Goal: Task Accomplishment & Management: Complete application form

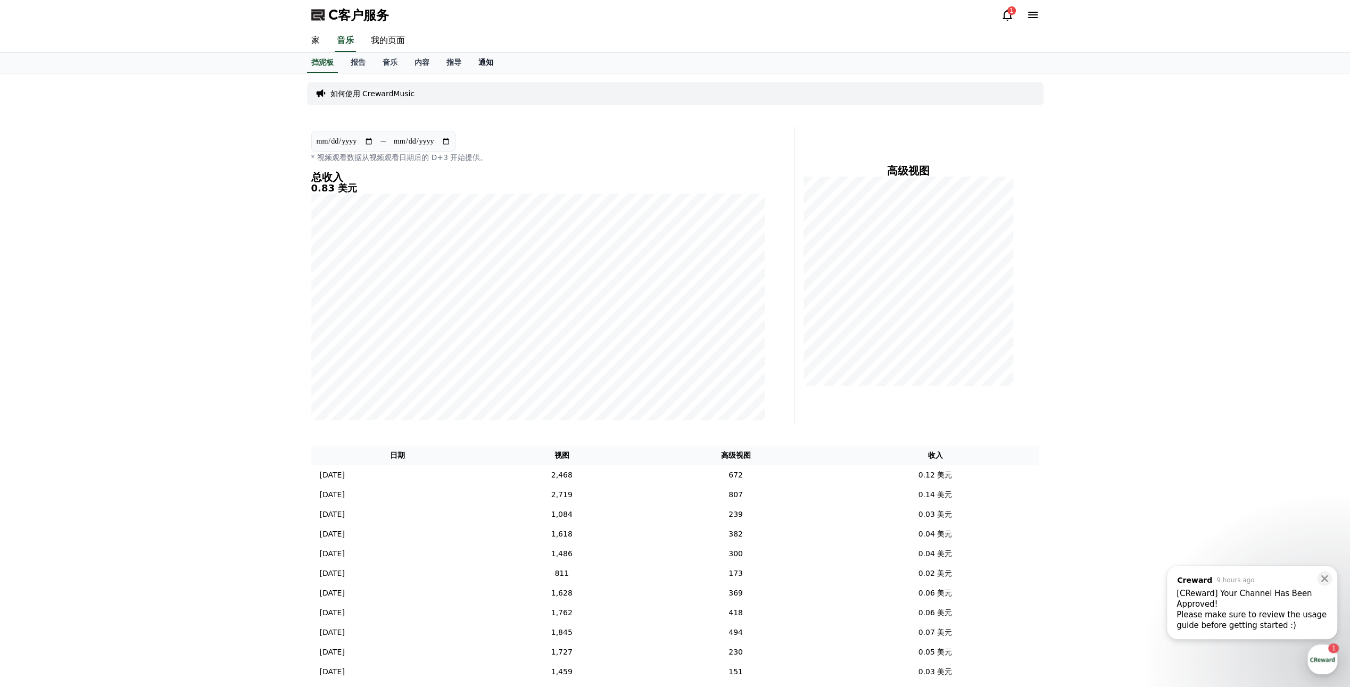
click at [490, 58] on font "通知" at bounding box center [485, 62] width 15 height 9
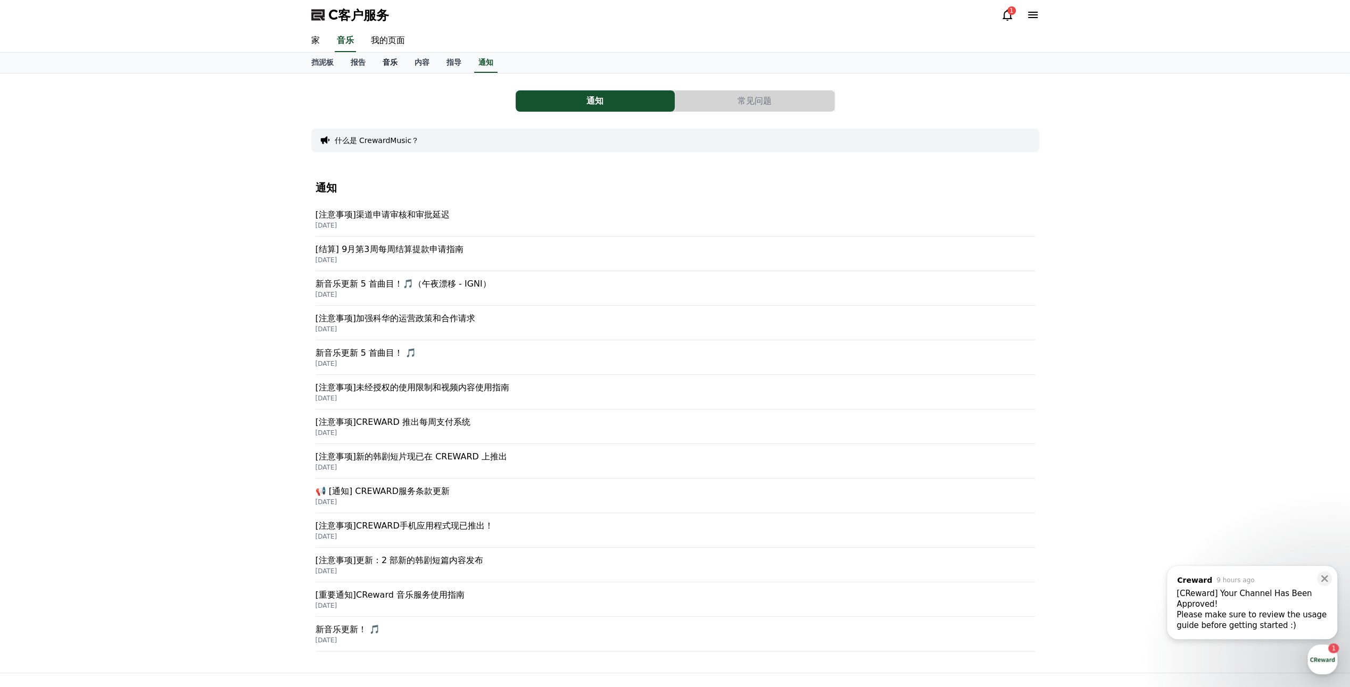
click at [387, 64] on font "音乐" at bounding box center [389, 62] width 15 height 9
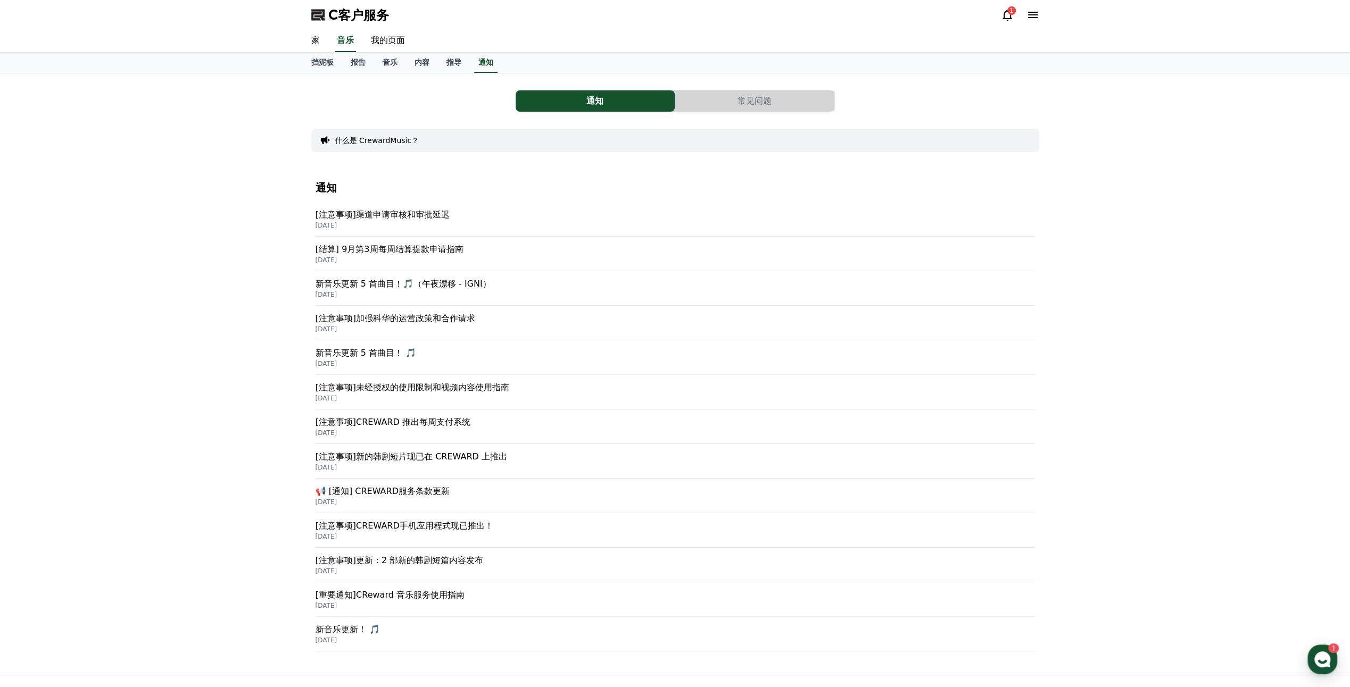
click at [395, 217] on p "[注意事项]渠道申请审核和审批延迟" at bounding box center [674, 215] width 719 height 13
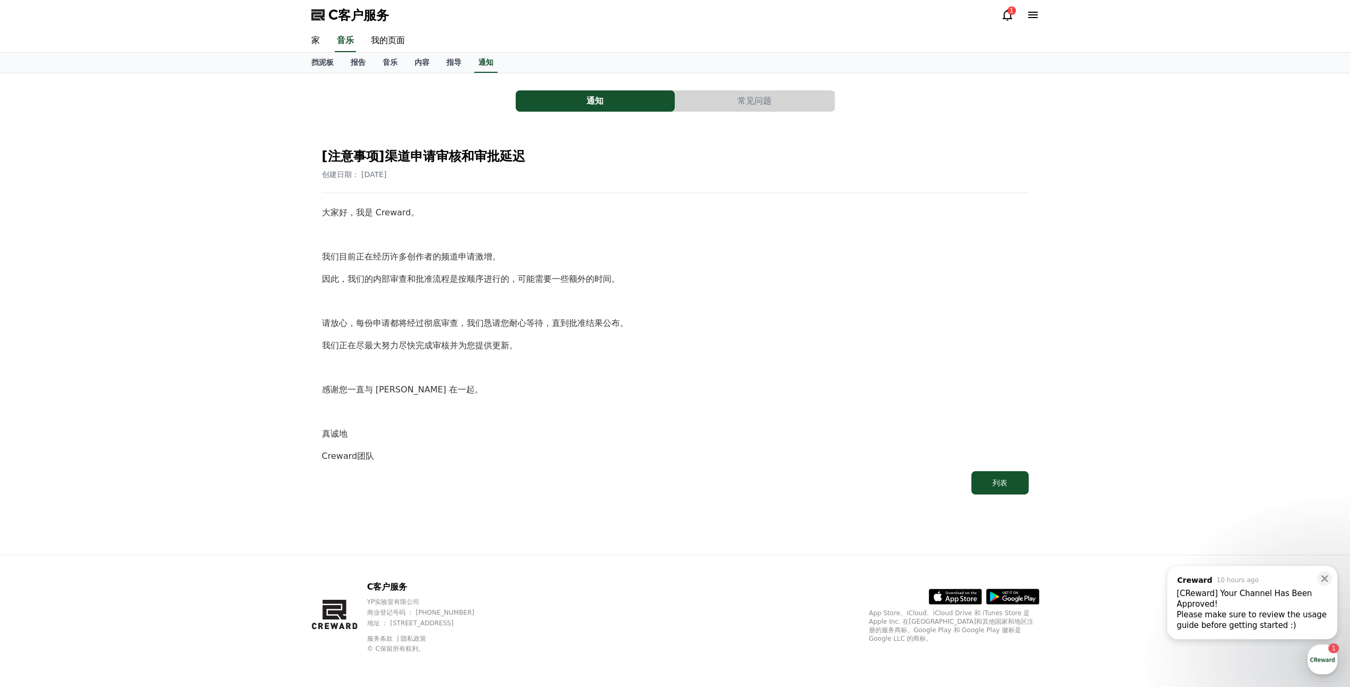
click at [428, 276] on p "因此，我们的内部审查和批准流程是按顺序进行的，可能需要一些额外的时间。" at bounding box center [675, 279] width 706 height 14
drag, startPoint x: 451, startPoint y: 372, endPoint x: 455, endPoint y: 364, distance: 9.0
click at [452, 370] on p at bounding box center [675, 368] width 706 height 14
click at [448, 64] on font "指导" at bounding box center [453, 62] width 15 height 9
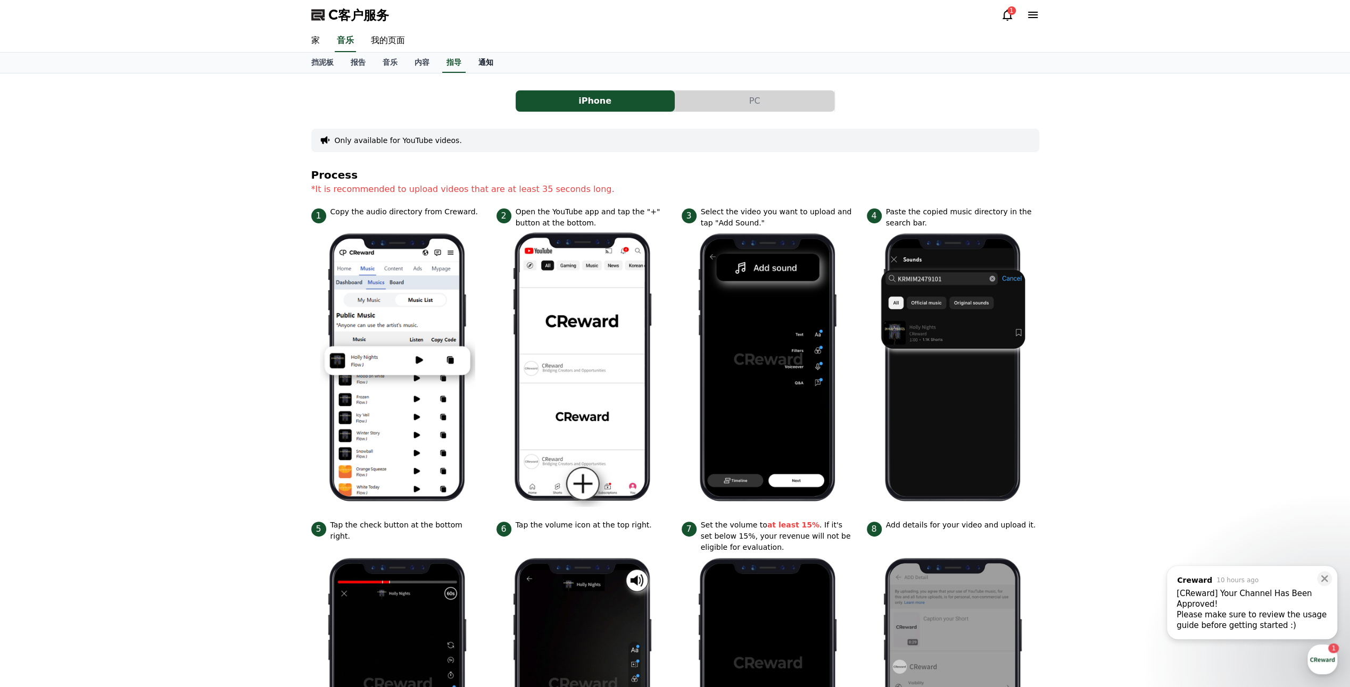
click at [481, 61] on font "通知" at bounding box center [485, 62] width 15 height 9
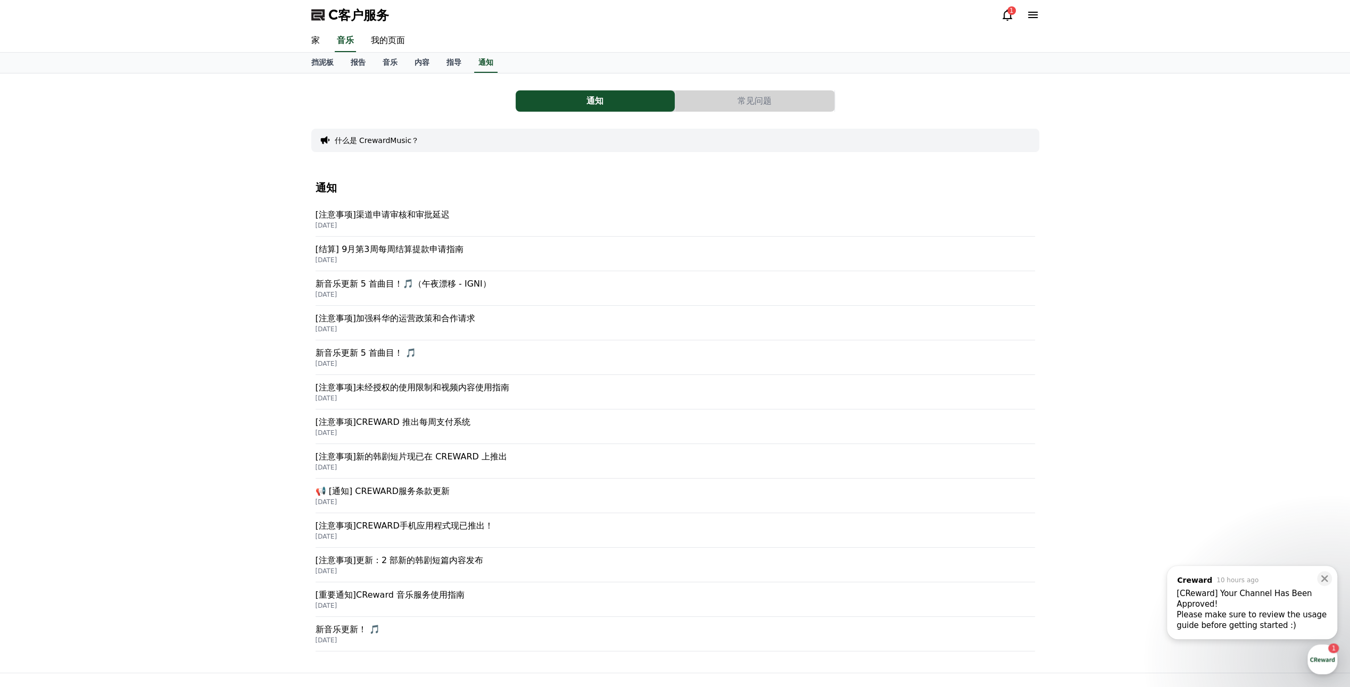
click at [394, 214] on p "[注意事项]渠道申请审核和审批延迟" at bounding box center [674, 215] width 719 height 13
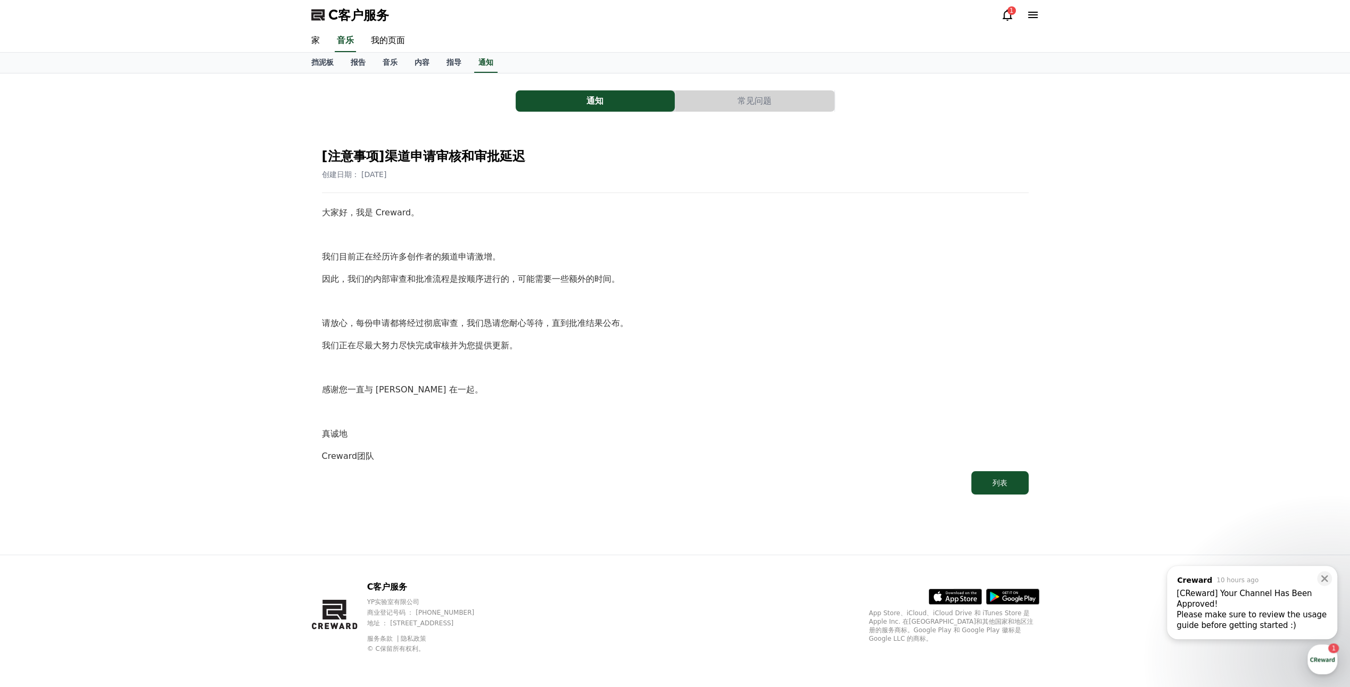
click at [1017, 220] on div "大家好，我是 Creward。 我们目前正在经历许多创作者的频道申请激增。 因此，我们的内部审查和批准流程是按顺序进行的，可能需要一些额外的时间。 请放心，每…" at bounding box center [675, 334] width 706 height 257
click at [298, 395] on div "通知 常见问题 [注意事项]渠道申请审核和审批延迟 创建日期： 2025-09-26 大家好，我是 Creward。 我们目前正在经历许多创作者的频道申请激增…" at bounding box center [675, 313] width 1350 height 481
click at [317, 39] on link "家" at bounding box center [316, 41] width 26 height 22
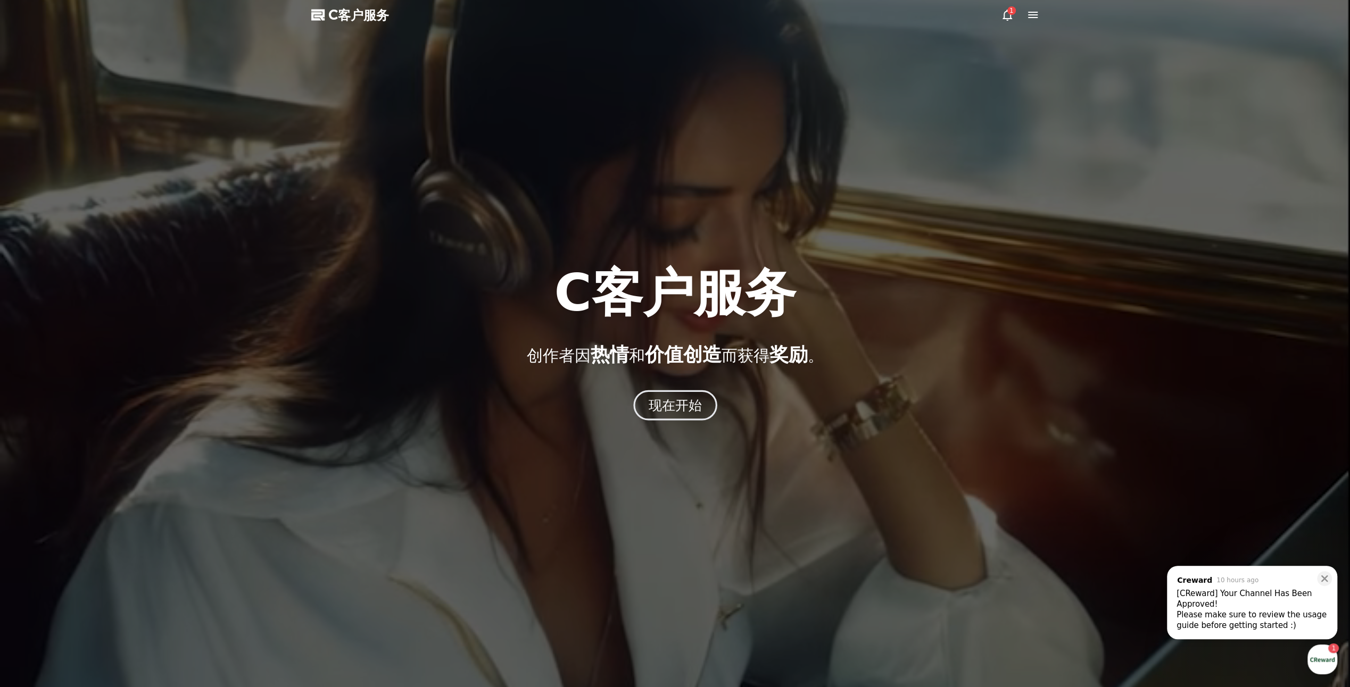
click at [657, 392] on button "现在开始" at bounding box center [675, 405] width 84 height 30
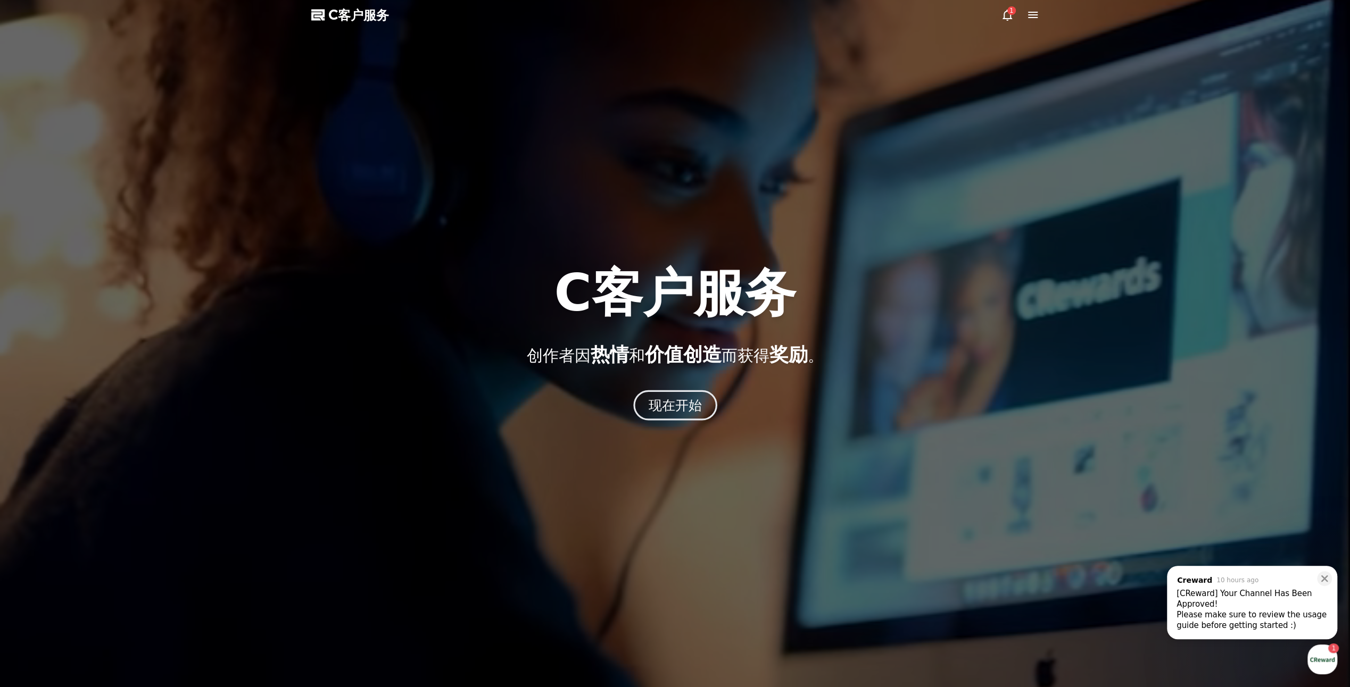
click at [657, 396] on button "现在开始" at bounding box center [675, 405] width 84 height 30
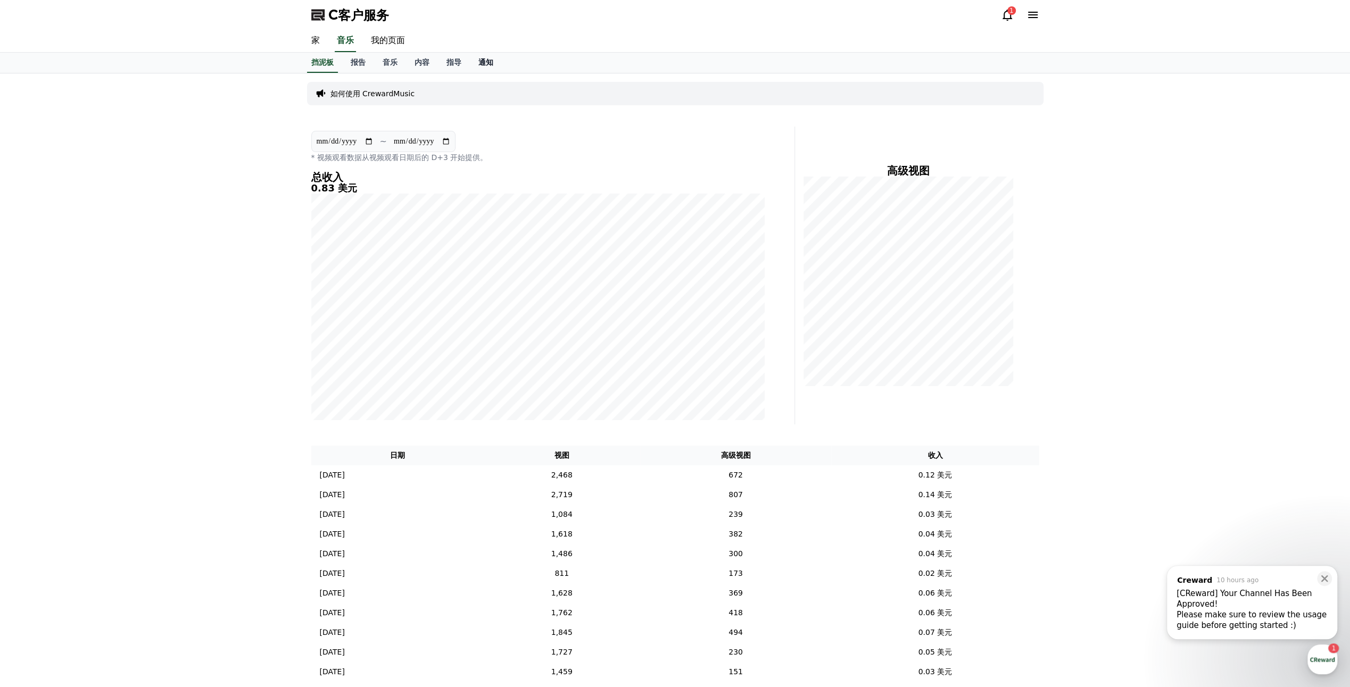
click at [488, 66] on font "通知" at bounding box center [485, 62] width 15 height 9
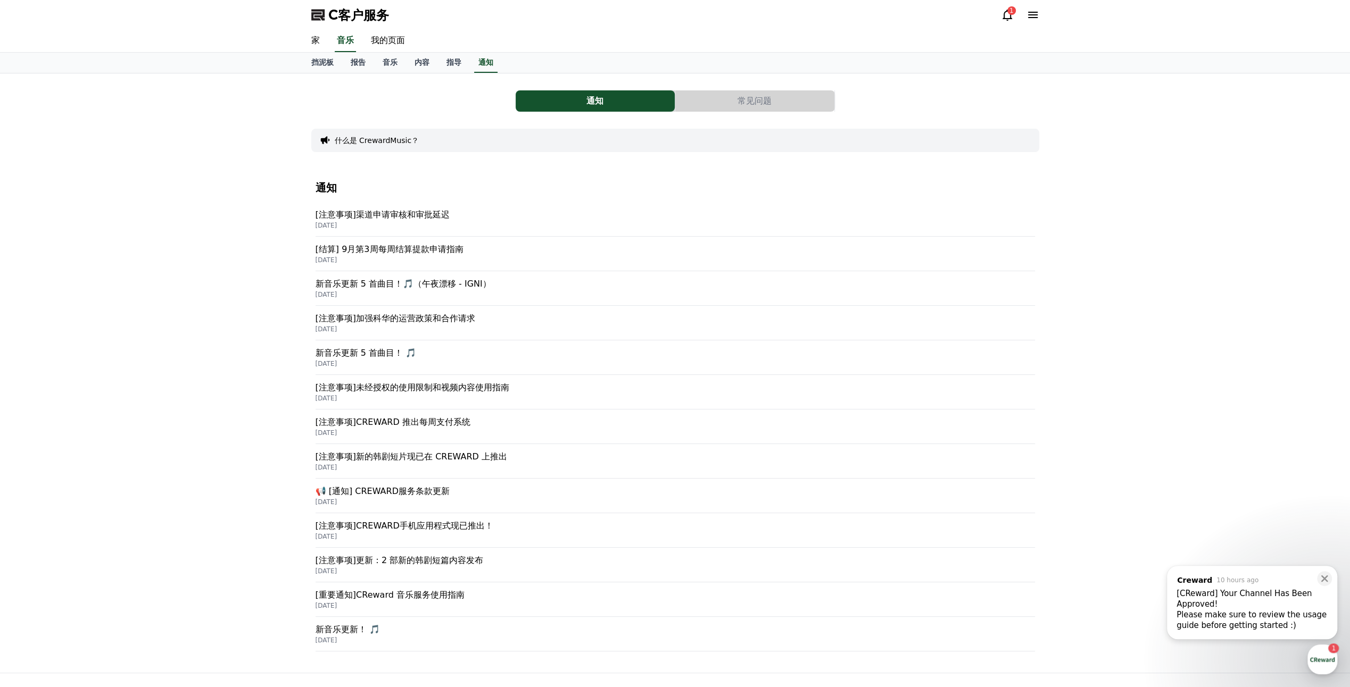
click at [128, 324] on div "通知 常见问题 什么是 CrewardMusic？ 通知 [注意事项]渠道申请审核和审批延迟 2025-09-26 [结算] 9月第3周每周结算提款申请指南 …" at bounding box center [675, 373] width 1350 height 600
click at [188, 323] on div "通知 常见问题 什么是 CrewardMusic？ 通知 [注意事项]渠道申请审核和审批延迟 2025-09-26 [结算] 9月第3周每周结算提款申请指南 …" at bounding box center [675, 373] width 1350 height 600
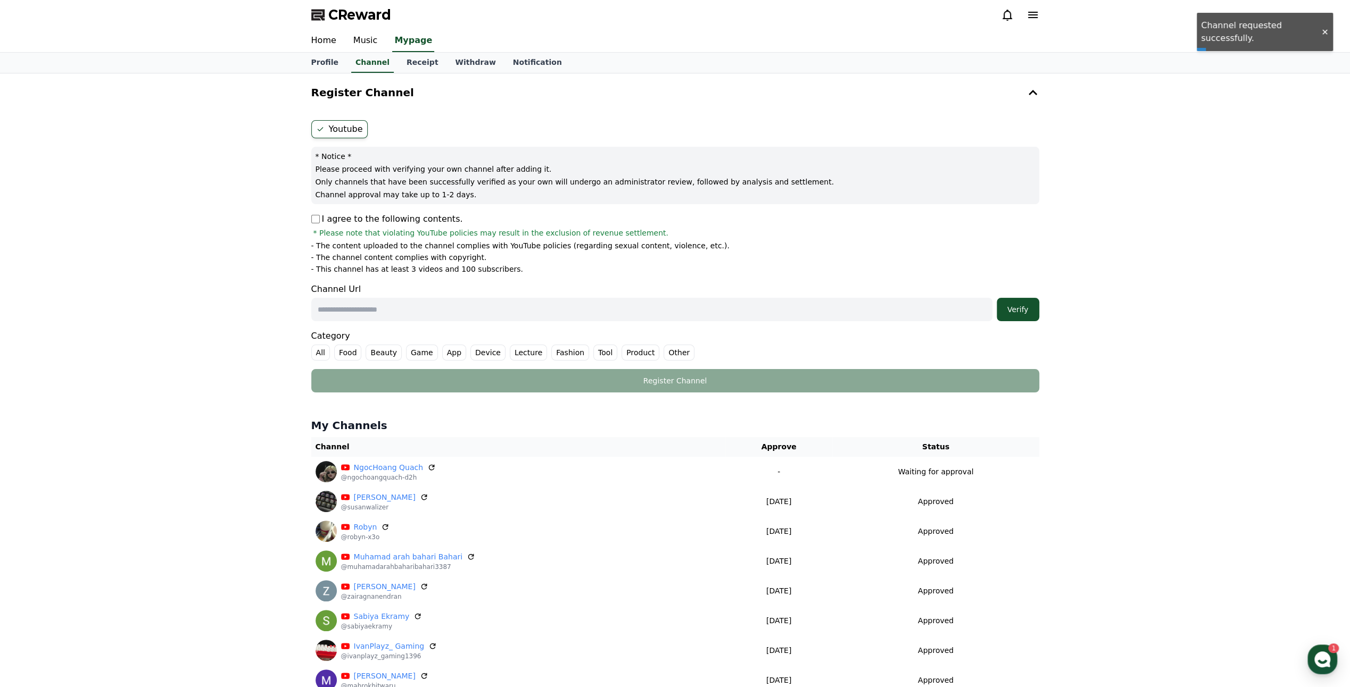
click at [535, 312] on input "text" at bounding box center [651, 309] width 681 height 23
paste input "**********"
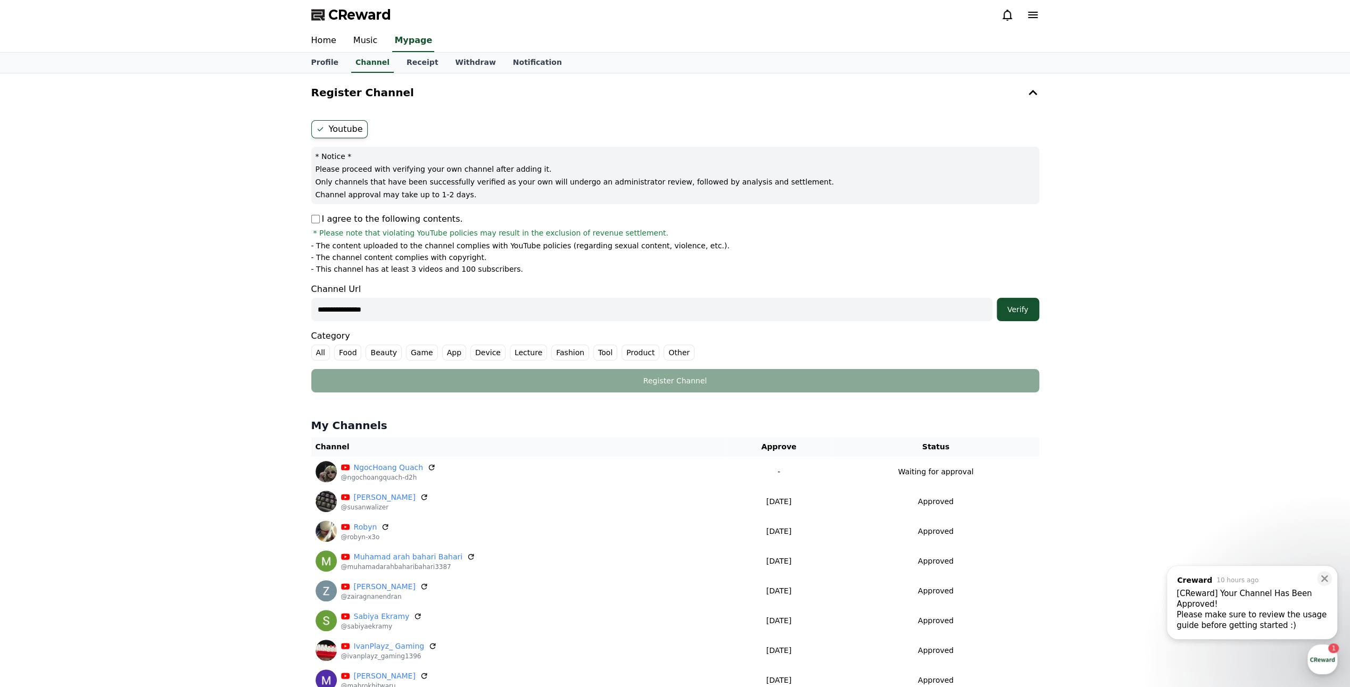
paste input "**********"
type input "**********"
click at [1021, 311] on div "Verify" at bounding box center [1018, 309] width 34 height 11
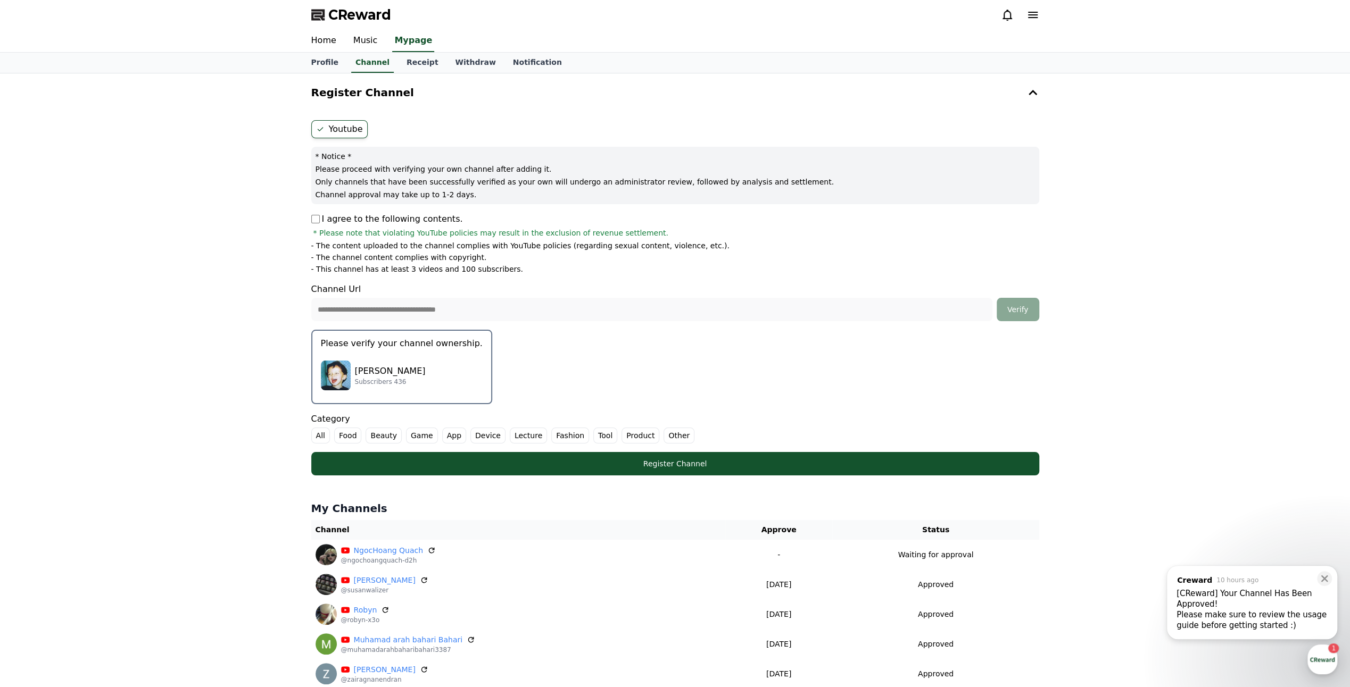
click at [431, 346] on p "Please verify your channel ownership." at bounding box center [402, 343] width 162 height 13
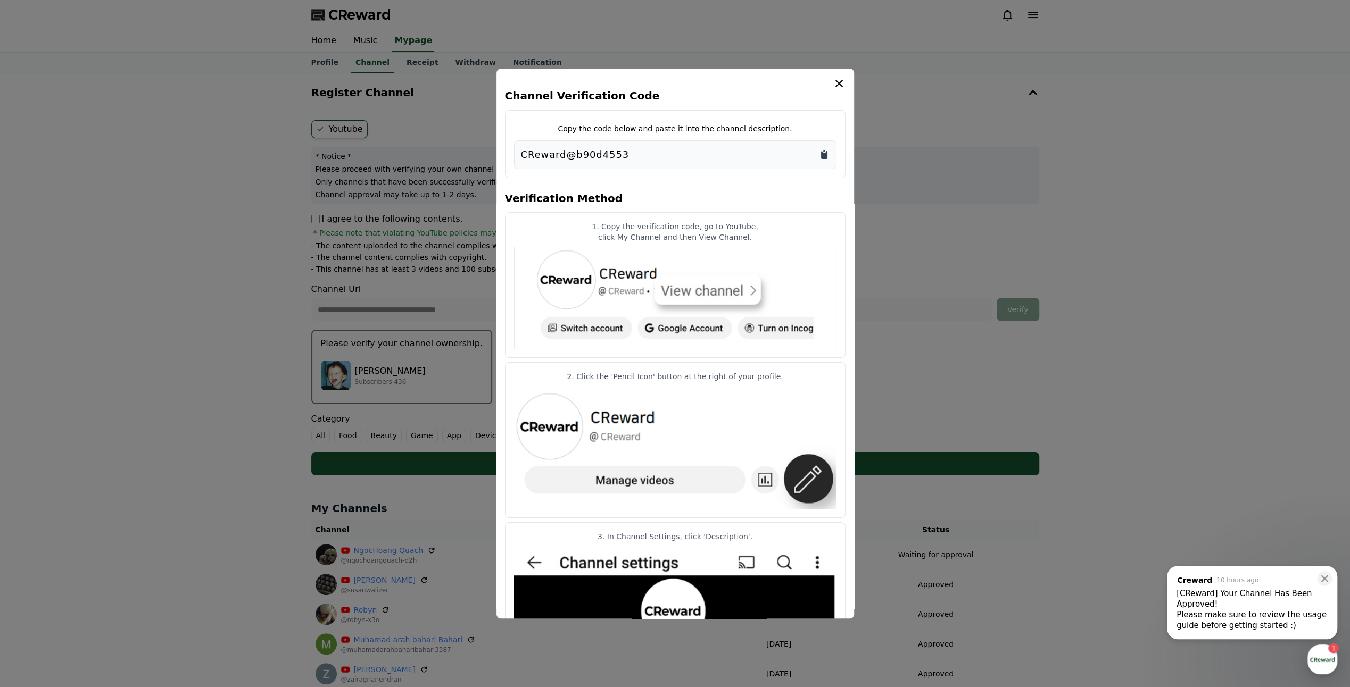
click at [822, 156] on icon "Copy to clipboard" at bounding box center [824, 155] width 6 height 8
click at [837, 84] on icon "modal" at bounding box center [838, 83] width 7 height 7
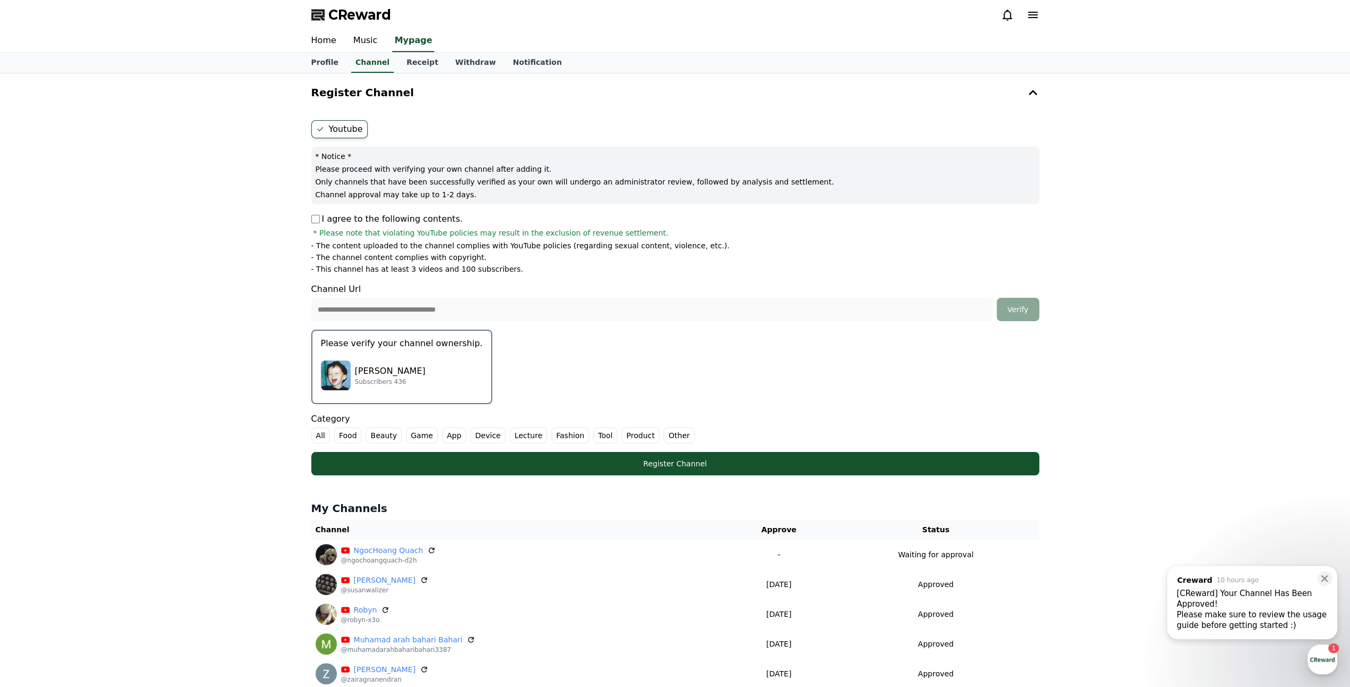
click at [665, 432] on label "Other" at bounding box center [678, 436] width 31 height 16
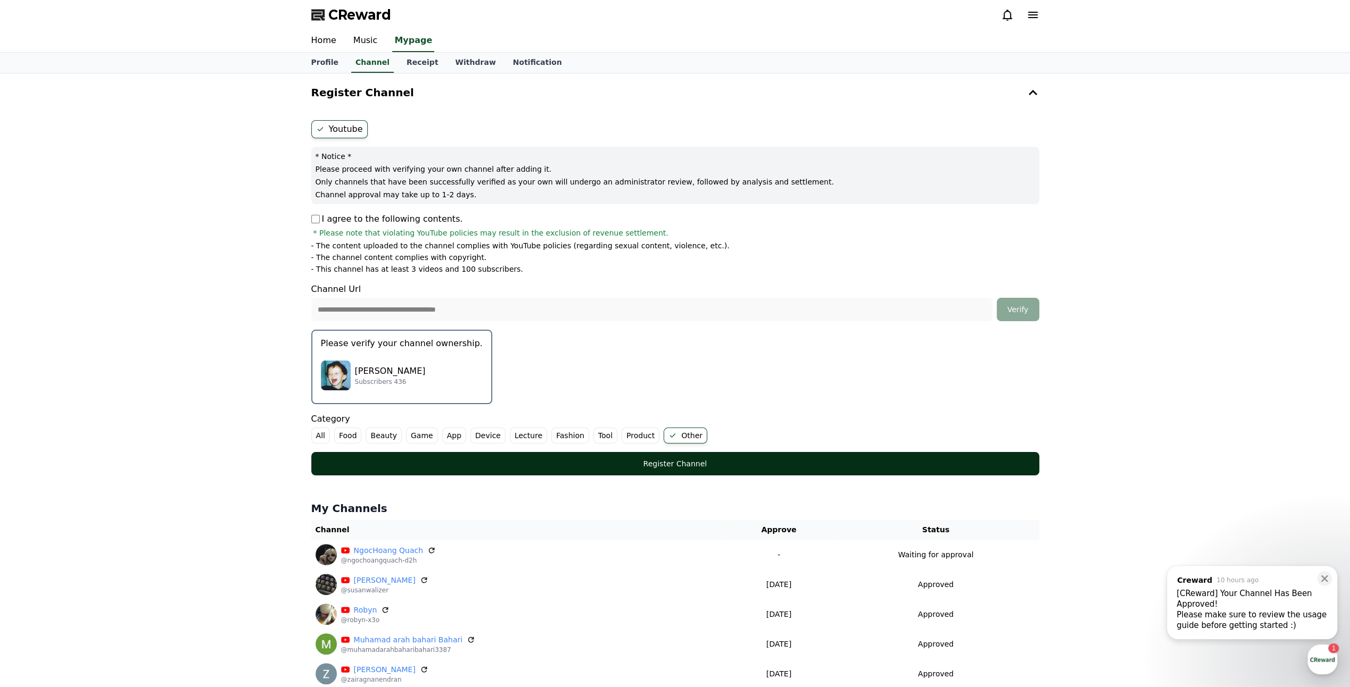
click at [695, 459] on div "Register Channel" at bounding box center [674, 464] width 685 height 11
click at [831, 466] on div "Register Channel" at bounding box center [674, 464] width 685 height 11
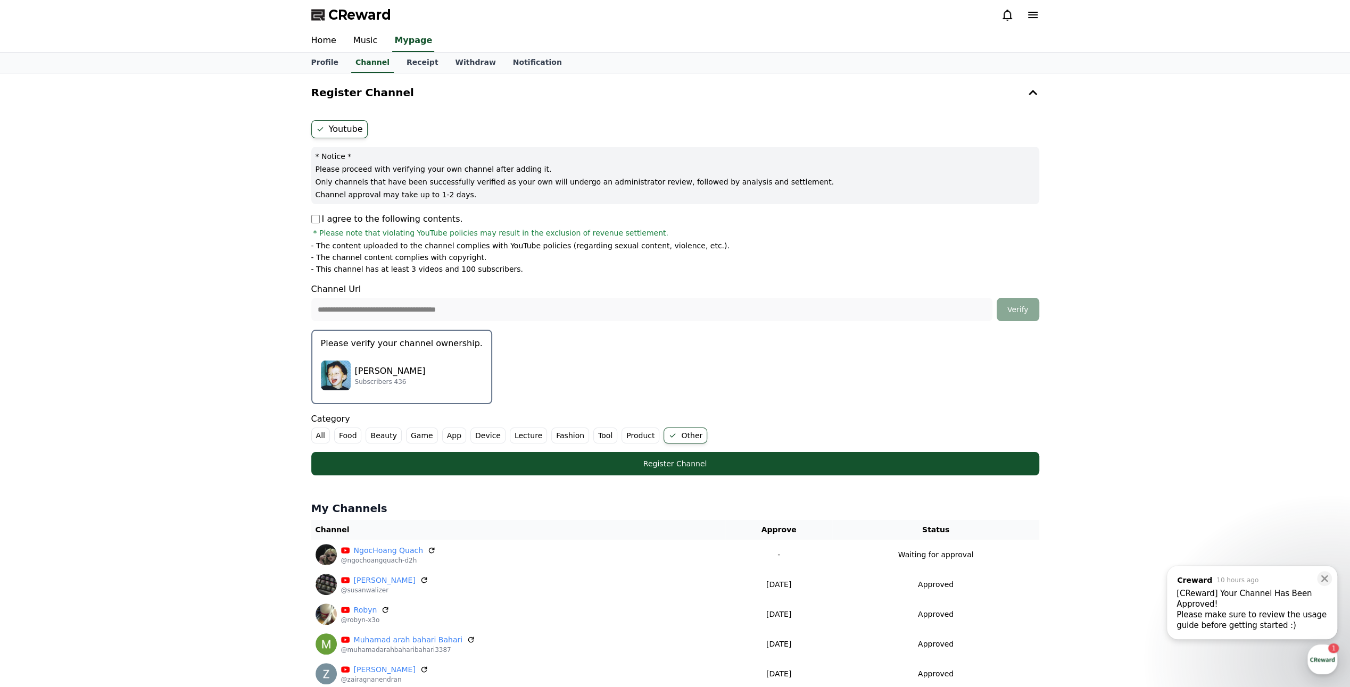
click at [311, 219] on div "**********" at bounding box center [675, 298] width 736 height 364
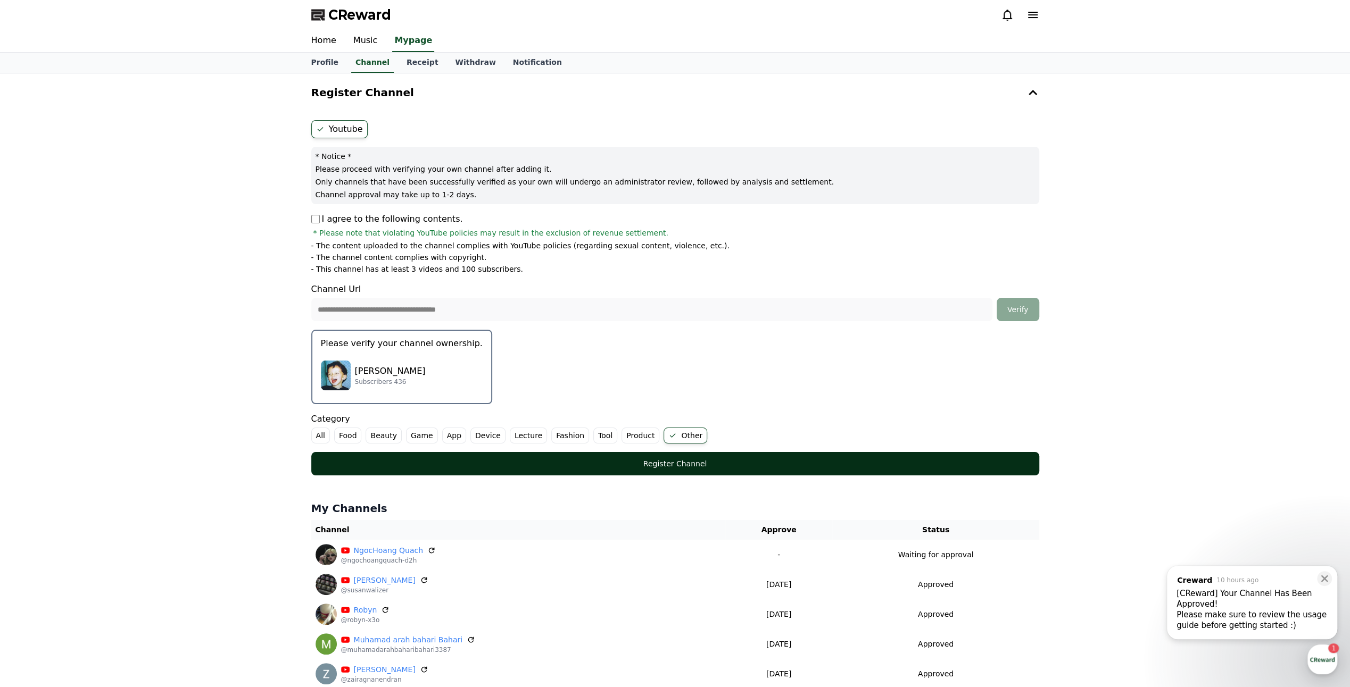
click at [661, 461] on div "Register Channel" at bounding box center [674, 464] width 685 height 11
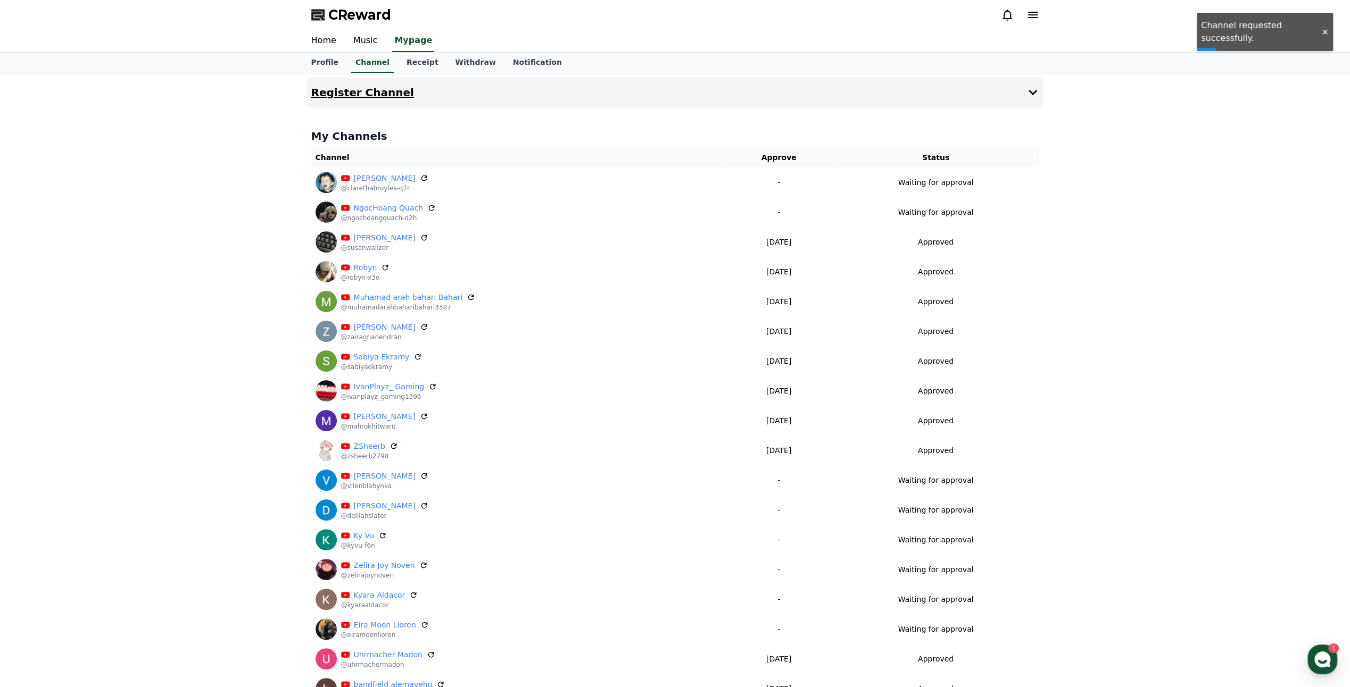
click at [600, 94] on button "Register Channel" at bounding box center [675, 93] width 736 height 30
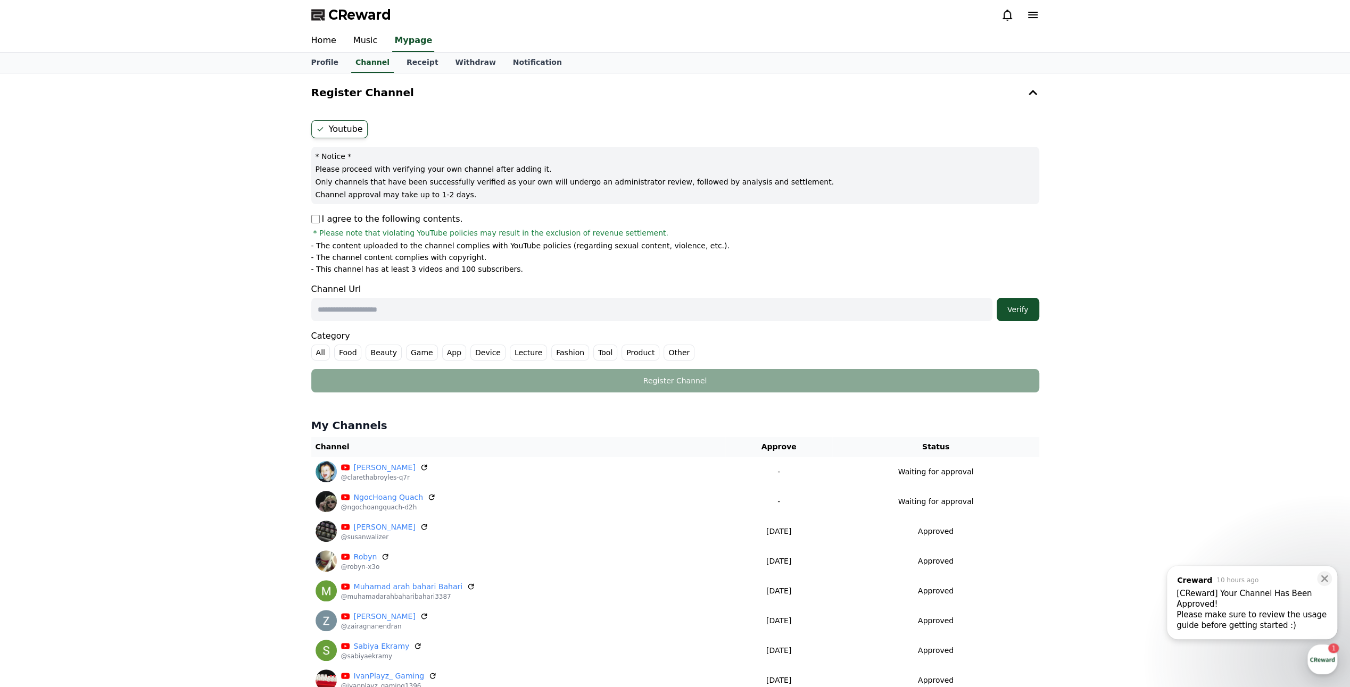
drag, startPoint x: 399, startPoint y: 309, endPoint x: 440, endPoint y: 309, distance: 41.0
click at [400, 309] on input "text" at bounding box center [651, 309] width 681 height 23
paste input "**********"
type input "**********"
drag, startPoint x: 1020, startPoint y: 302, endPoint x: 1026, endPoint y: 307, distance: 7.5
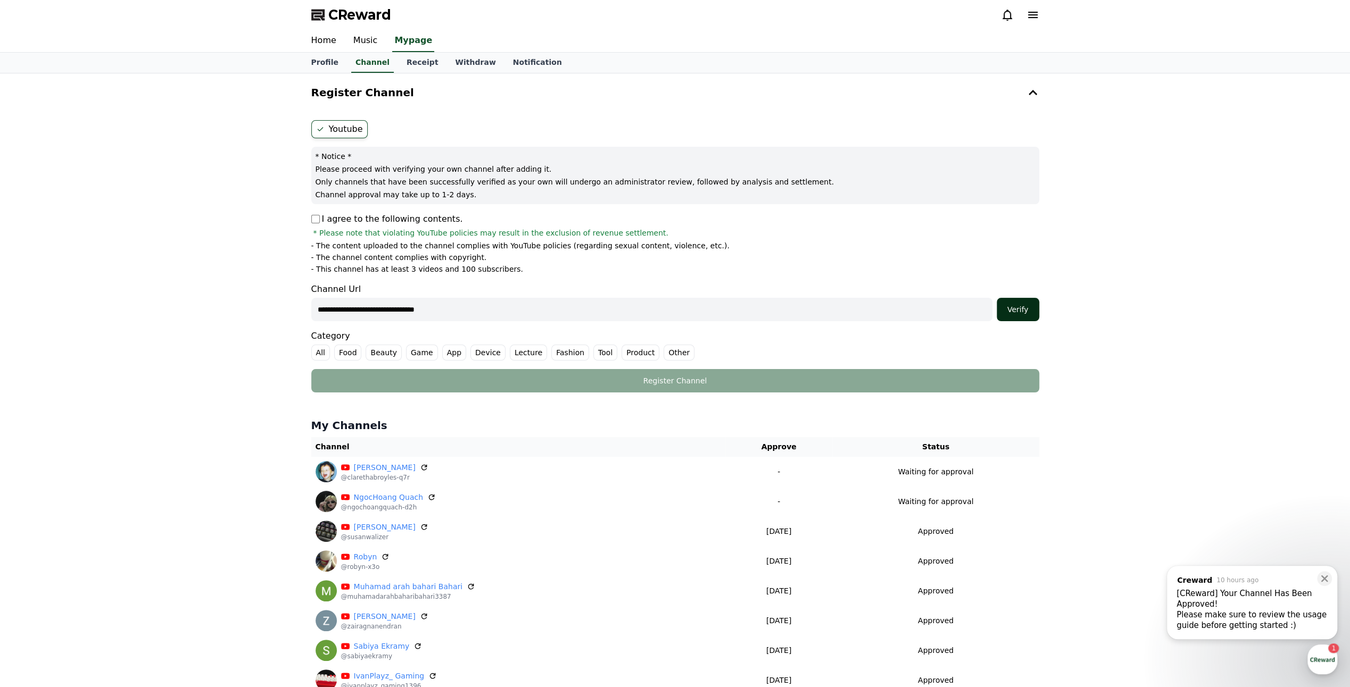
click at [1020, 302] on button "Verify" at bounding box center [1017, 309] width 43 height 23
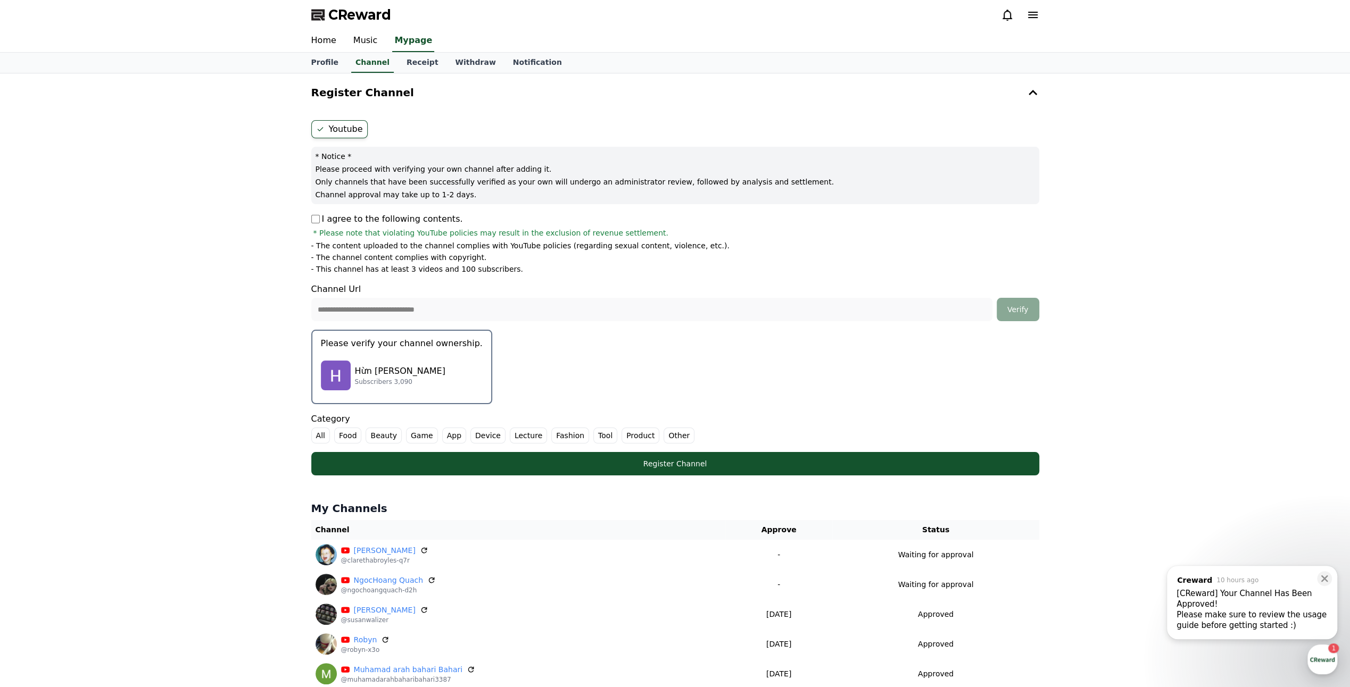
drag, startPoint x: 164, startPoint y: 312, endPoint x: 173, endPoint y: 313, distance: 8.6
click at [165, 312] on div "**********" at bounding box center [675, 593] width 1350 height 1041
click at [447, 369] on div "Hừn Đỗ Văn Subscribers 3,090" at bounding box center [402, 375] width 162 height 43
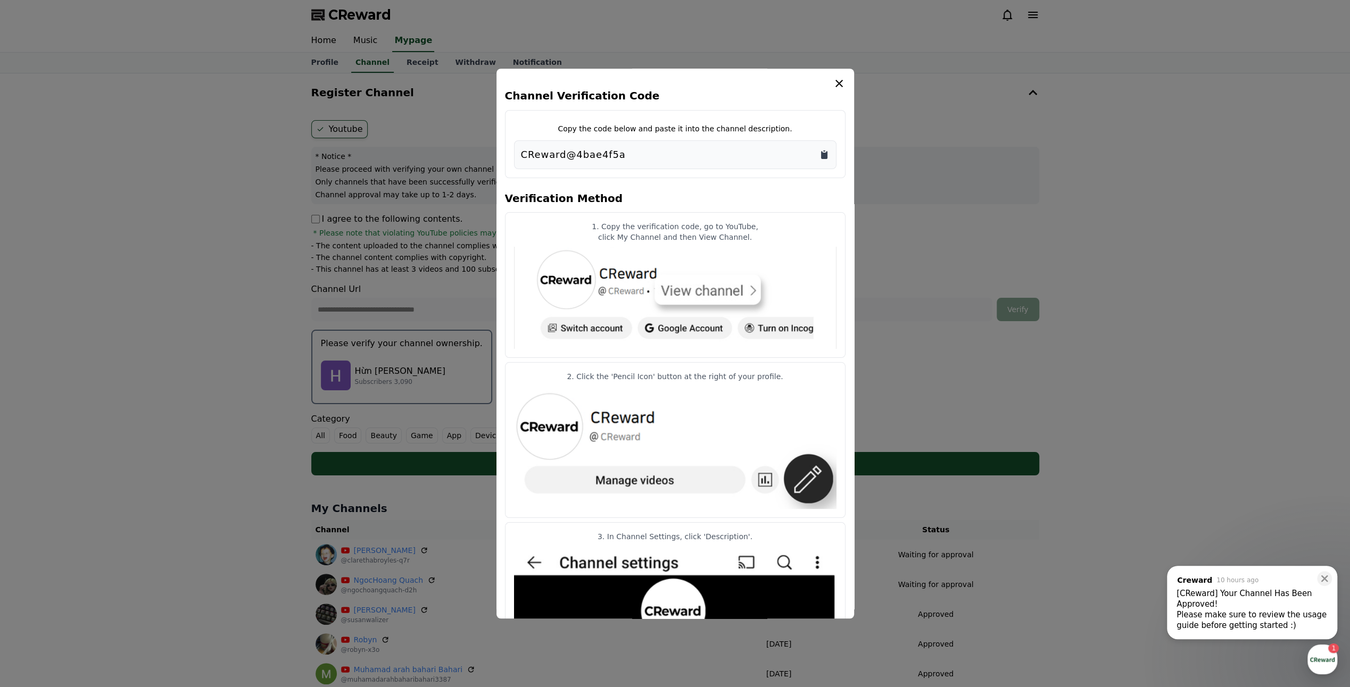
click at [828, 153] on icon "Copy to clipboard" at bounding box center [824, 154] width 11 height 11
click at [839, 83] on icon "modal" at bounding box center [838, 83] width 7 height 7
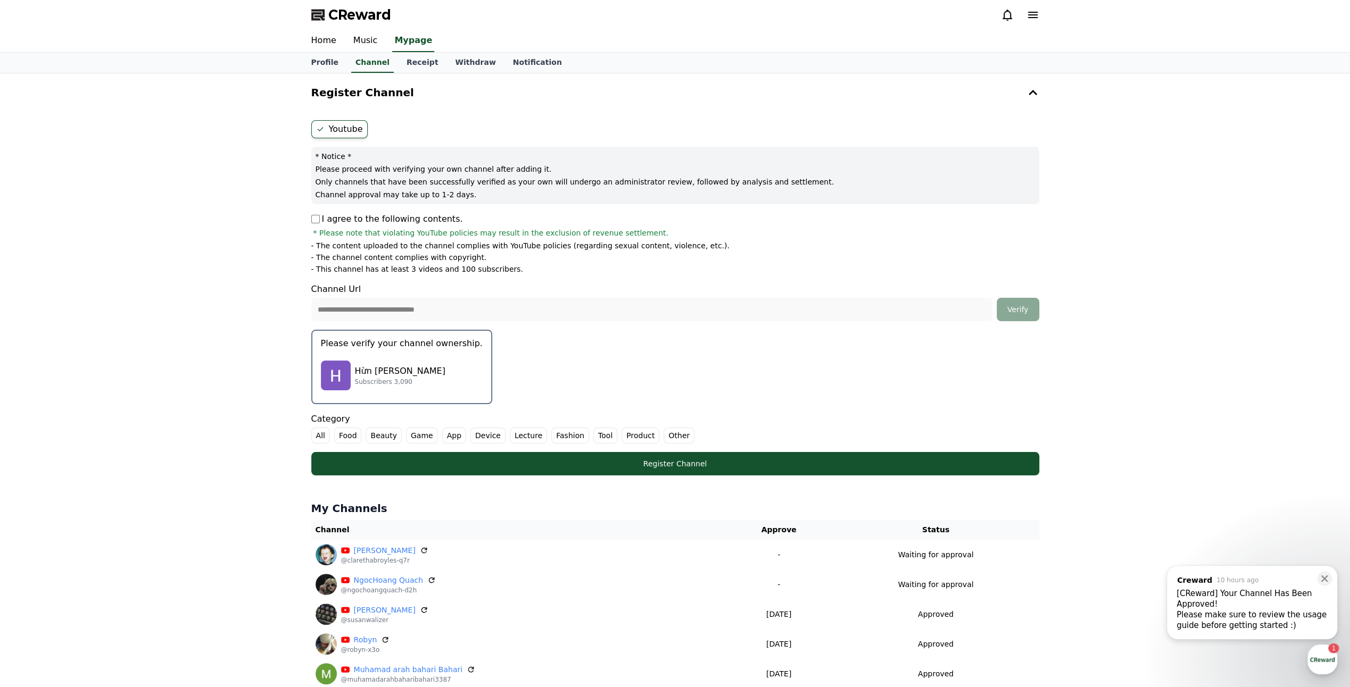
click at [664, 432] on label "Other" at bounding box center [678, 436] width 31 height 16
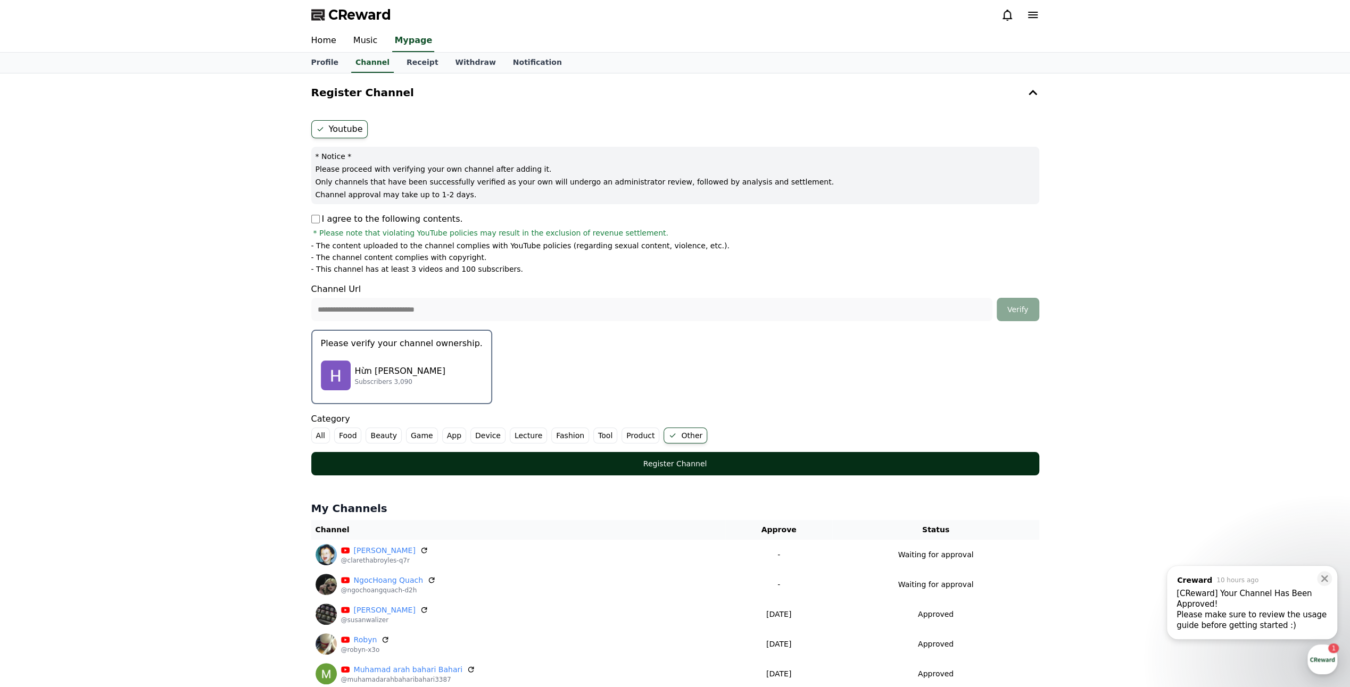
click at [678, 473] on button "Register Channel" at bounding box center [675, 463] width 728 height 23
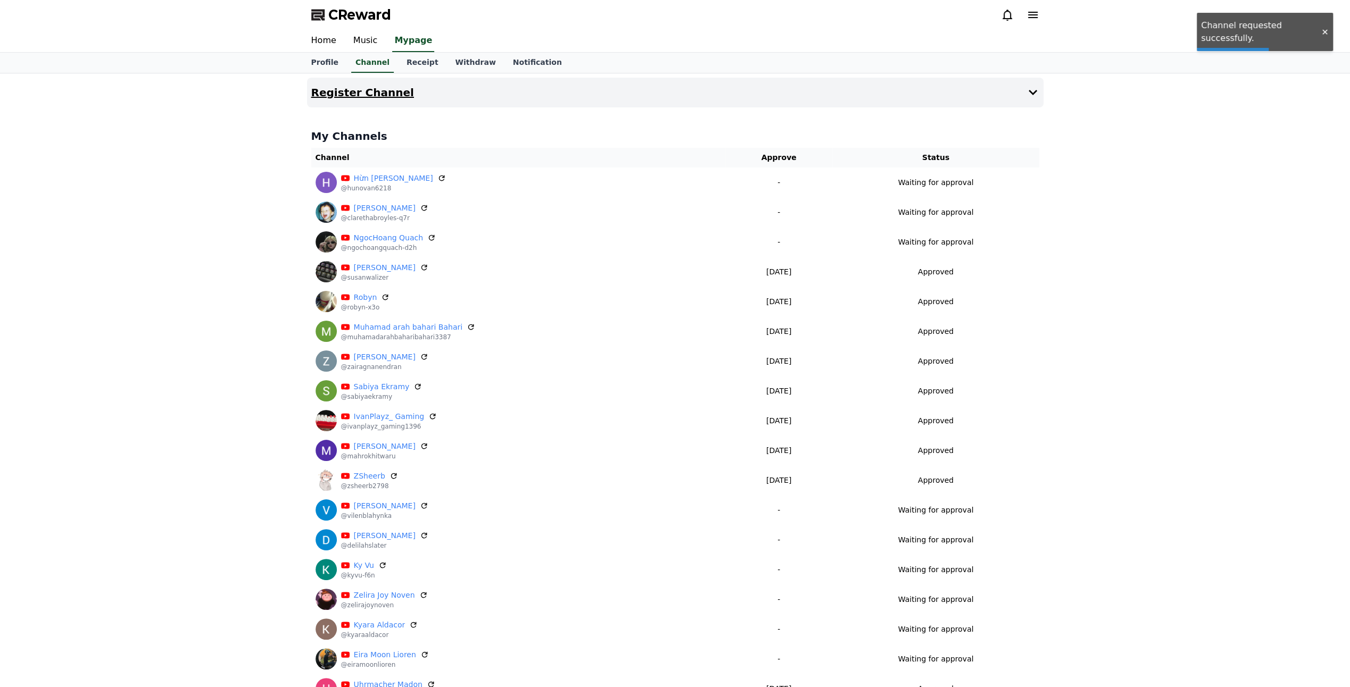
click at [602, 87] on button "Register Channel" at bounding box center [675, 93] width 736 height 30
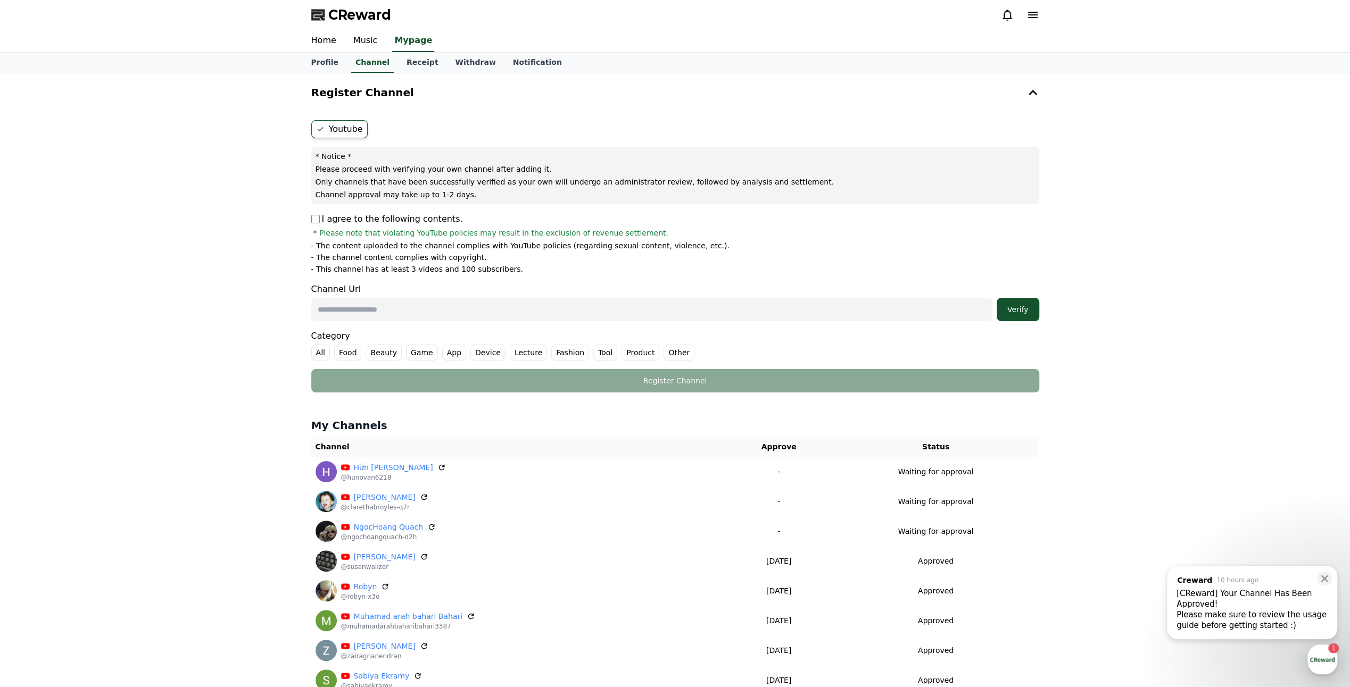
click at [399, 299] on input "text" at bounding box center [651, 309] width 681 height 23
paste input "**********"
type input "**********"
click at [1032, 308] on div "Verify" at bounding box center [1018, 309] width 34 height 11
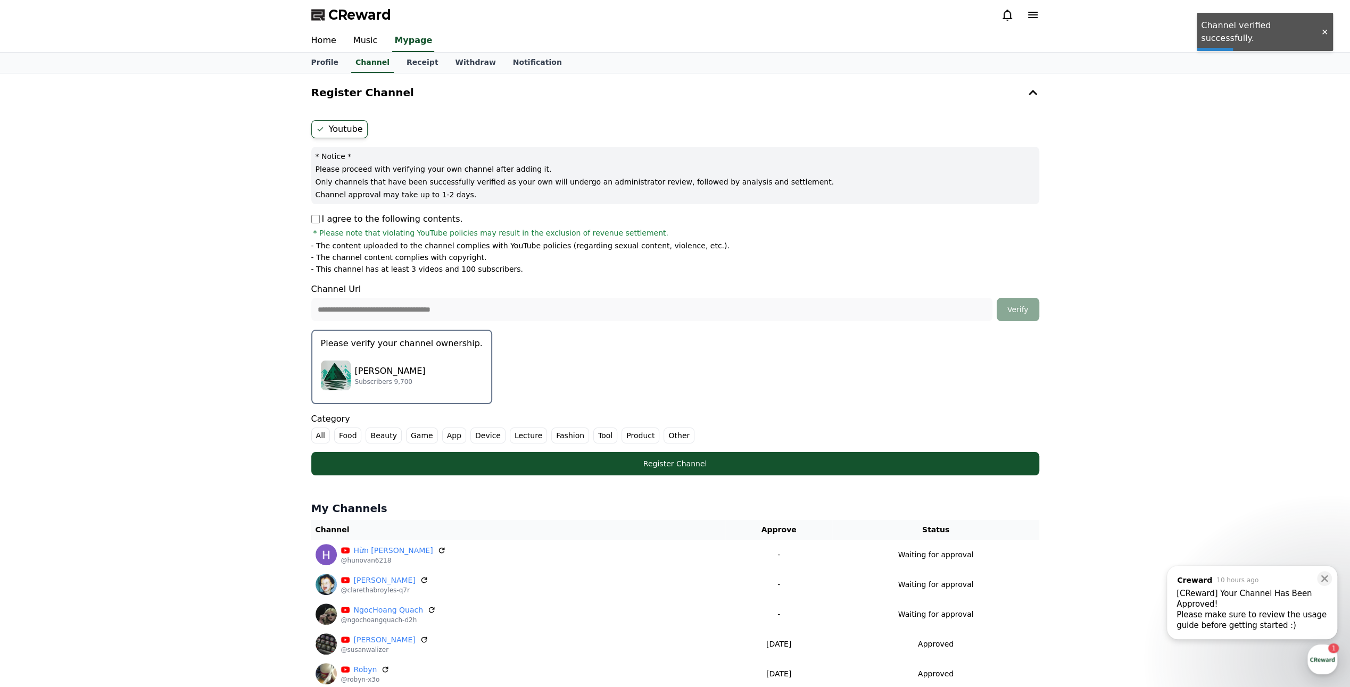
click at [426, 372] on p "[PERSON_NAME]" at bounding box center [390, 371] width 71 height 13
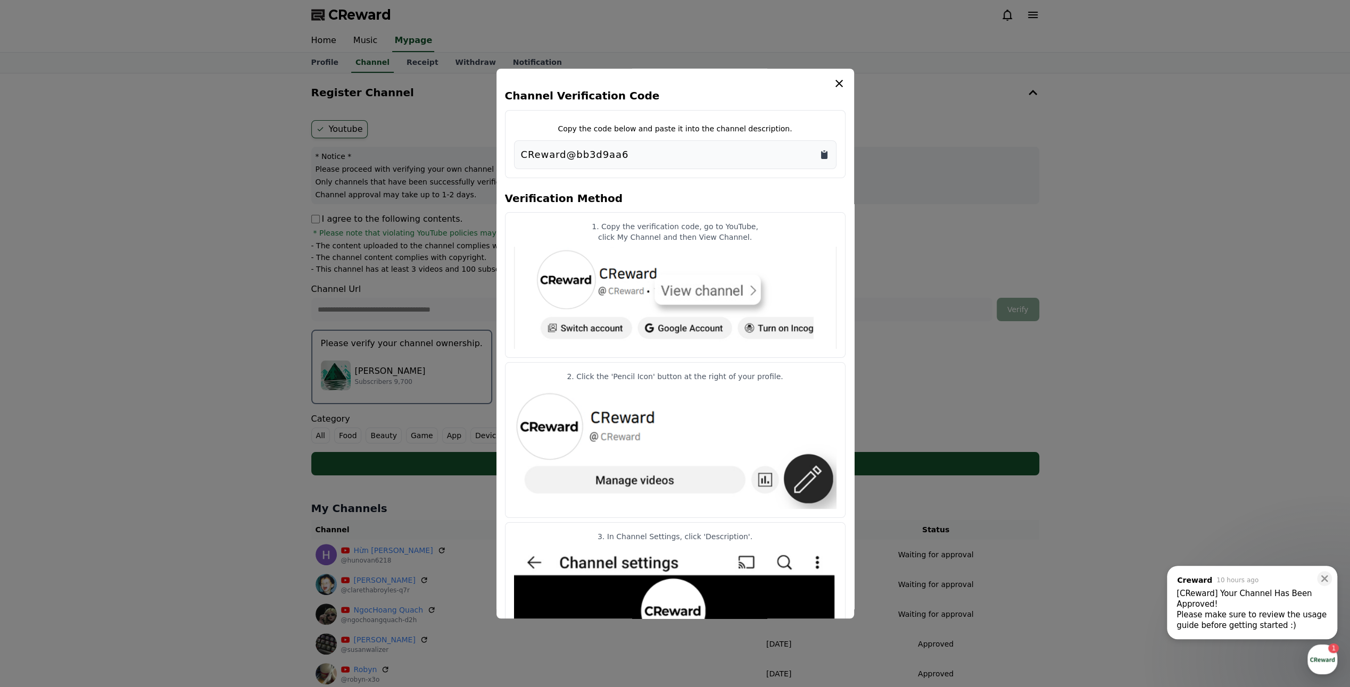
click at [825, 155] on icon "Copy to clipboard" at bounding box center [824, 155] width 6 height 8
drag, startPoint x: 838, startPoint y: 84, endPoint x: 776, endPoint y: 259, distance: 185.9
click at [838, 84] on icon "modal" at bounding box center [838, 83] width 7 height 7
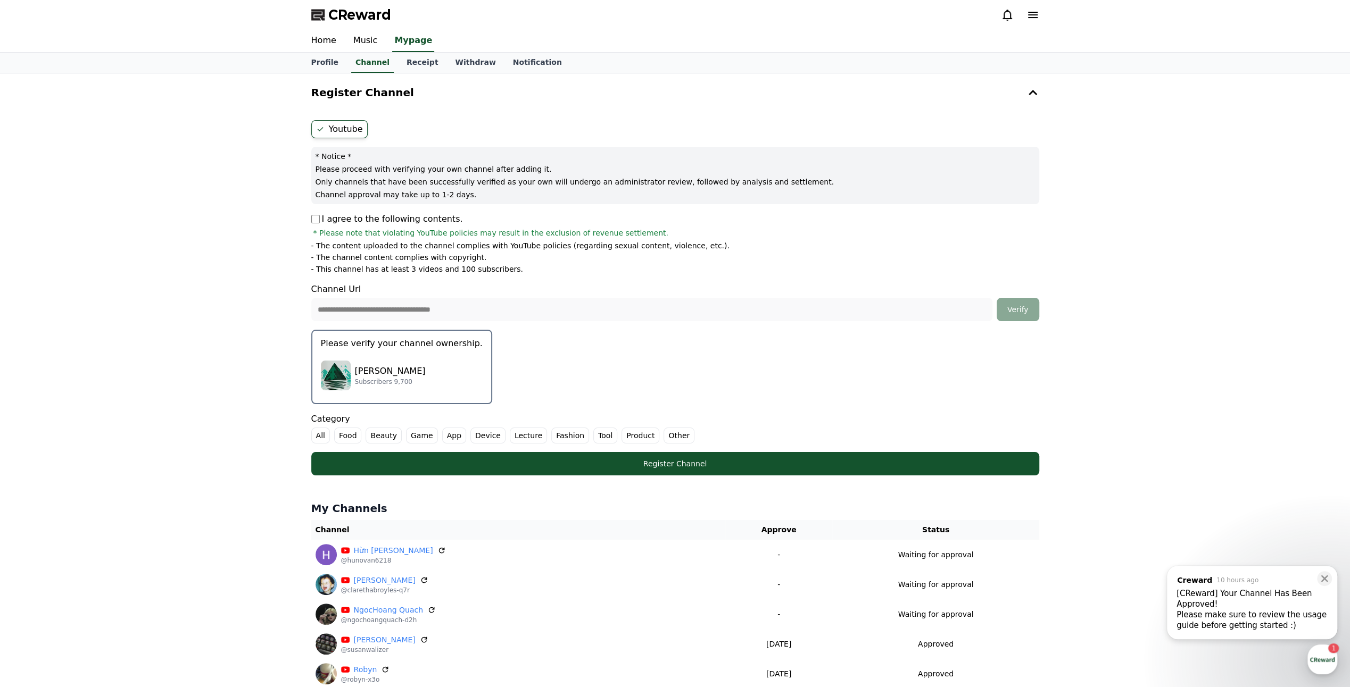
click at [674, 426] on div "Category All Food Beauty Game App Device Lecture Fashion Tool Product Other" at bounding box center [675, 428] width 728 height 31
click at [672, 436] on label "Other" at bounding box center [678, 436] width 31 height 16
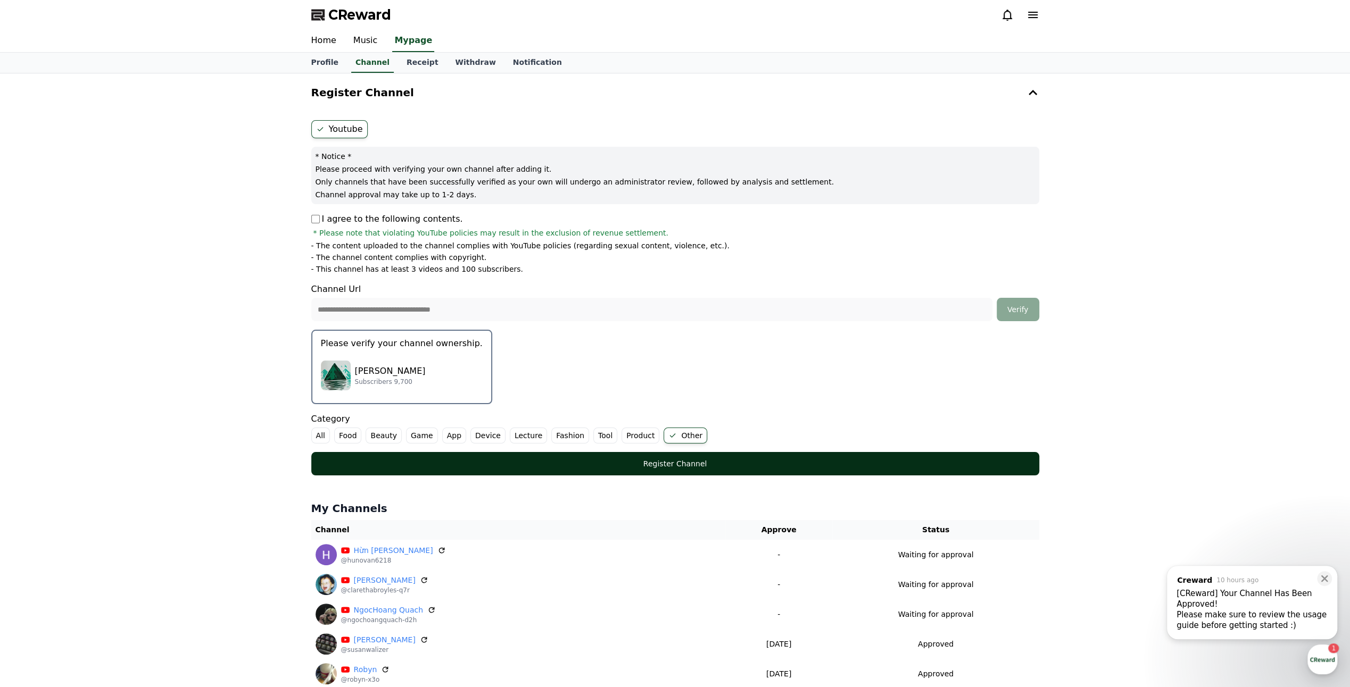
click at [672, 467] on div "Register Channel" at bounding box center [674, 464] width 685 height 11
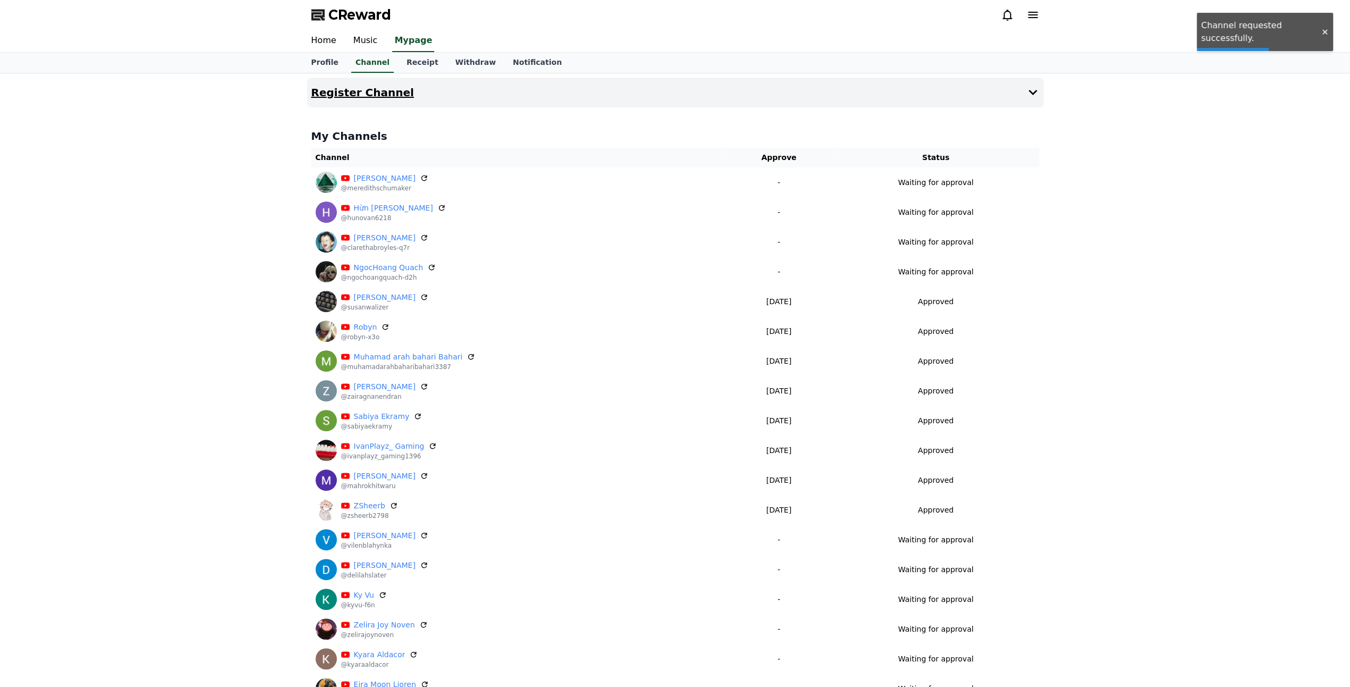
click at [957, 89] on button "Register Channel" at bounding box center [675, 93] width 736 height 30
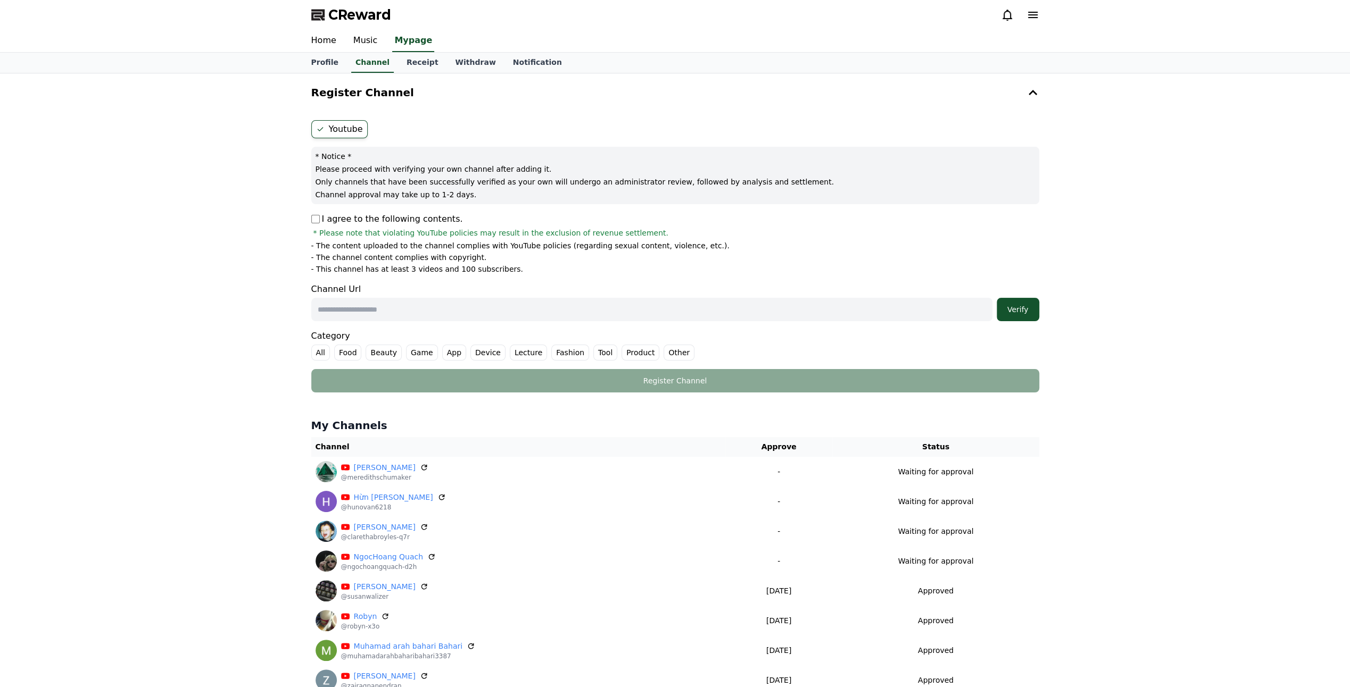
click at [381, 312] on input "text" at bounding box center [651, 309] width 681 height 23
paste input "**********"
type input "**********"
drag, startPoint x: 1023, startPoint y: 314, endPoint x: 1033, endPoint y: 312, distance: 9.7
click at [1023, 314] on button "Verify" at bounding box center [1017, 309] width 43 height 23
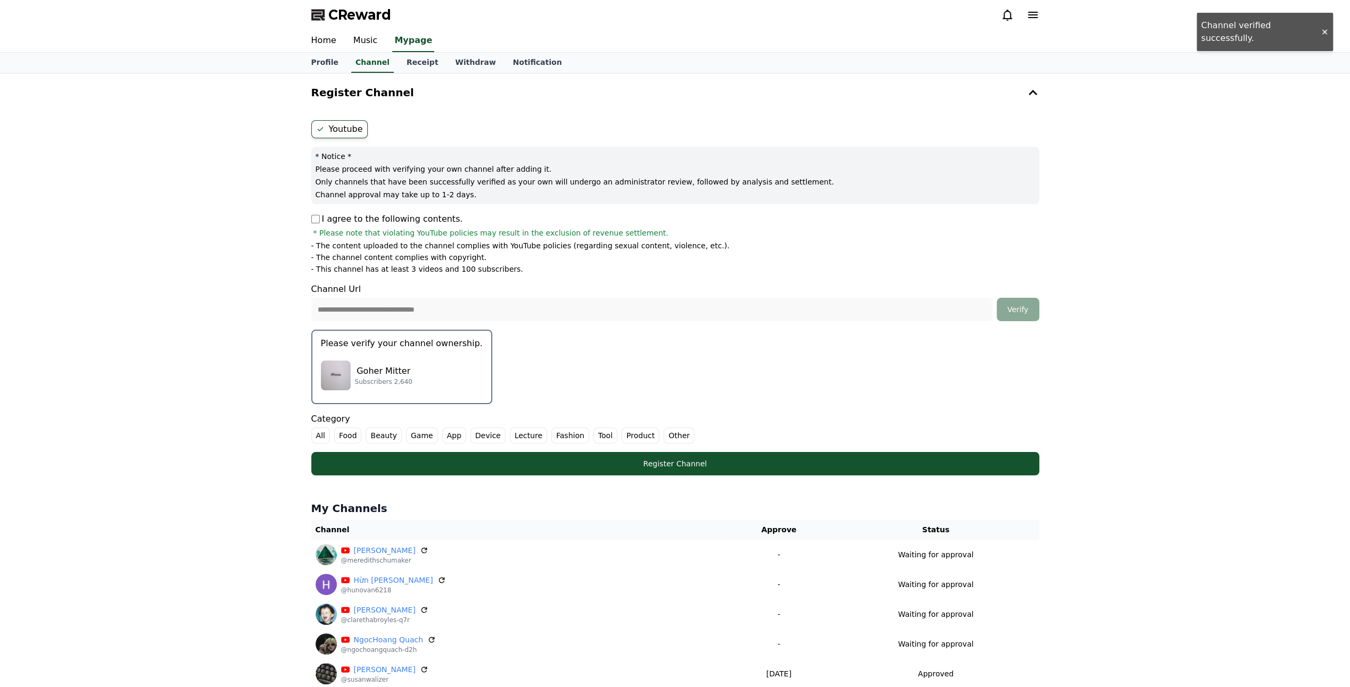
click at [668, 432] on label "Other" at bounding box center [678, 436] width 31 height 16
click at [394, 352] on button "Please verify your channel ownership. Goher Mitter Subscribers 2,640" at bounding box center [401, 367] width 181 height 74
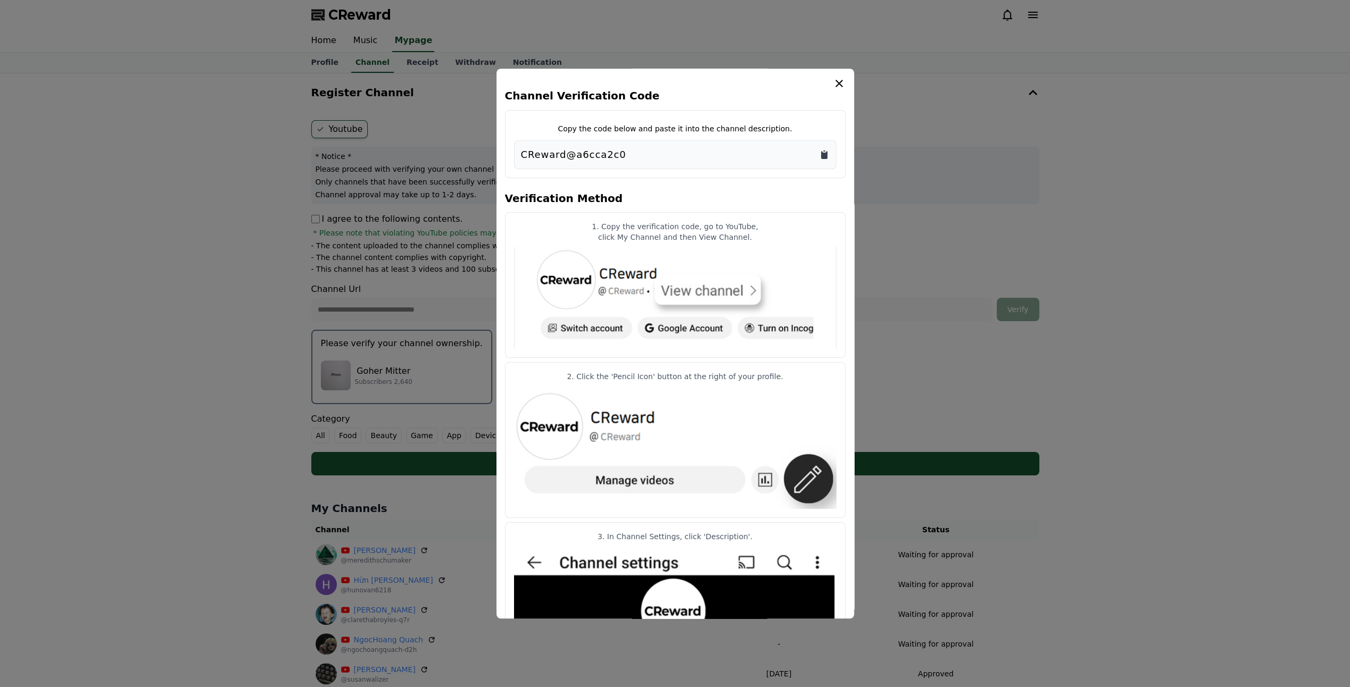
click at [821, 152] on icon "Copy to clipboard" at bounding box center [824, 154] width 11 height 11
drag, startPoint x: 837, startPoint y: 86, endPoint x: 834, endPoint y: 93, distance: 7.6
click at [837, 86] on icon "modal" at bounding box center [838, 83] width 13 height 13
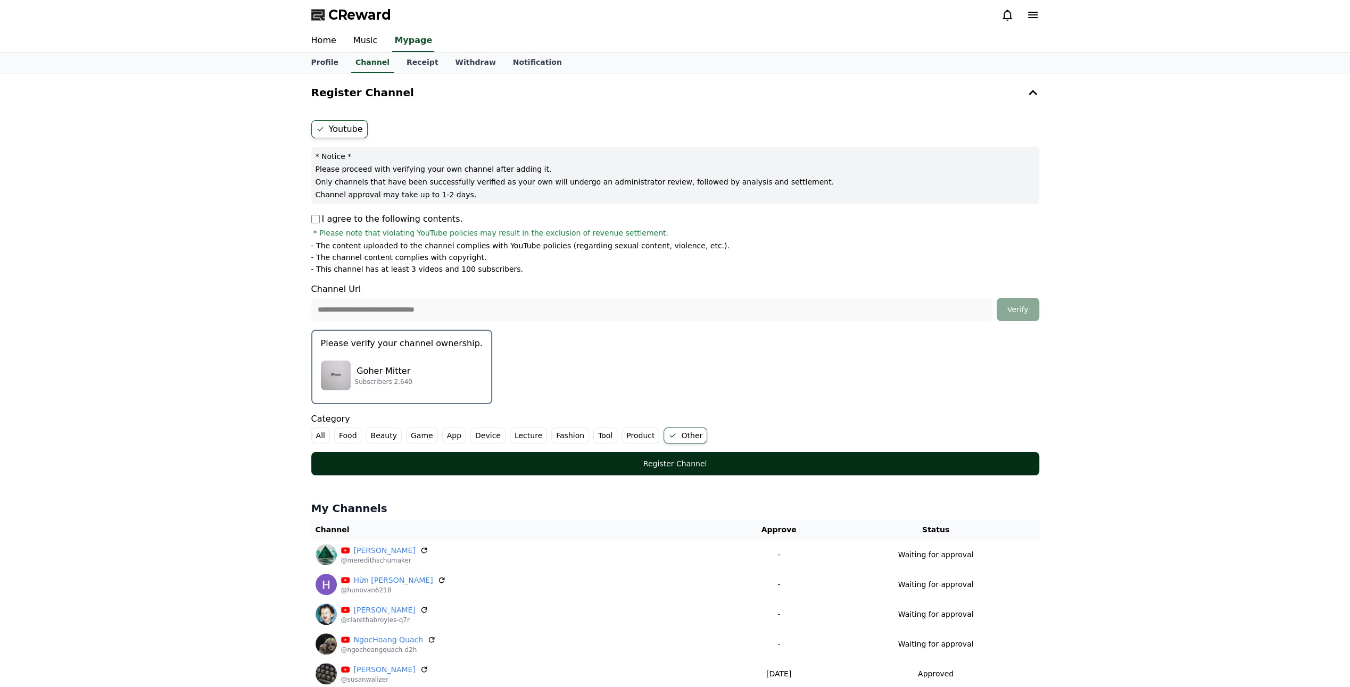
click at [649, 459] on div "Register Channel" at bounding box center [674, 464] width 685 height 11
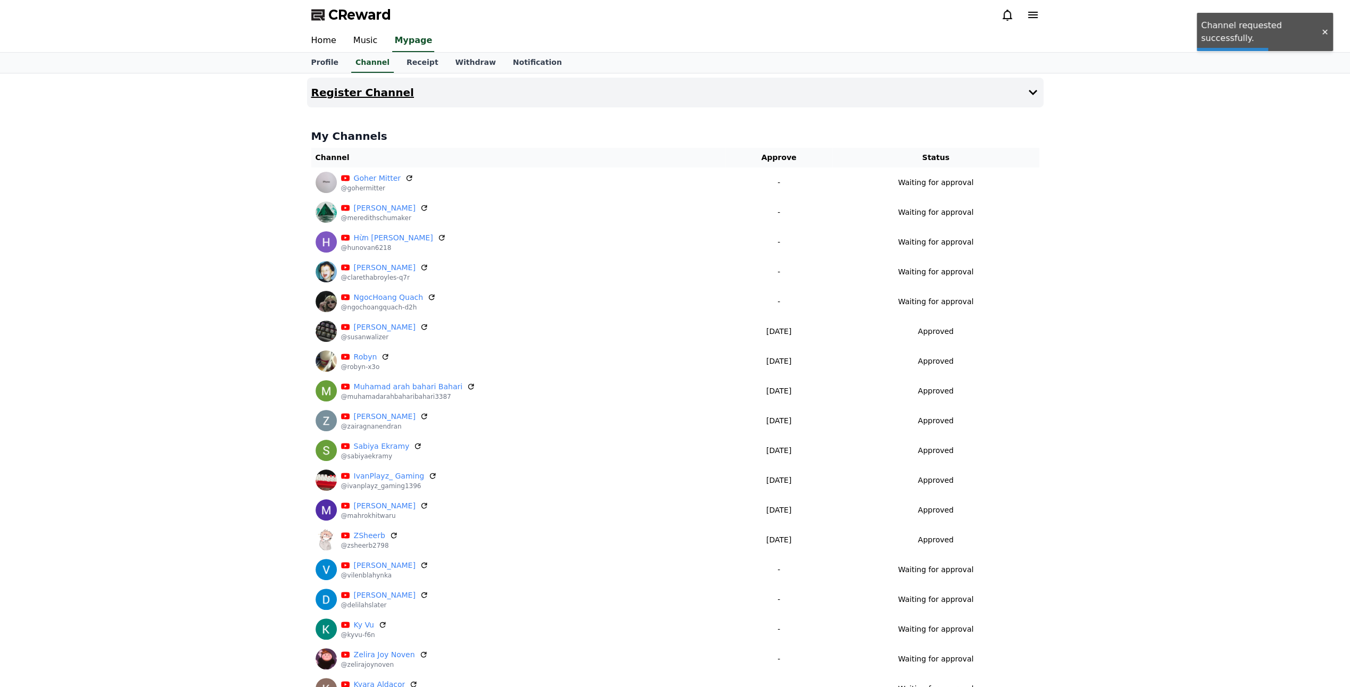
click at [726, 81] on button "Register Channel" at bounding box center [675, 93] width 736 height 30
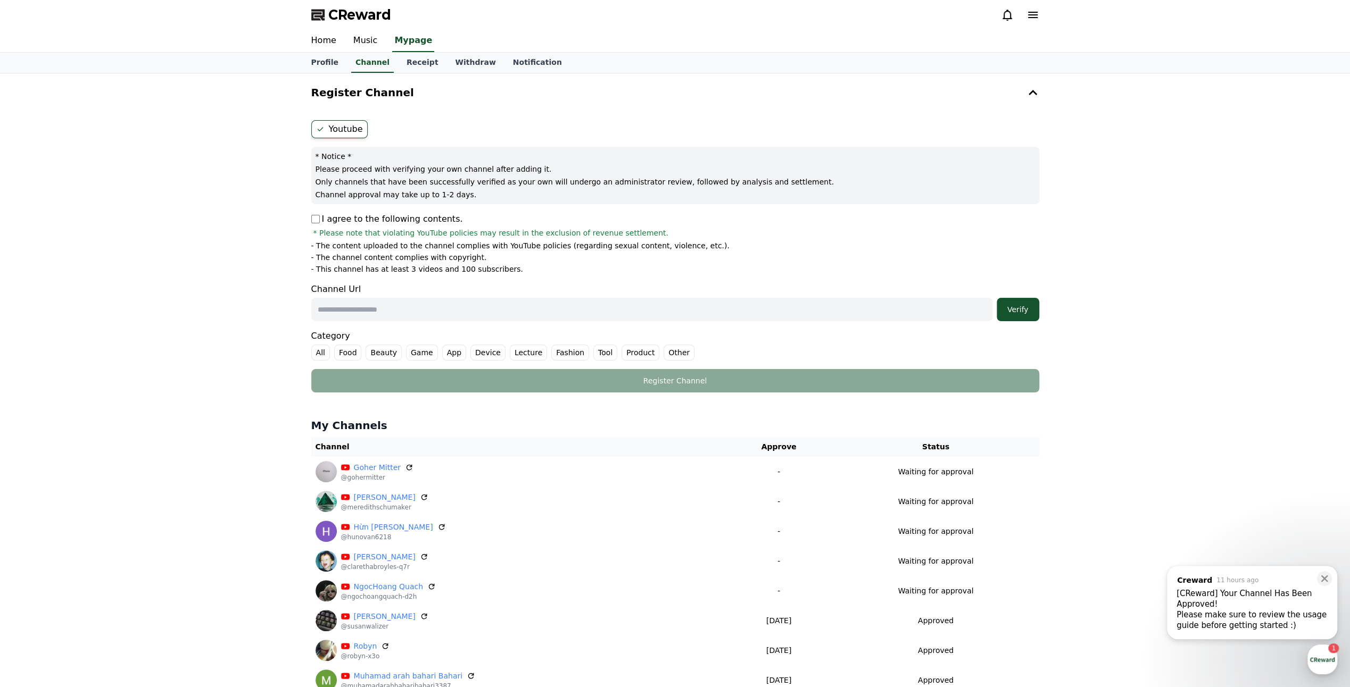
click at [392, 299] on input "text" at bounding box center [651, 309] width 681 height 23
paste input "**********"
type input "**********"
click at [1017, 308] on div "Verify" at bounding box center [1018, 309] width 34 height 11
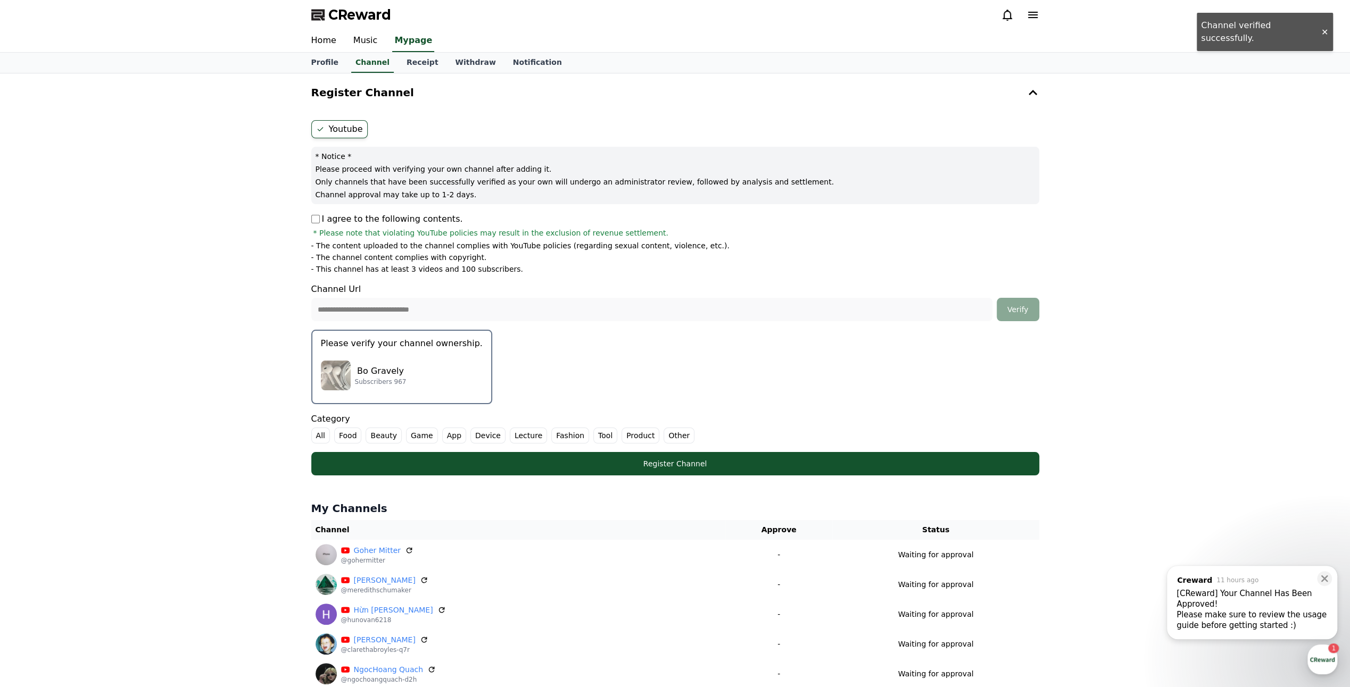
click at [423, 370] on div "Bo Gravely Subscribers 967" at bounding box center [402, 375] width 162 height 43
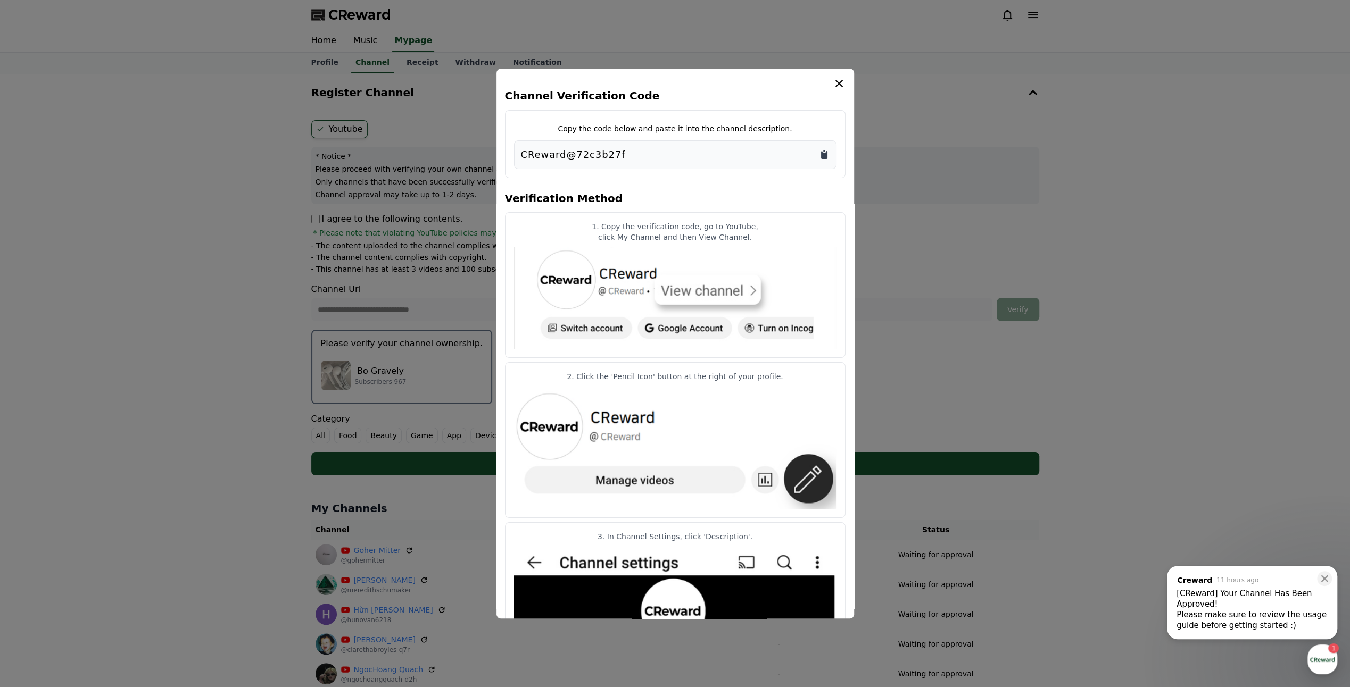
click at [821, 151] on icon "Copy to clipboard" at bounding box center [824, 154] width 11 height 11
drag, startPoint x: 838, startPoint y: 82, endPoint x: 736, endPoint y: 334, distance: 272.0
click at [838, 82] on icon "modal" at bounding box center [838, 83] width 13 height 13
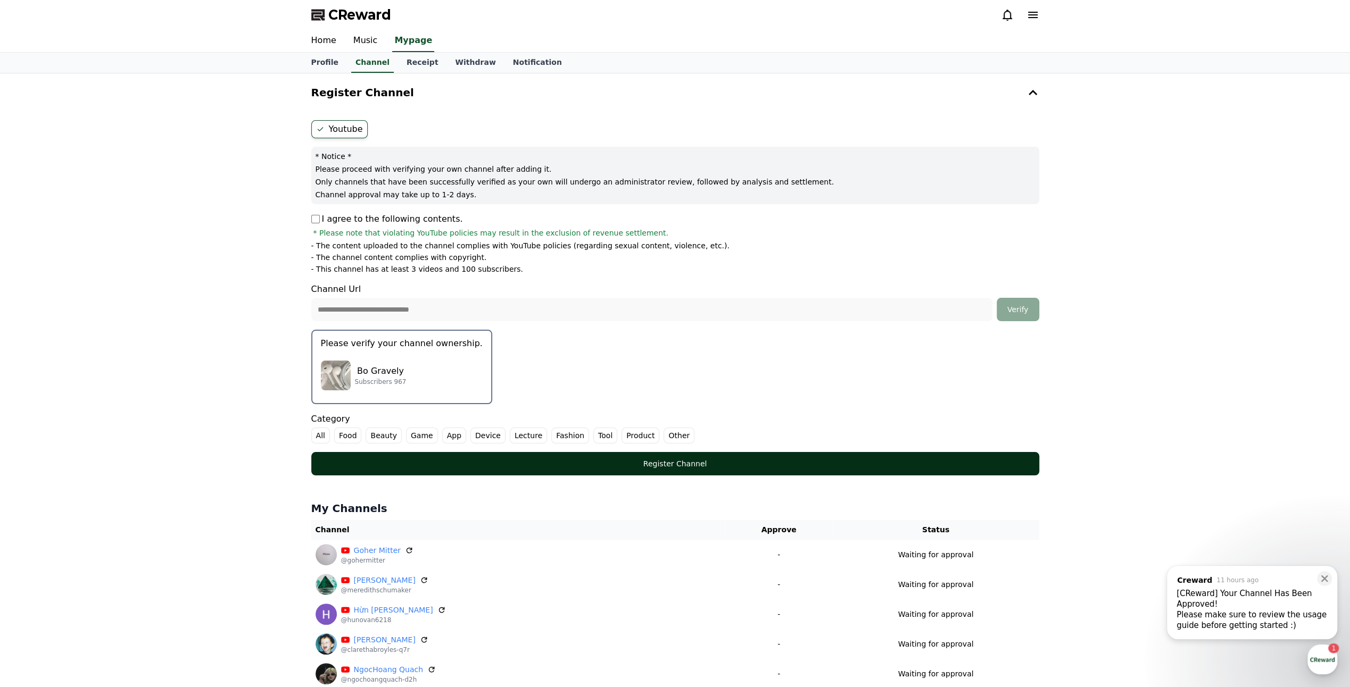
click at [612, 460] on div "Register Channel" at bounding box center [674, 464] width 685 height 11
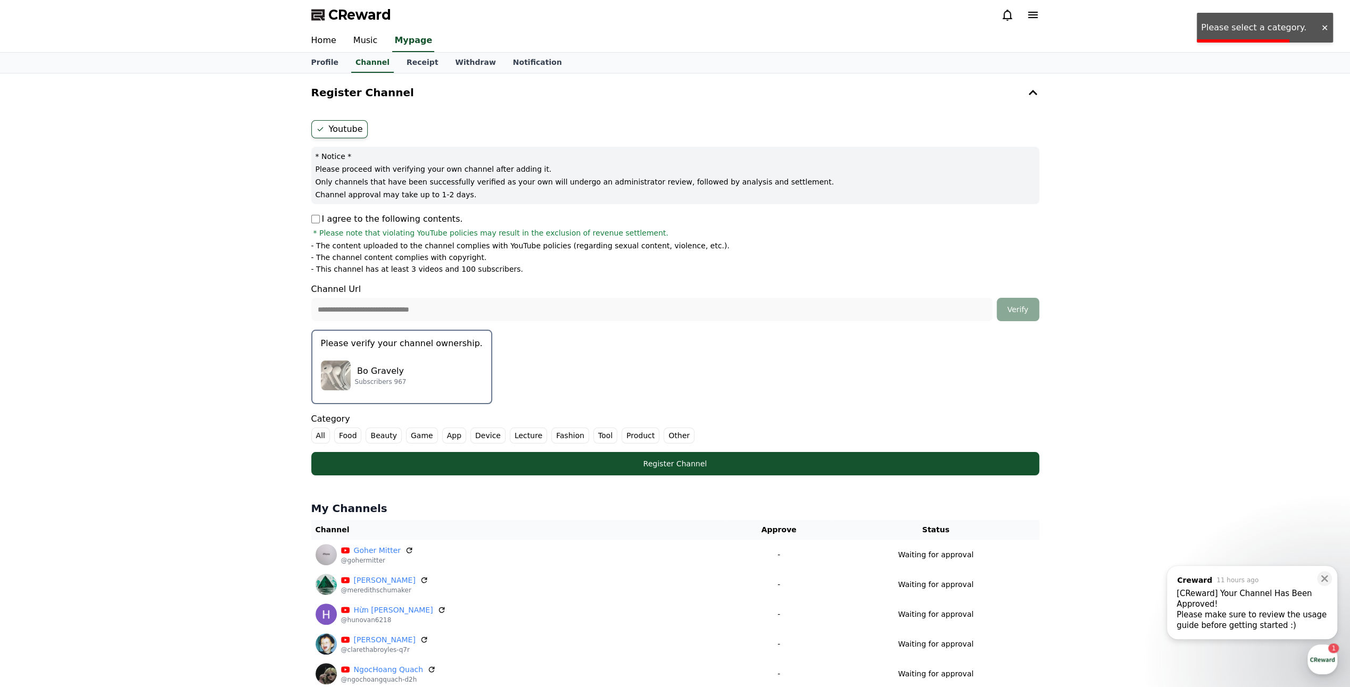
drag, startPoint x: 661, startPoint y: 437, endPoint x: 671, endPoint y: 443, distance: 11.7
click at [663, 437] on label "Other" at bounding box center [678, 436] width 31 height 16
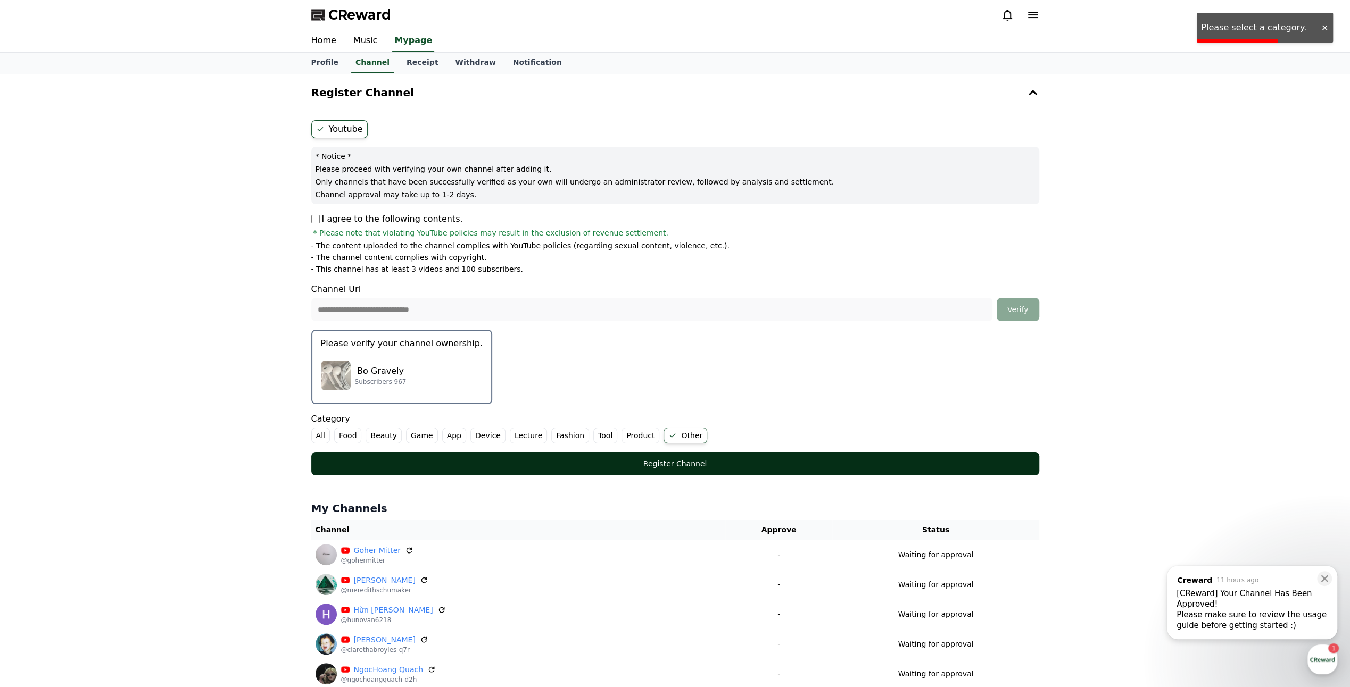
click at [676, 456] on button "Register Channel" at bounding box center [675, 463] width 728 height 23
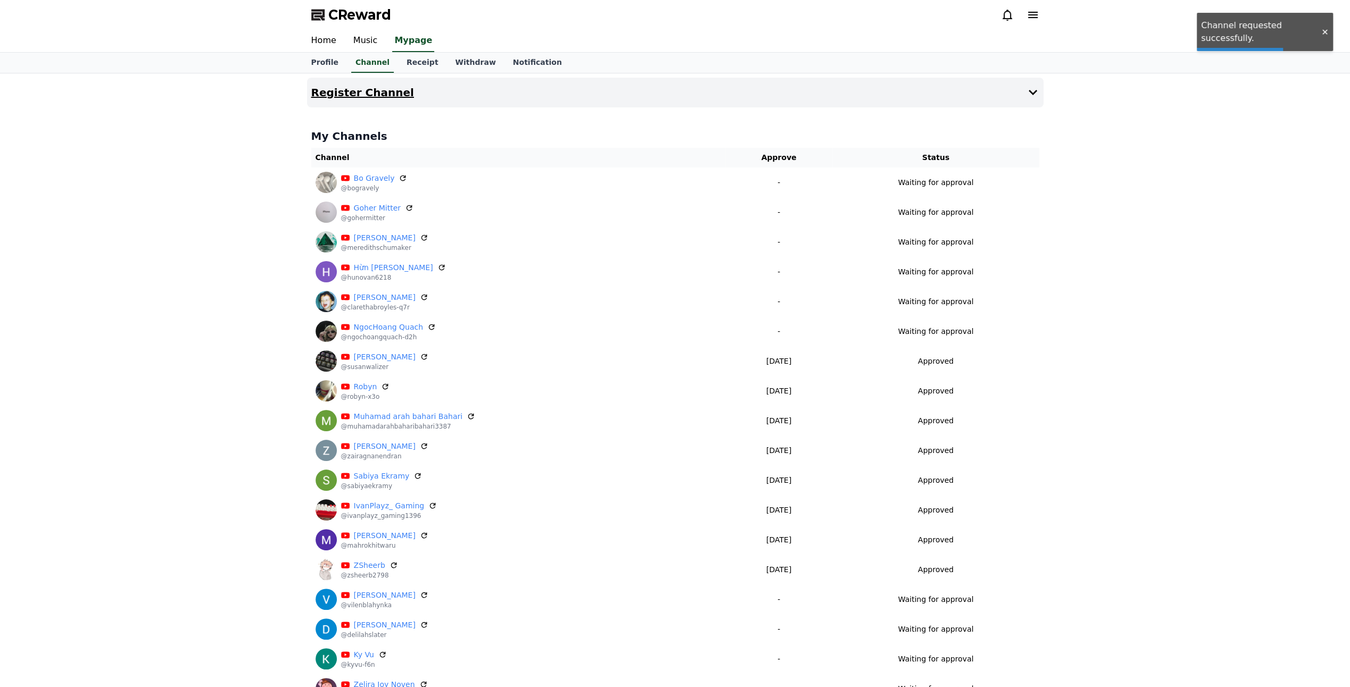
click at [803, 91] on button "Register Channel" at bounding box center [675, 93] width 736 height 30
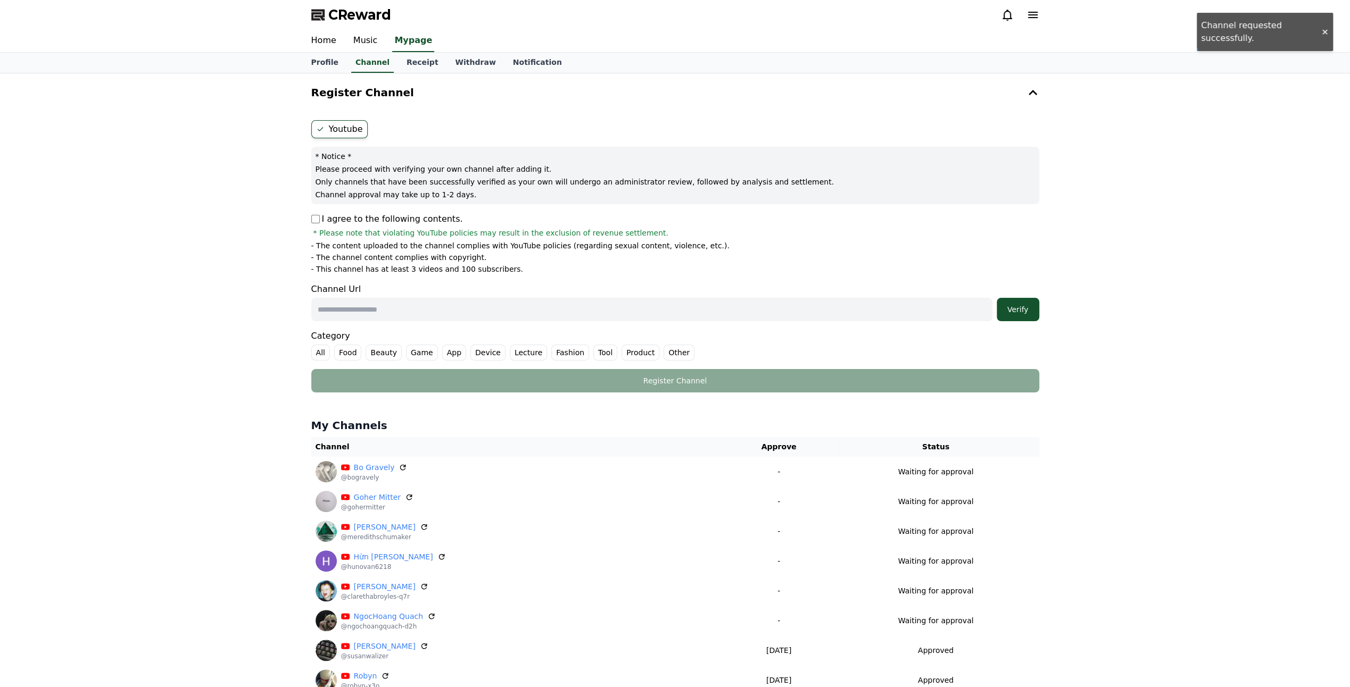
click at [317, 214] on p "I agree to the following contents." at bounding box center [387, 219] width 152 height 13
click at [321, 220] on p "I agree to the following contents." at bounding box center [387, 219] width 152 height 13
click at [438, 302] on input "text" at bounding box center [651, 309] width 681 height 23
paste input "**********"
type input "**********"
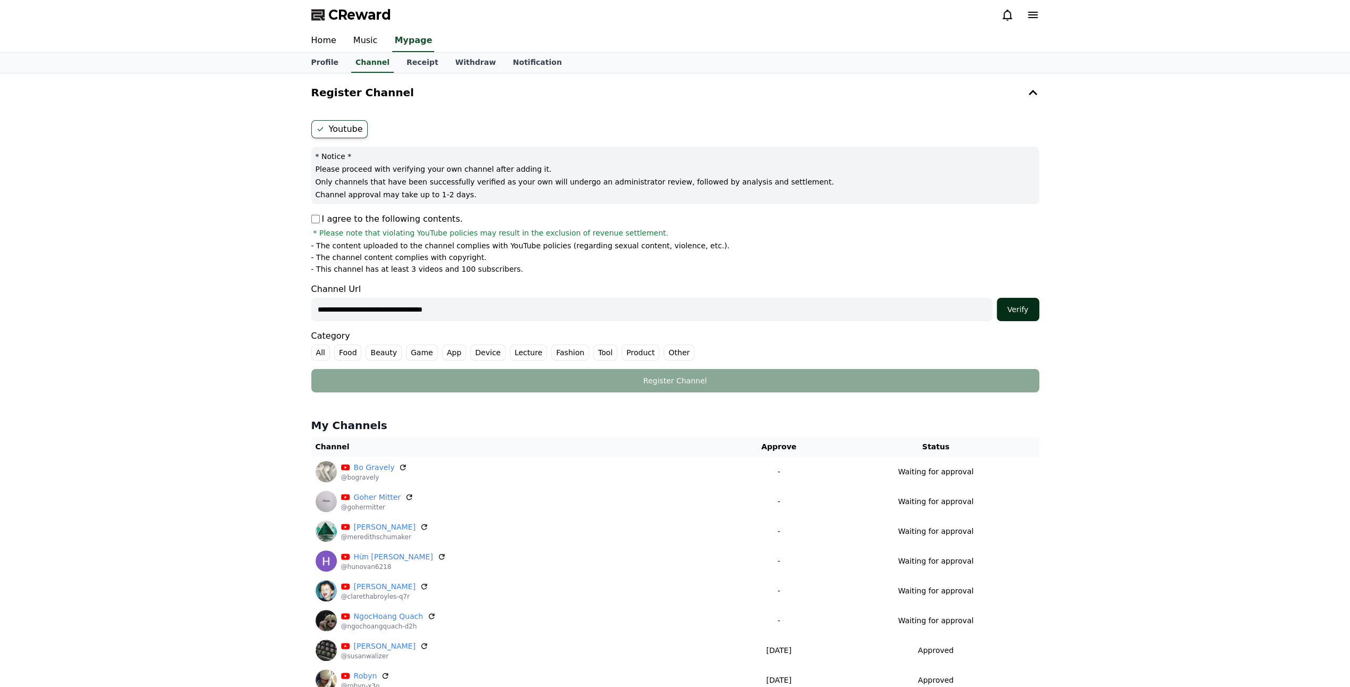
click at [1022, 300] on button "Verify" at bounding box center [1017, 309] width 43 height 23
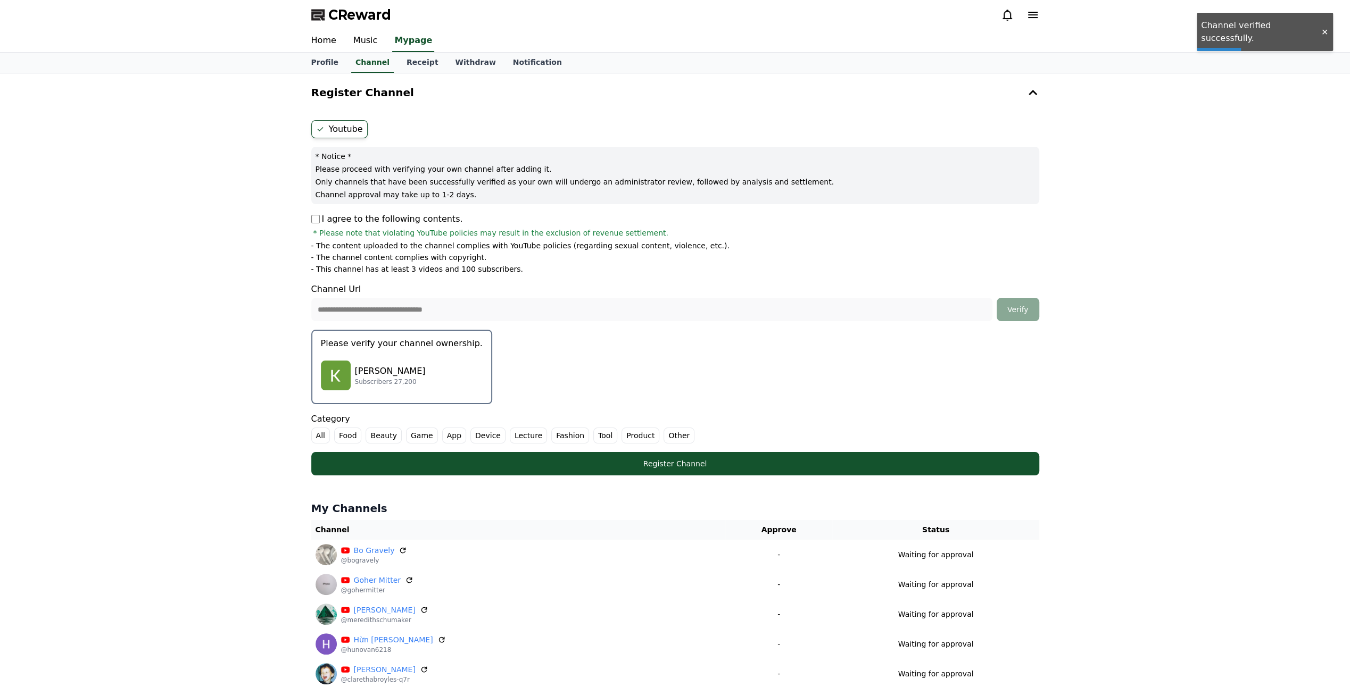
click at [667, 434] on label "Other" at bounding box center [678, 436] width 31 height 16
click at [365, 369] on p "[PERSON_NAME]" at bounding box center [390, 371] width 71 height 13
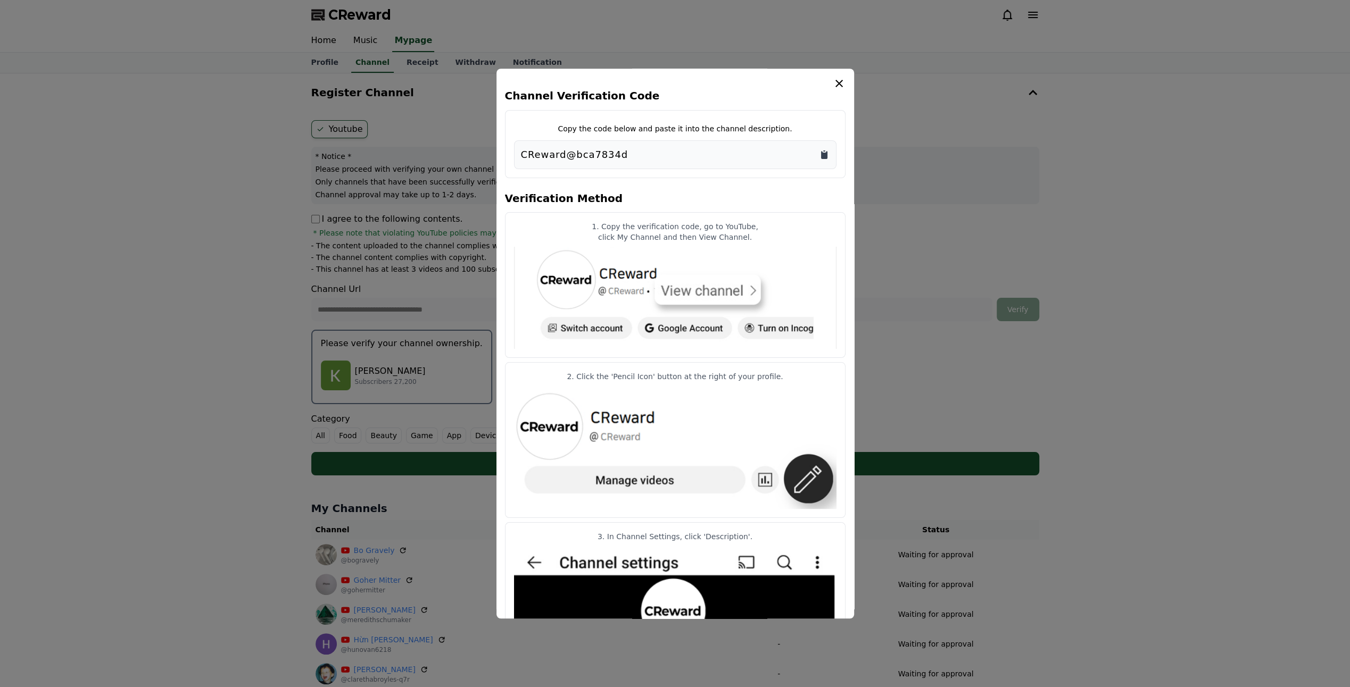
click at [825, 157] on icon "Copy to clipboard" at bounding box center [824, 155] width 6 height 8
click at [846, 86] on div "Channel Verification Code Copy the code below and paste it into the channel des…" at bounding box center [674, 344] width 357 height 550
click at [843, 86] on icon "modal" at bounding box center [838, 83] width 13 height 13
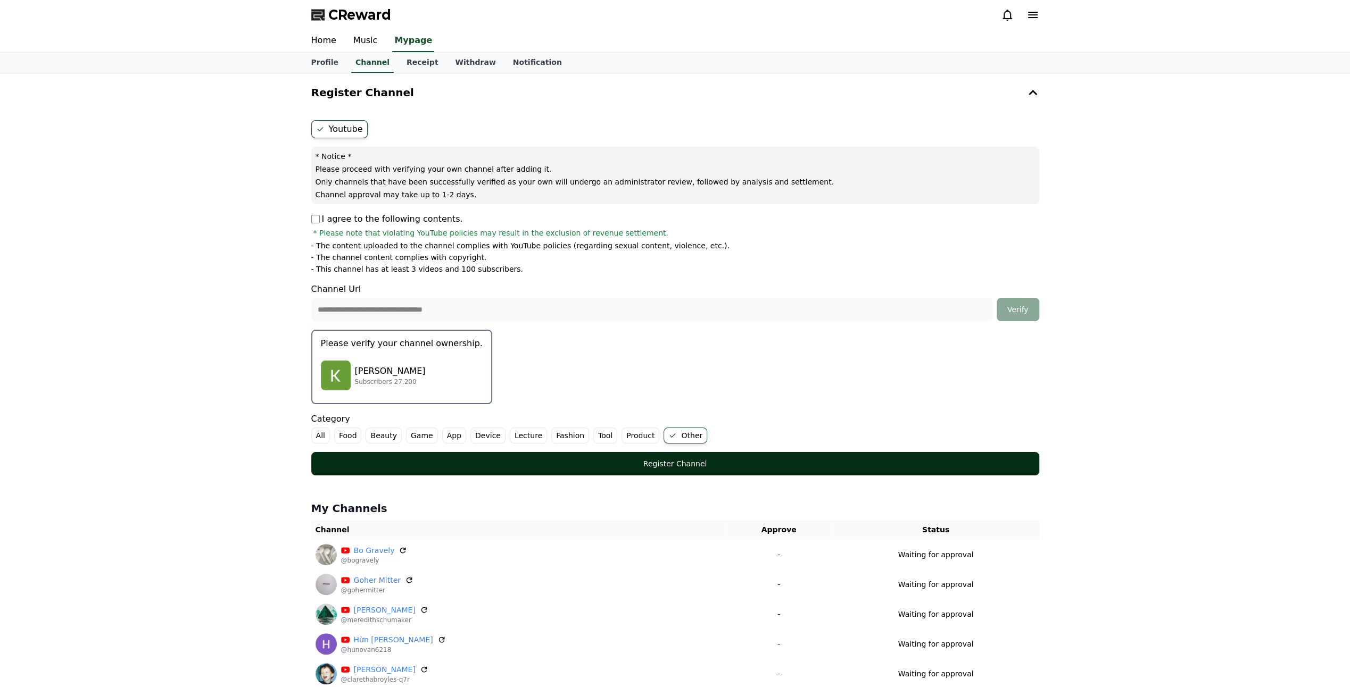
click at [671, 466] on div "Register Channel" at bounding box center [674, 464] width 685 height 11
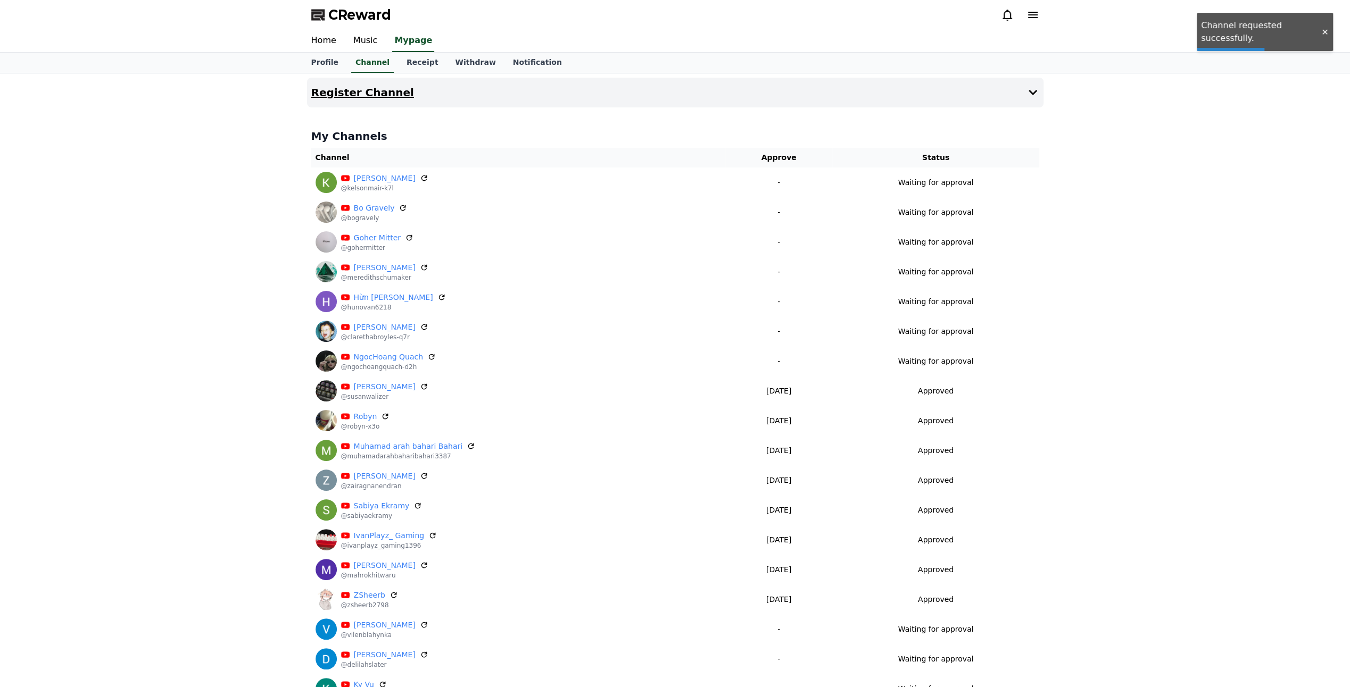
click at [763, 86] on button "Register Channel" at bounding box center [675, 93] width 736 height 30
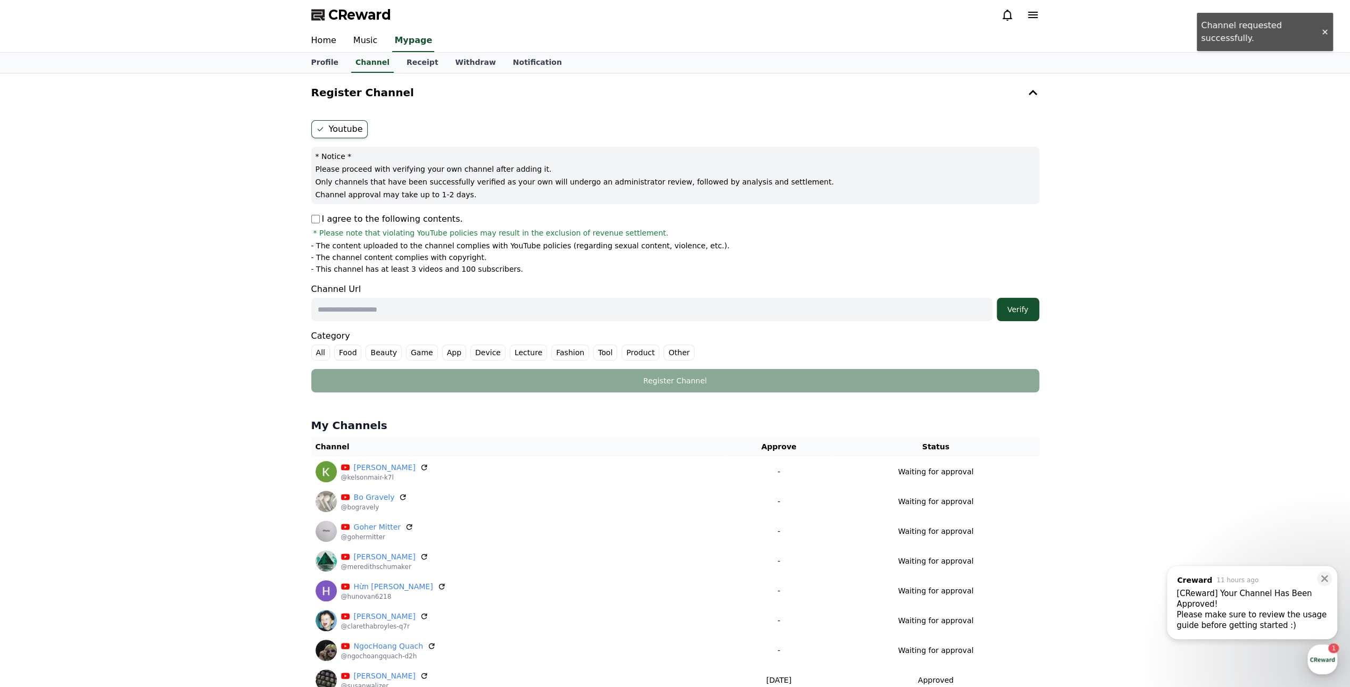
click at [316, 214] on p "I agree to the following contents." at bounding box center [387, 219] width 152 height 13
drag, startPoint x: 472, startPoint y: 307, endPoint x: 518, endPoint y: 307, distance: 46.3
click at [472, 307] on input "text" at bounding box center [651, 309] width 681 height 23
paste input "**********"
type input "**********"
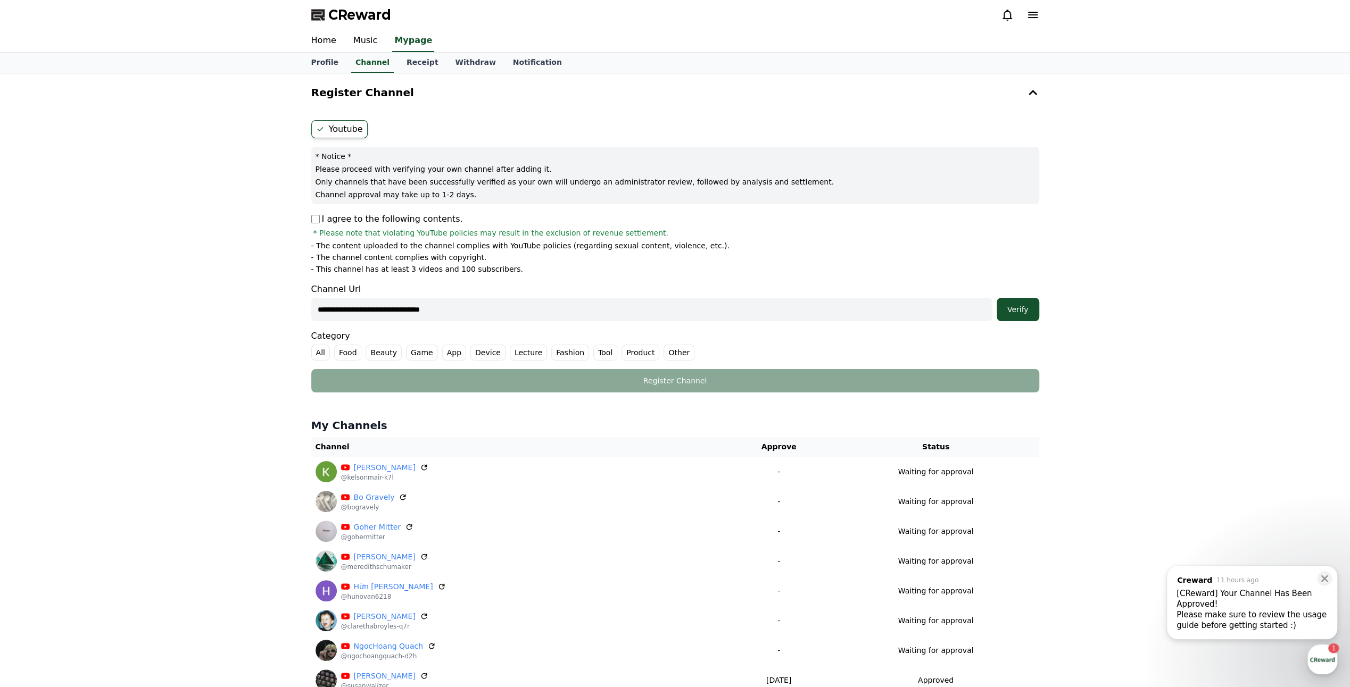
drag, startPoint x: 1028, startPoint y: 308, endPoint x: 1051, endPoint y: 347, distance: 45.5
click at [1028, 308] on div "Verify" at bounding box center [1018, 309] width 34 height 11
click at [98, 403] on div "**********" at bounding box center [675, 626] width 1350 height 1107
click at [671, 348] on label "Other" at bounding box center [678, 353] width 31 height 16
click at [1025, 314] on button "Verify" at bounding box center [1017, 309] width 43 height 23
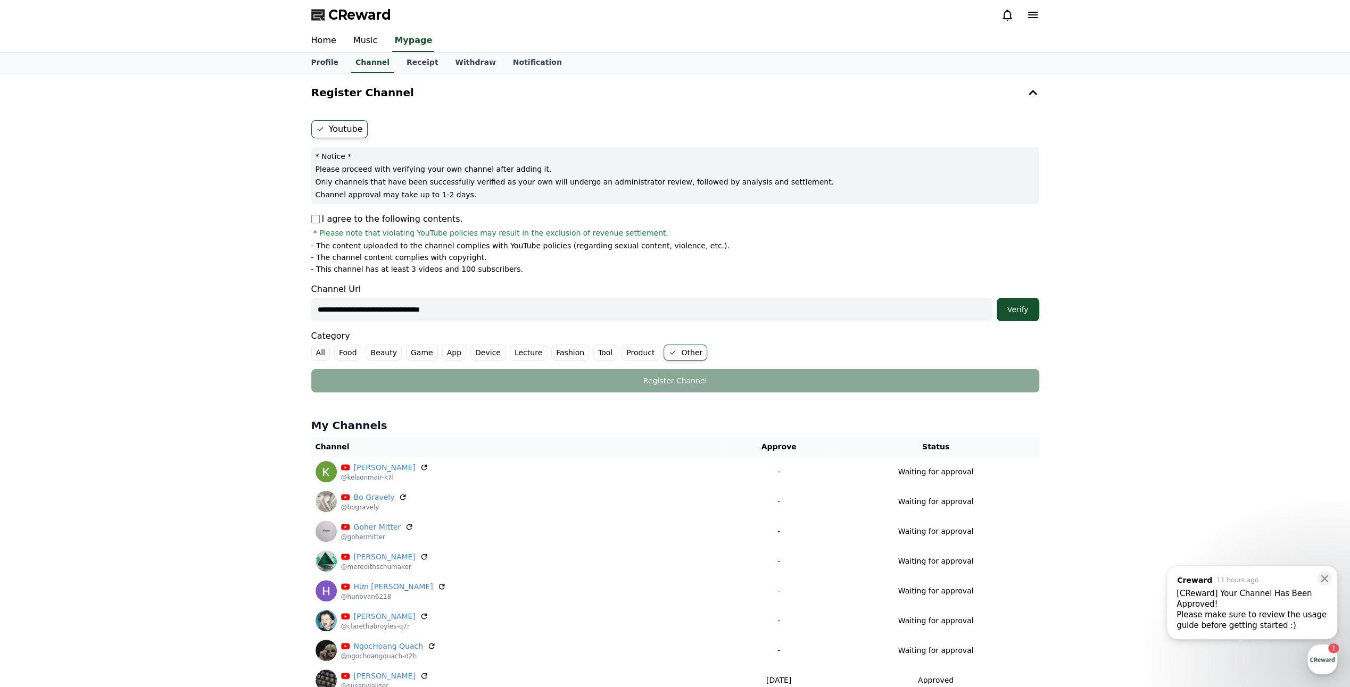
click at [192, 226] on div "**********" at bounding box center [675, 626] width 1350 height 1107
click at [474, 306] on input "**********" at bounding box center [651, 309] width 681 height 23
paste input "**"
type input "**********"
drag, startPoint x: 1020, startPoint y: 307, endPoint x: 1026, endPoint y: 312, distance: 7.2
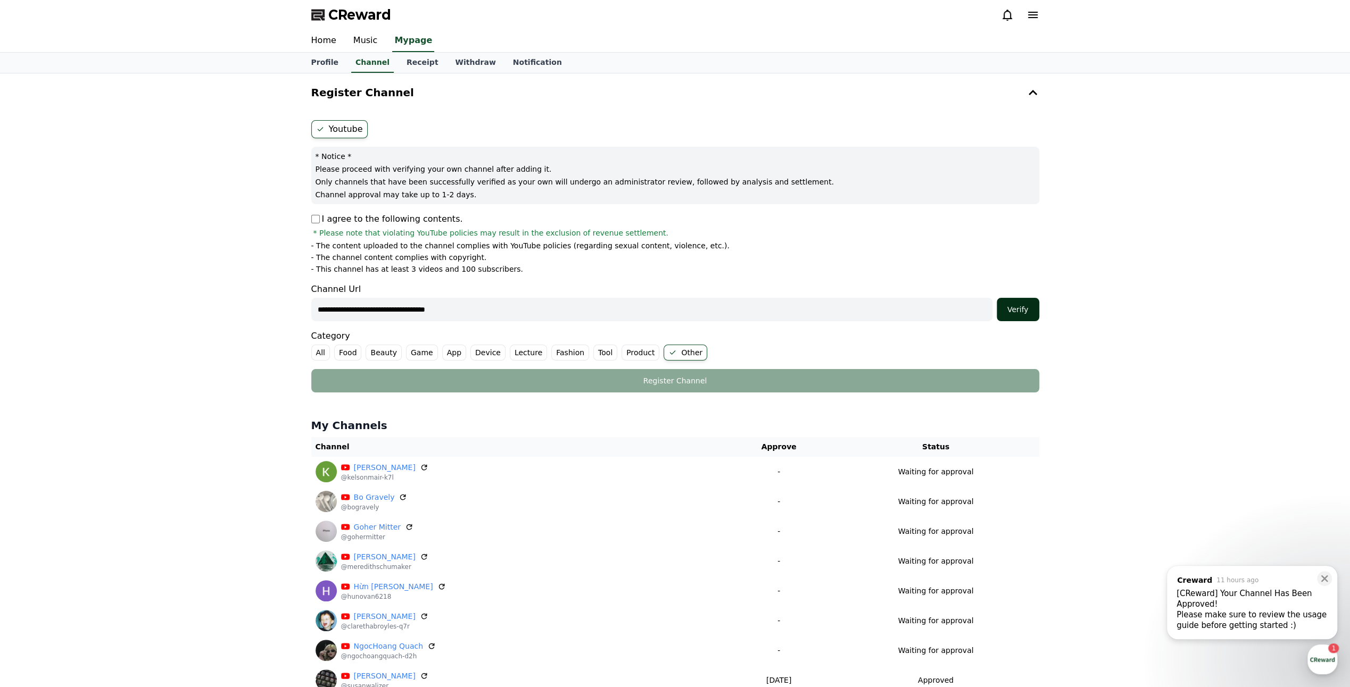
click at [1023, 307] on div "Verify" at bounding box center [1018, 309] width 34 height 11
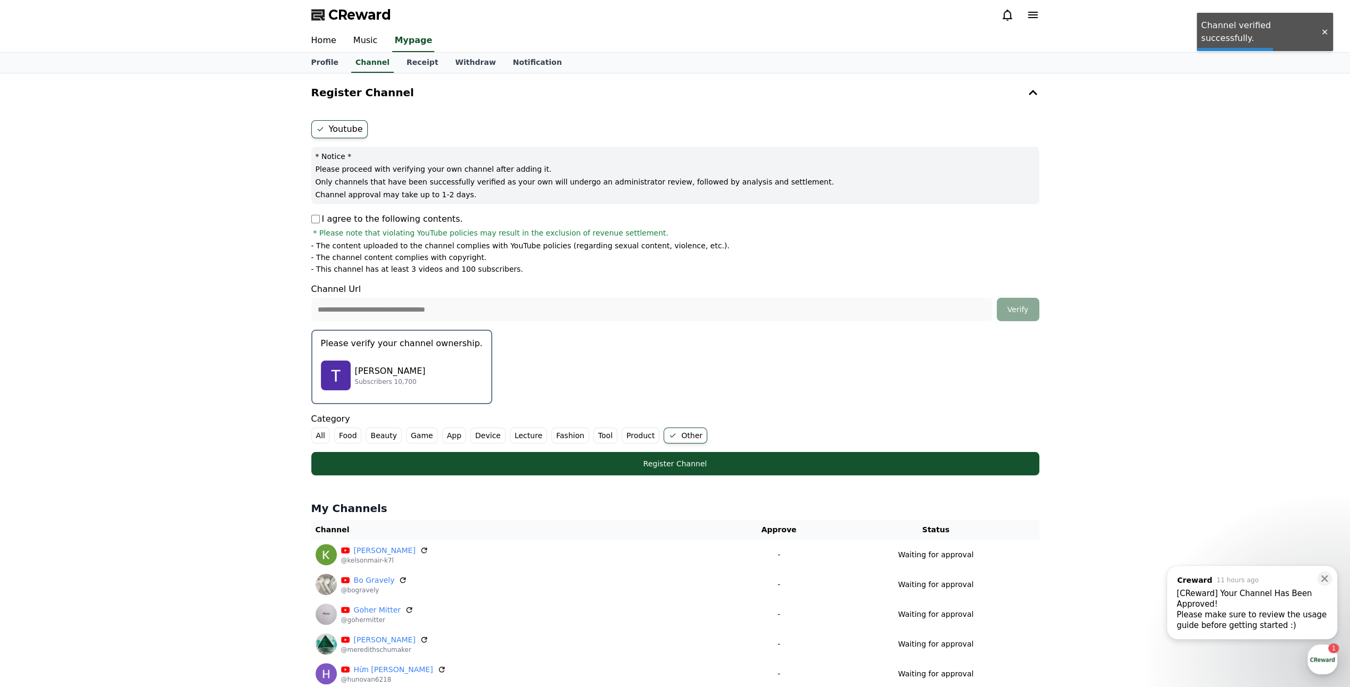
click at [426, 374] on div "Tulasi Anastasio Subscribers 10,700" at bounding box center [402, 375] width 162 height 43
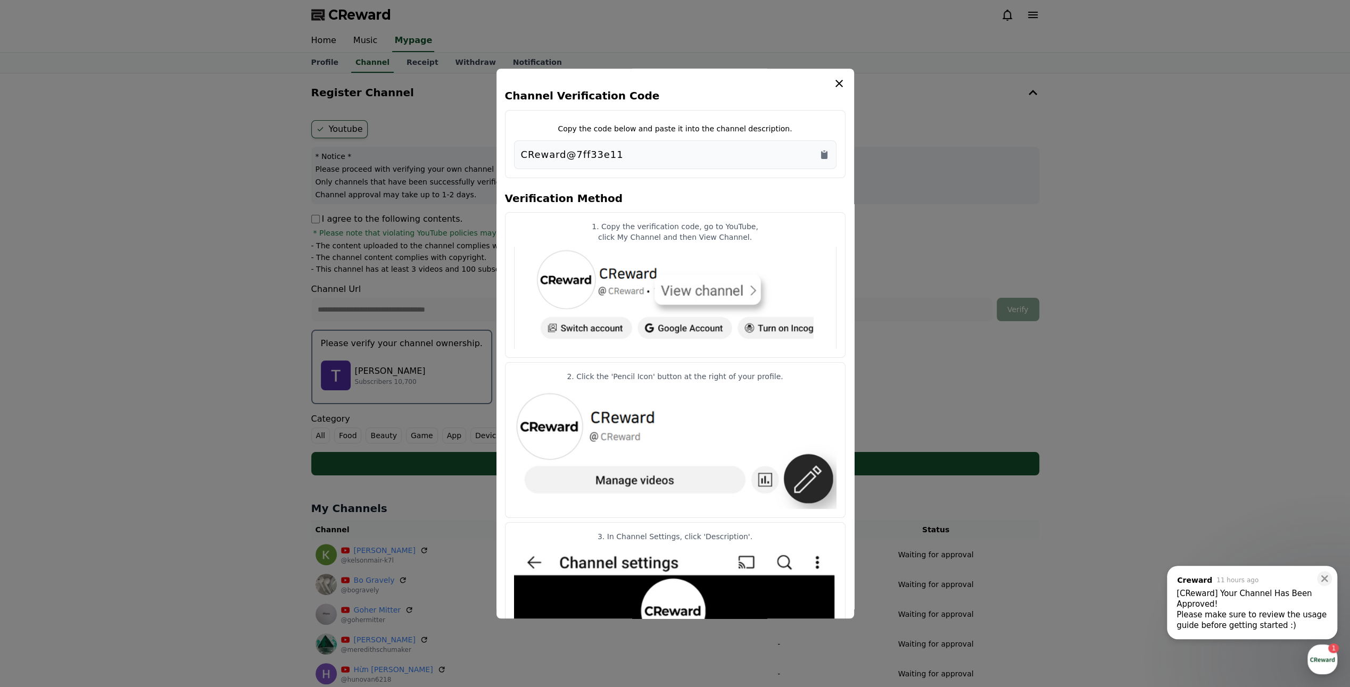
click at [829, 155] on div "CReward@7ff33e11" at bounding box center [675, 154] width 322 height 29
click at [822, 156] on icon "Copy to clipboard" at bounding box center [824, 155] width 6 height 8
click at [824, 153] on icon "Copy to clipboard" at bounding box center [824, 155] width 6 height 8
click at [839, 81] on icon "modal" at bounding box center [838, 83] width 13 height 13
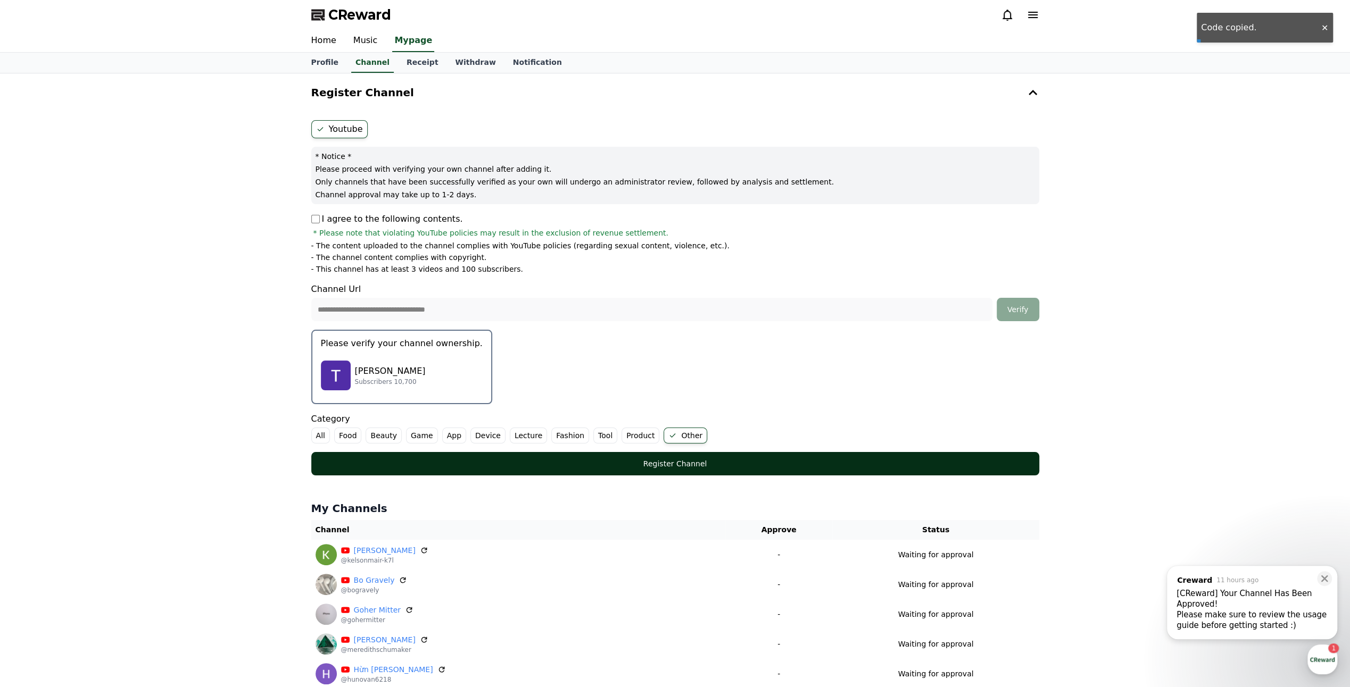
click at [677, 459] on div "Register Channel" at bounding box center [674, 464] width 685 height 11
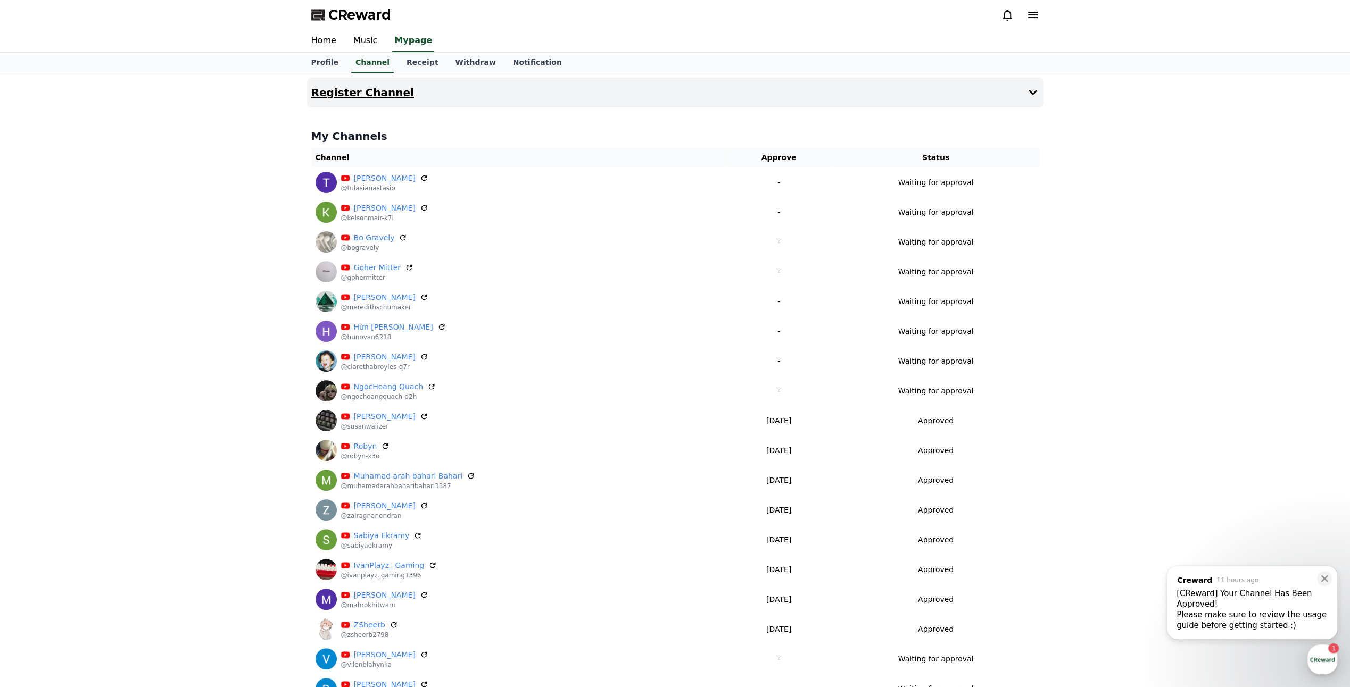
click at [987, 97] on button "Register Channel" at bounding box center [675, 93] width 736 height 30
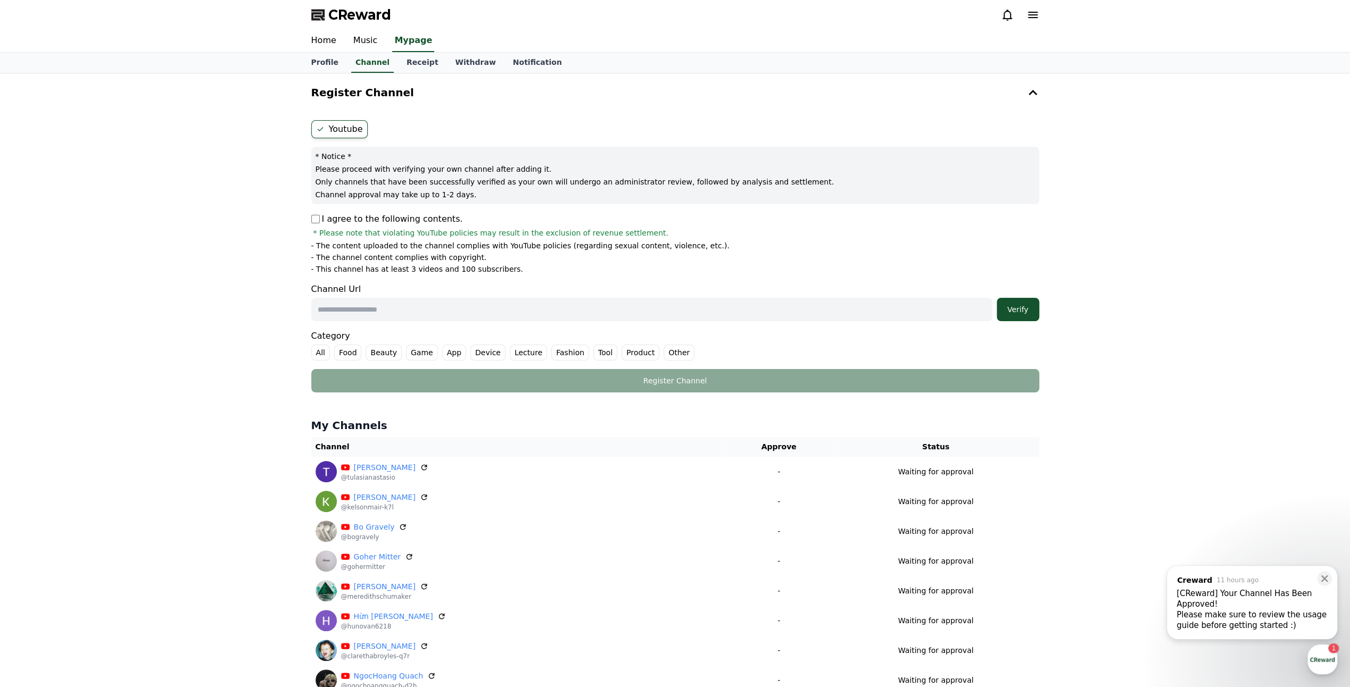
click at [380, 303] on input "text" at bounding box center [651, 309] width 681 height 23
paste input "**********"
type input "**********"
click at [1027, 310] on div "Verify" at bounding box center [1018, 309] width 34 height 11
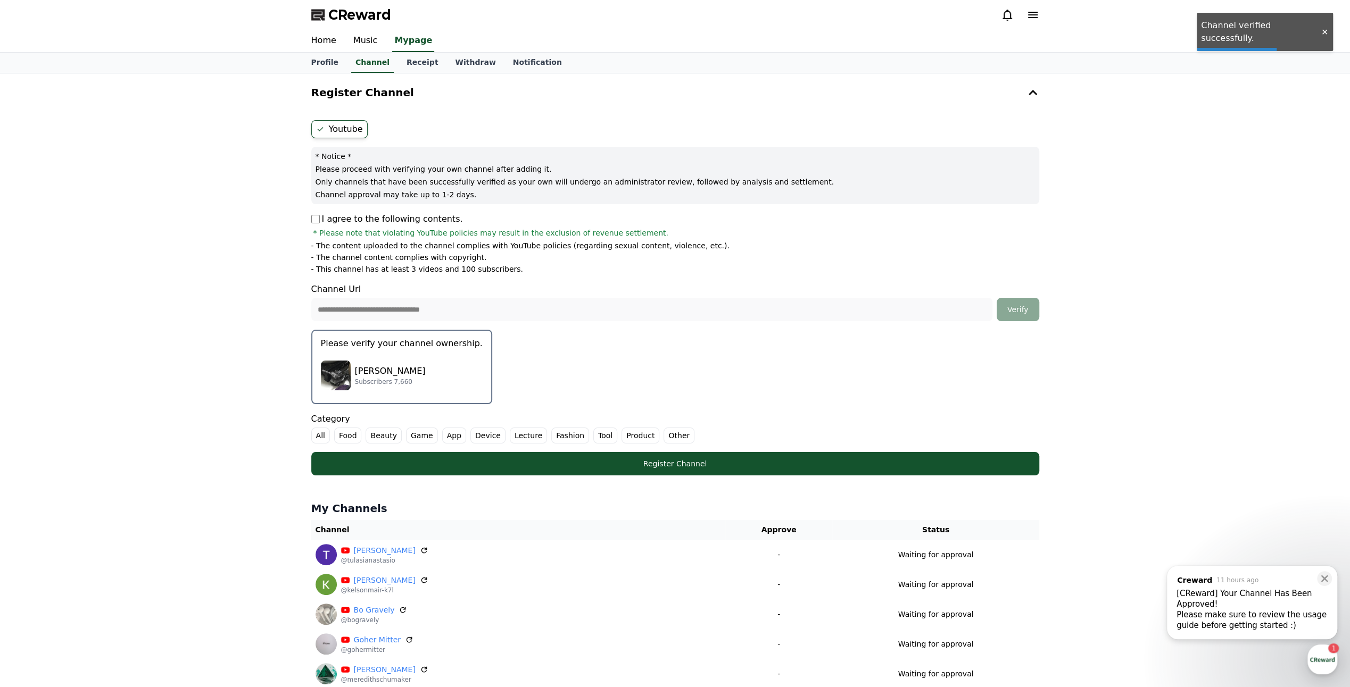
click at [418, 384] on p "Subscribers 7,660" at bounding box center [390, 382] width 71 height 9
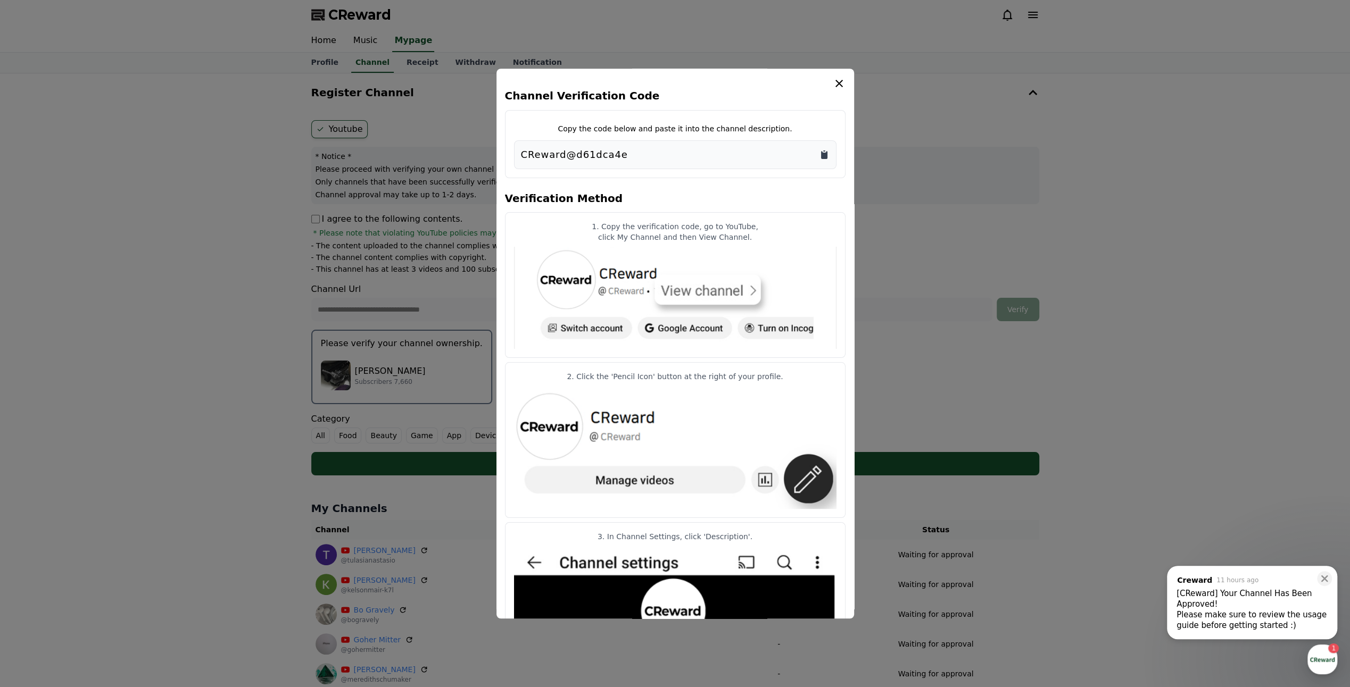
click at [827, 153] on icon "Copy to clipboard" at bounding box center [824, 155] width 6 height 8
click at [826, 149] on icon "Copy to clipboard" at bounding box center [824, 154] width 11 height 11
click at [835, 81] on icon "modal" at bounding box center [838, 83] width 7 height 7
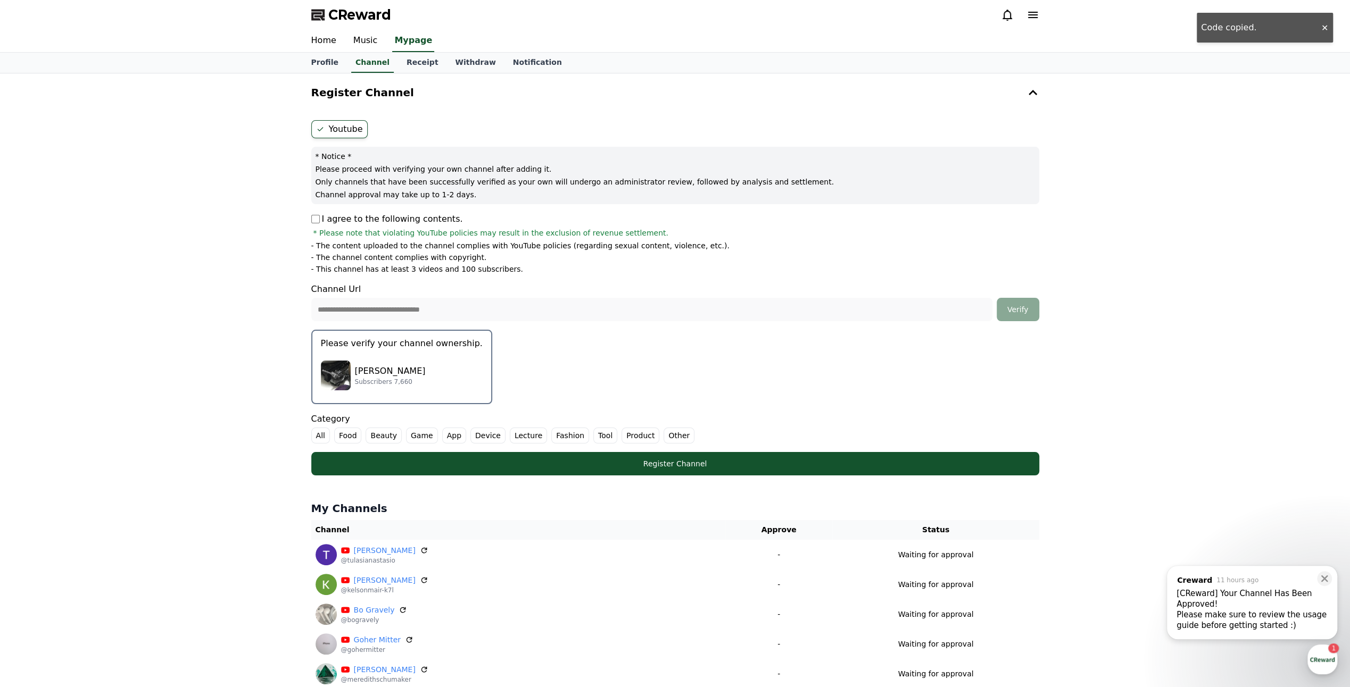
click at [663, 436] on label "Other" at bounding box center [678, 436] width 31 height 16
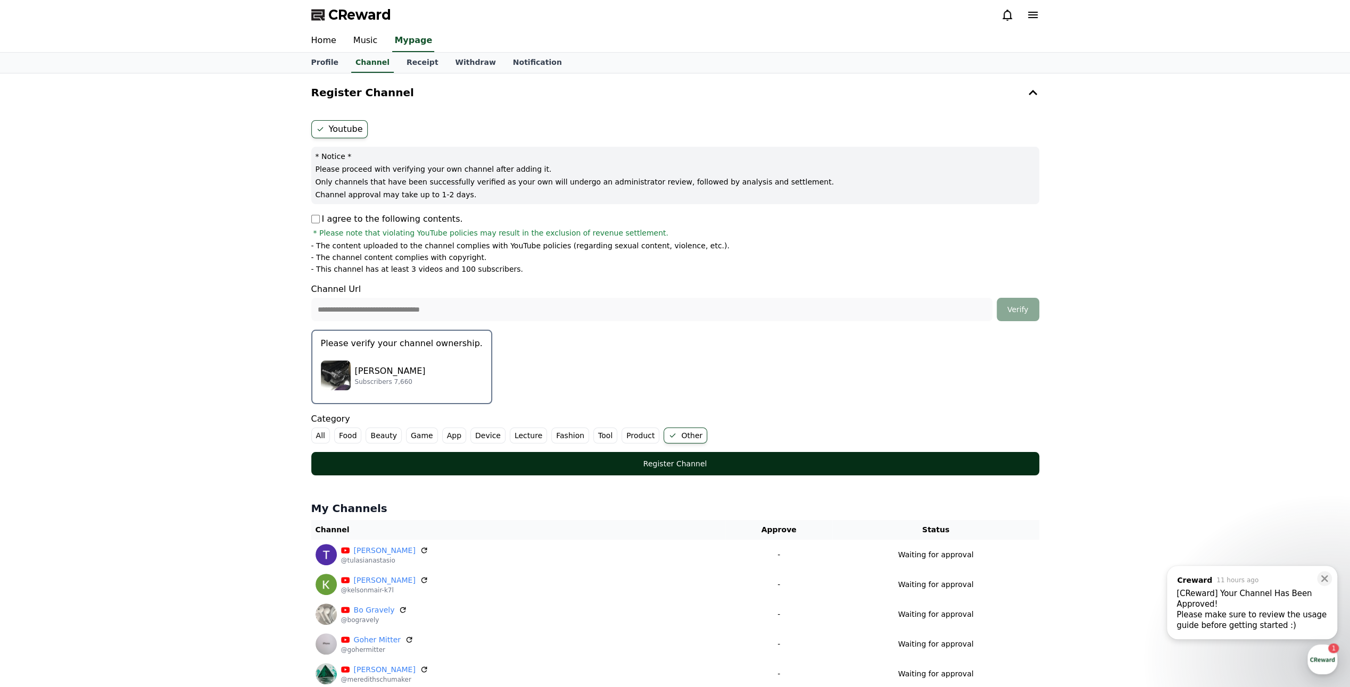
click at [675, 454] on button "Register Channel" at bounding box center [675, 463] width 728 height 23
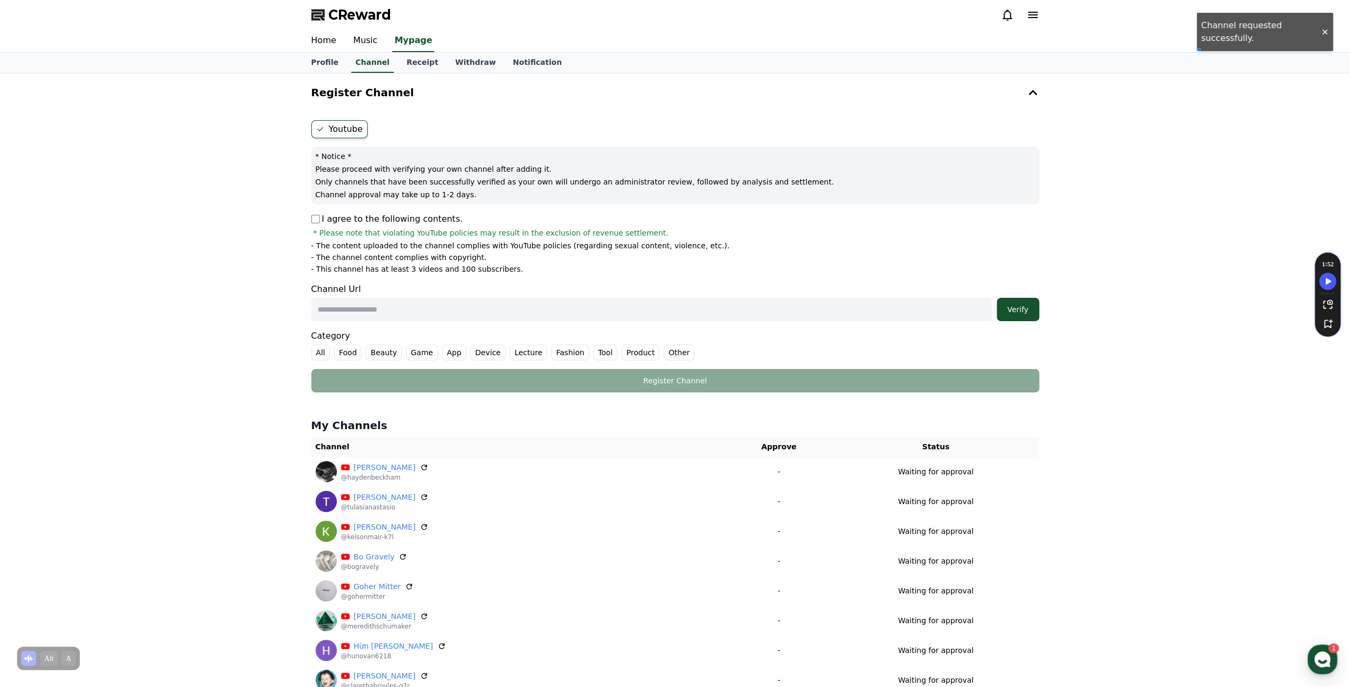
click at [382, 313] on input "text" at bounding box center [651, 309] width 681 height 23
paste input "**********"
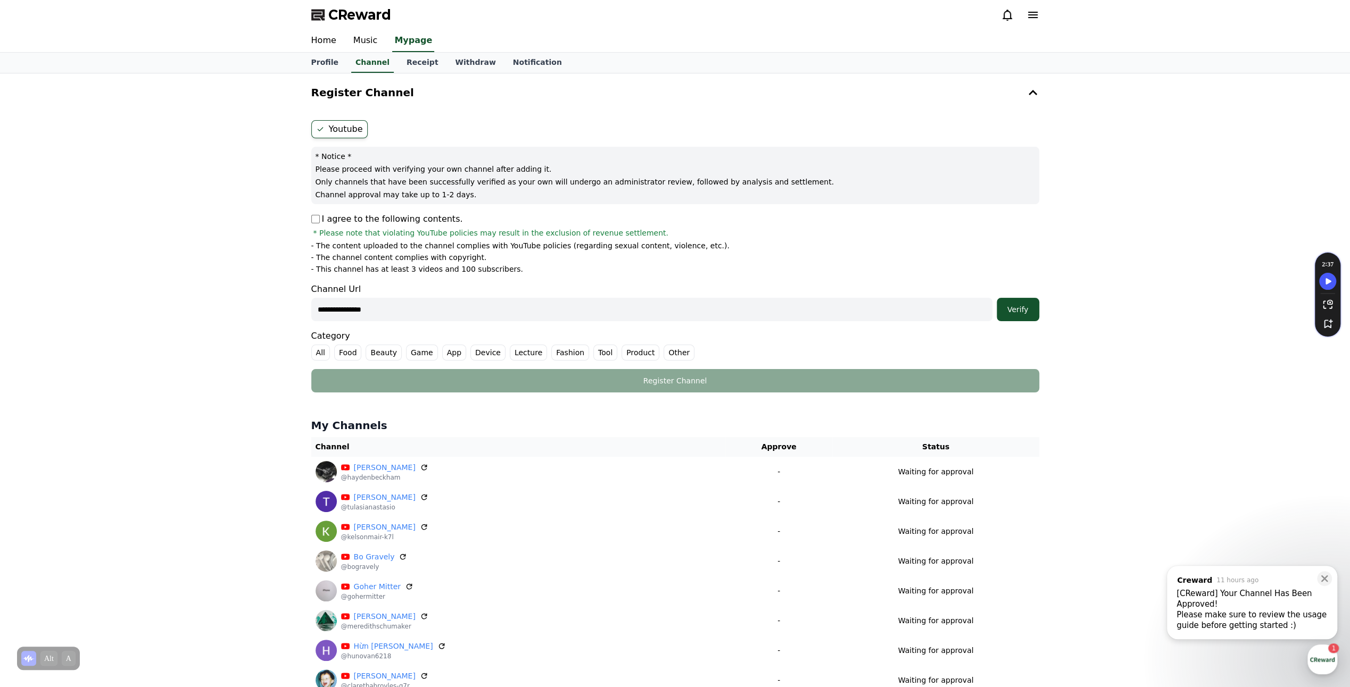
paste input "**********"
type input "**********"
click at [1011, 307] on div "Verify" at bounding box center [1018, 309] width 34 height 11
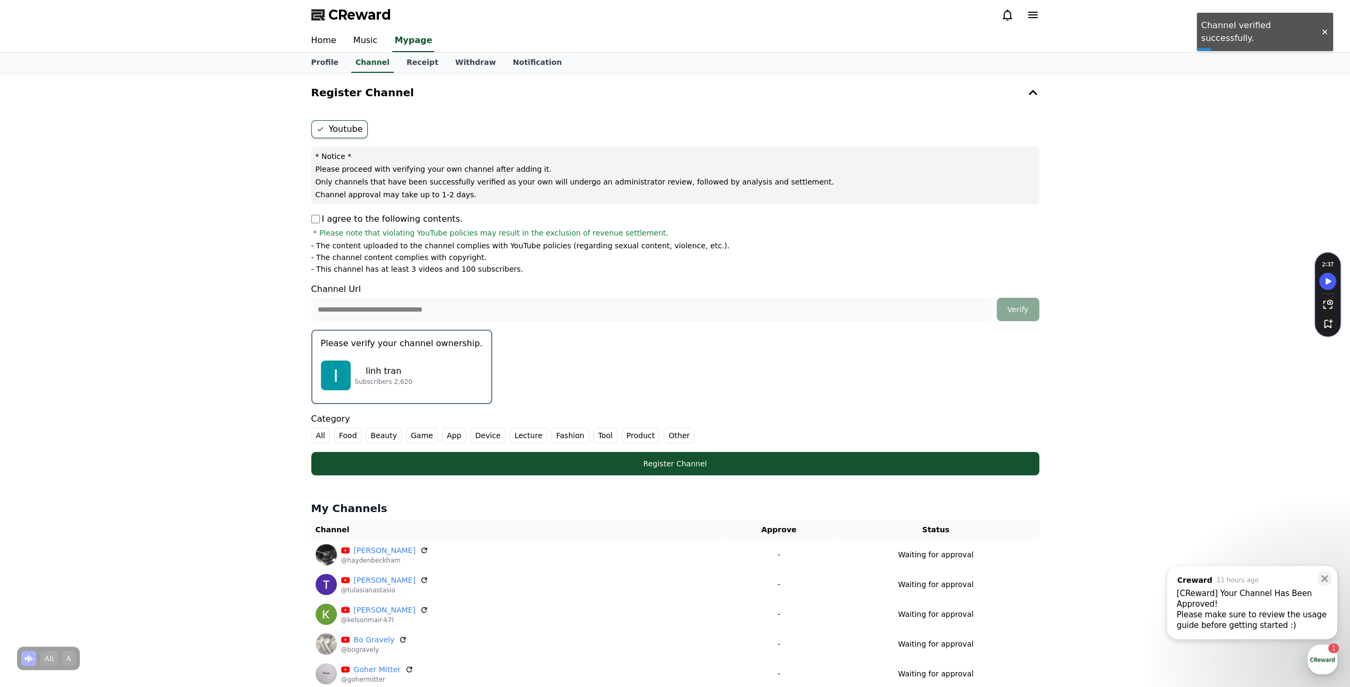
click at [381, 373] on p "linh tran" at bounding box center [383, 371] width 57 height 13
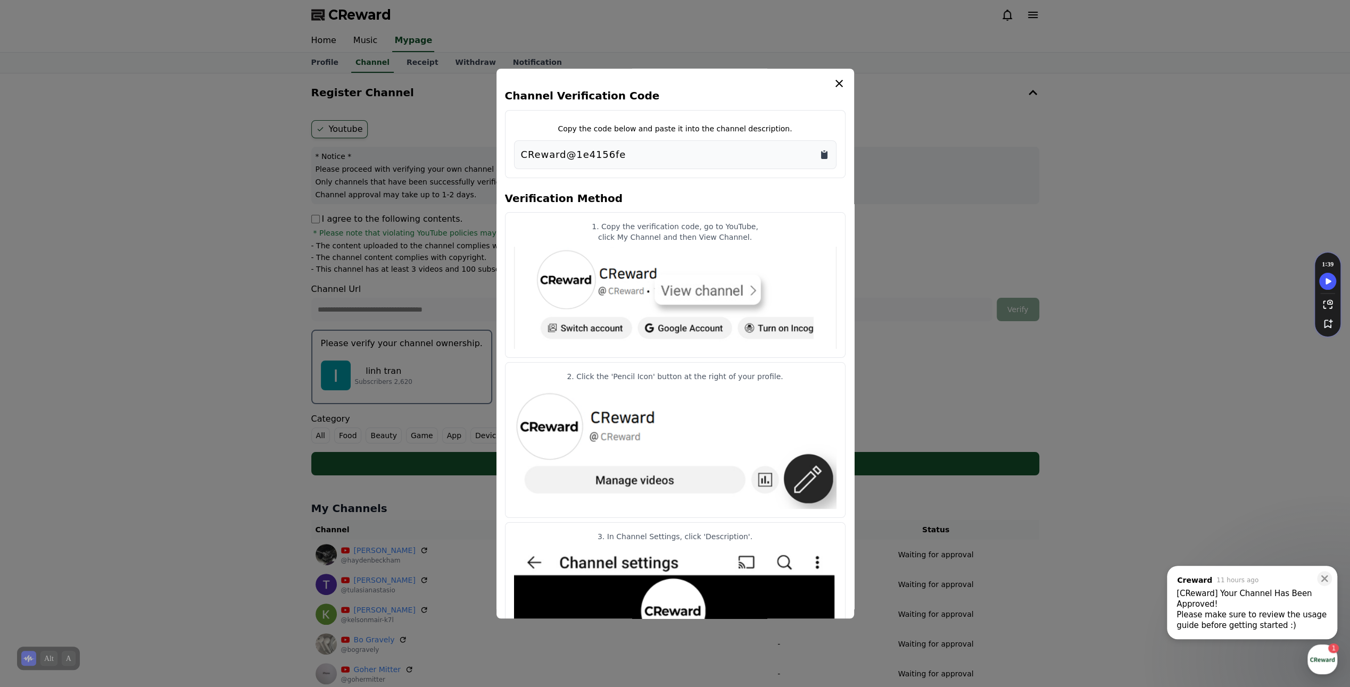
click at [825, 152] on icon "Copy to clipboard" at bounding box center [824, 154] width 11 height 11
click at [839, 81] on icon "modal" at bounding box center [838, 83] width 13 height 13
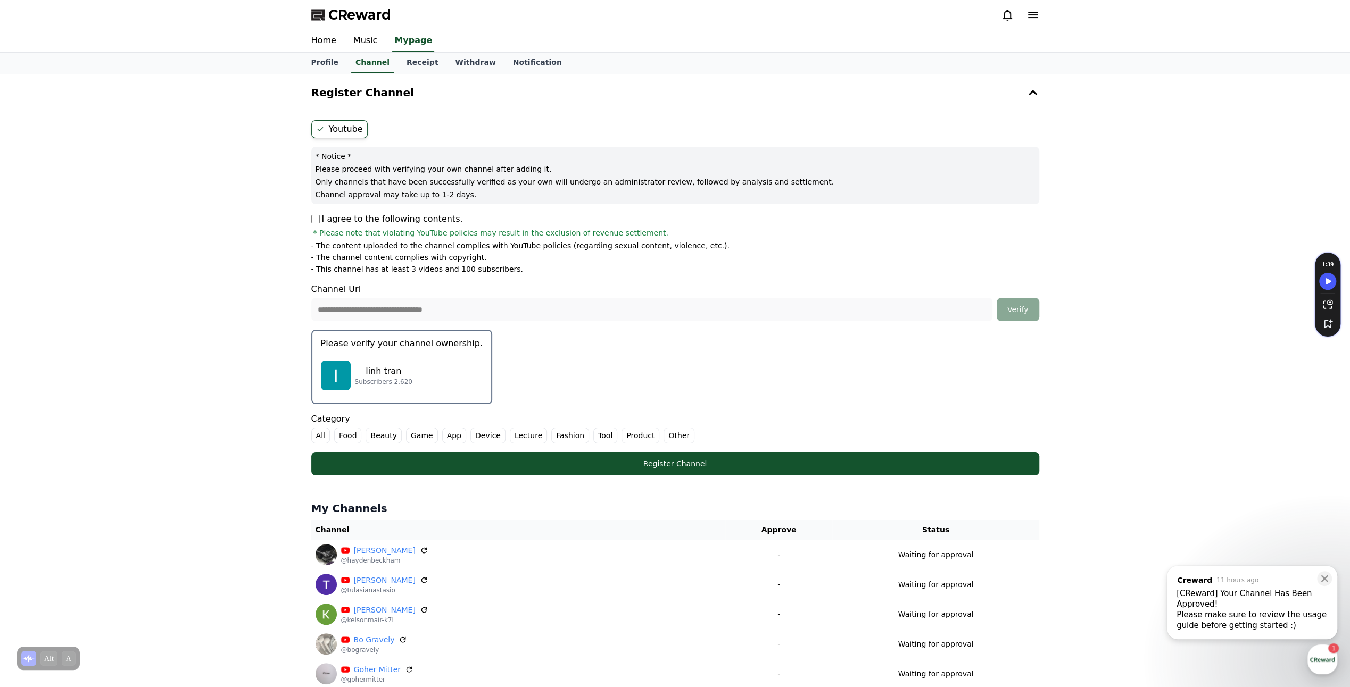
click at [669, 436] on label "Other" at bounding box center [678, 436] width 31 height 16
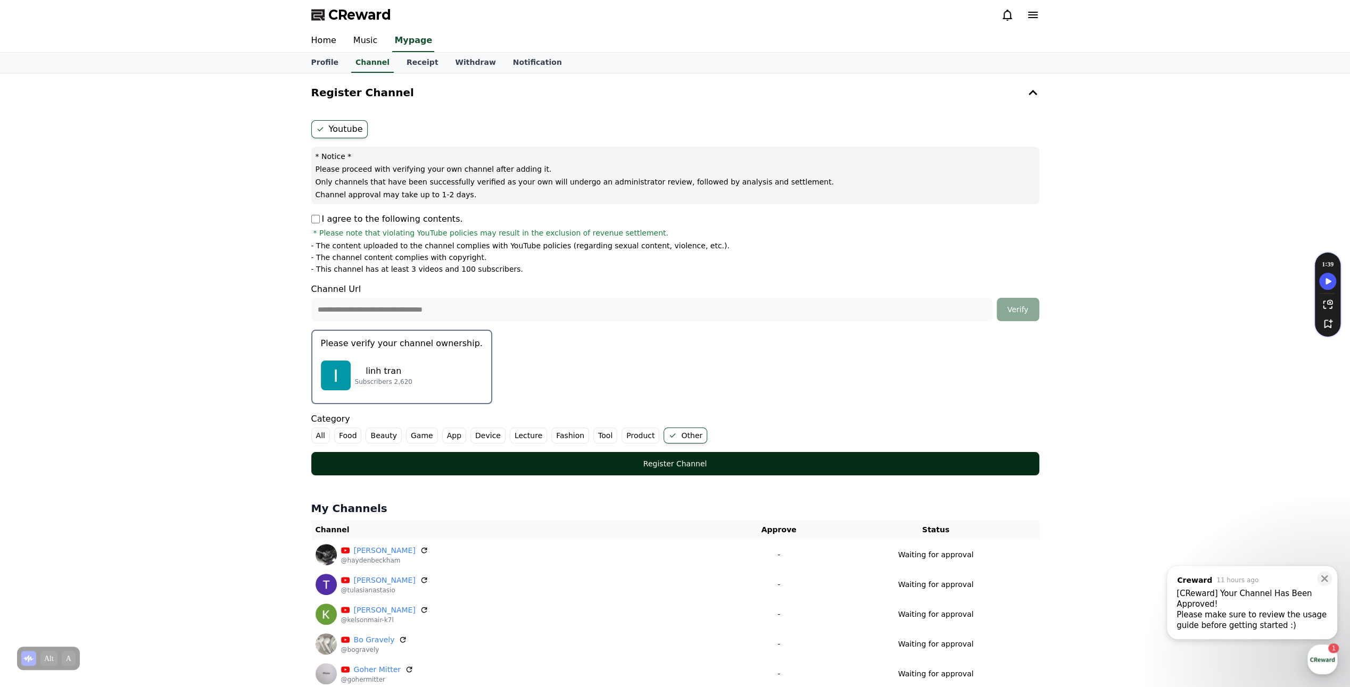
click at [668, 461] on div "Register Channel" at bounding box center [674, 464] width 685 height 11
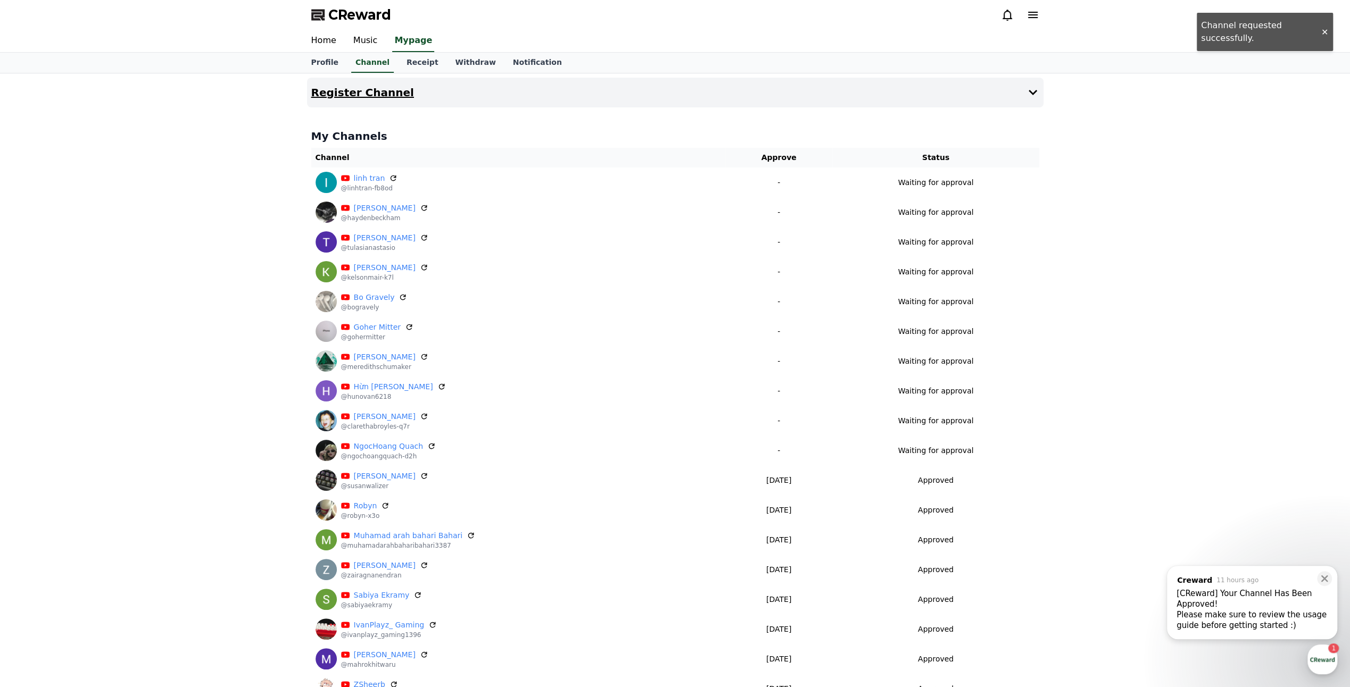
drag, startPoint x: 499, startPoint y: 89, endPoint x: 507, endPoint y: 91, distance: 7.7
click at [500, 89] on button "Register Channel" at bounding box center [675, 93] width 736 height 30
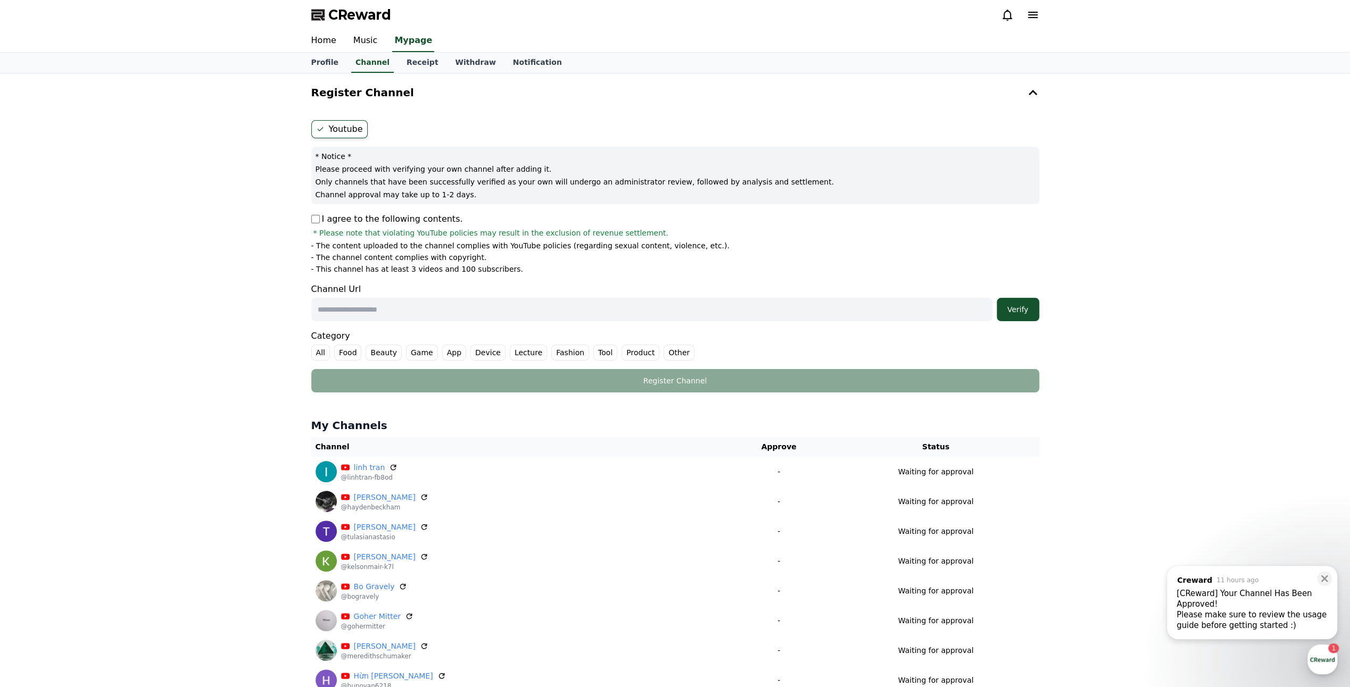
click at [590, 318] on input "text" at bounding box center [651, 309] width 681 height 23
paste input "**********"
type input "**********"
click at [1014, 309] on div "Verify" at bounding box center [1018, 309] width 34 height 11
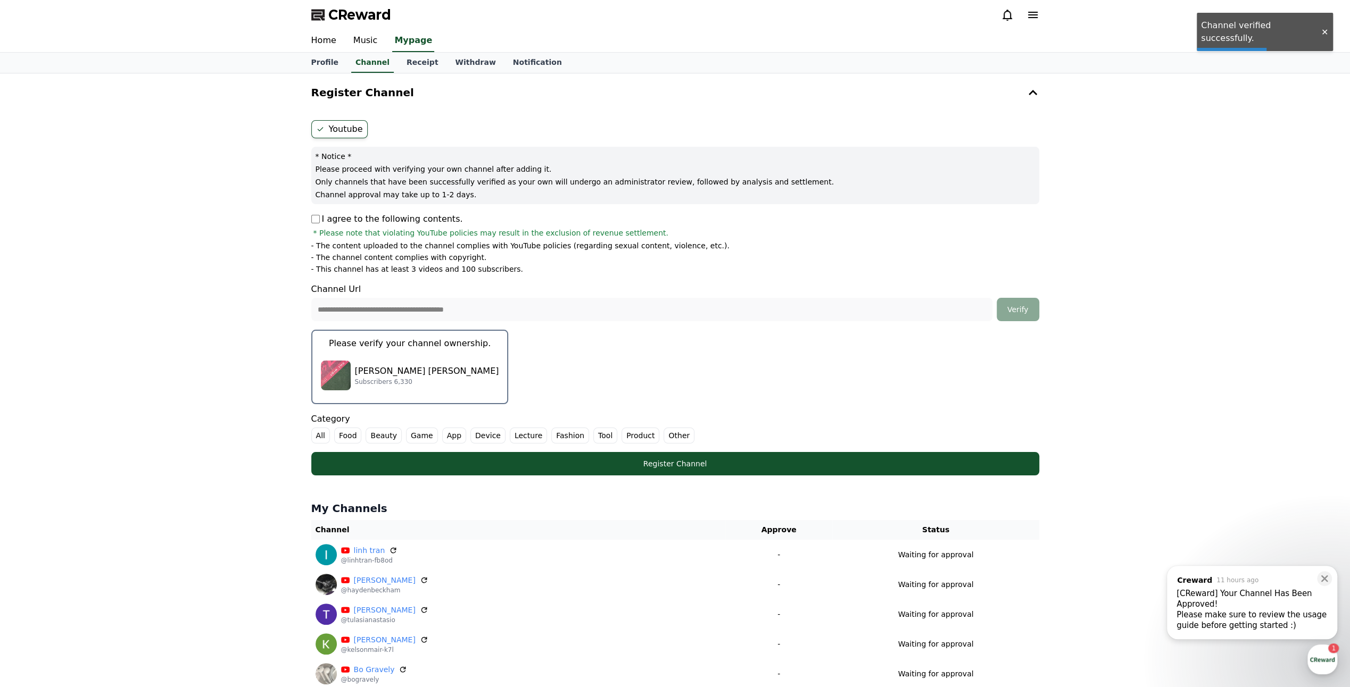
click at [450, 365] on div "[PERSON_NAME] [PERSON_NAME] Subscribers 6,330" at bounding box center [410, 375] width 178 height 43
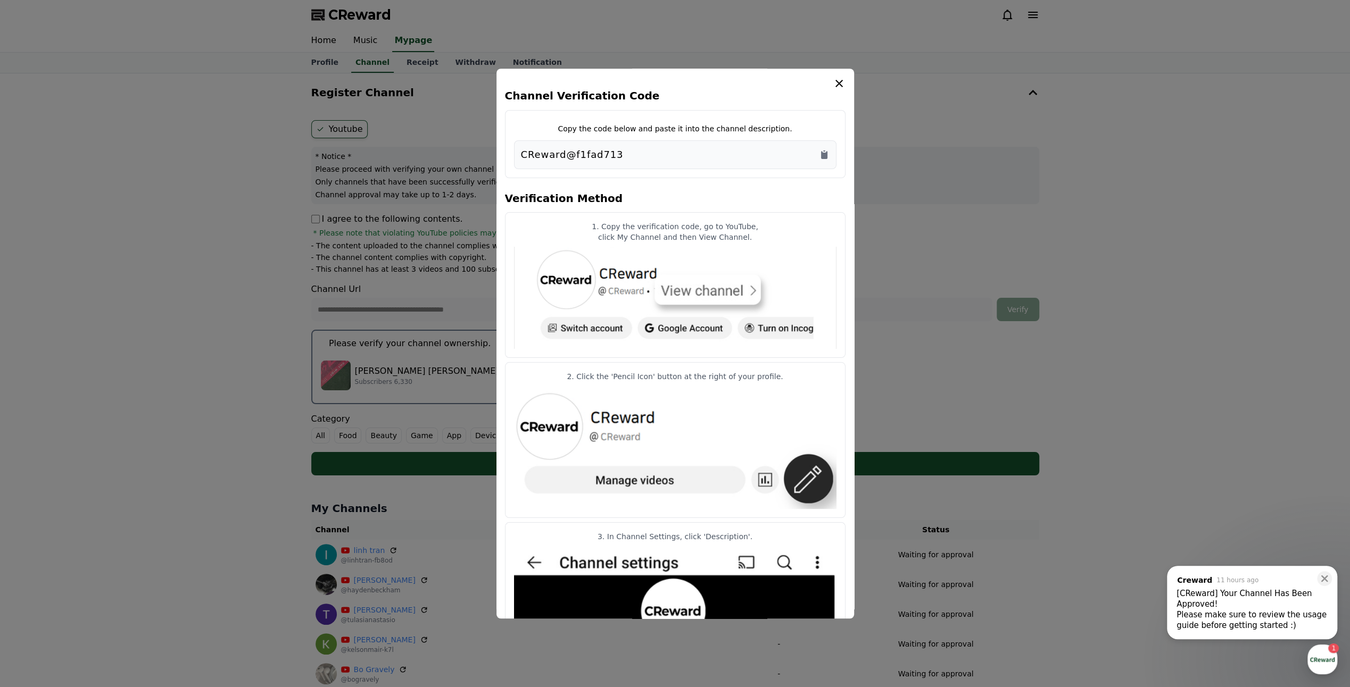
click at [820, 160] on div "CReward@f1fad713" at bounding box center [675, 154] width 309 height 15
click at [820, 157] on icon "Copy to clipboard" at bounding box center [824, 154] width 11 height 11
click at [823, 155] on icon "Copy to clipboard" at bounding box center [824, 155] width 6 height 8
click at [825, 153] on icon "Copy to clipboard" at bounding box center [824, 155] width 6 height 8
click at [844, 79] on icon "modal" at bounding box center [838, 83] width 13 height 13
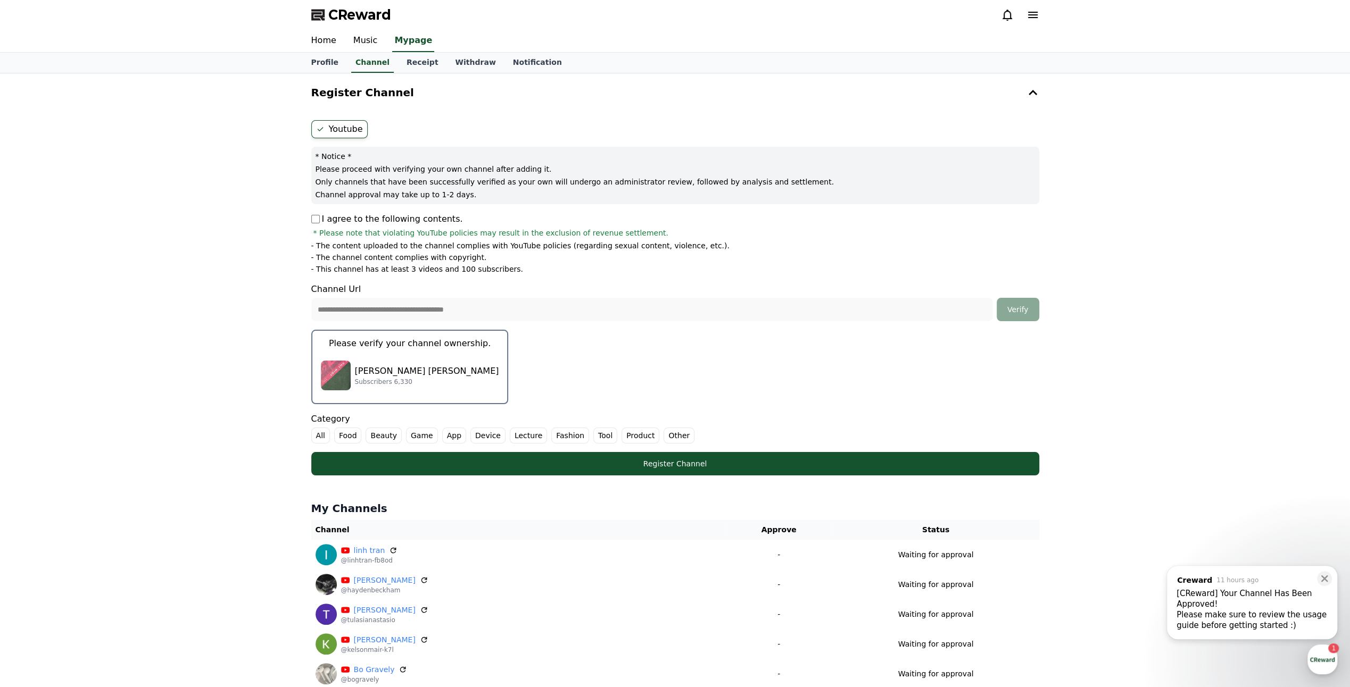
click at [663, 437] on label "Other" at bounding box center [678, 436] width 31 height 16
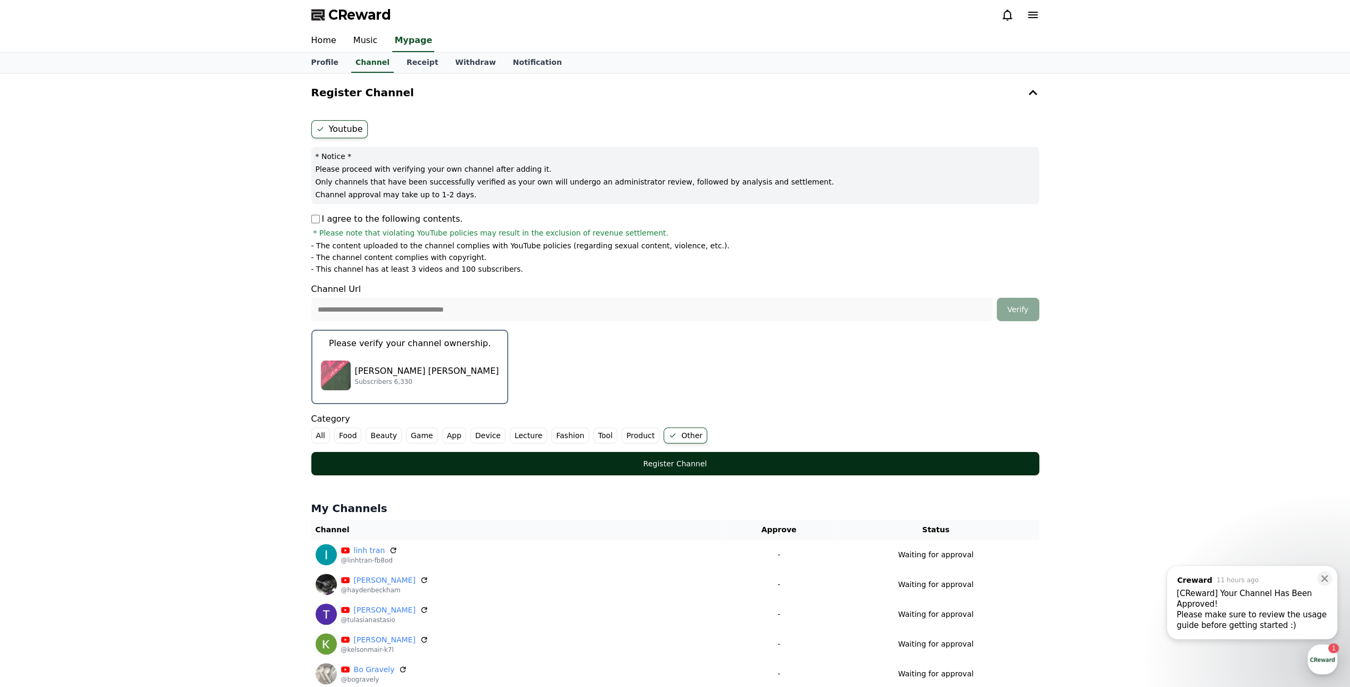
click at [689, 455] on button "Register Channel" at bounding box center [675, 463] width 728 height 23
click at [700, 463] on div "Register Channel" at bounding box center [674, 464] width 685 height 11
click at [812, 459] on div "Register Channel" at bounding box center [674, 464] width 685 height 11
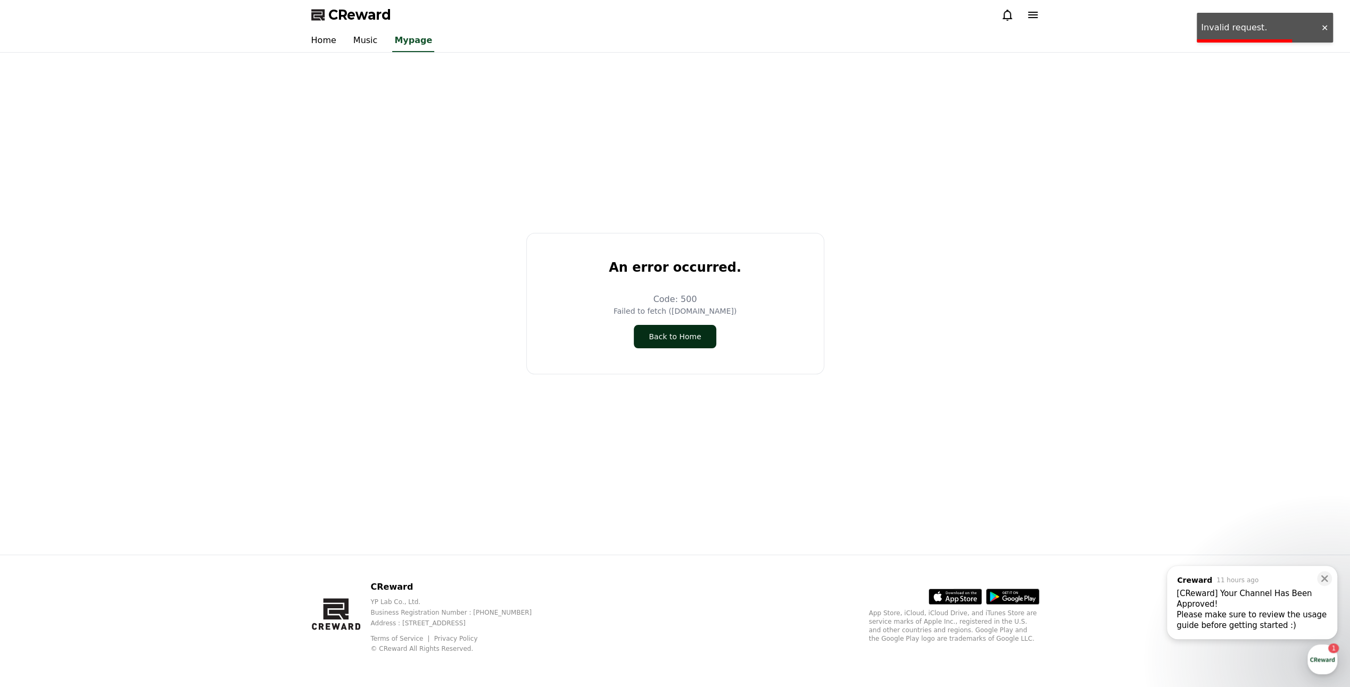
click at [674, 332] on button "Back to Home" at bounding box center [675, 336] width 82 height 23
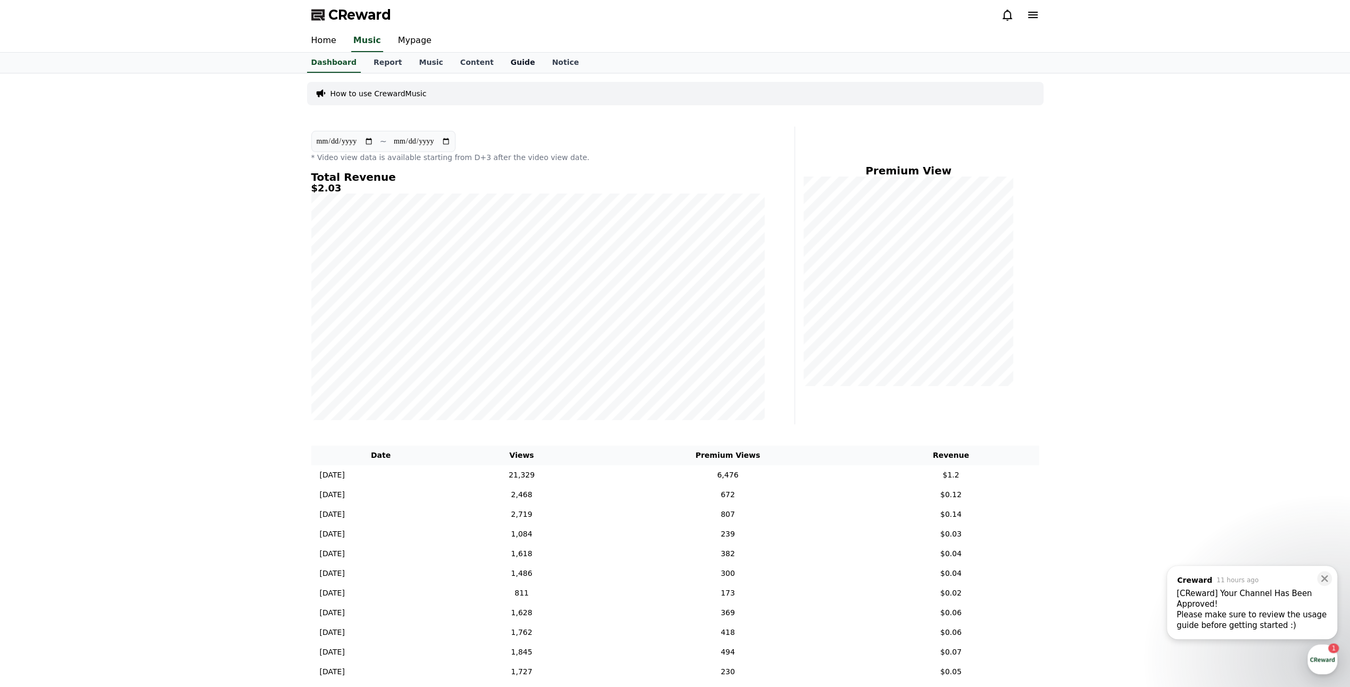
click at [505, 60] on link "Guide" at bounding box center [522, 63] width 41 height 20
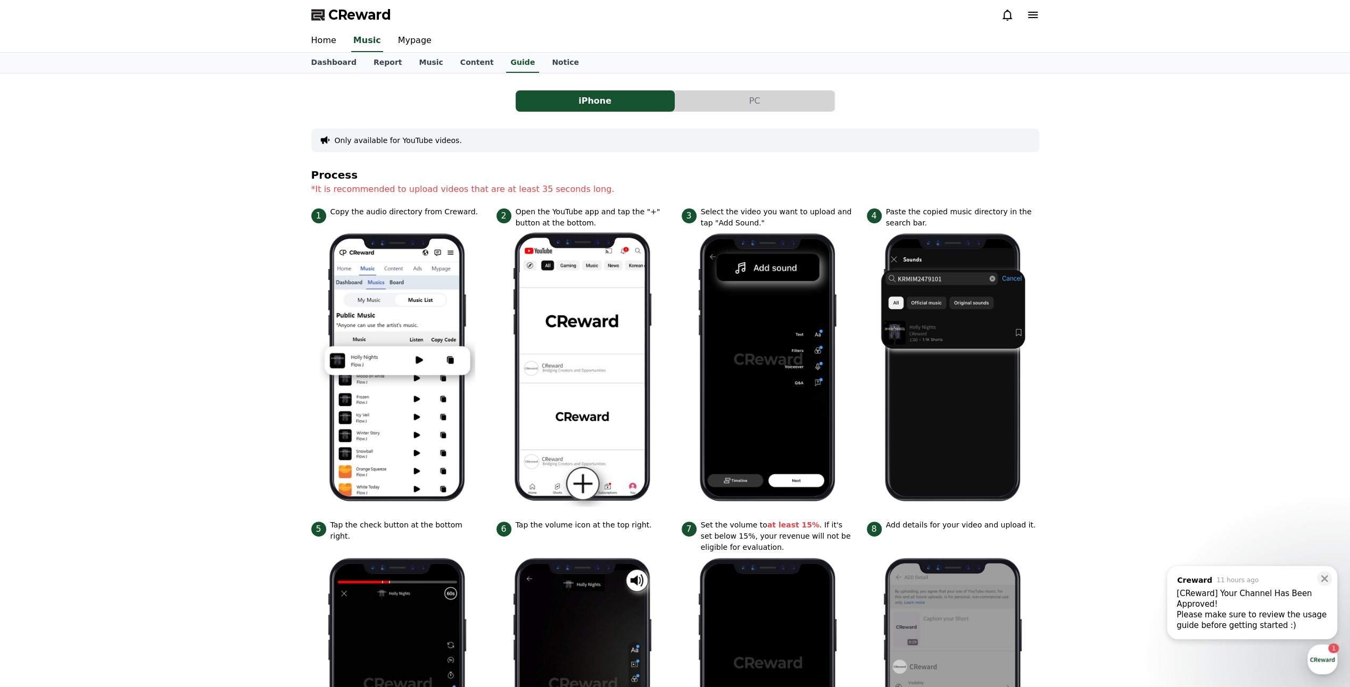
click at [571, 63] on div "Dashboard Report Music Content Guide Notice" at bounding box center [675, 63] width 745 height 20
click at [549, 61] on link "Notice" at bounding box center [565, 63] width 44 height 20
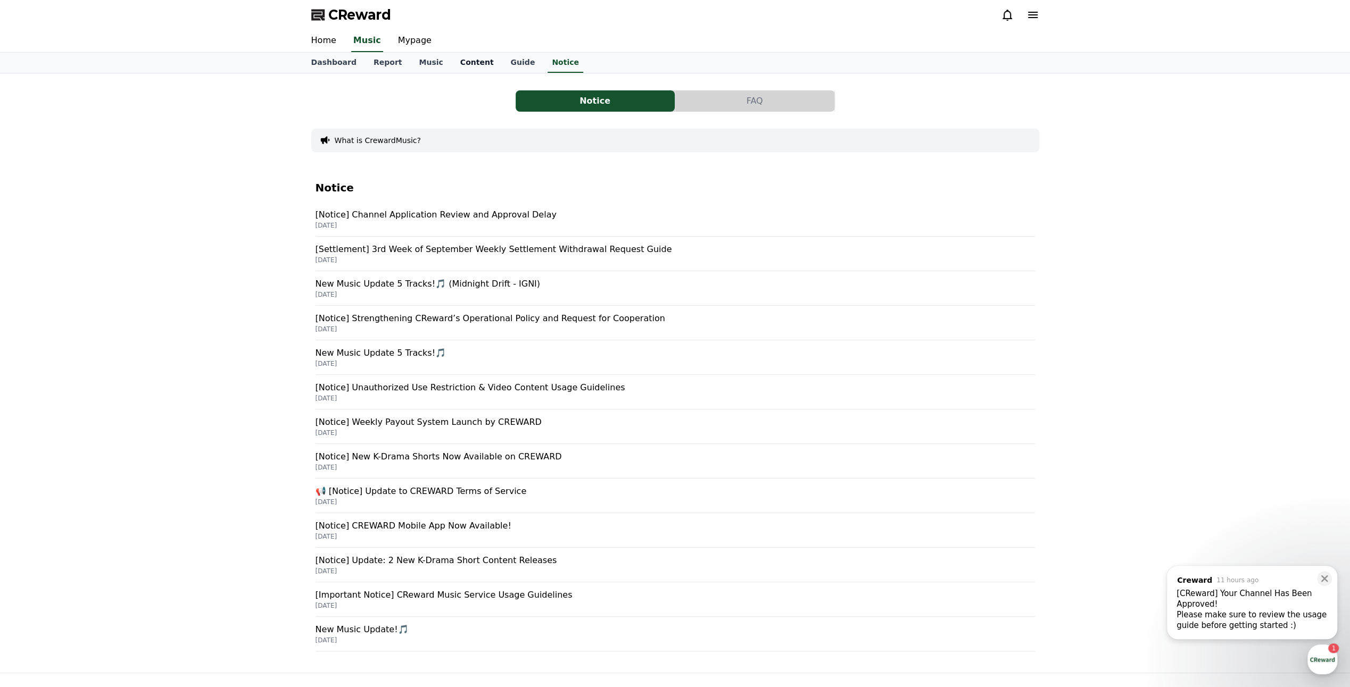
click at [482, 62] on link "Content" at bounding box center [477, 63] width 51 height 20
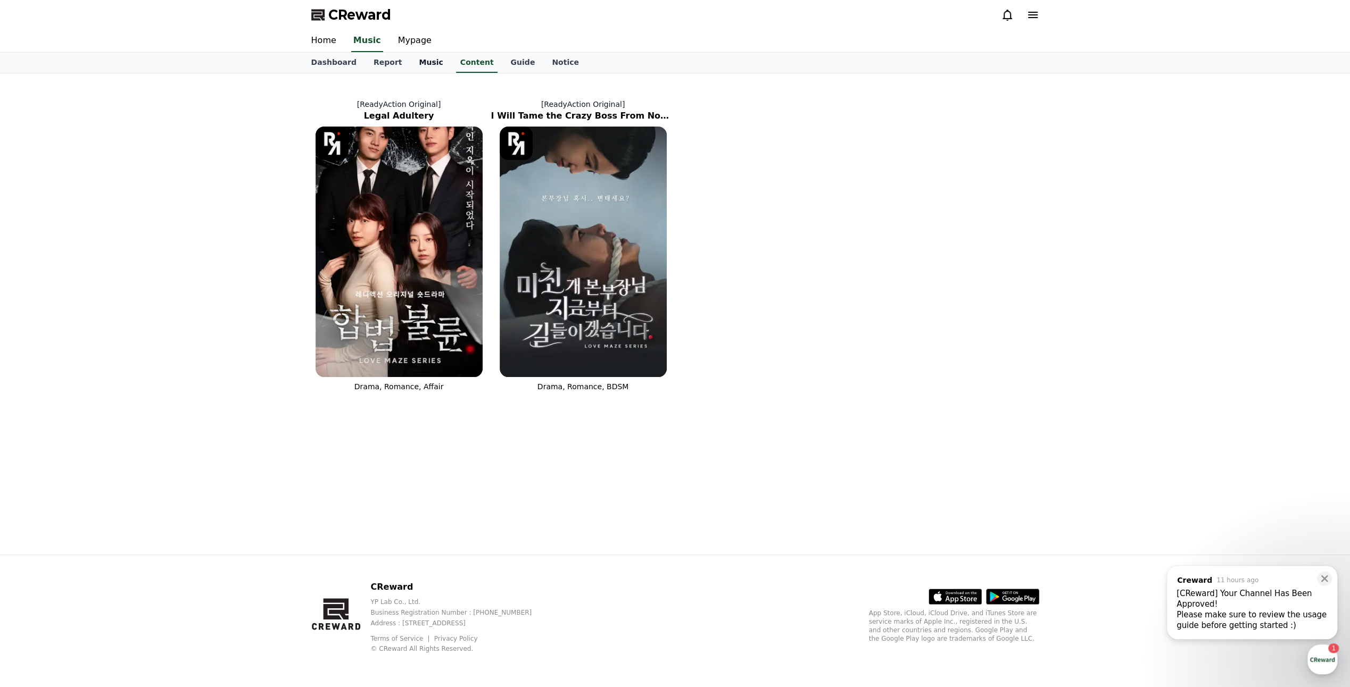
click at [427, 59] on link "Music" at bounding box center [430, 63] width 41 height 20
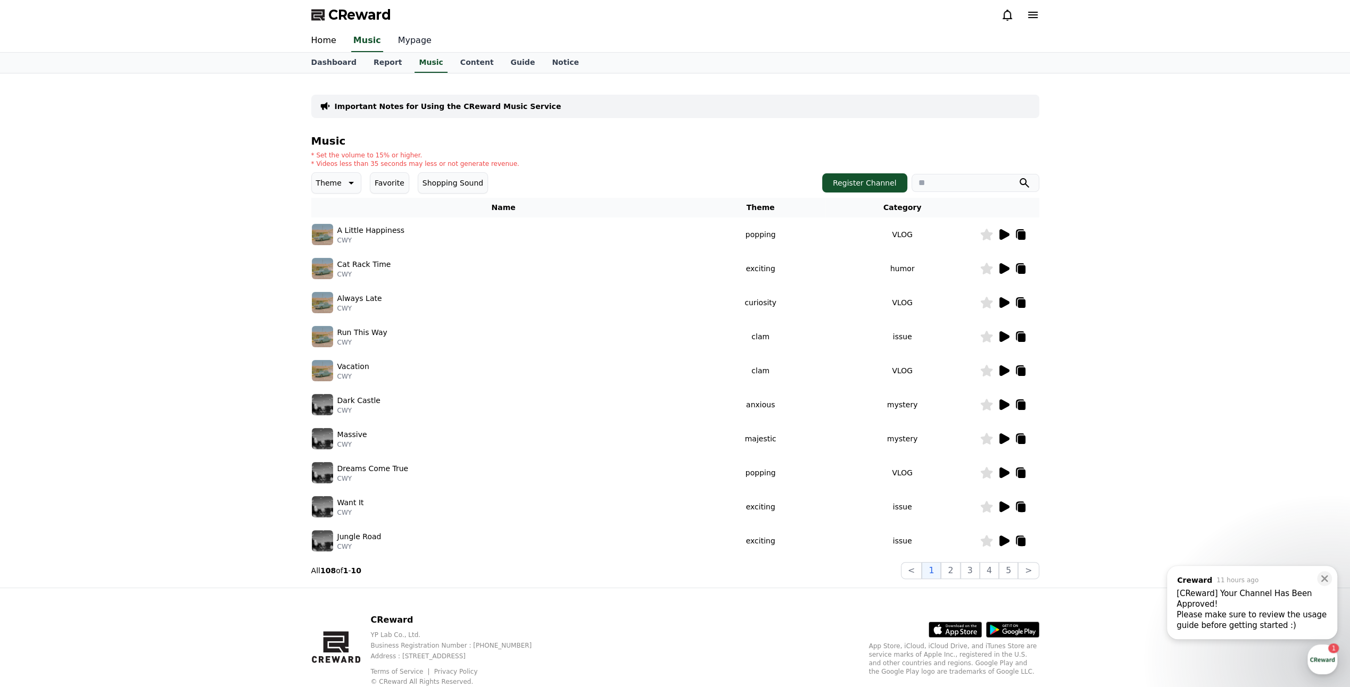
click at [420, 45] on link "Mypage" at bounding box center [414, 41] width 51 height 22
select select "**********"
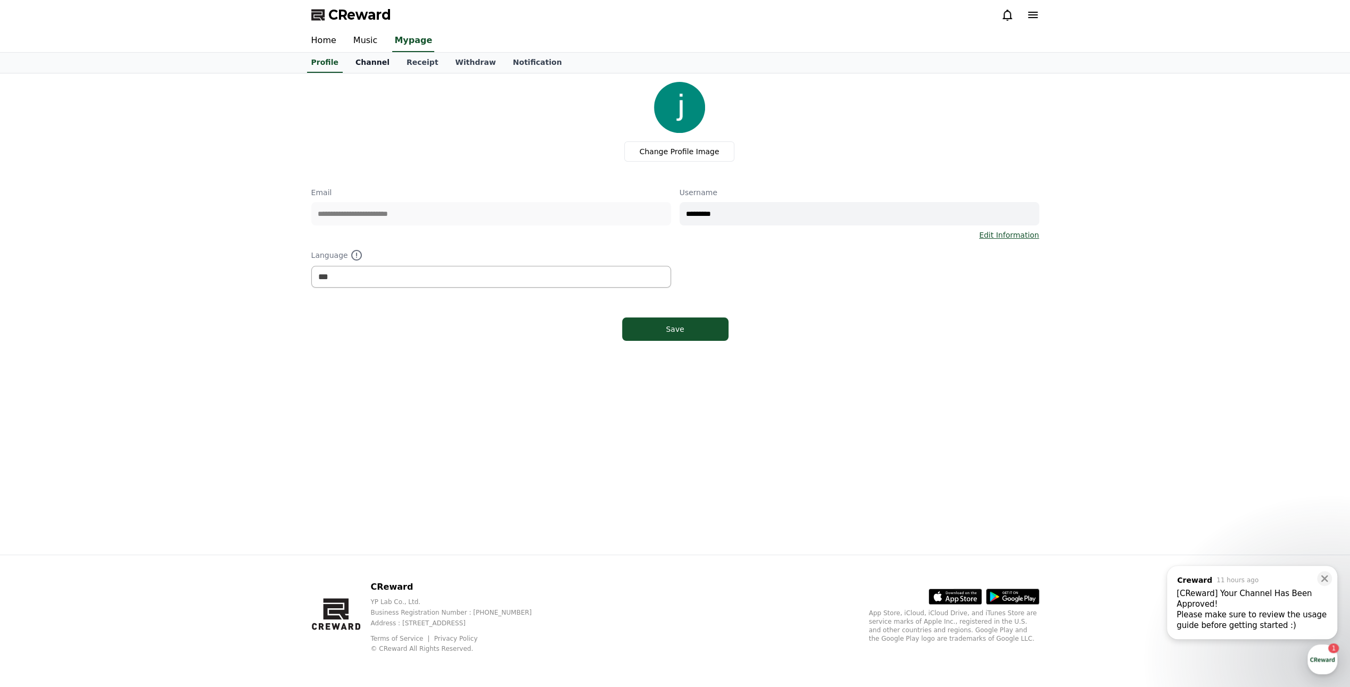
click at [373, 54] on link "Channel" at bounding box center [372, 63] width 51 height 20
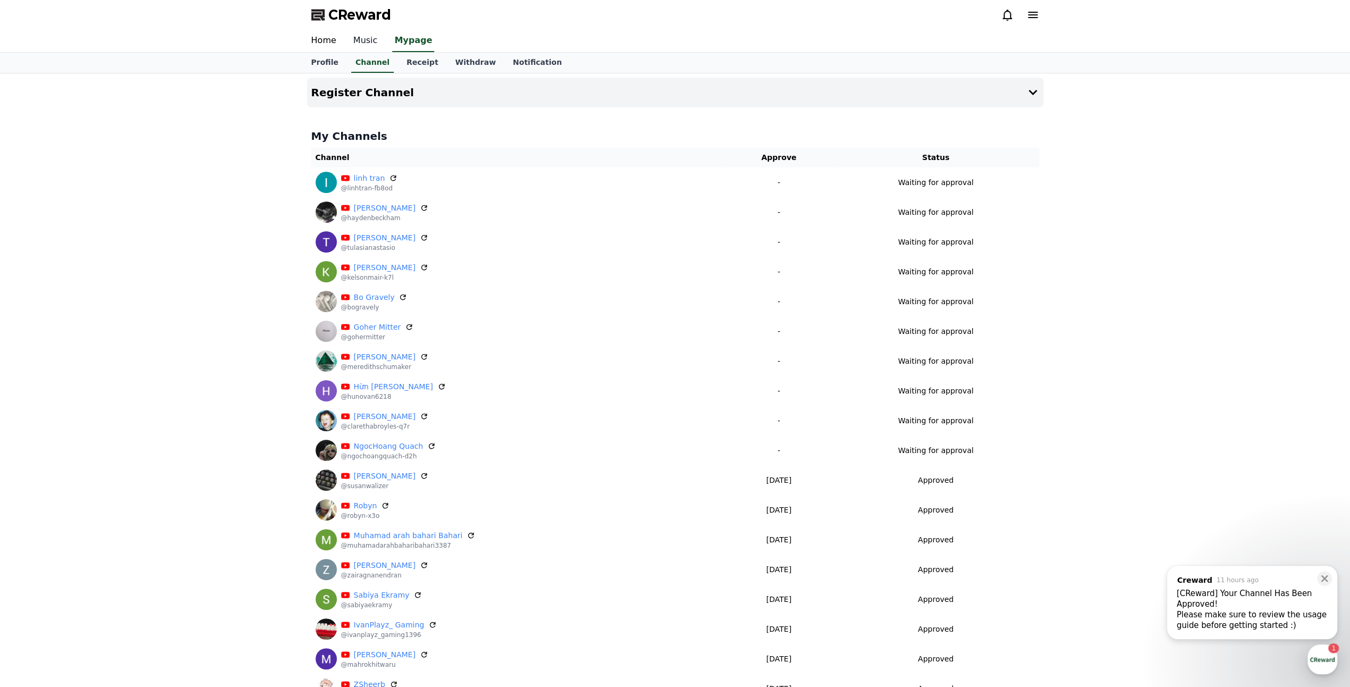
click at [368, 45] on link "Music" at bounding box center [365, 41] width 41 height 22
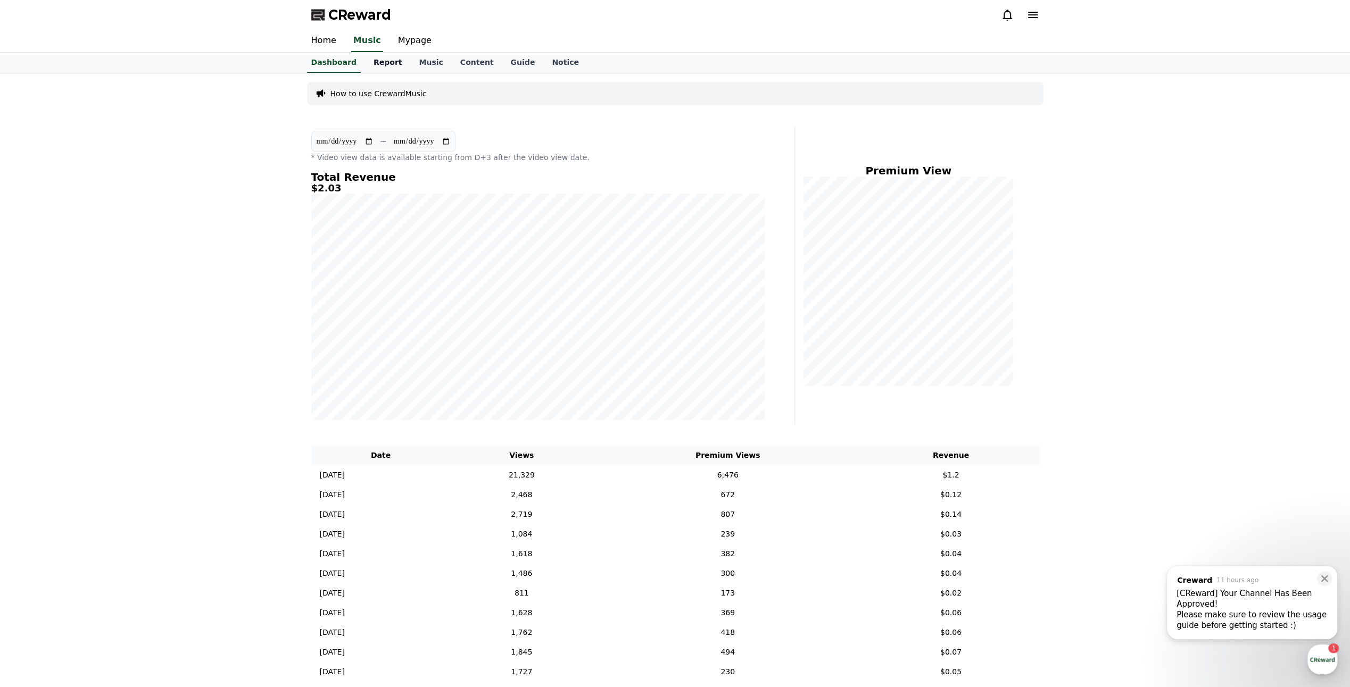
click at [378, 68] on link "Report" at bounding box center [388, 63] width 46 height 20
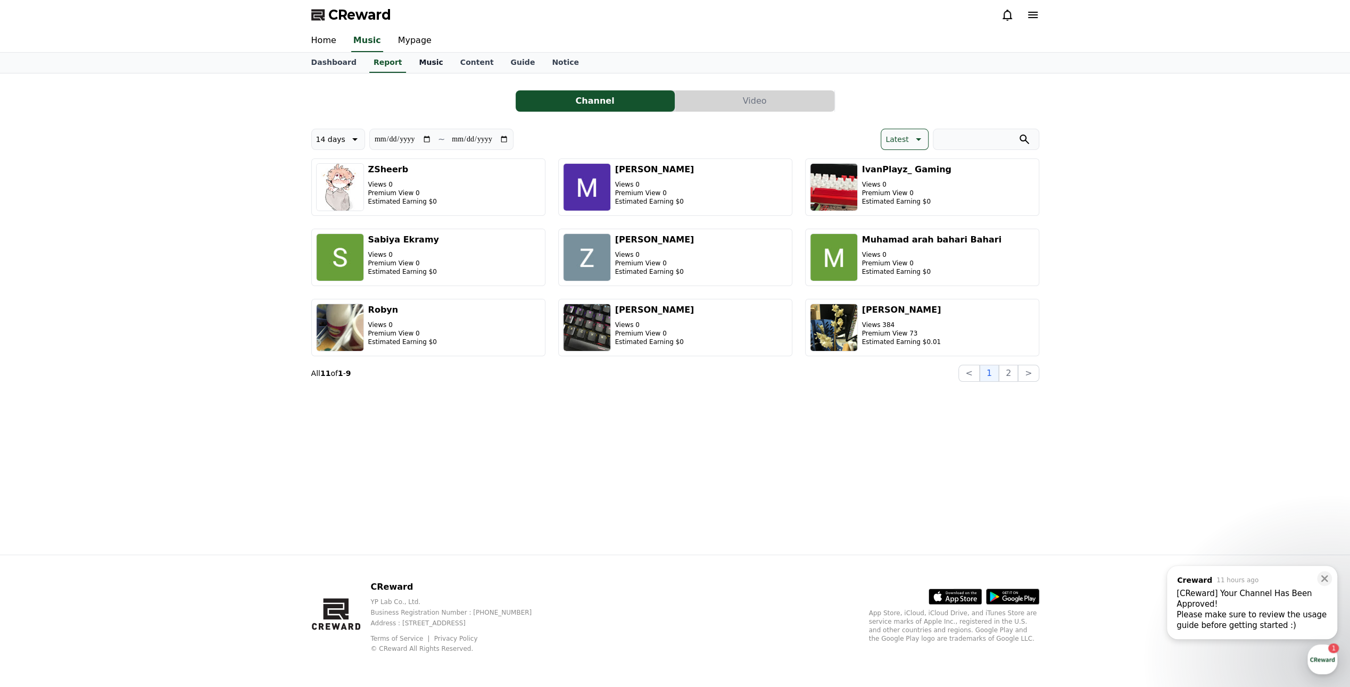
click at [417, 65] on link "Music" at bounding box center [430, 63] width 41 height 20
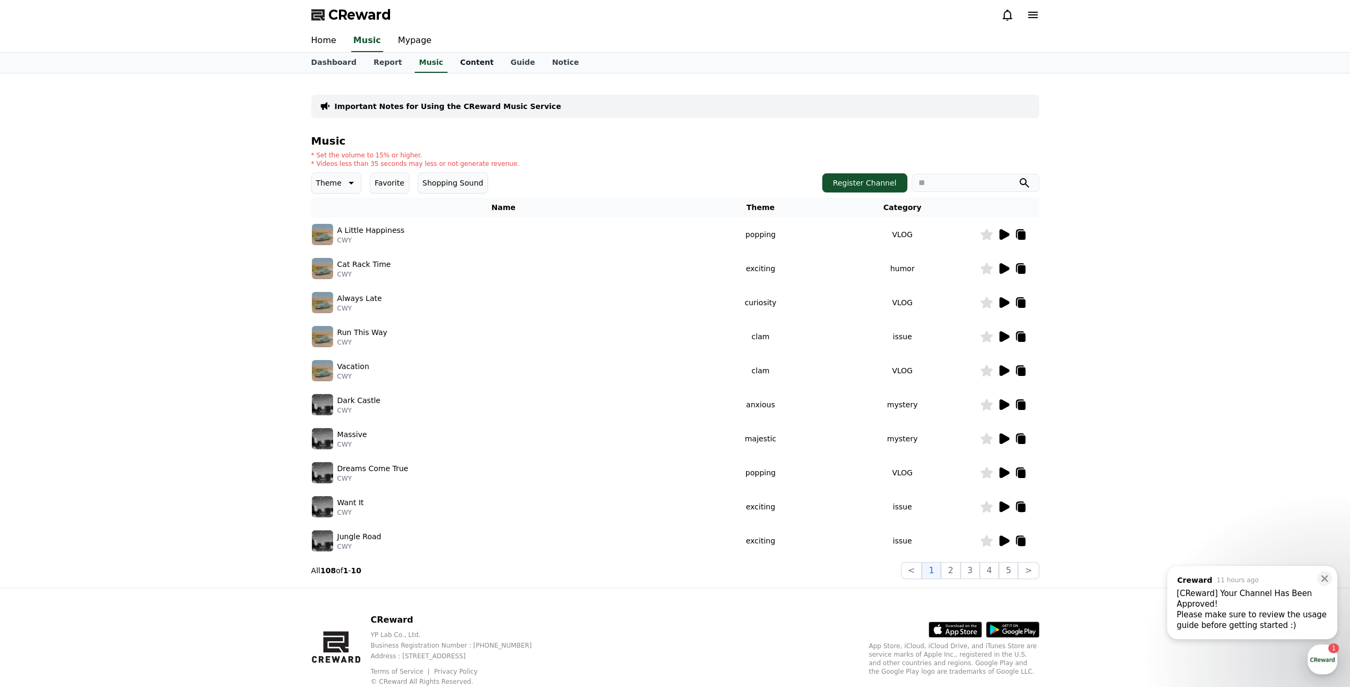
click at [474, 62] on link "Content" at bounding box center [477, 63] width 51 height 20
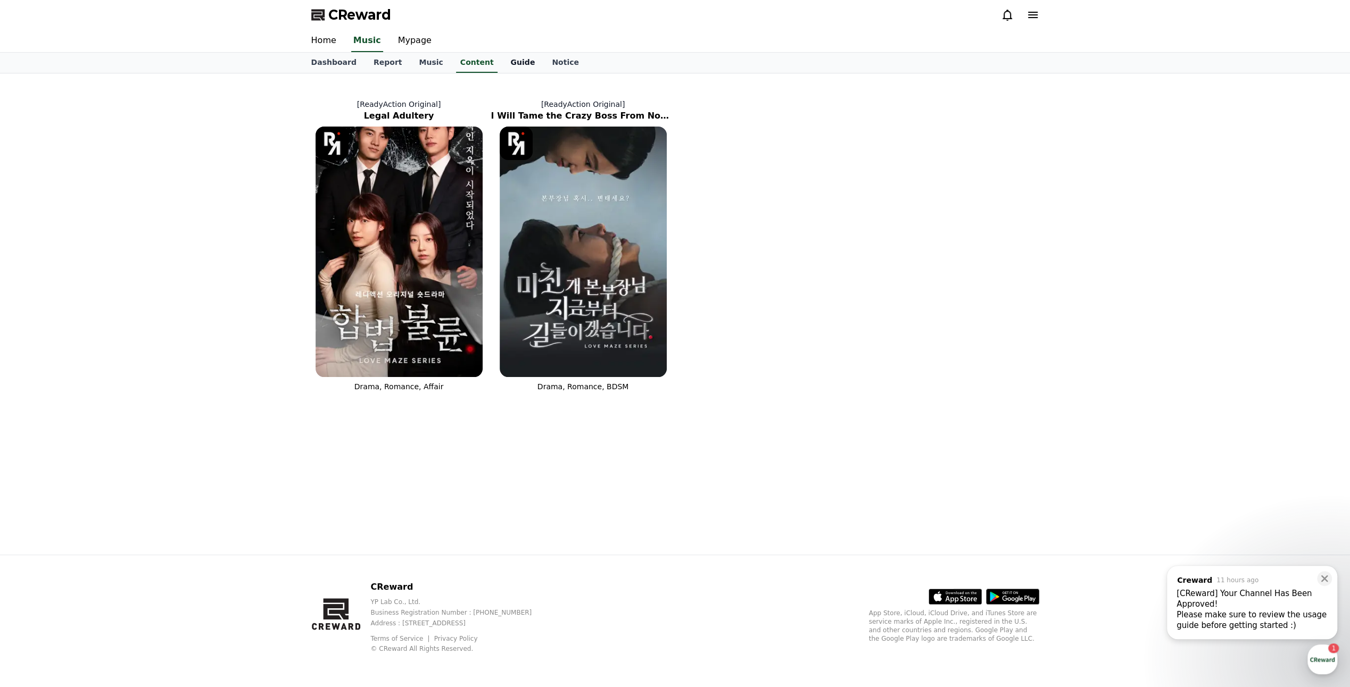
click at [519, 66] on link "Guide" at bounding box center [522, 63] width 41 height 20
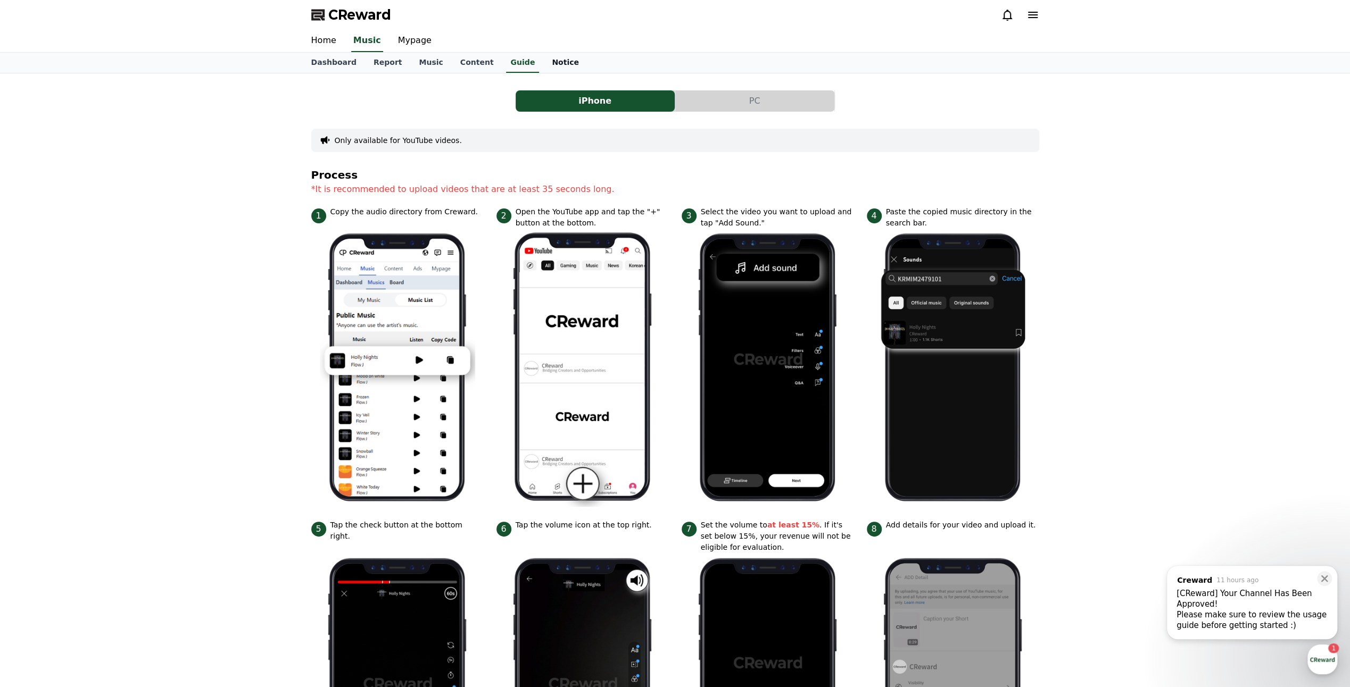
click at [543, 64] on link "Notice" at bounding box center [565, 63] width 44 height 20
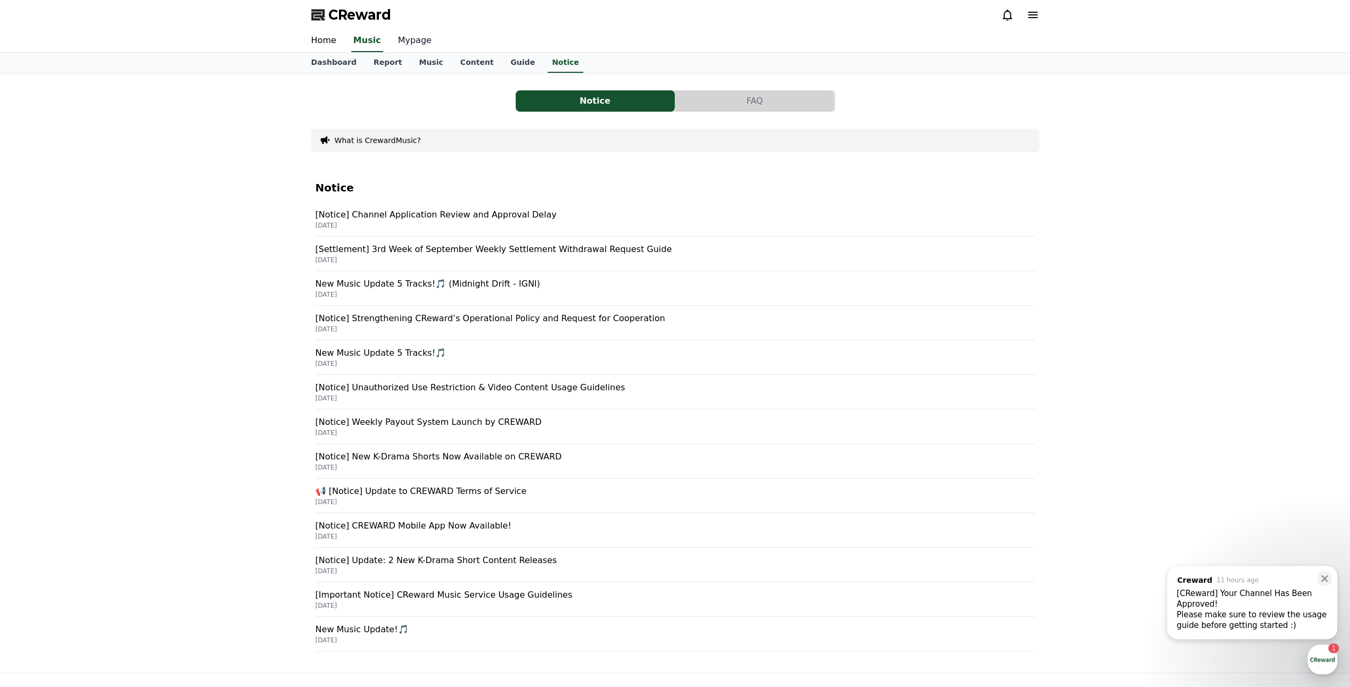
click at [436, 42] on link "Mypage" at bounding box center [414, 41] width 51 height 22
select select "**********"
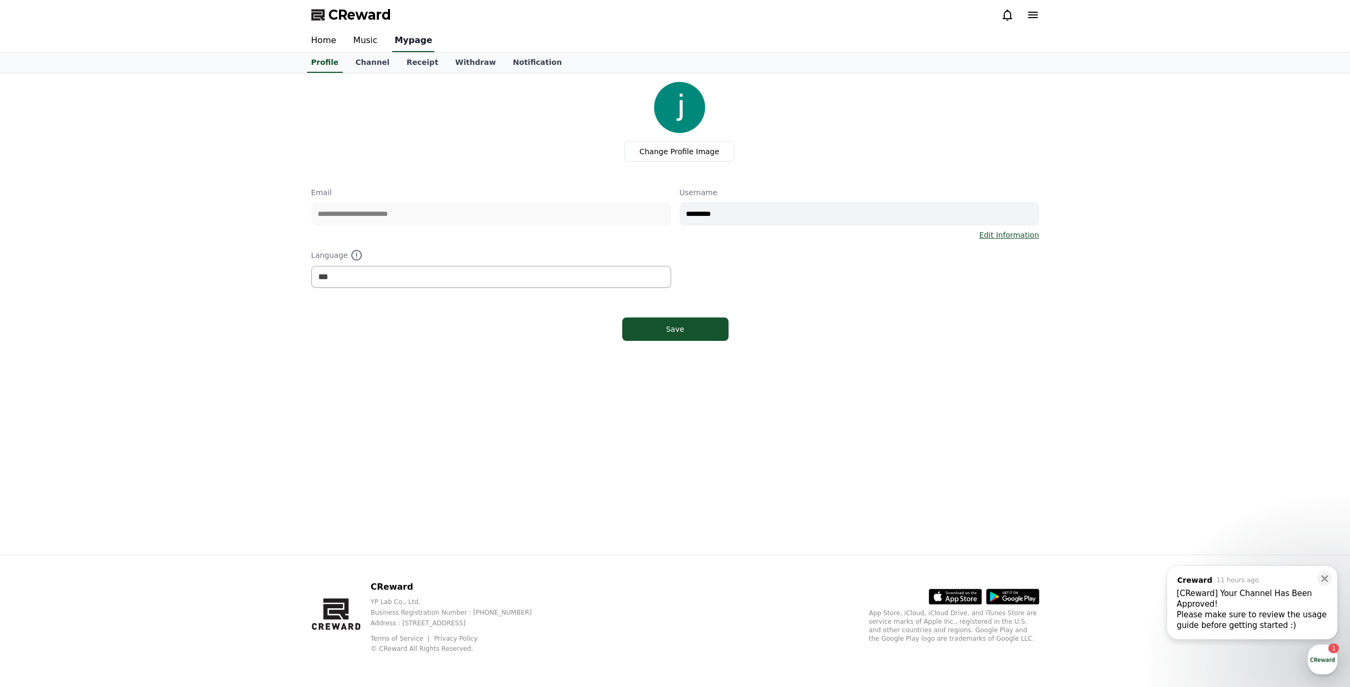
click at [422, 43] on link "Mypage" at bounding box center [413, 41] width 42 height 22
click at [379, 53] on link "Channel" at bounding box center [372, 63] width 51 height 20
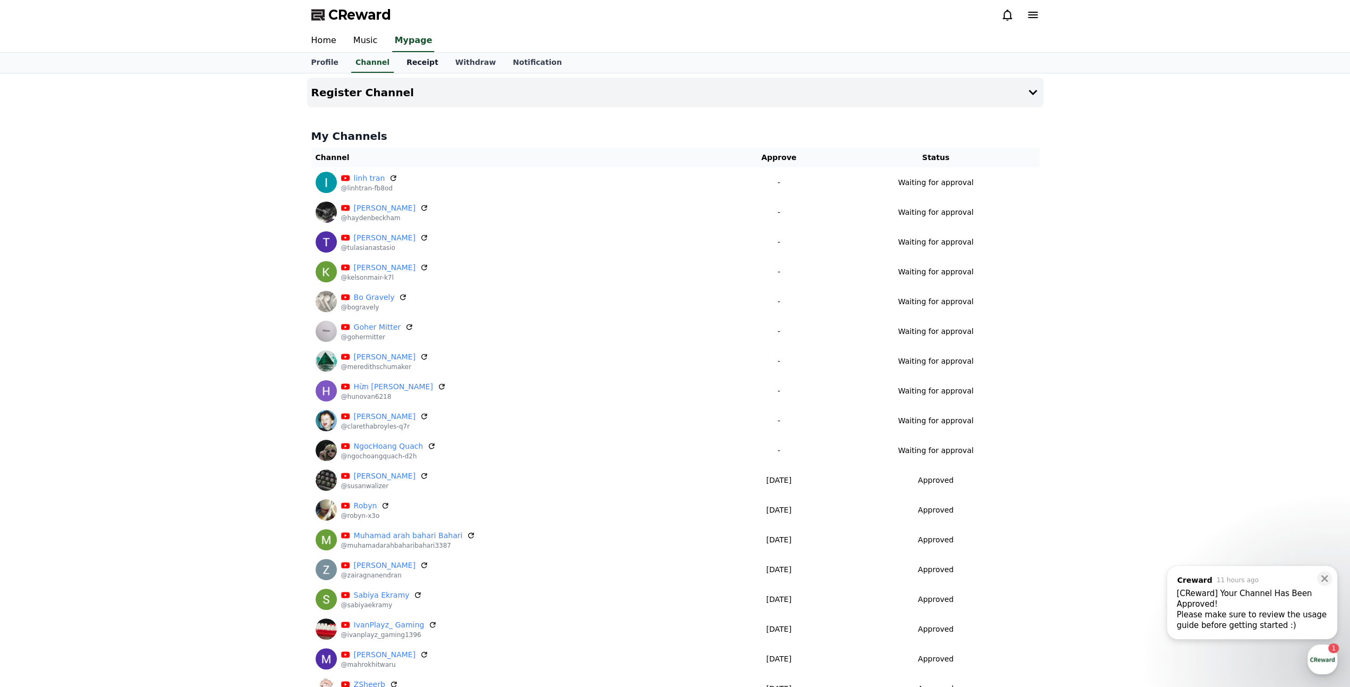
click at [405, 63] on link "Receipt" at bounding box center [422, 63] width 49 height 20
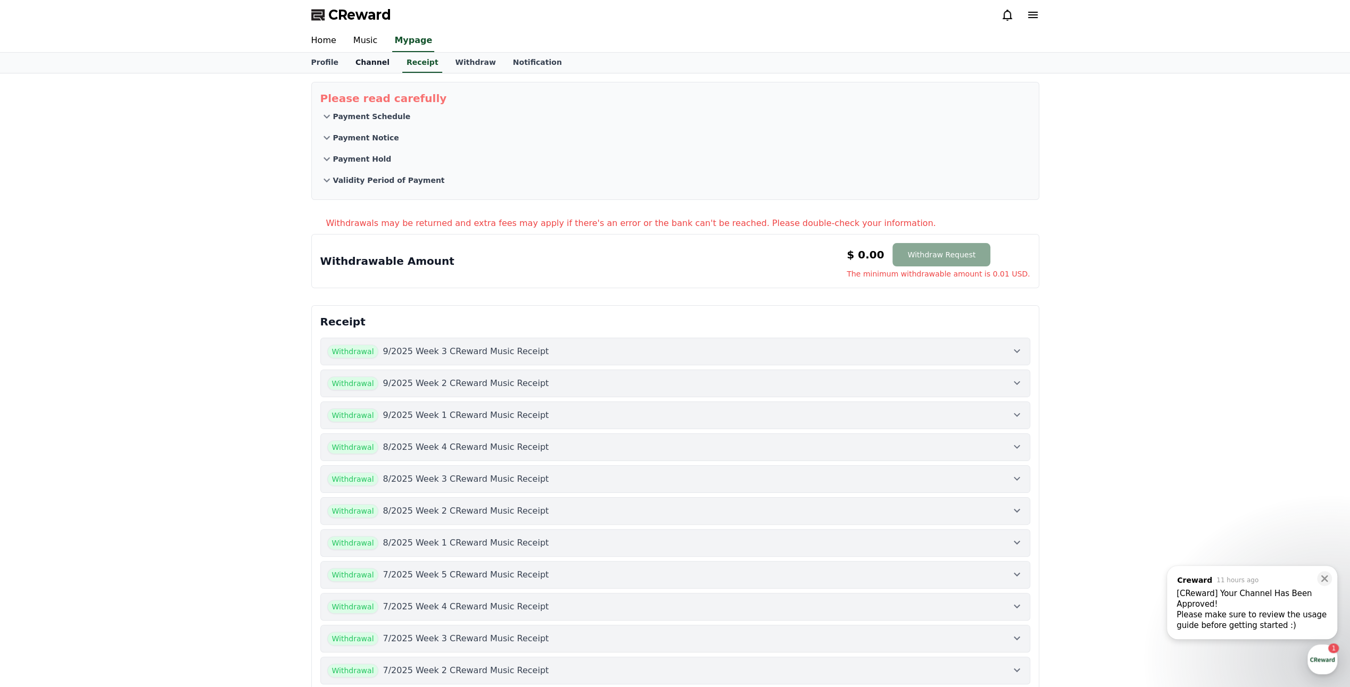
click at [367, 65] on link "Channel" at bounding box center [372, 63] width 51 height 20
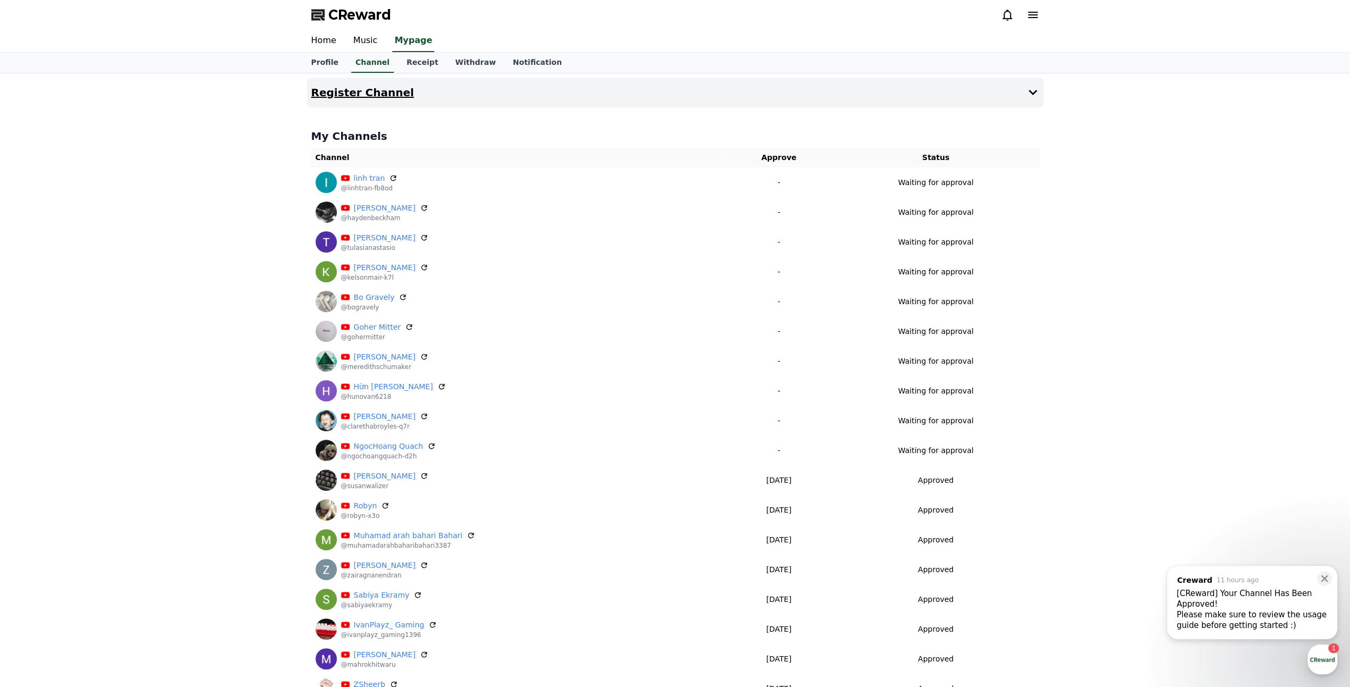
click at [973, 99] on button "Register Channel" at bounding box center [675, 93] width 736 height 30
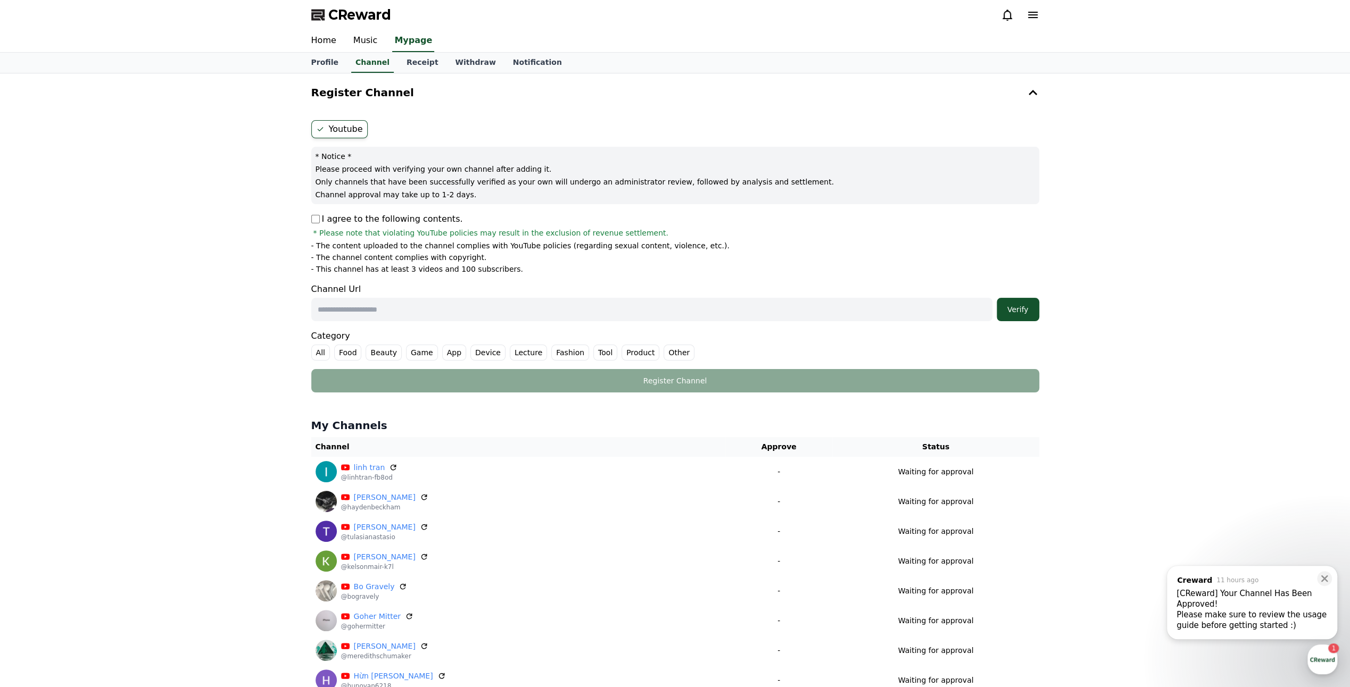
click at [320, 219] on p "I agree to the following contents." at bounding box center [387, 219] width 152 height 13
drag, startPoint x: 416, startPoint y: 310, endPoint x: 425, endPoint y: 311, distance: 9.1
click at [417, 310] on input "text" at bounding box center [651, 309] width 681 height 23
paste input "**********"
type input "**********"
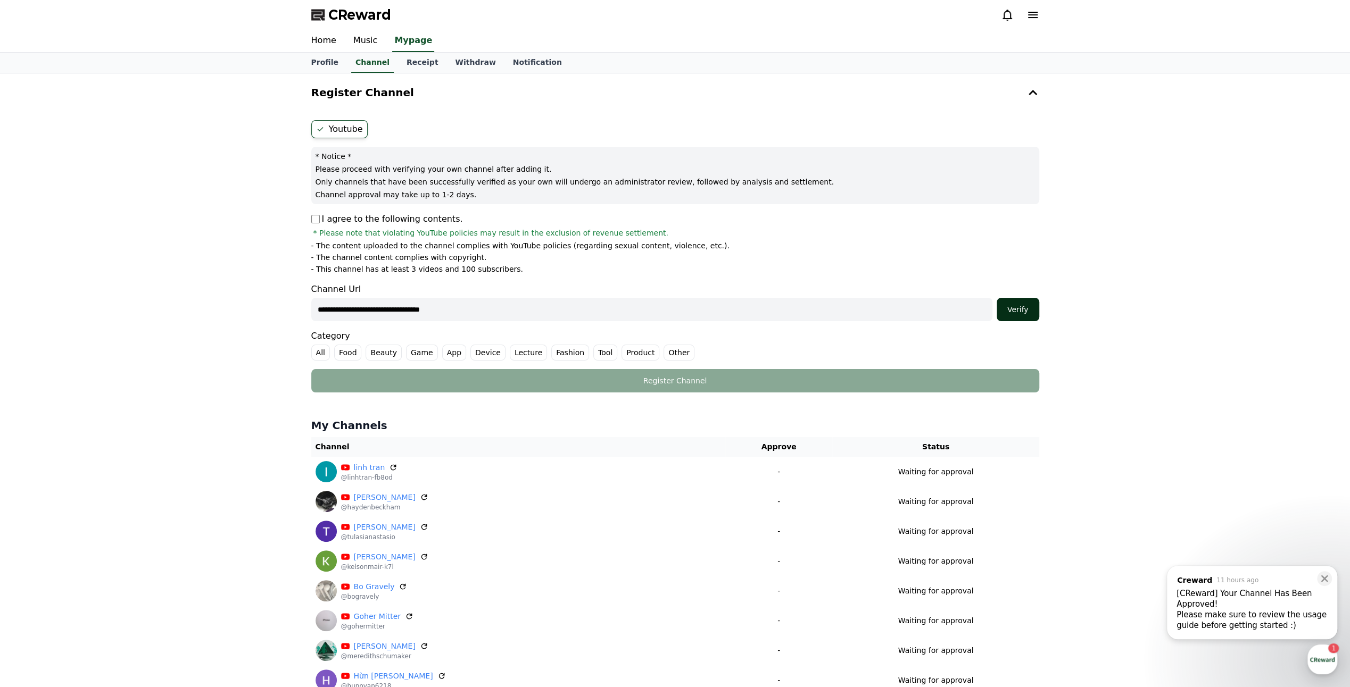
click at [1015, 313] on button "Verify" at bounding box center [1017, 309] width 43 height 23
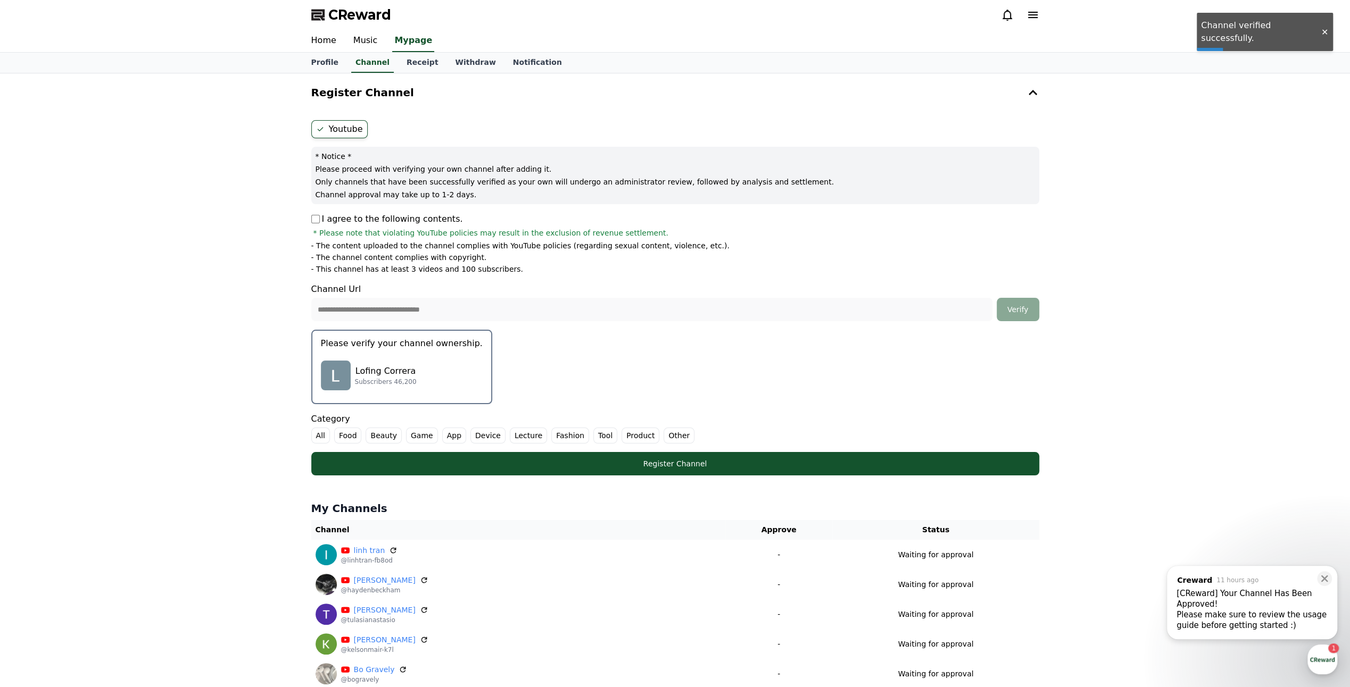
click at [398, 347] on button "Please verify your channel ownership. Lofing Correra Subscribers 46,200" at bounding box center [401, 367] width 181 height 74
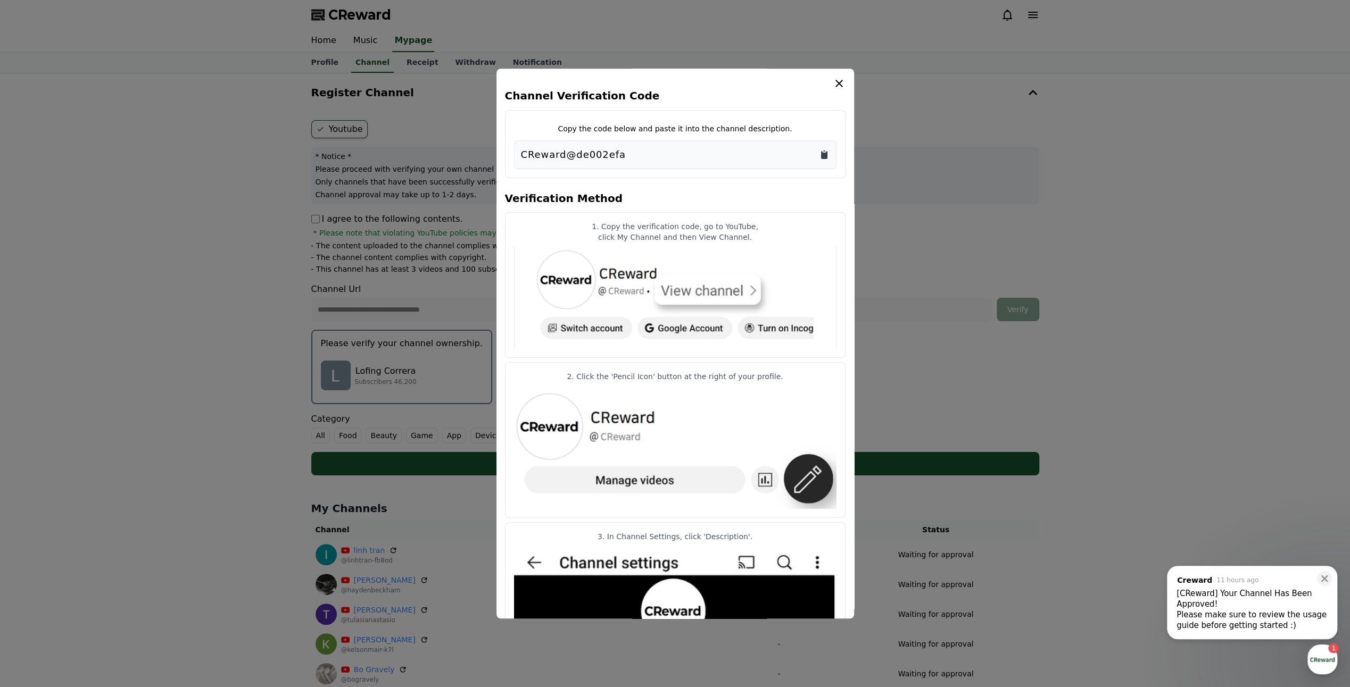
drag, startPoint x: 827, startPoint y: 156, endPoint x: 837, endPoint y: 155, distance: 10.1
click at [827, 156] on icon "Copy to clipboard" at bounding box center [824, 154] width 11 height 11
click at [837, 81] on icon "modal" at bounding box center [838, 83] width 13 height 13
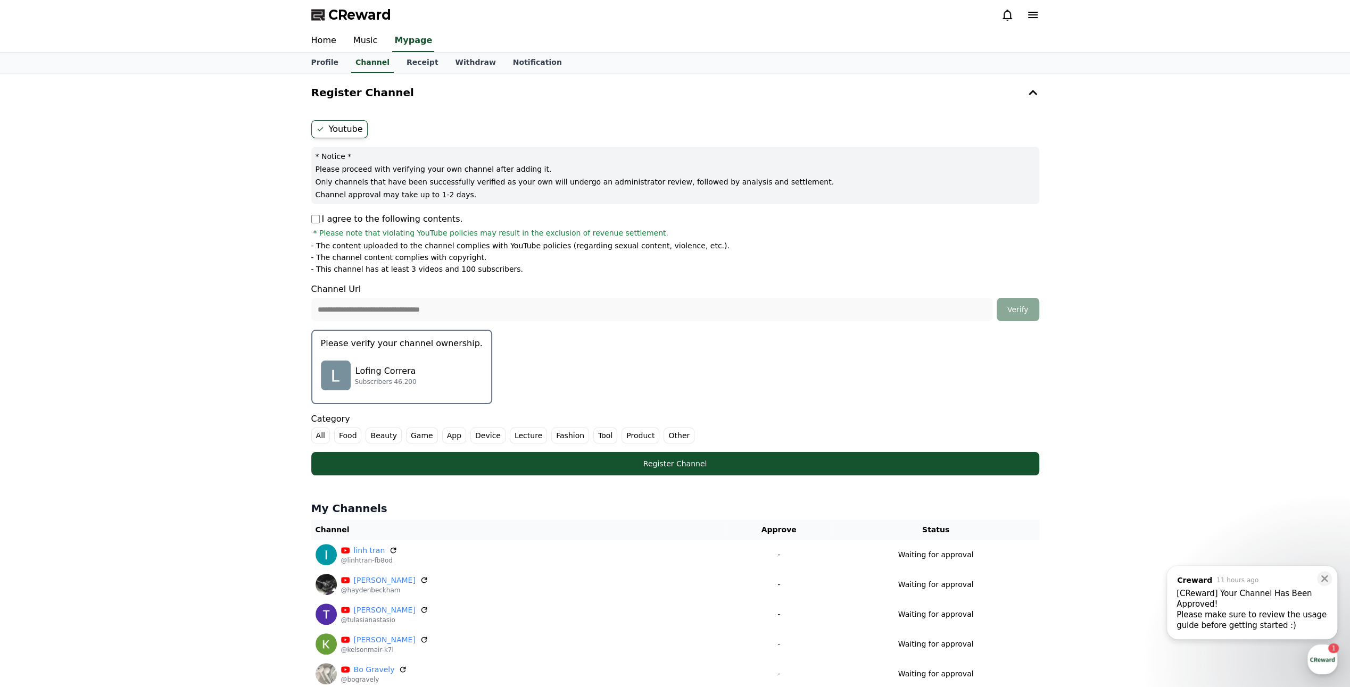
click at [667, 434] on label "Other" at bounding box center [678, 436] width 31 height 16
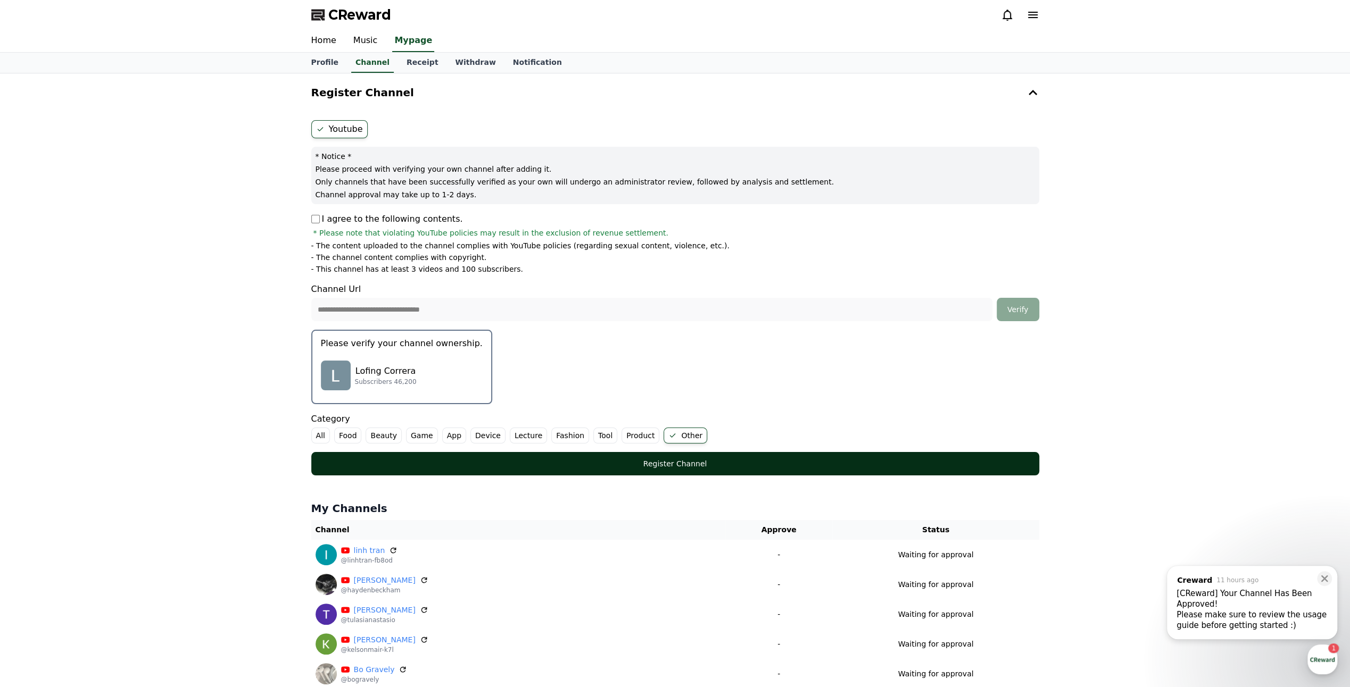
click at [680, 468] on button "Register Channel" at bounding box center [675, 463] width 728 height 23
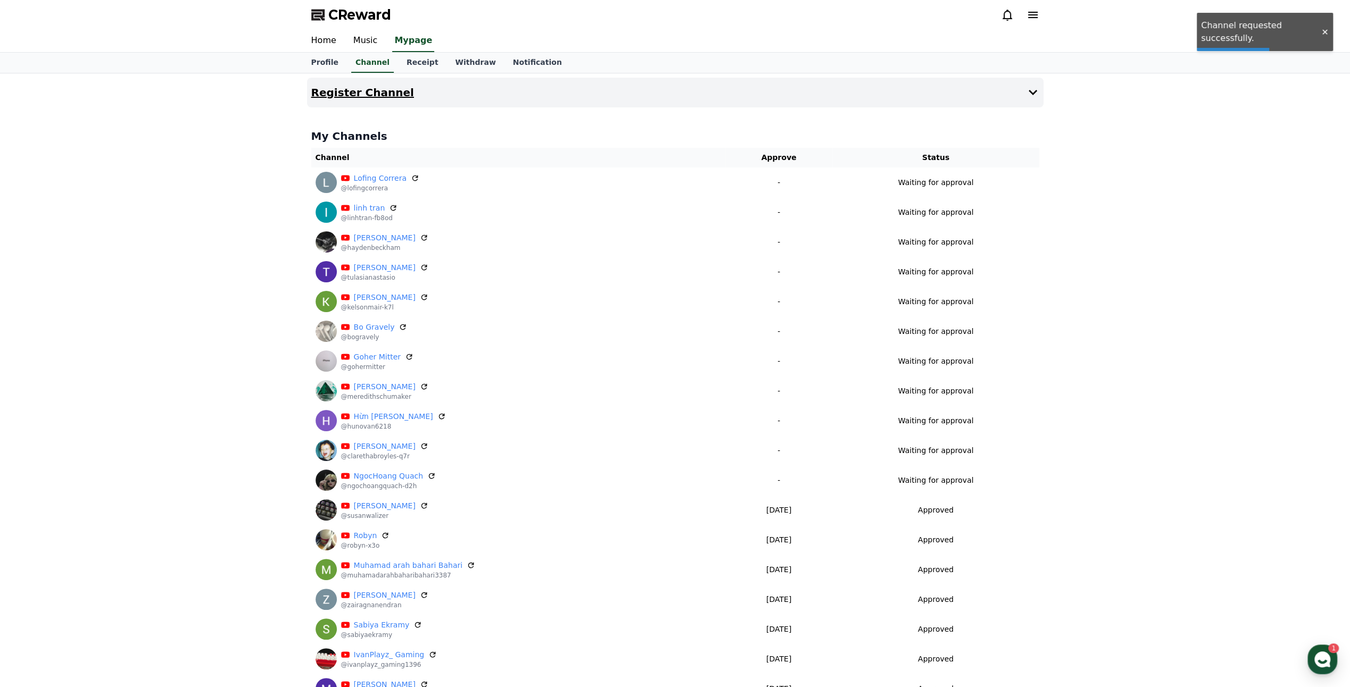
click at [613, 91] on button "Register Channel" at bounding box center [675, 93] width 736 height 30
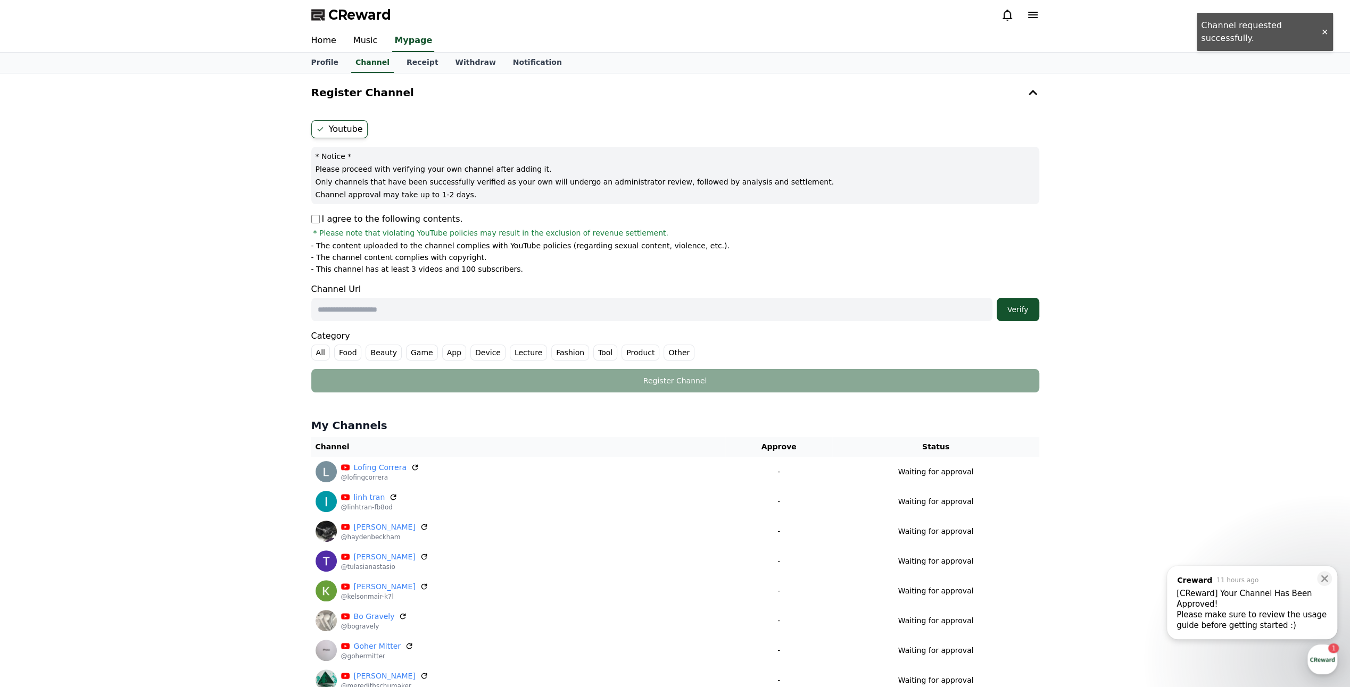
click at [318, 214] on p "I agree to the following contents." at bounding box center [387, 219] width 152 height 13
click at [431, 304] on input "text" at bounding box center [651, 309] width 681 height 23
paste input "**********"
type input "**********"
click at [1027, 307] on div "Verify" at bounding box center [1018, 309] width 34 height 11
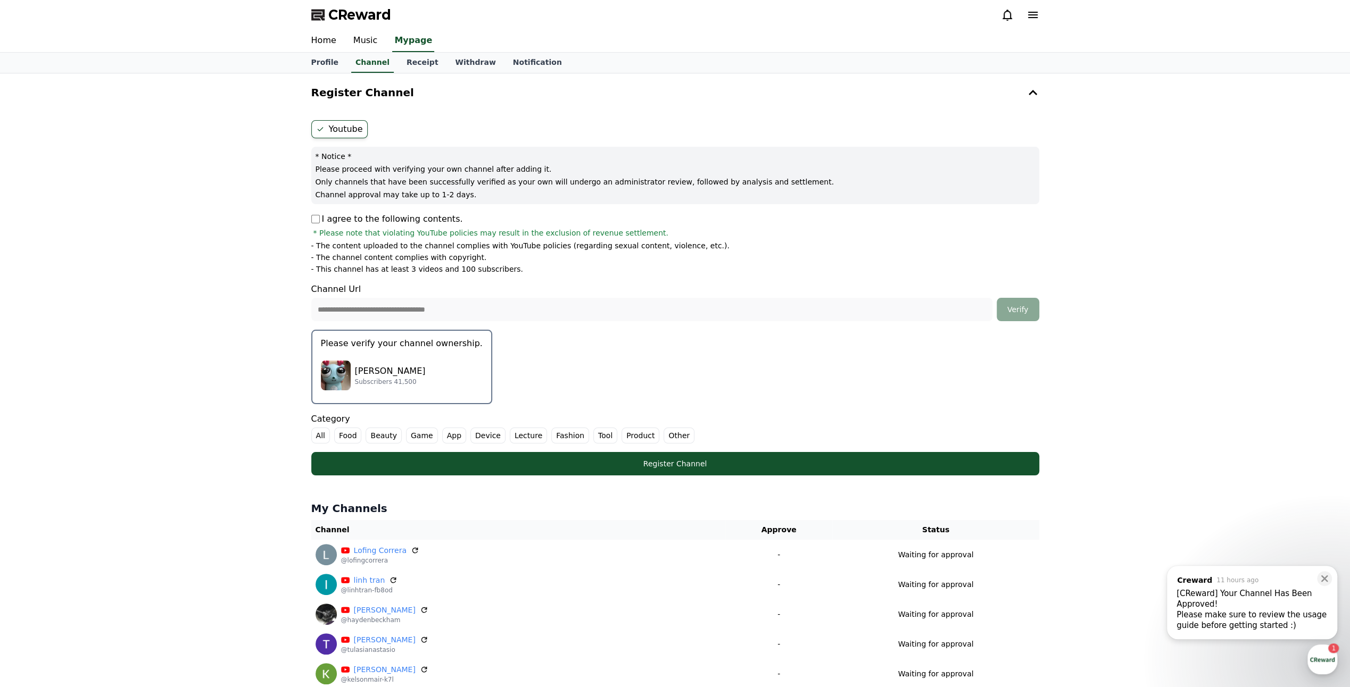
click at [435, 363] on div "[PERSON_NAME] Subscribers 41,500" at bounding box center [402, 375] width 162 height 43
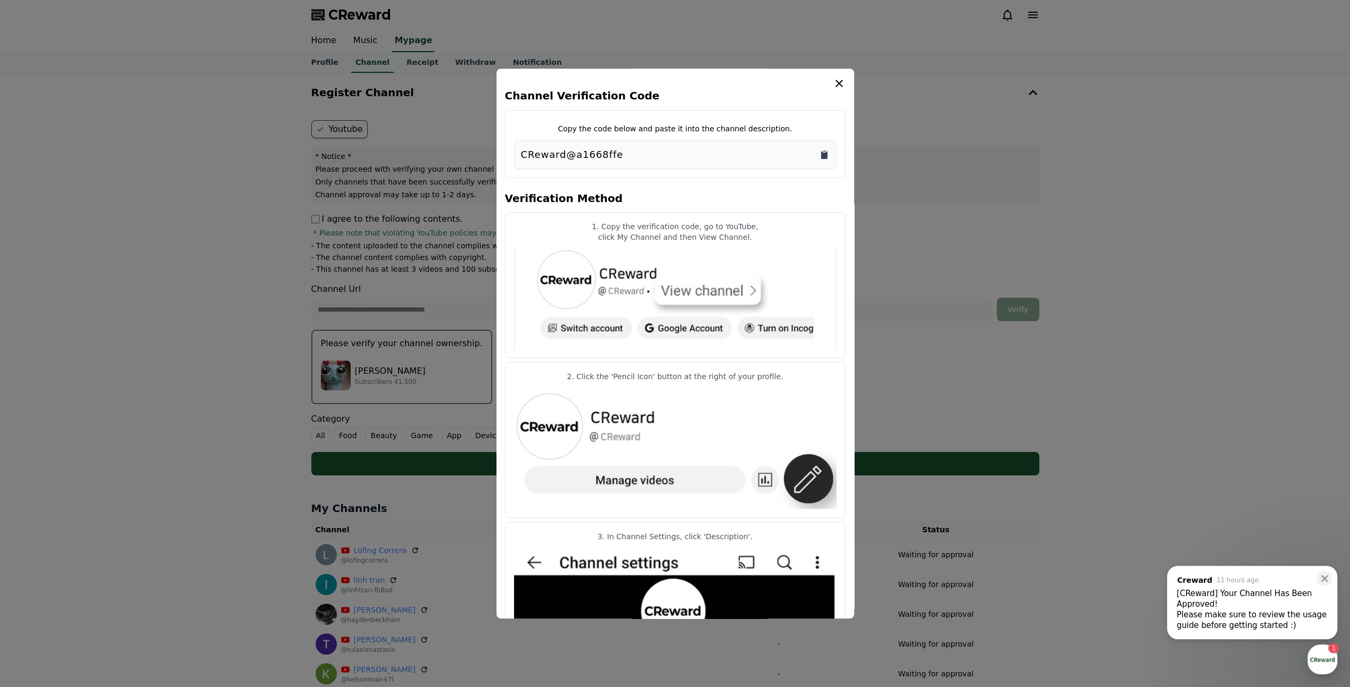
click at [824, 153] on icon "Copy to clipboard" at bounding box center [824, 155] width 6 height 8
click at [842, 78] on icon "modal" at bounding box center [838, 83] width 13 height 13
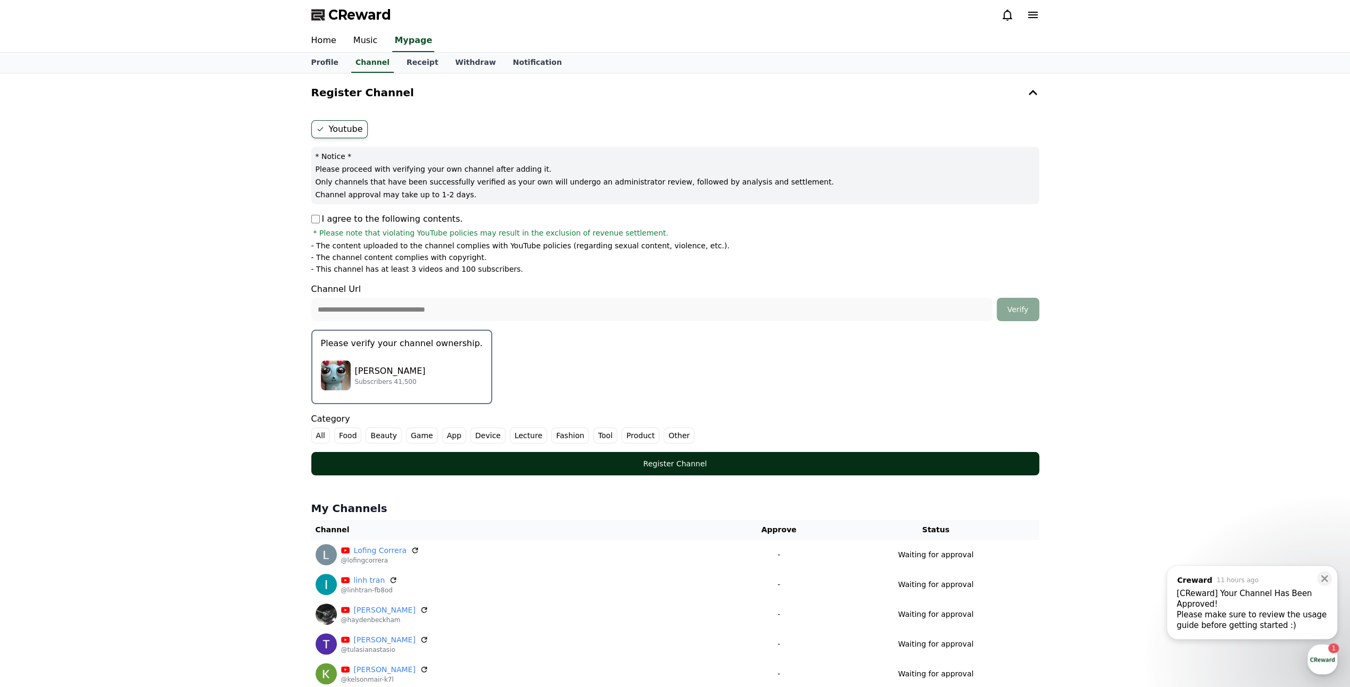
drag, startPoint x: 675, startPoint y: 432, endPoint x: 677, endPoint y: 453, distance: 20.3
click at [675, 432] on label "Other" at bounding box center [678, 436] width 31 height 16
click at [682, 461] on div "Register Channel" at bounding box center [674, 464] width 685 height 11
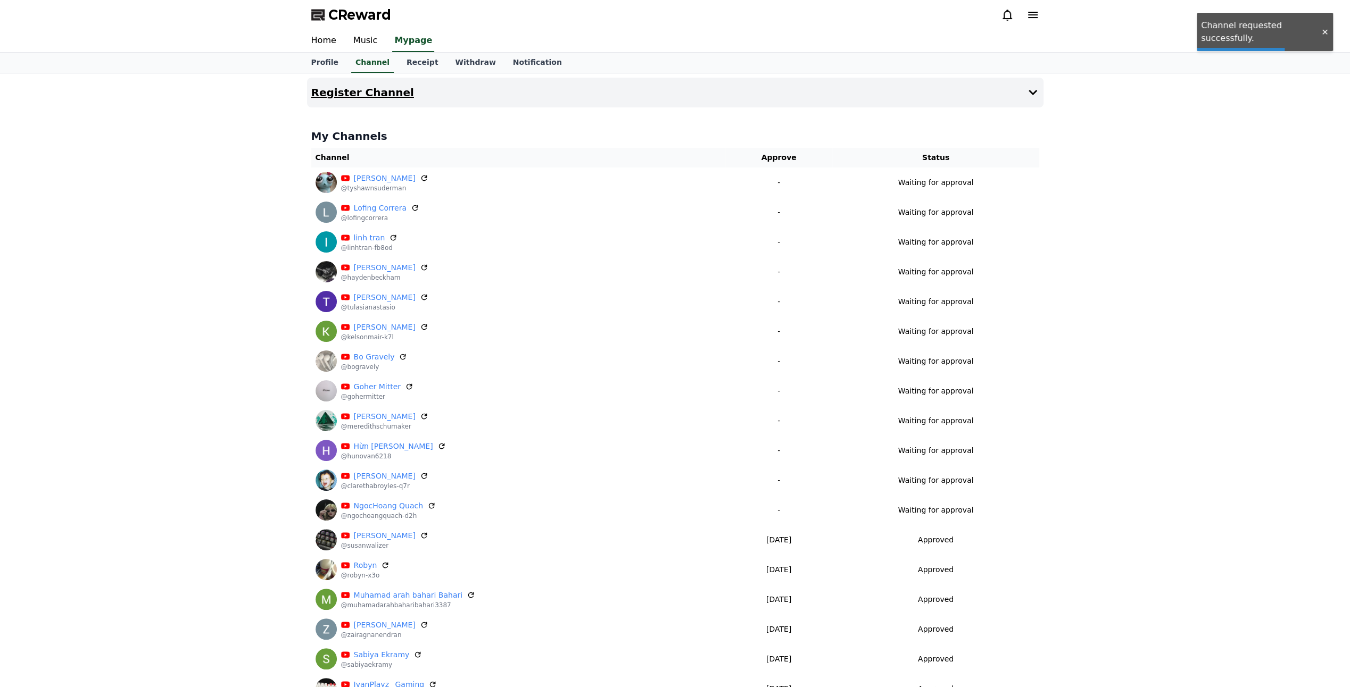
click at [564, 104] on button "Register Channel" at bounding box center [675, 93] width 736 height 30
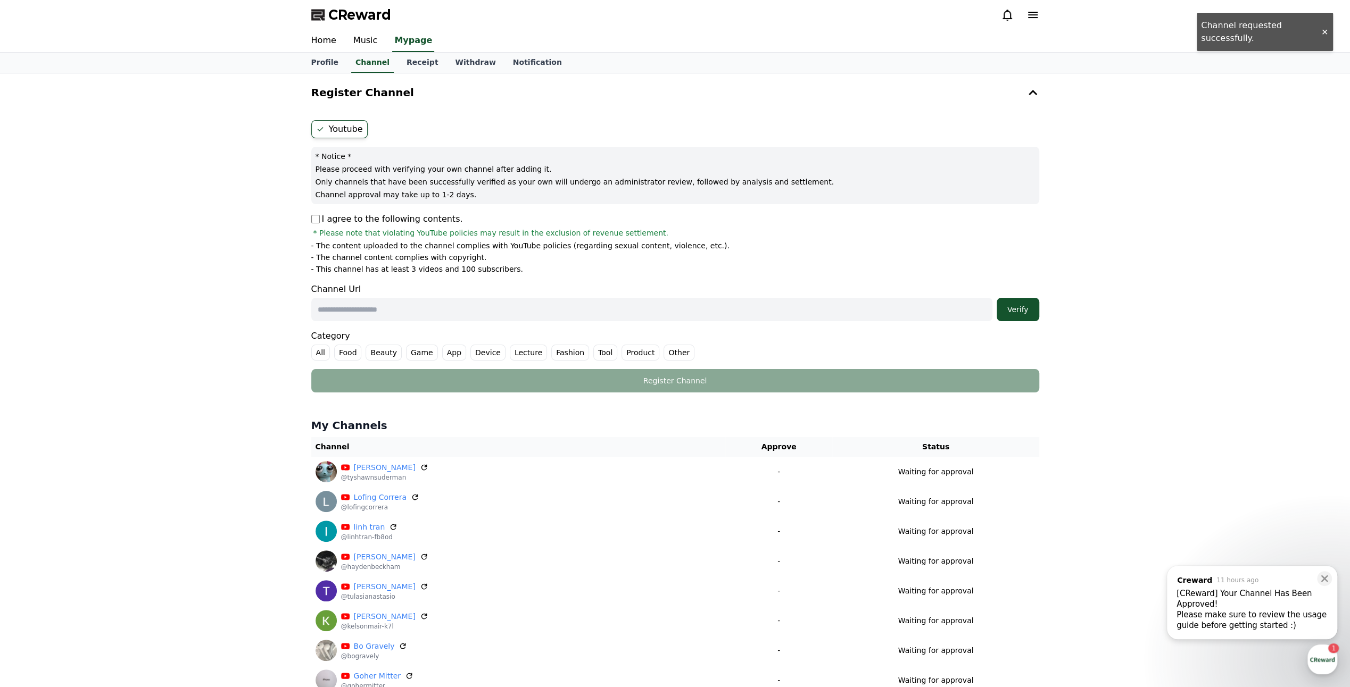
click at [309, 217] on div "Youtube * Notice * Please proceed with verifying your own channel after adding …" at bounding box center [675, 256] width 736 height 281
click at [406, 307] on input "text" at bounding box center [651, 309] width 681 height 23
paste input "**********"
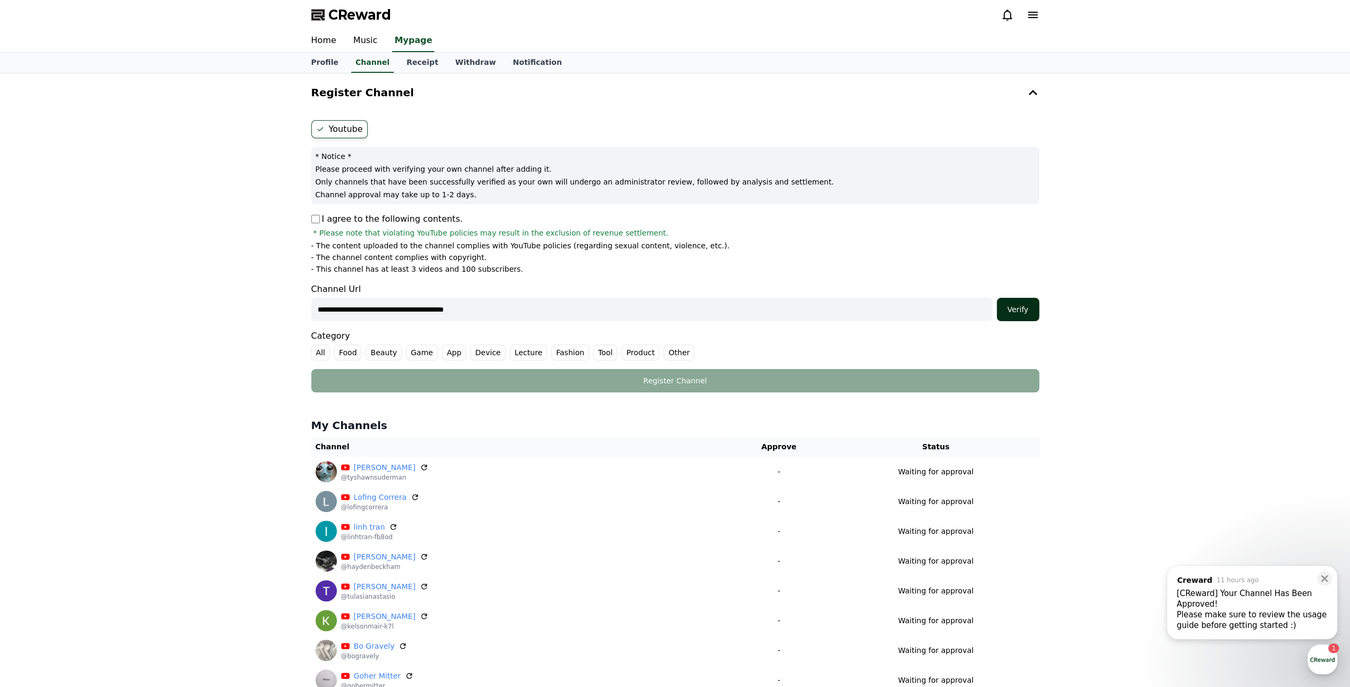
type input "**********"
click at [1017, 308] on div "Verify" at bounding box center [1018, 309] width 34 height 11
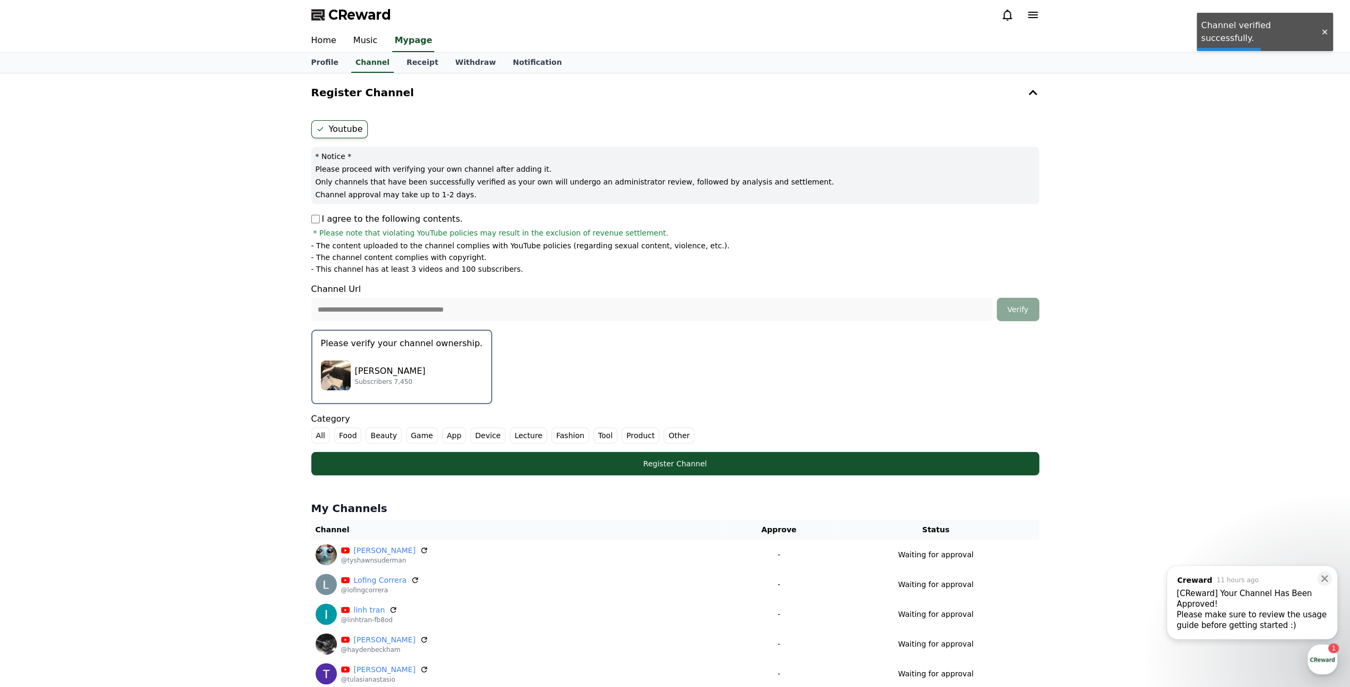
click at [473, 358] on button "Please verify your channel ownership. Gabriela Beatriz Pereira Subscribers 7,450" at bounding box center [401, 367] width 181 height 74
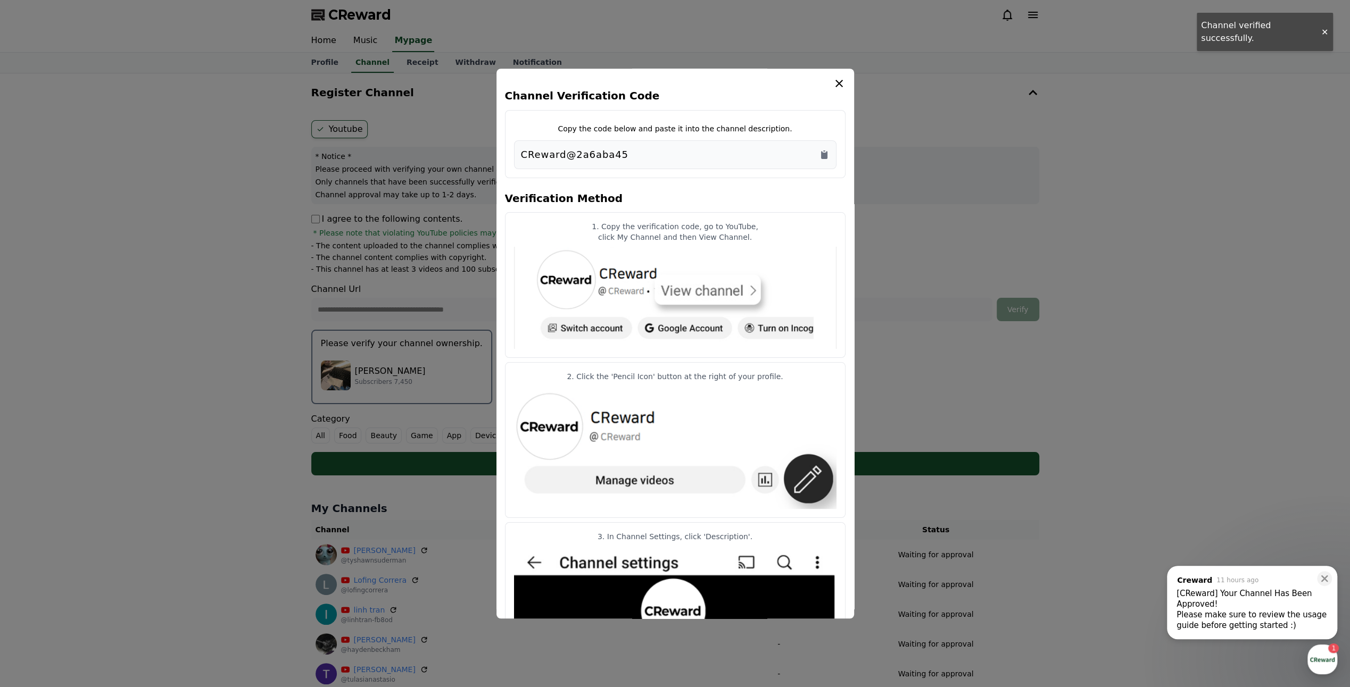
click at [818, 159] on div "CReward@2a6aba45" at bounding box center [675, 154] width 309 height 15
click at [821, 158] on icon "Copy to clipboard" at bounding box center [824, 155] width 6 height 8
click at [836, 85] on icon "modal" at bounding box center [838, 83] width 13 height 13
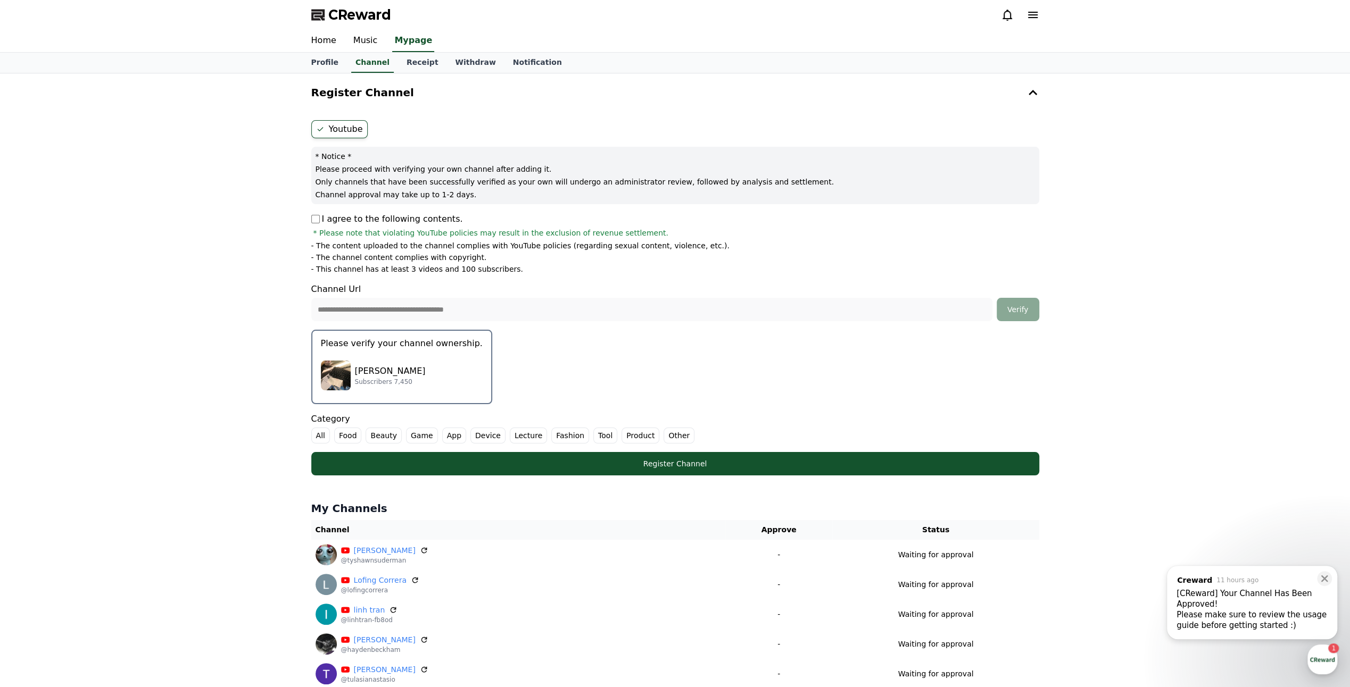
click at [663, 434] on label "Other" at bounding box center [678, 436] width 31 height 16
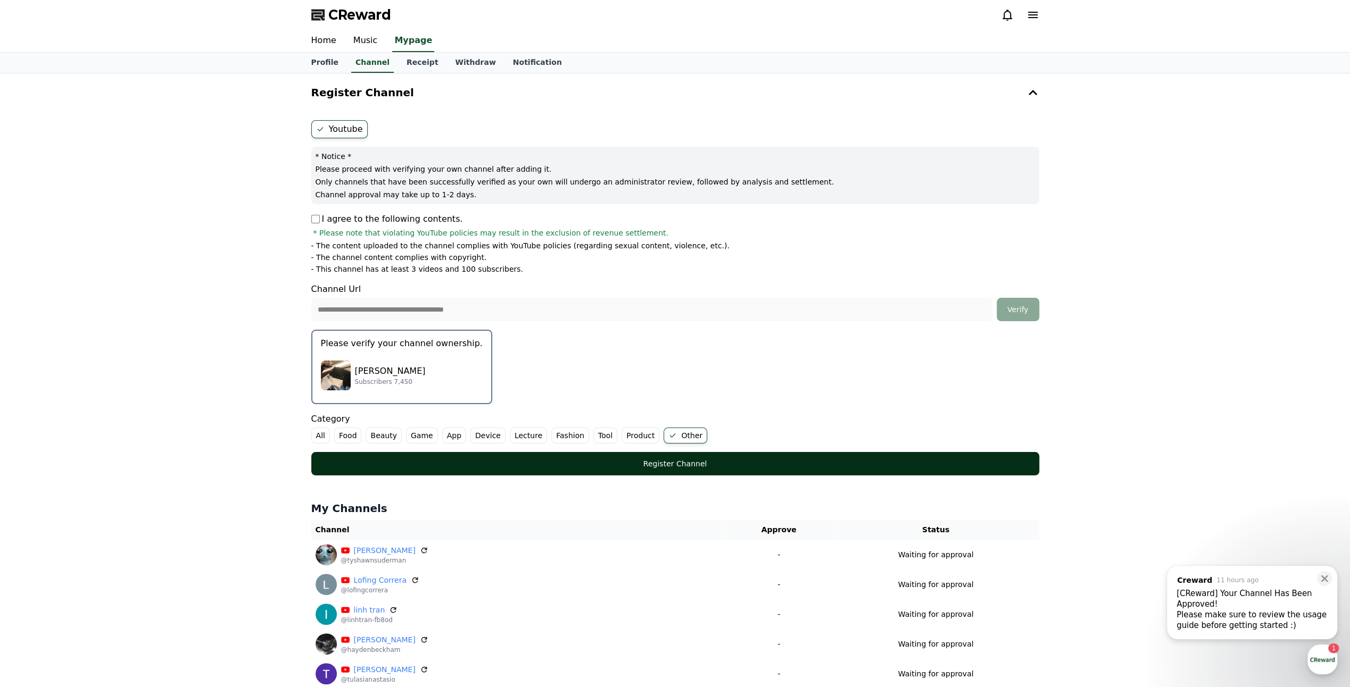
click at [672, 470] on button "Register Channel" at bounding box center [675, 463] width 728 height 23
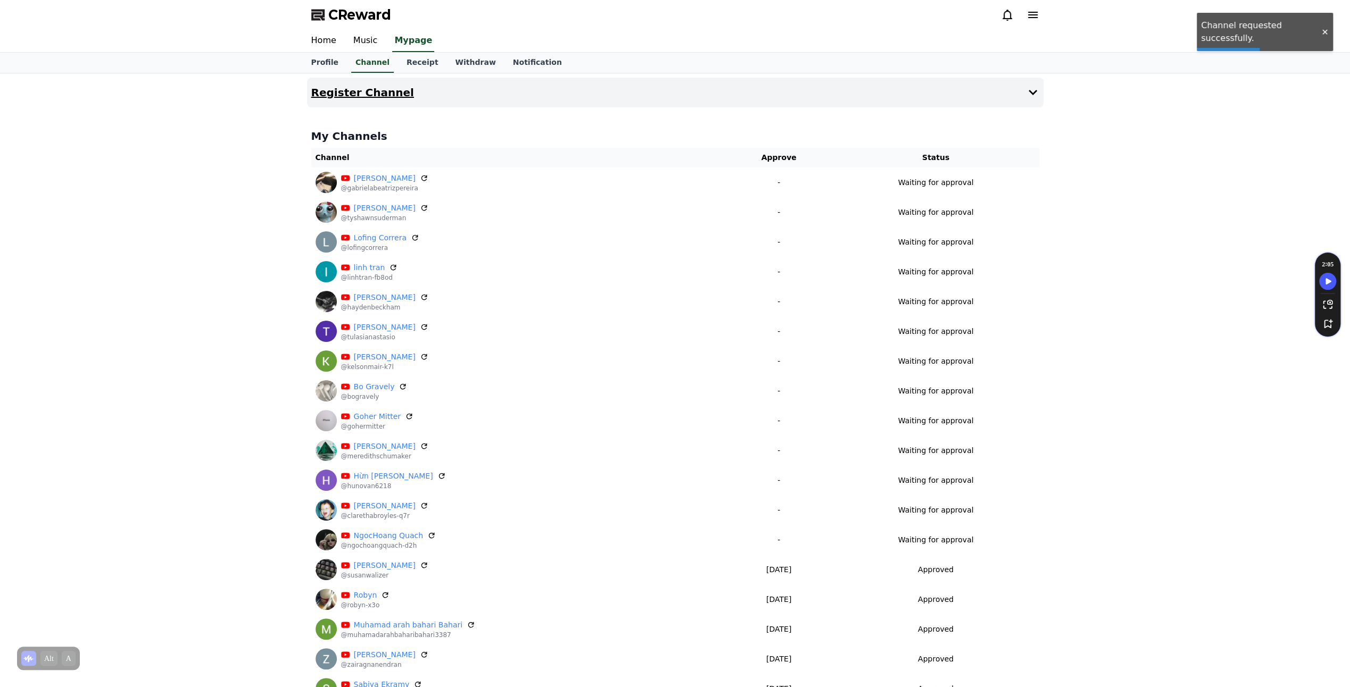
click at [555, 99] on button "Register Channel" at bounding box center [675, 93] width 736 height 30
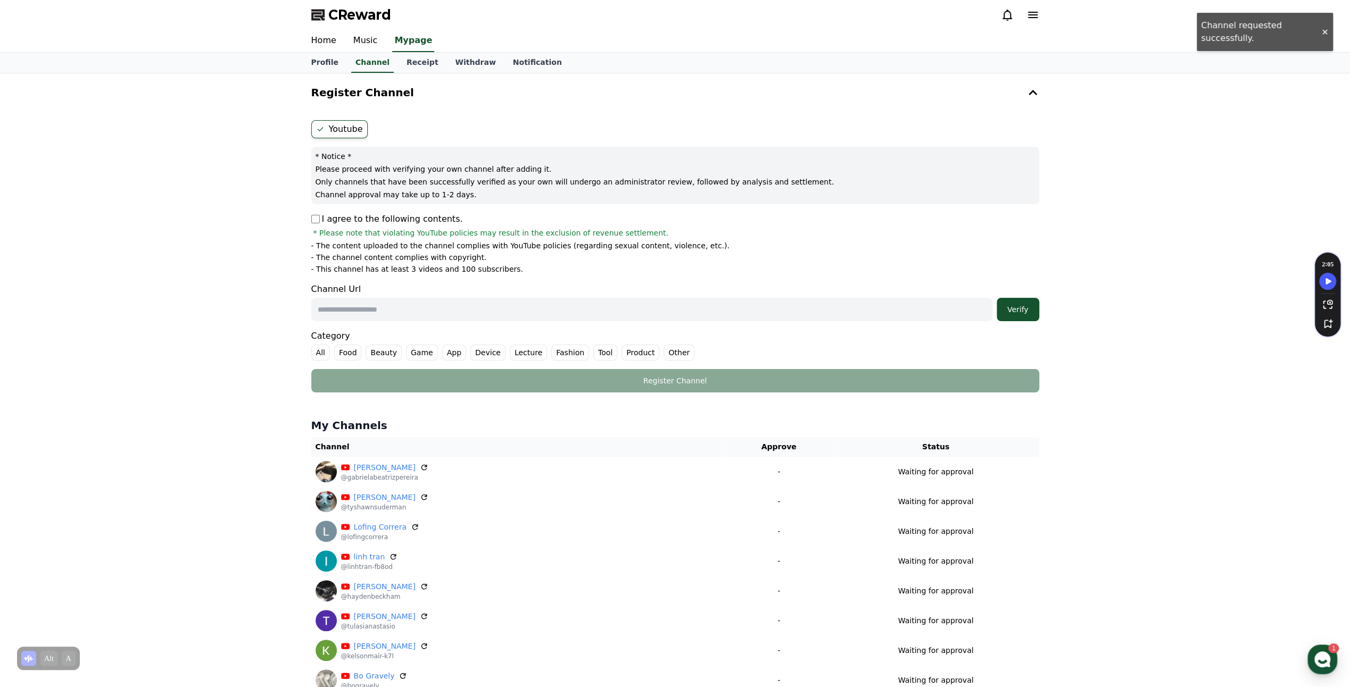
click at [312, 213] on p "I agree to the following contents." at bounding box center [387, 219] width 152 height 13
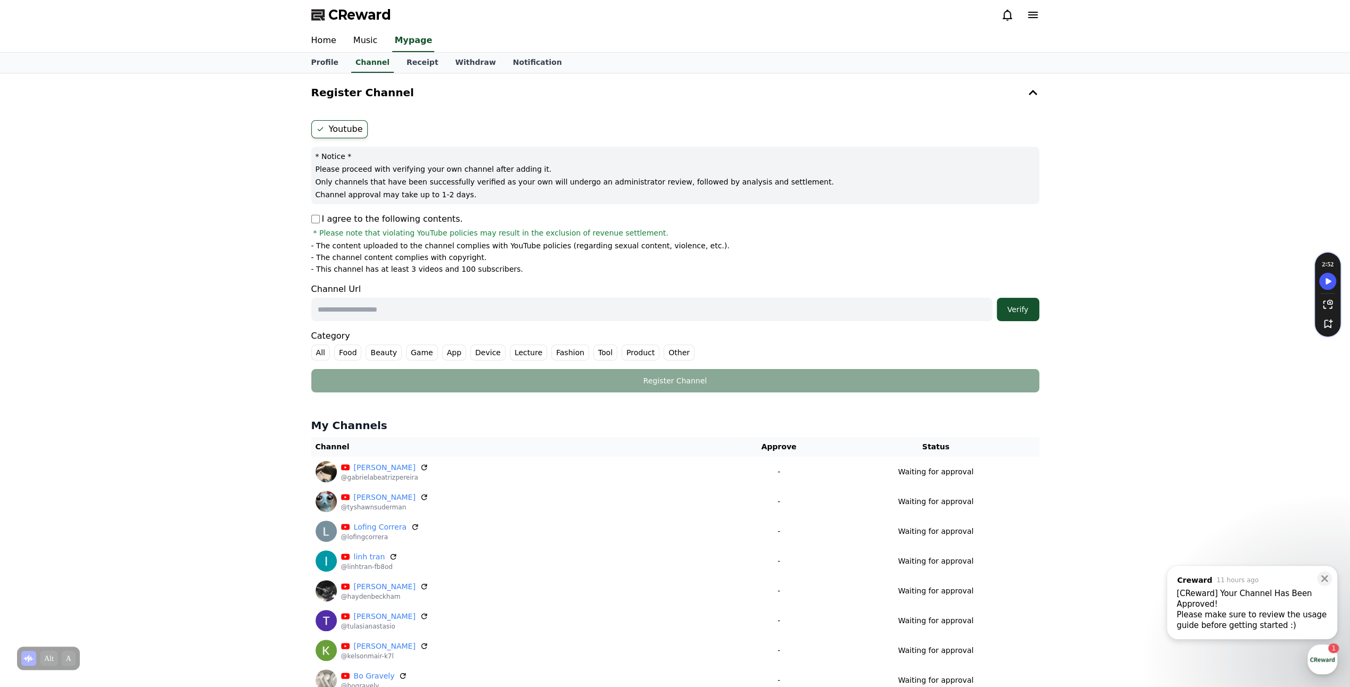
click at [389, 303] on input "text" at bounding box center [651, 309] width 681 height 23
paste input "**********"
type input "**********"
drag, startPoint x: 1018, startPoint y: 313, endPoint x: 1015, endPoint y: 322, distance: 9.6
click at [1018, 313] on div "Verify" at bounding box center [1018, 309] width 34 height 11
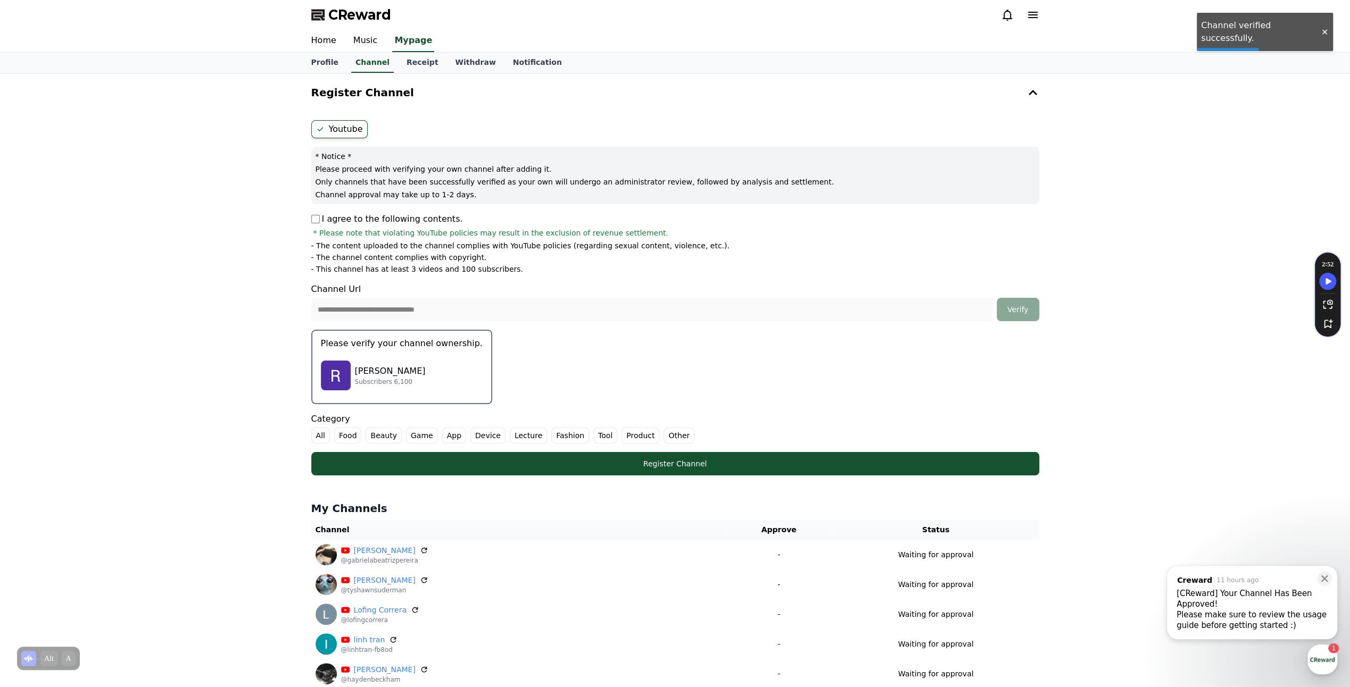
click at [442, 366] on div "[PERSON_NAME] Subscribers 6,100" at bounding box center [402, 375] width 162 height 43
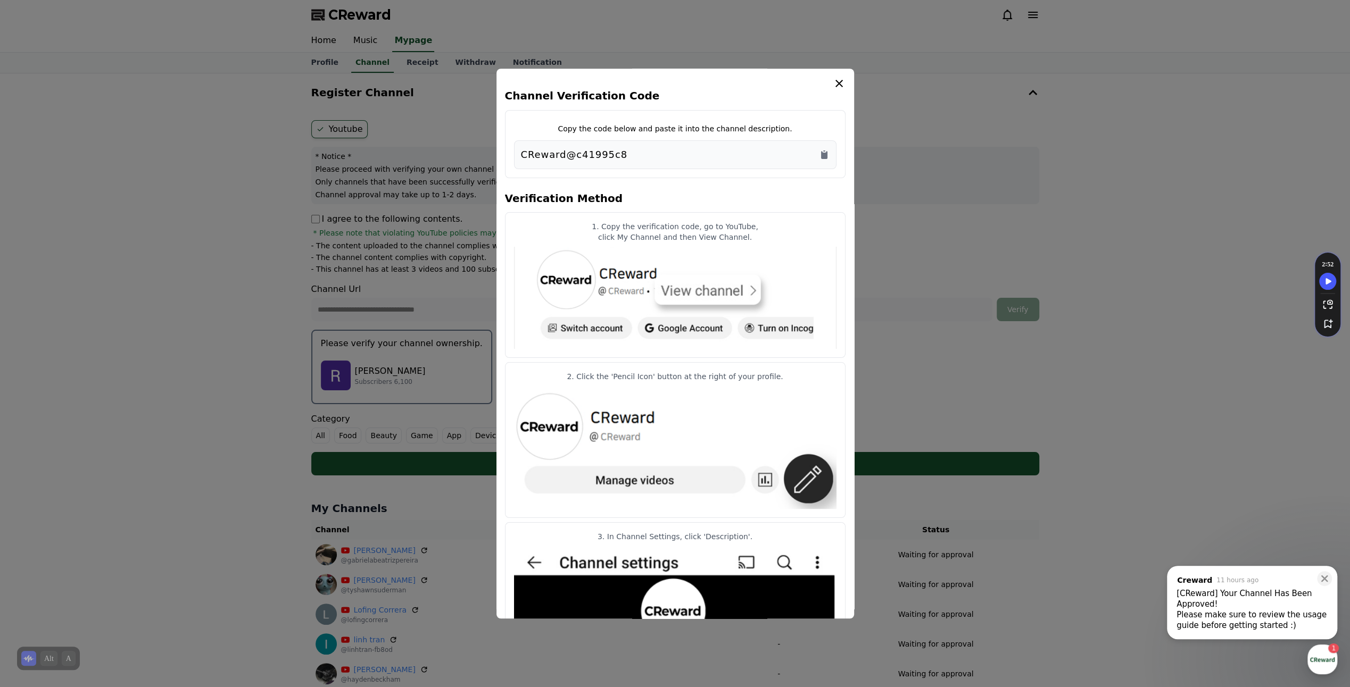
click at [830, 159] on div "CReward@c41995c8" at bounding box center [675, 154] width 322 height 29
click at [829, 155] on icon "Copy to clipboard" at bounding box center [824, 154] width 11 height 11
drag, startPoint x: 829, startPoint y: 154, endPoint x: 848, endPoint y: 136, distance: 26.3
click at [829, 154] on icon "Copy to clipboard" at bounding box center [824, 154] width 11 height 11
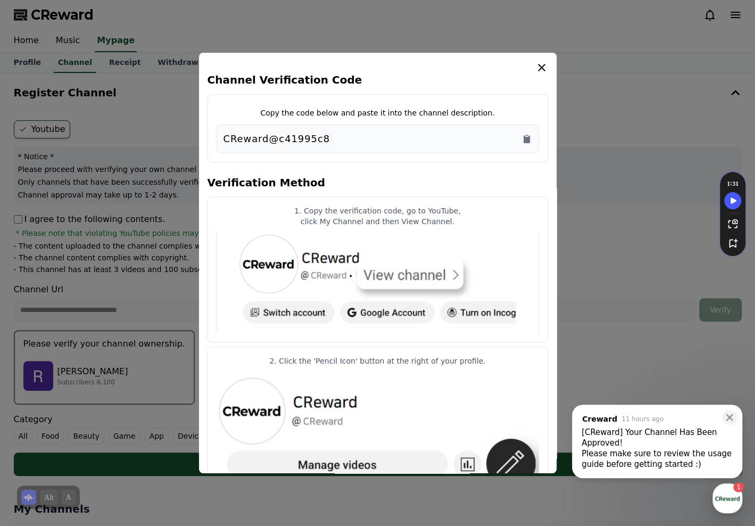
click at [544, 68] on icon "modal" at bounding box center [541, 67] width 13 height 13
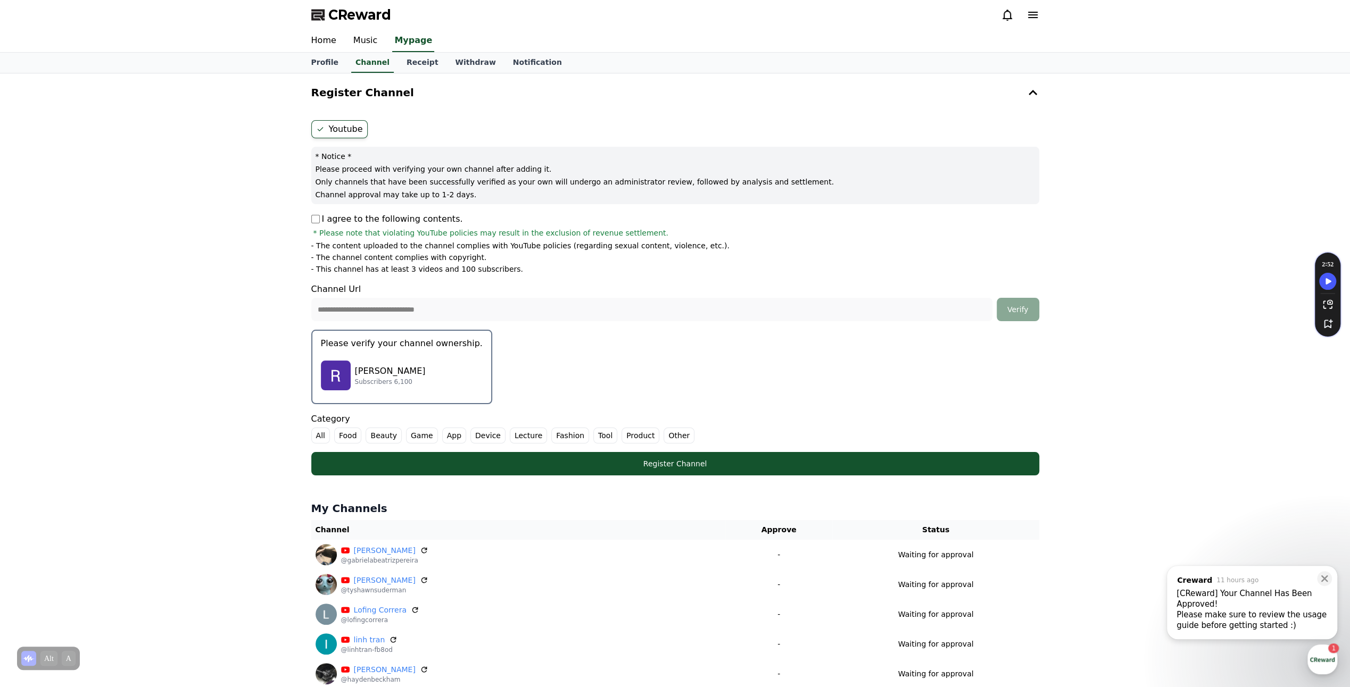
click at [352, 393] on div "[PERSON_NAME] Subscribers 6,100" at bounding box center [402, 375] width 162 height 43
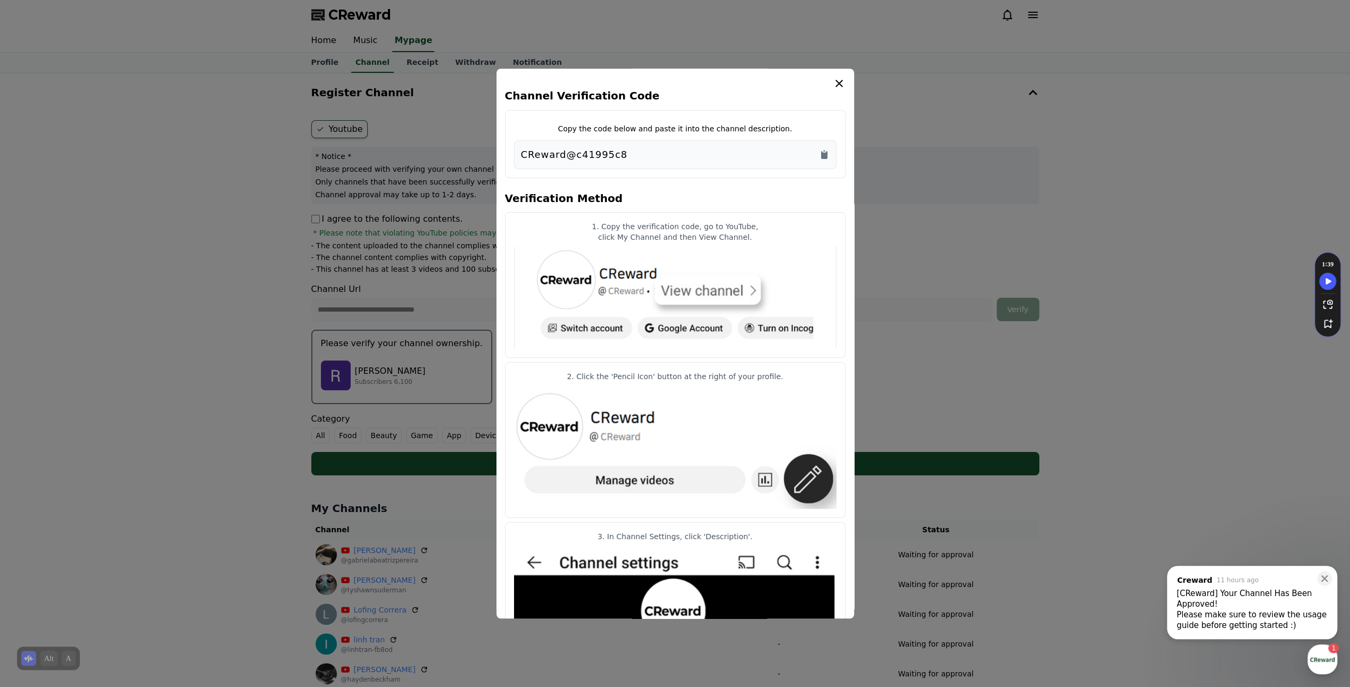
drag, startPoint x: 359, startPoint y: 387, endPoint x: 747, endPoint y: 145, distance: 458.0
click at [747, 145] on div "CReward@c41995c8" at bounding box center [675, 154] width 322 height 29
click at [700, 160] on div "CReward@c41995c8" at bounding box center [675, 154] width 309 height 15
click at [841, 80] on icon "modal" at bounding box center [838, 83] width 13 height 13
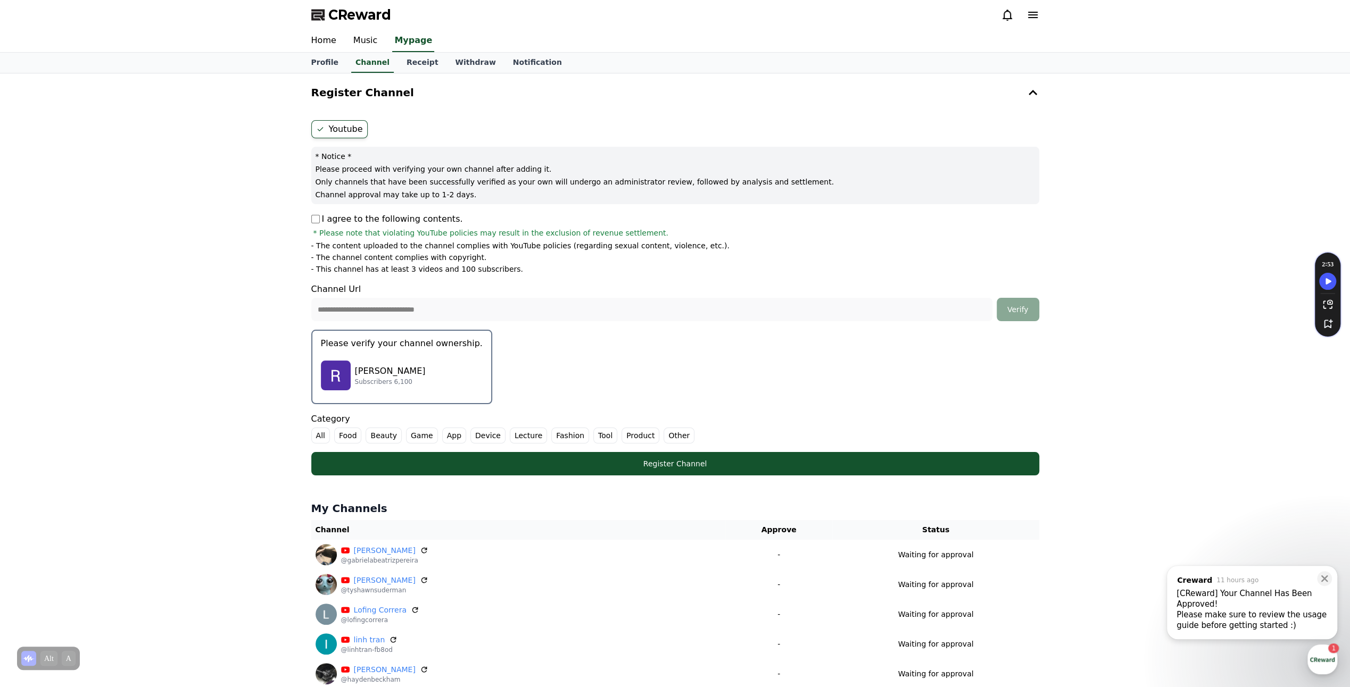
click at [663, 438] on label "Other" at bounding box center [678, 436] width 31 height 16
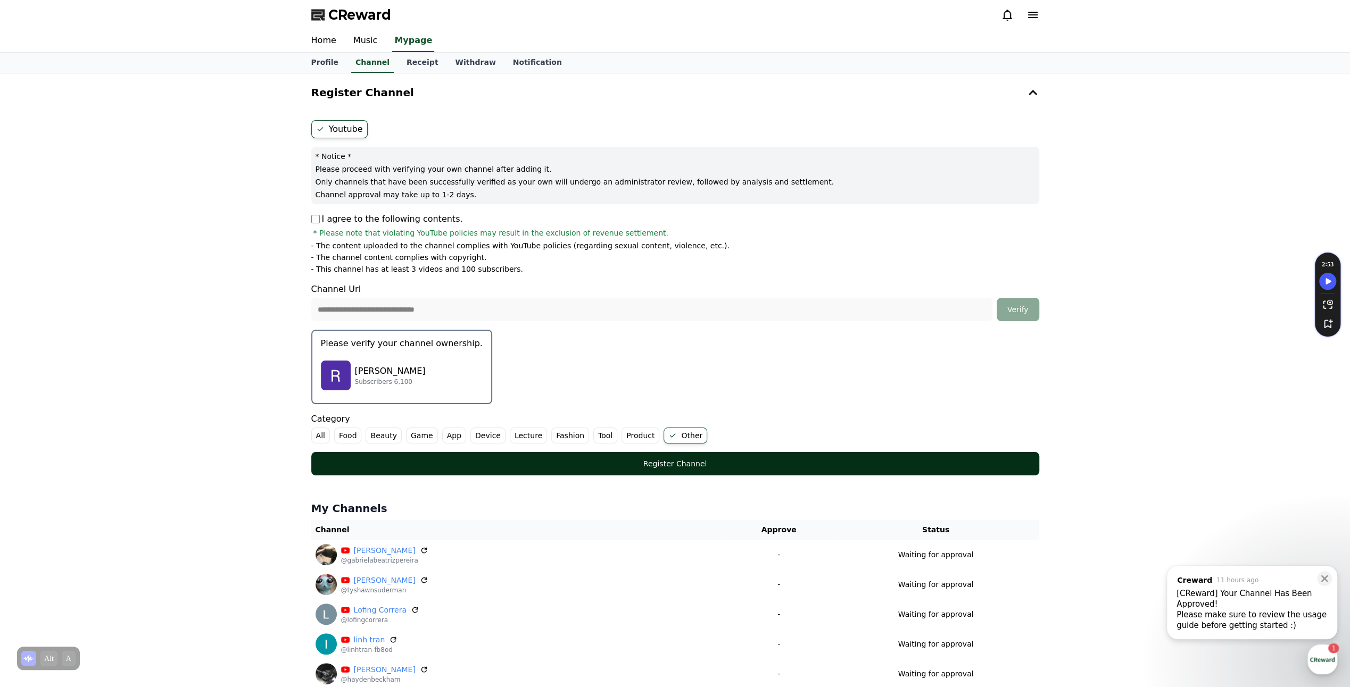
click at [687, 462] on div "Register Channel" at bounding box center [674, 464] width 685 height 11
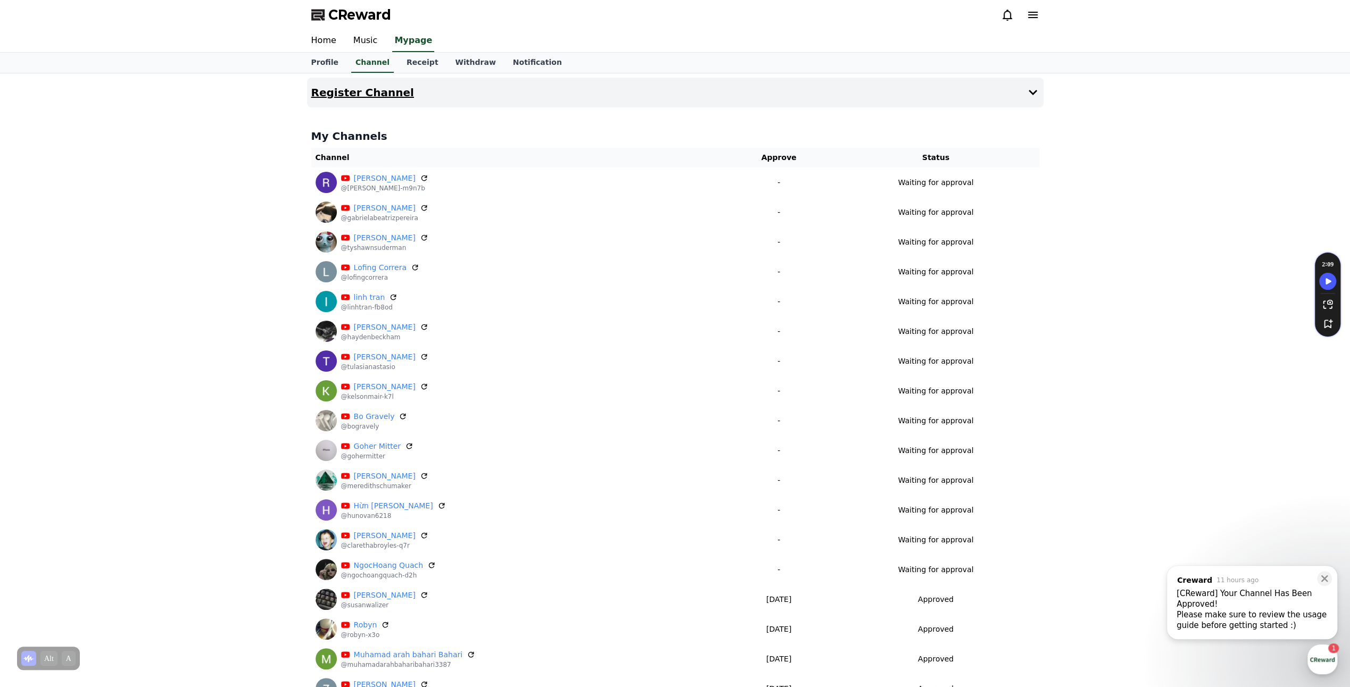
drag, startPoint x: 626, startPoint y: 76, endPoint x: 634, endPoint y: 79, distance: 8.1
click at [629, 78] on div "Register Channel My Channels Channel Approve Status [PERSON_NAME] @[PERSON_NAME…" at bounding box center [675, 586] width 745 height 1026
drag, startPoint x: 648, startPoint y: 93, endPoint x: 659, endPoint y: 89, distance: 11.1
click at [648, 93] on button "Register Channel" at bounding box center [675, 93] width 736 height 30
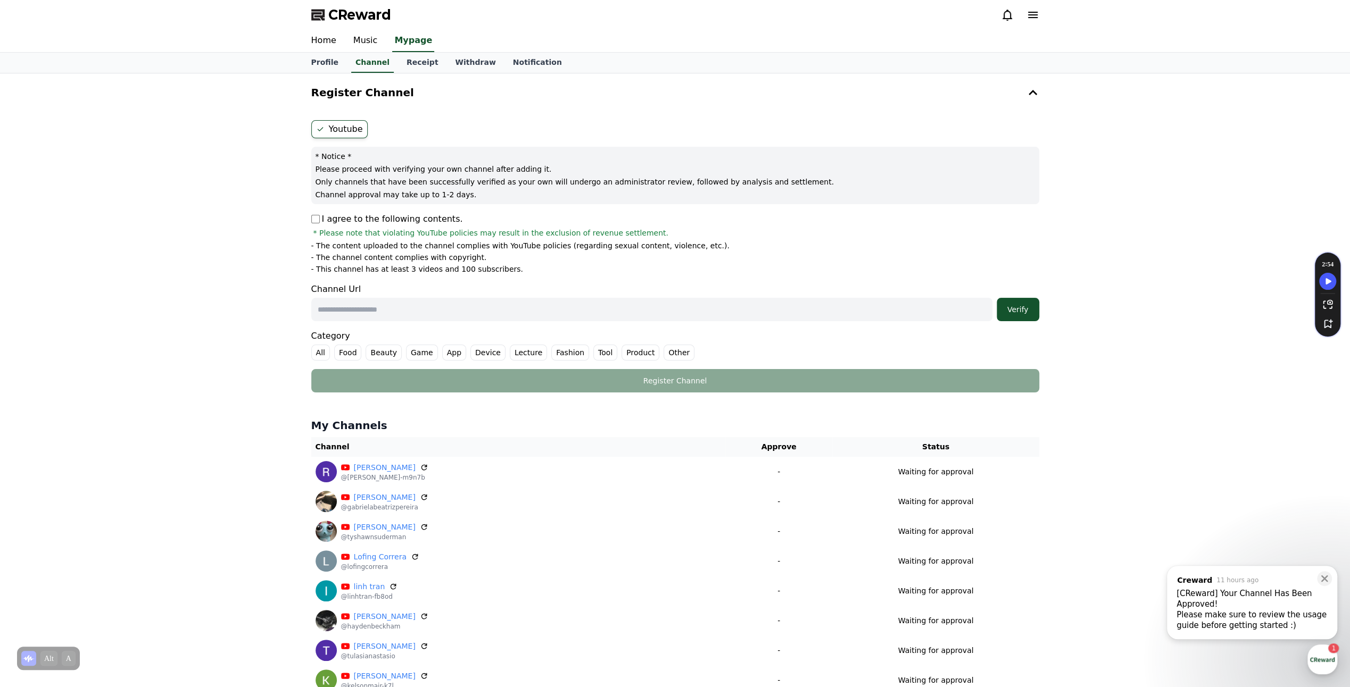
drag, startPoint x: 413, startPoint y: 305, endPoint x: 822, endPoint y: 328, distance: 409.7
click at [414, 304] on input "text" at bounding box center [651, 309] width 681 height 23
paste input "**********"
type input "**********"
click at [1027, 312] on div "Verify" at bounding box center [1018, 309] width 34 height 11
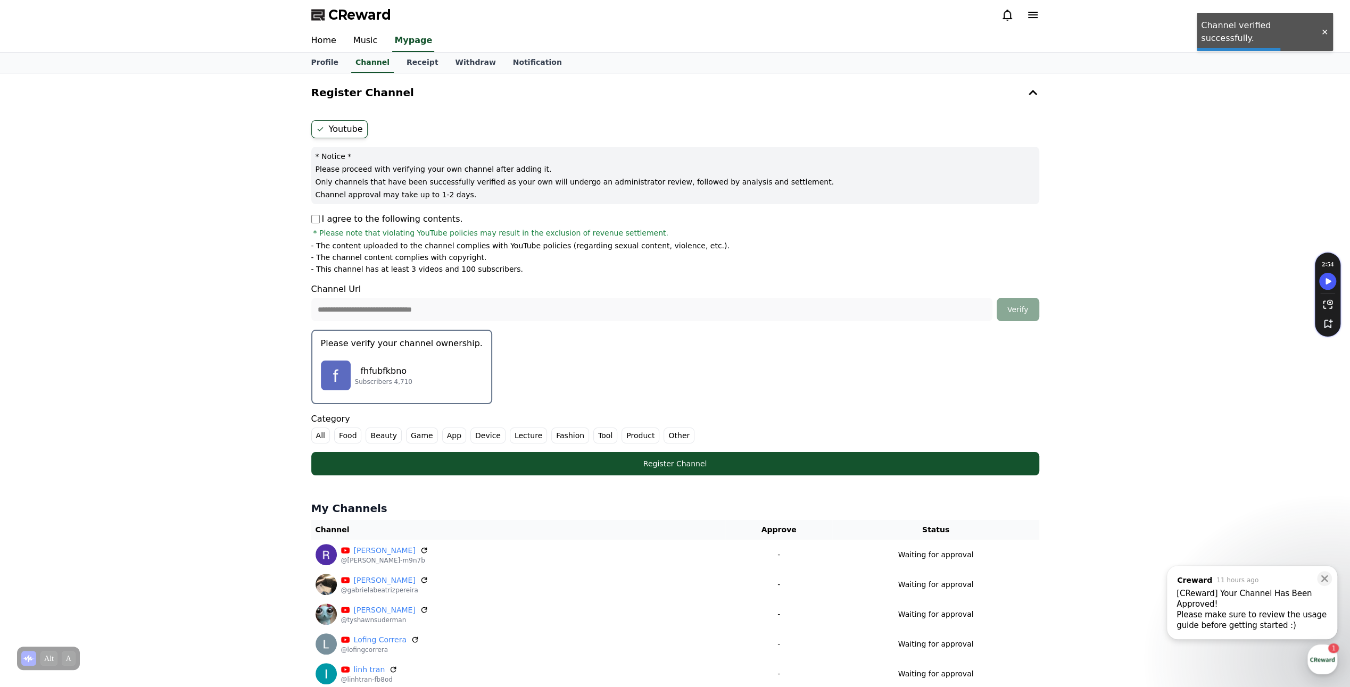
click at [383, 390] on div "fhfubfkbno Subscribers 4,710" at bounding box center [402, 375] width 162 height 43
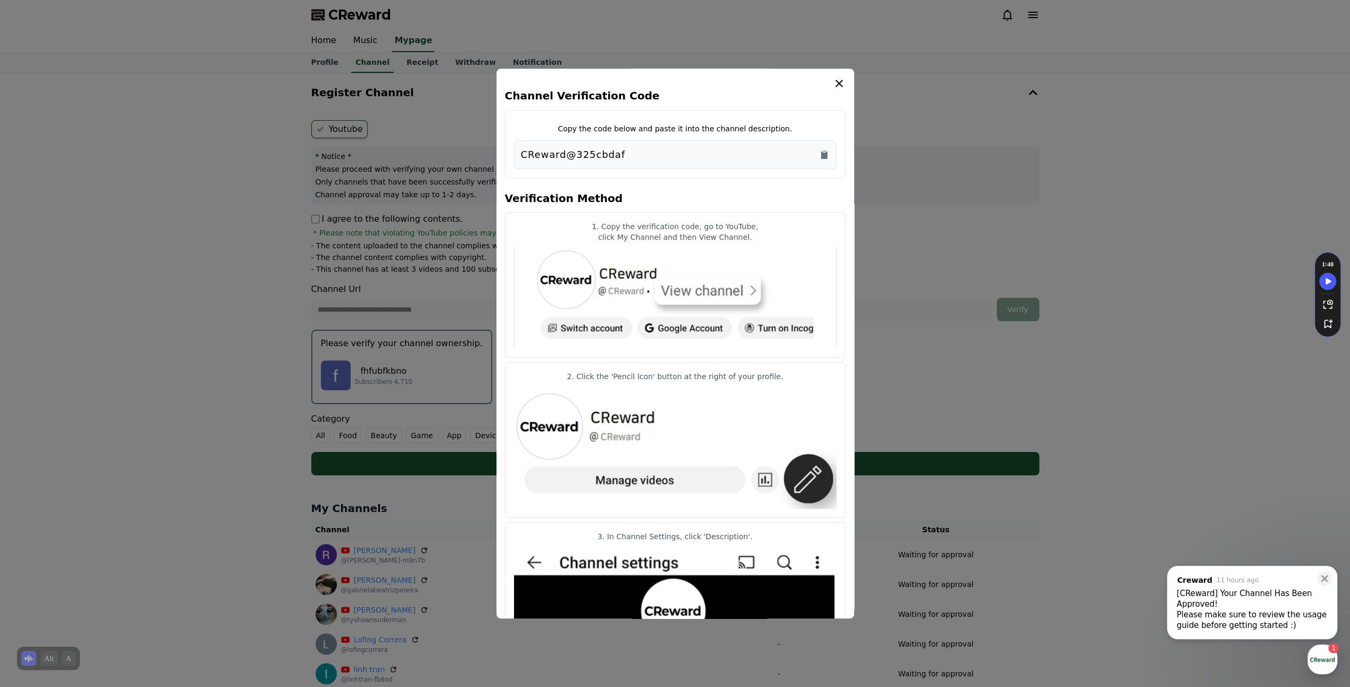
drag, startPoint x: 817, startPoint y: 155, endPoint x: 826, endPoint y: 155, distance: 9.6
click at [817, 155] on div "CReward@325cbdaf" at bounding box center [675, 154] width 309 height 15
click at [827, 155] on icon "Copy to clipboard" at bounding box center [824, 155] width 6 height 8
click at [836, 83] on icon "modal" at bounding box center [838, 83] width 13 height 13
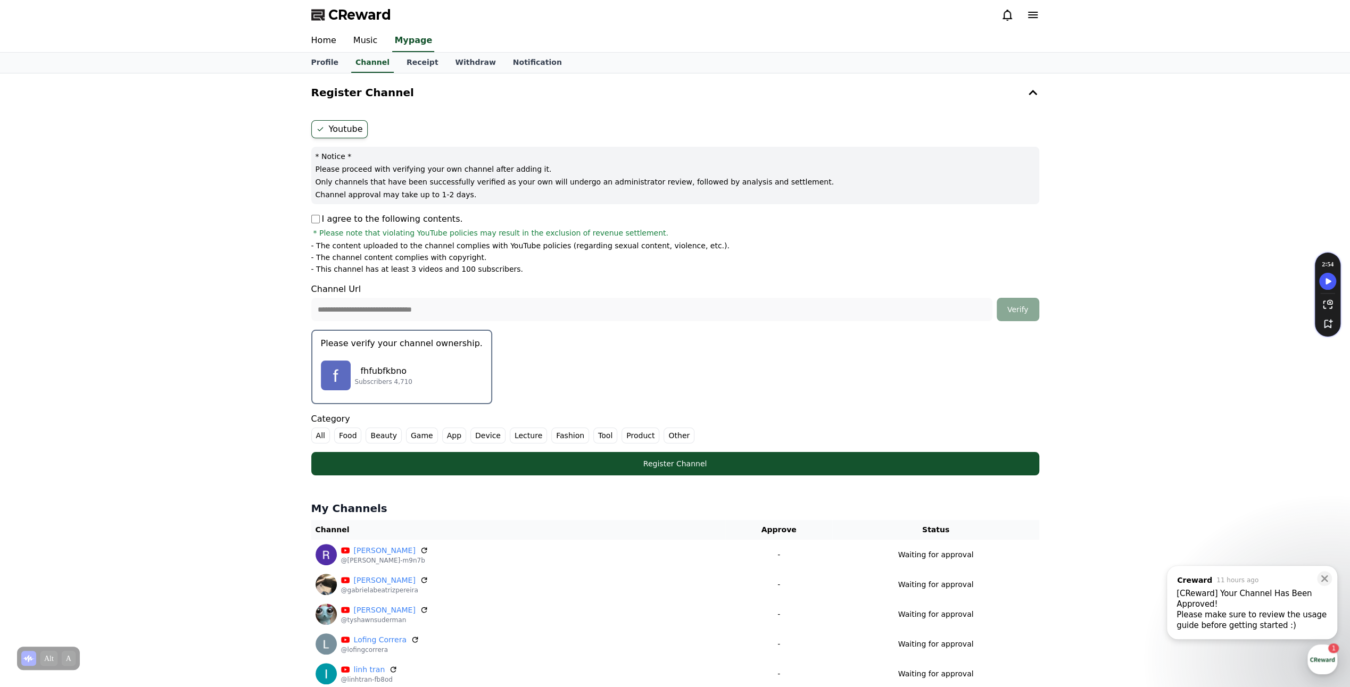
click at [663, 435] on label "Other" at bounding box center [678, 436] width 31 height 16
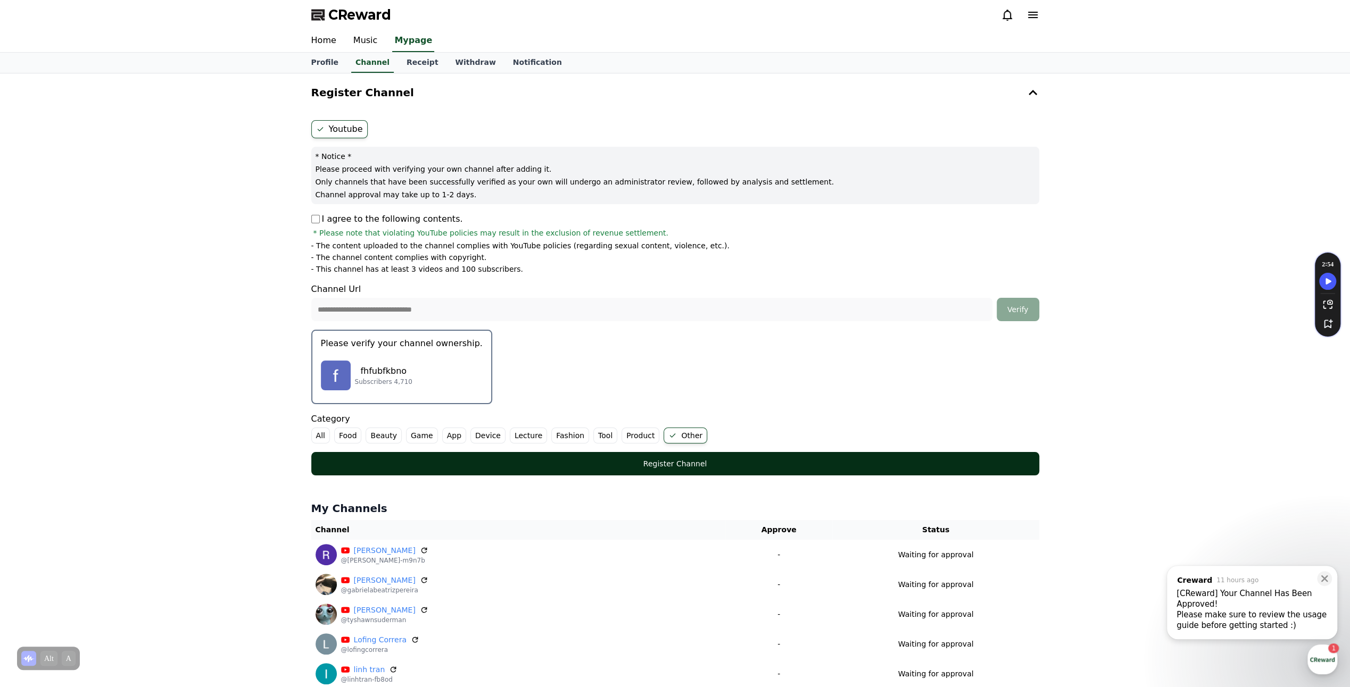
click at [680, 462] on div "Register Channel" at bounding box center [674, 464] width 685 height 11
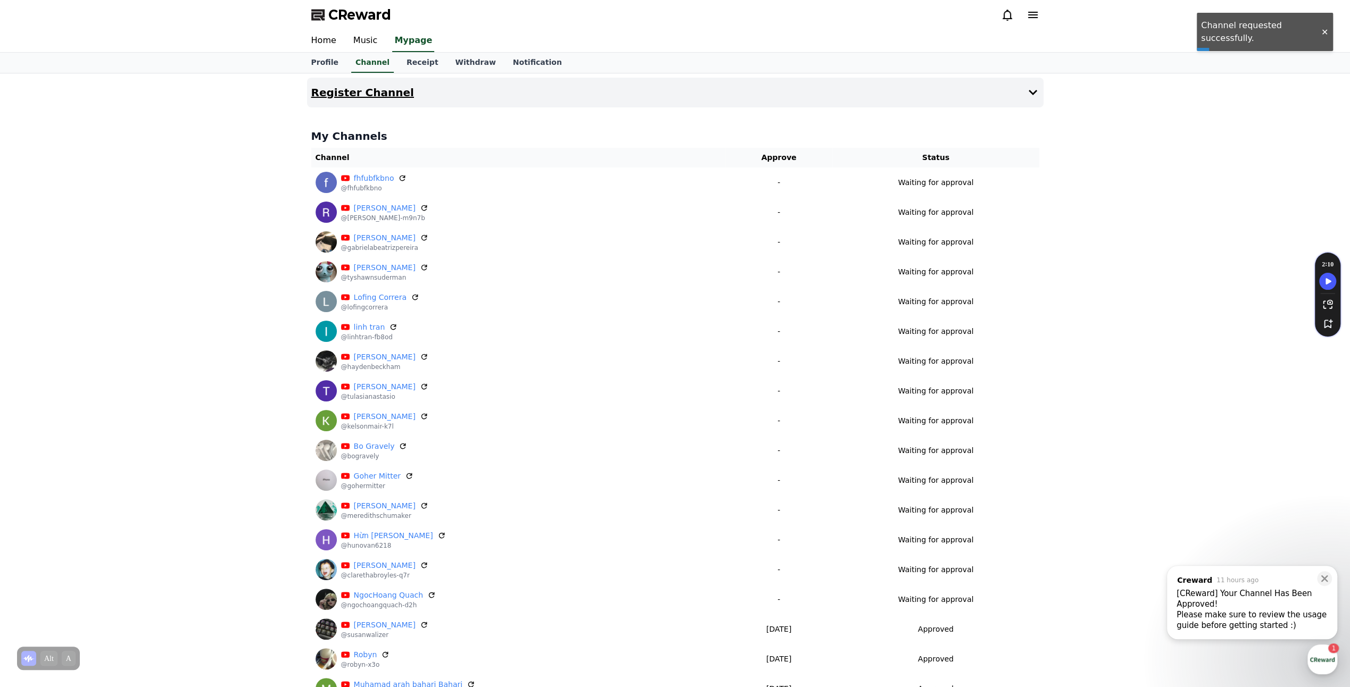
click at [690, 86] on button "Register Channel" at bounding box center [675, 93] width 736 height 30
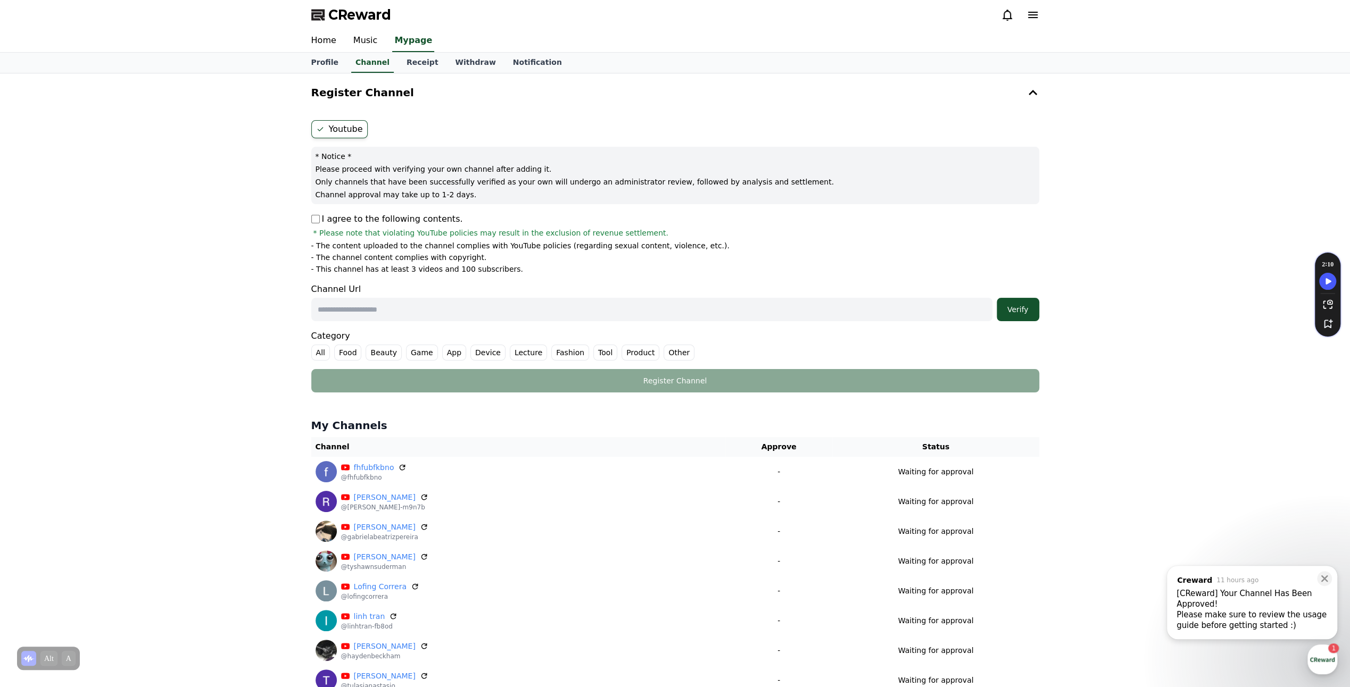
click at [614, 308] on input "text" at bounding box center [651, 309] width 681 height 23
paste input "**********"
type input "**********"
click at [310, 214] on div "**********" at bounding box center [675, 256] width 736 height 281
drag, startPoint x: 1042, startPoint y: 316, endPoint x: 1014, endPoint y: 312, distance: 27.5
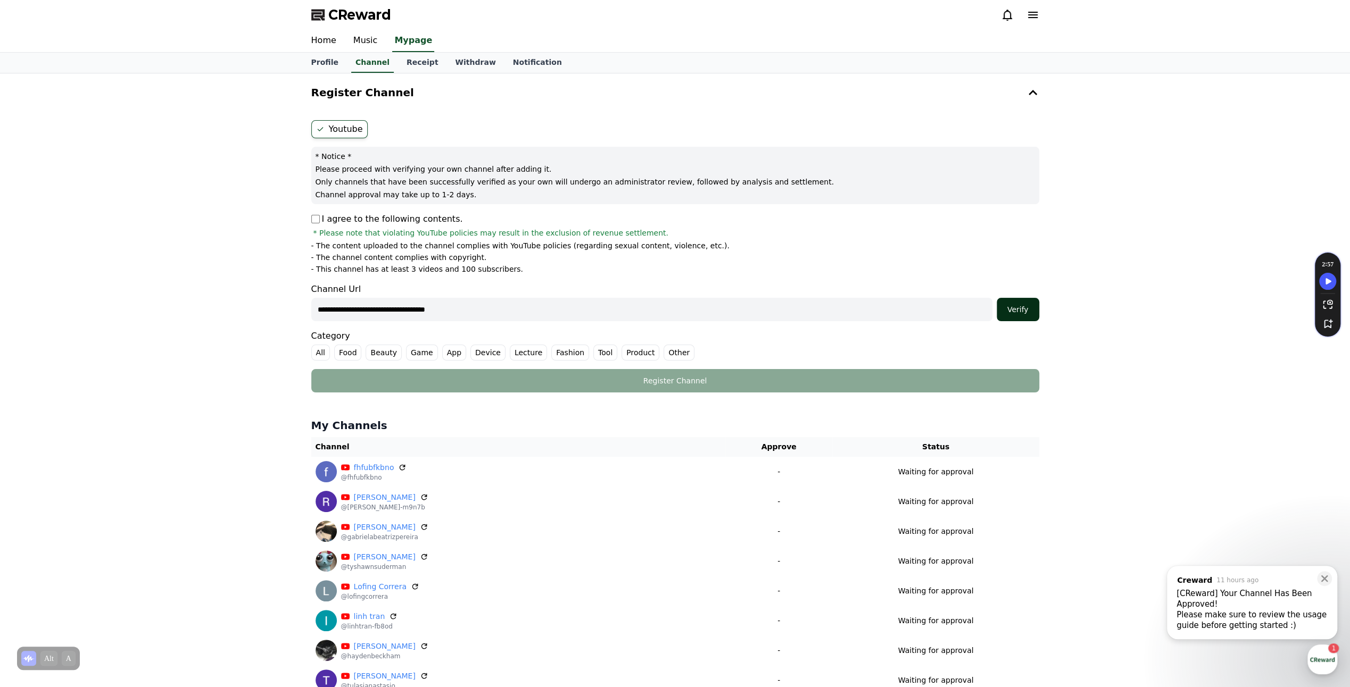
click at [1040, 316] on div "**********" at bounding box center [675, 256] width 736 height 281
click at [1009, 312] on div "Verify" at bounding box center [1018, 309] width 34 height 11
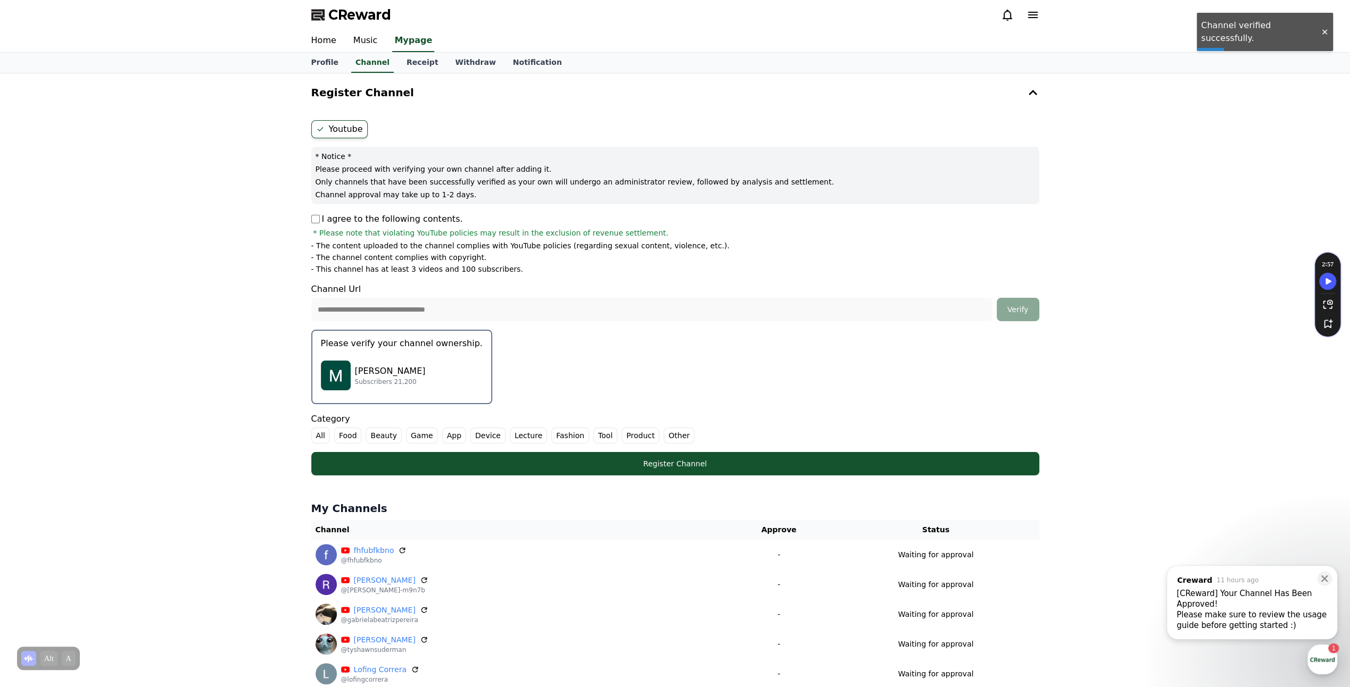
click at [385, 369] on p "[PERSON_NAME]" at bounding box center [390, 371] width 71 height 13
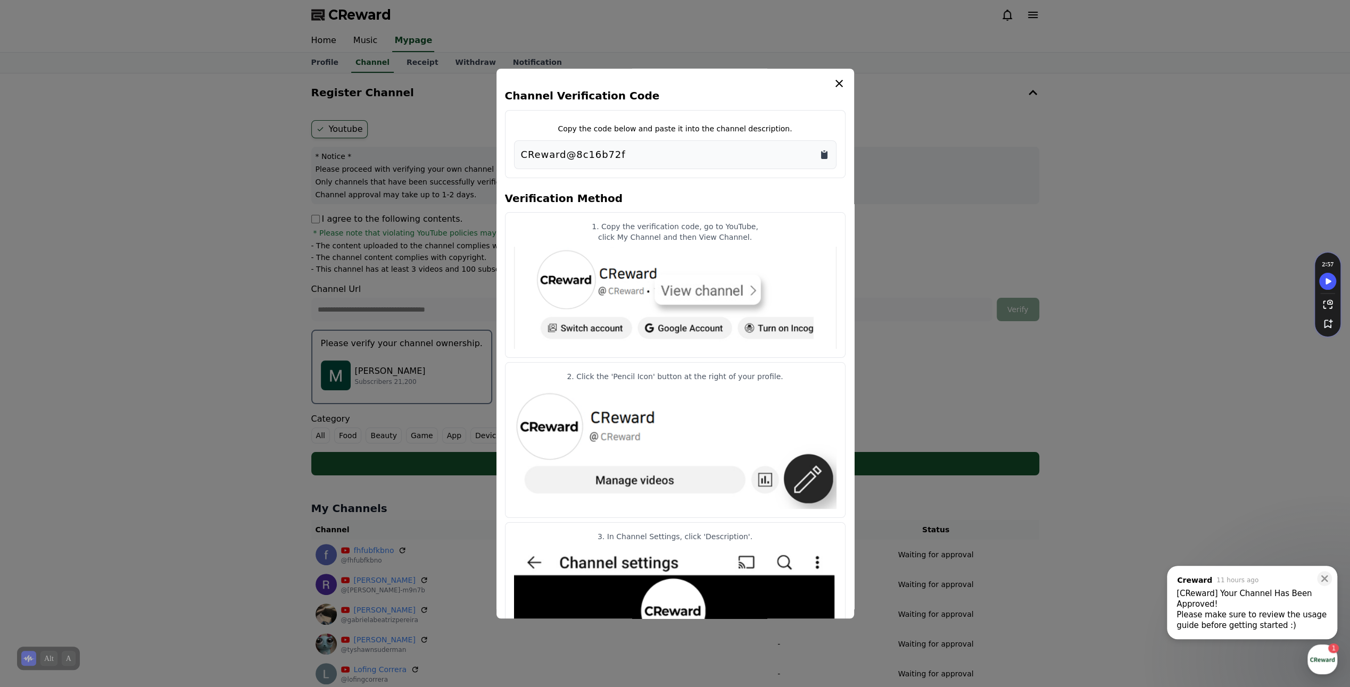
click at [825, 156] on icon "Copy to clipboard" at bounding box center [824, 155] width 6 height 8
click at [837, 79] on icon "modal" at bounding box center [838, 83] width 13 height 13
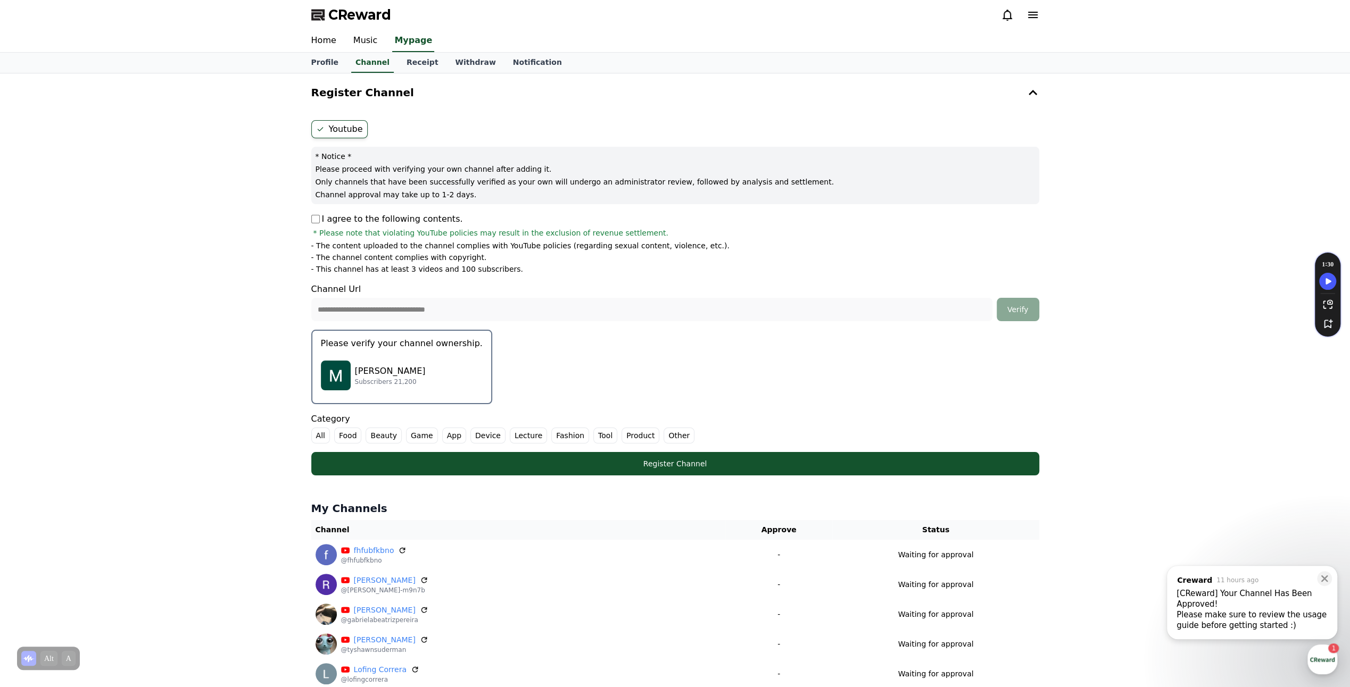
click at [664, 435] on label "Other" at bounding box center [678, 436] width 31 height 16
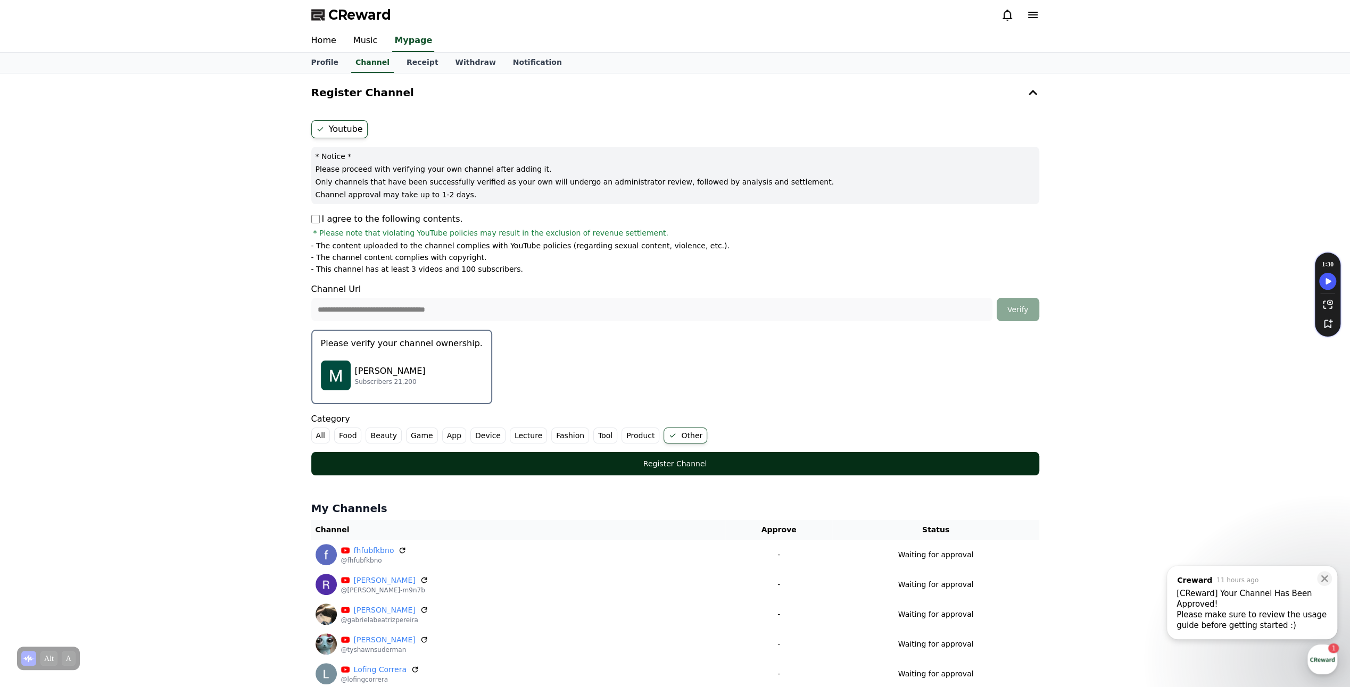
click at [663, 468] on button "Register Channel" at bounding box center [675, 463] width 728 height 23
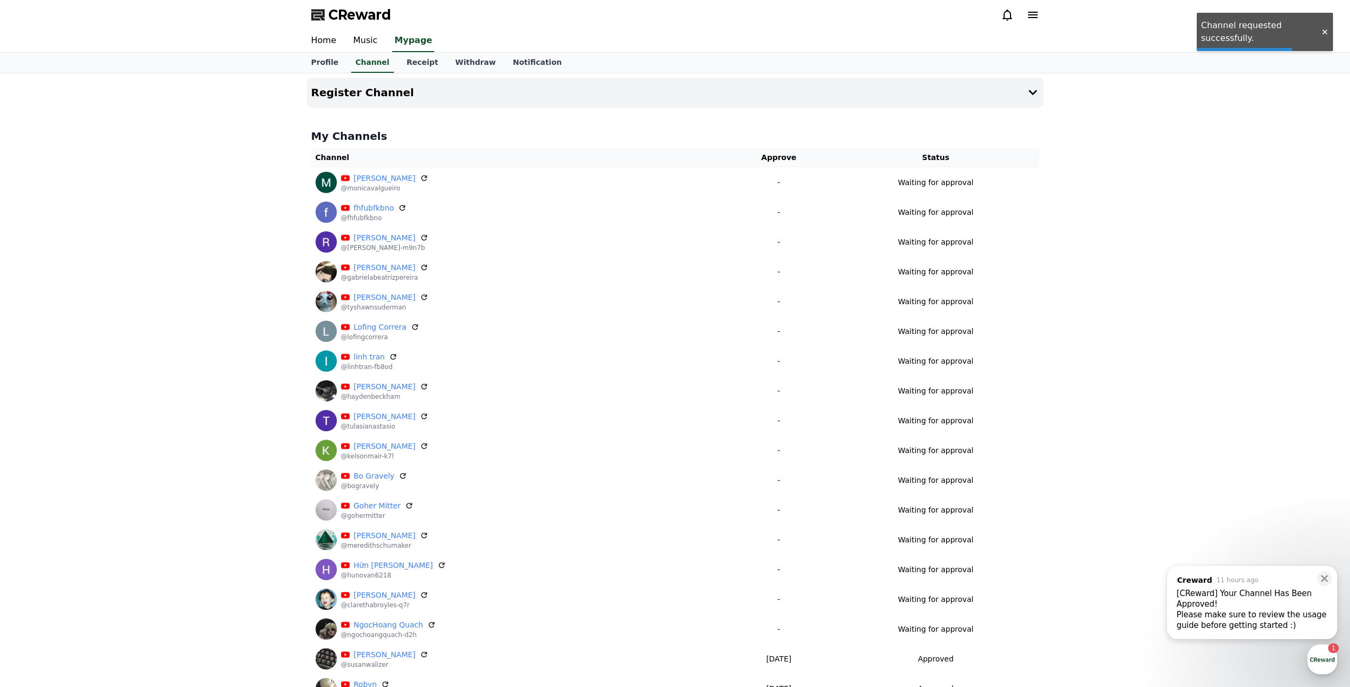
click at [580, 87] on button "Register Channel" at bounding box center [675, 93] width 736 height 30
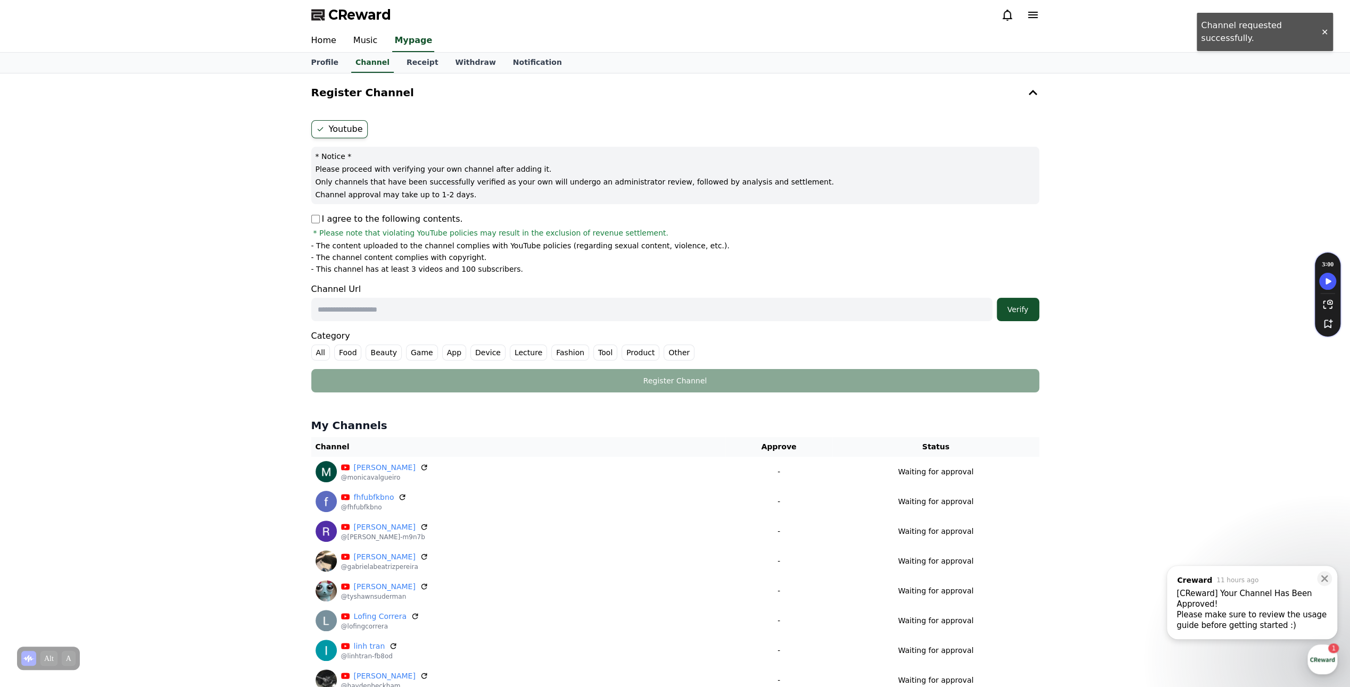
click at [388, 311] on input "text" at bounding box center [651, 309] width 681 height 23
paste input "**********"
type input "**********"
click at [1028, 309] on div "Verify" at bounding box center [1018, 309] width 34 height 11
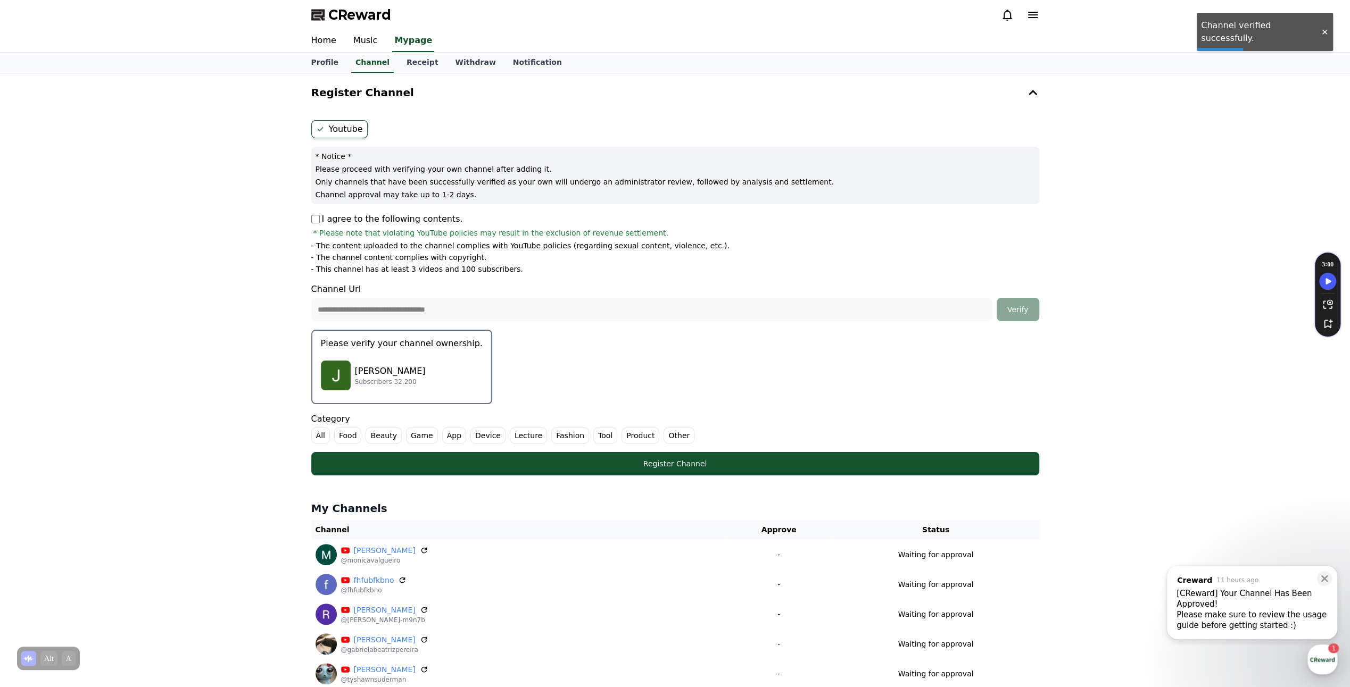
click at [376, 397] on button "Please verify your channel ownership. [PERSON_NAME] Subscribers 32,200" at bounding box center [401, 367] width 181 height 74
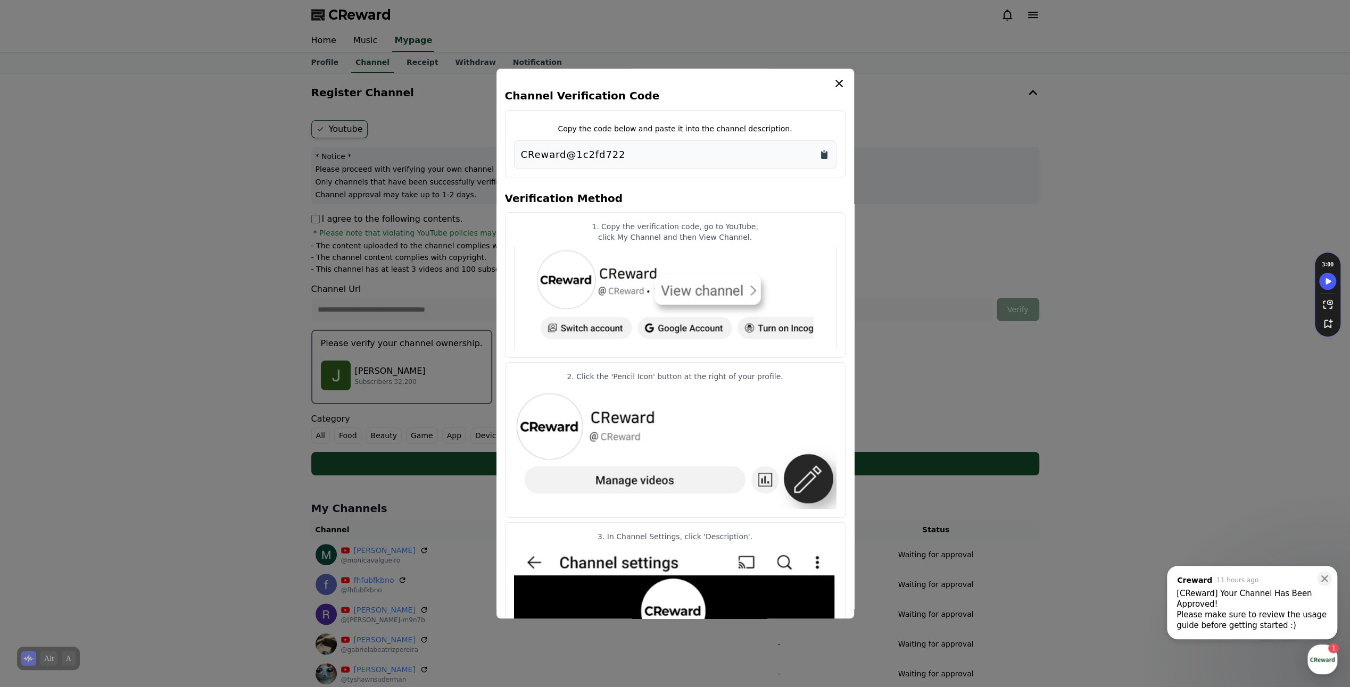
click at [822, 155] on icon "Copy to clipboard" at bounding box center [824, 155] width 6 height 8
click at [844, 88] on div "Channel Verification Code Copy the code below and paste it into the channel des…" at bounding box center [675, 503] width 340 height 853
click at [842, 81] on icon "modal" at bounding box center [838, 83] width 13 height 13
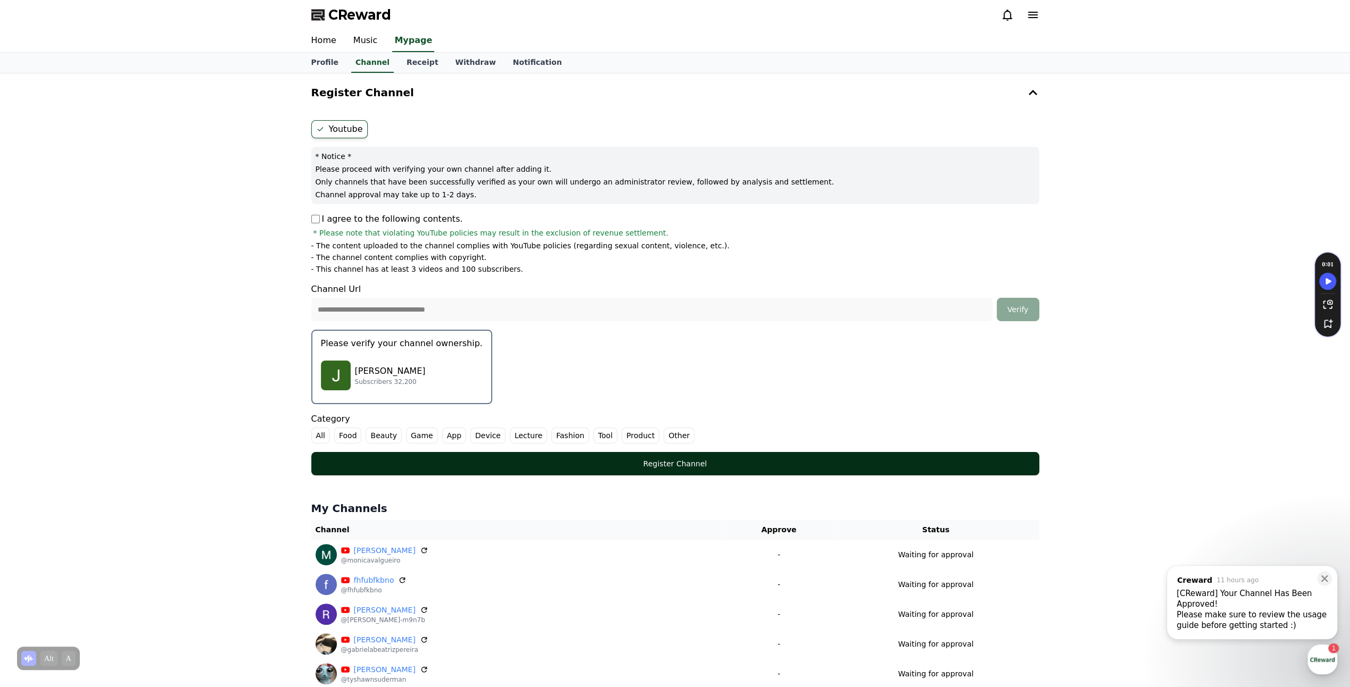
drag, startPoint x: 673, startPoint y: 434, endPoint x: 672, endPoint y: 452, distance: 18.1
click at [673, 434] on label "Other" at bounding box center [678, 436] width 31 height 16
click at [673, 462] on div "Register Channel" at bounding box center [674, 464] width 685 height 11
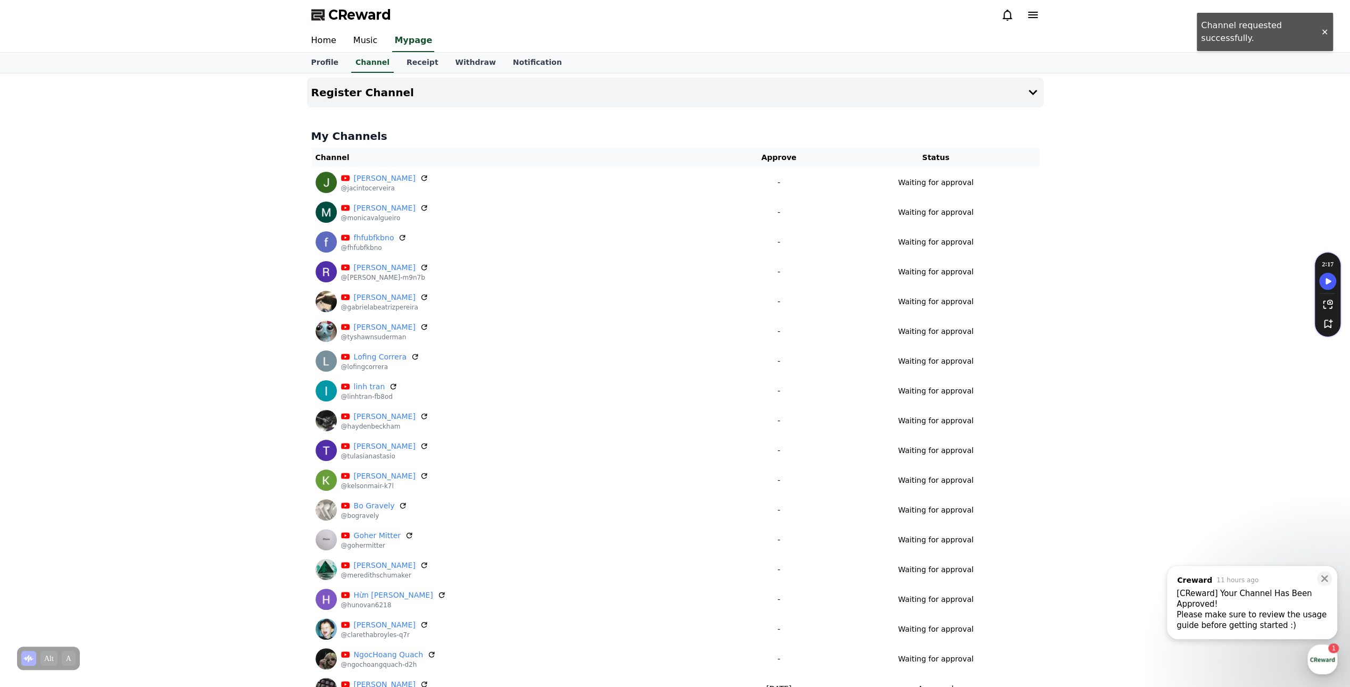
click at [143, 166] on div "Register Channel My Channels Channel Approve Status [PERSON_NAME] @jacintocerve…" at bounding box center [675, 630] width 1350 height 1115
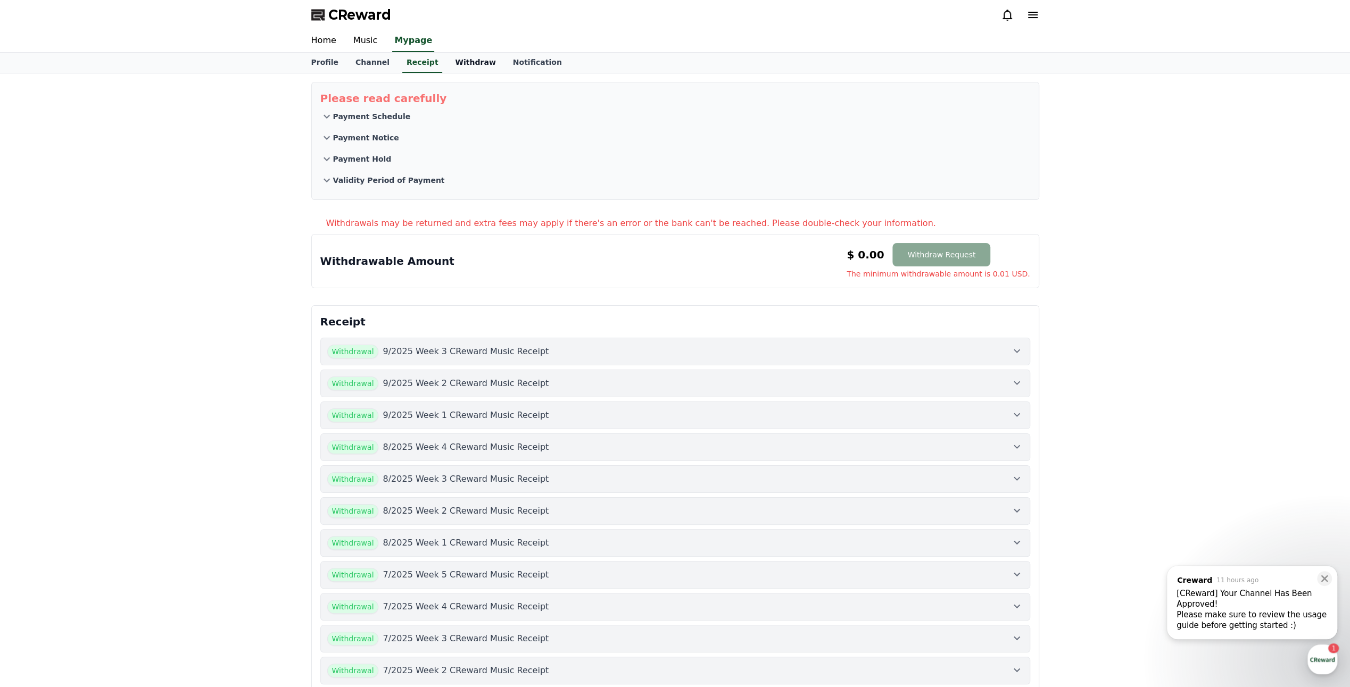
click at [453, 60] on link "Withdraw" at bounding box center [474, 63] width 57 height 20
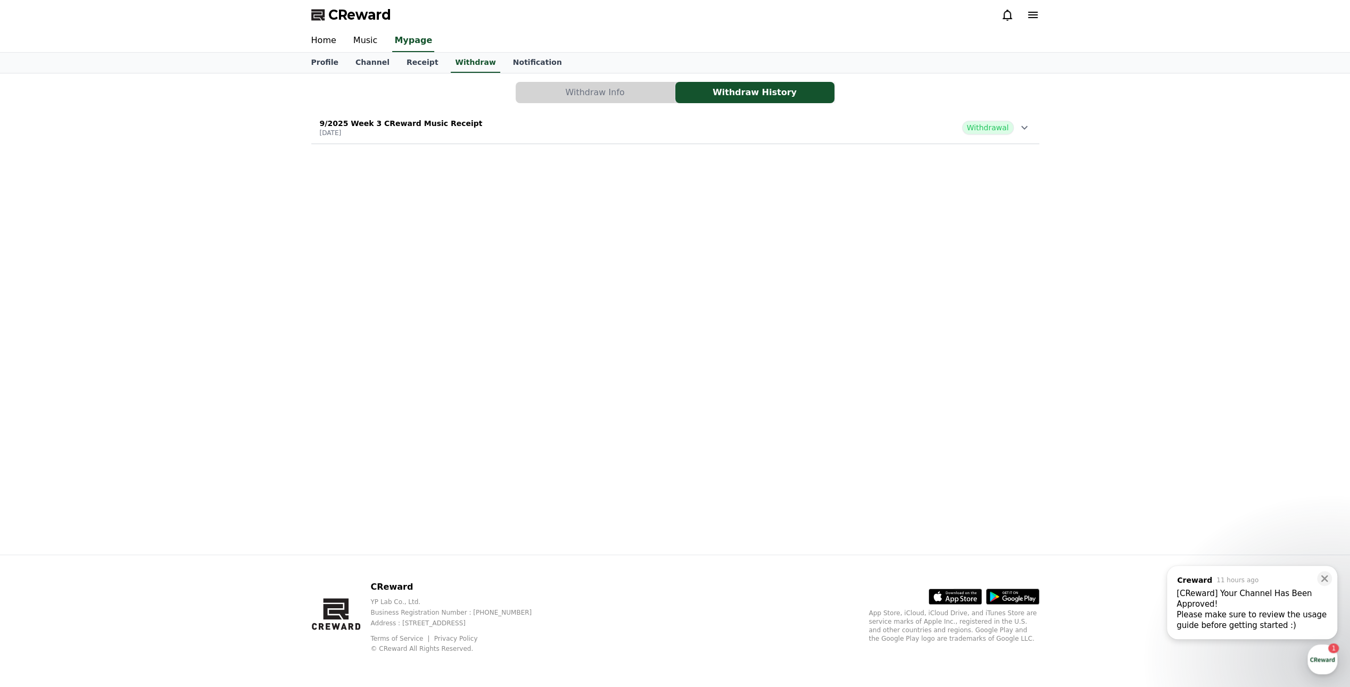
drag, startPoint x: 393, startPoint y: 74, endPoint x: 430, endPoint y: 114, distance: 54.6
click at [411, 93] on div "Withdraw Info Withdraw History 9/2025 Week 3 CReward Music Receipt [DATE] Withd…" at bounding box center [675, 313] width 745 height 481
click at [372, 56] on link "Channel" at bounding box center [372, 63] width 51 height 20
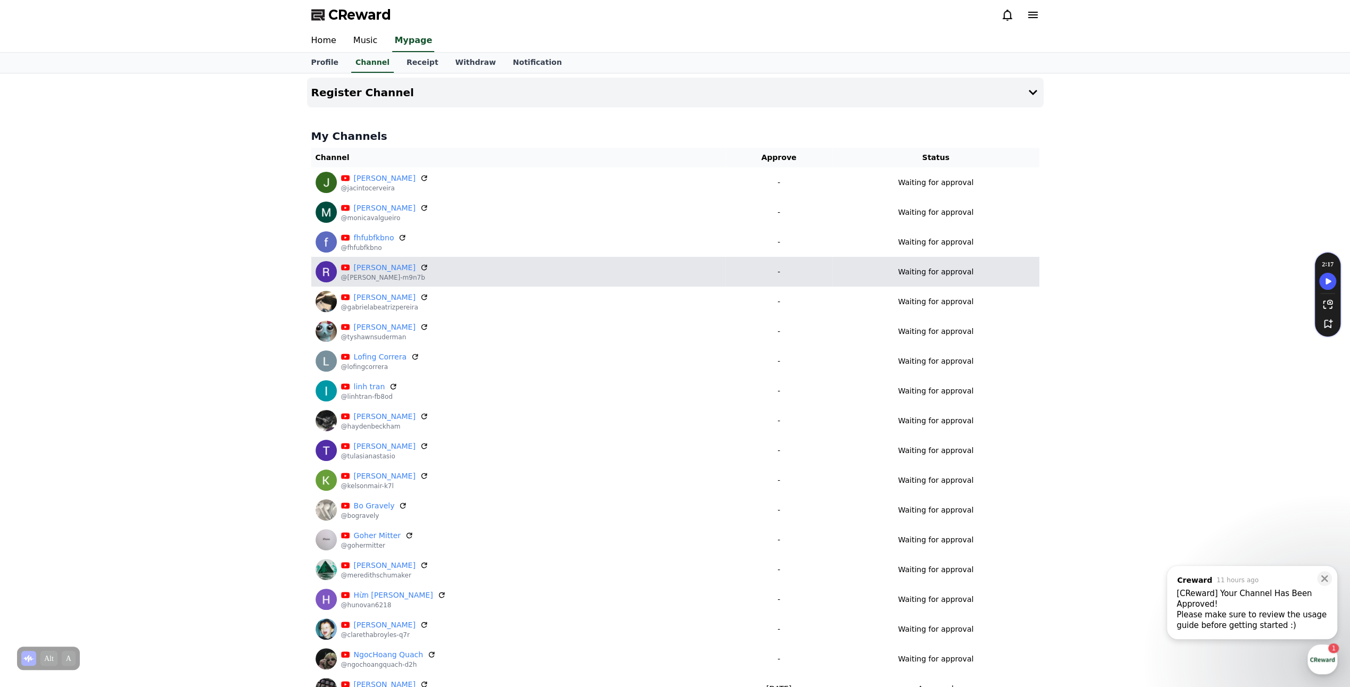
click at [525, 278] on div "[PERSON_NAME] @[PERSON_NAME]-m9n7b" at bounding box center [517, 271] width 405 height 21
click at [394, 280] on div "[PERSON_NAME] @[PERSON_NAME]-m9n7b" at bounding box center [517, 271] width 405 height 21
click at [419, 265] on icon at bounding box center [424, 268] width 10 height 10
click at [421, 269] on icon at bounding box center [424, 267] width 6 height 6
click at [419, 268] on icon at bounding box center [424, 268] width 10 height 10
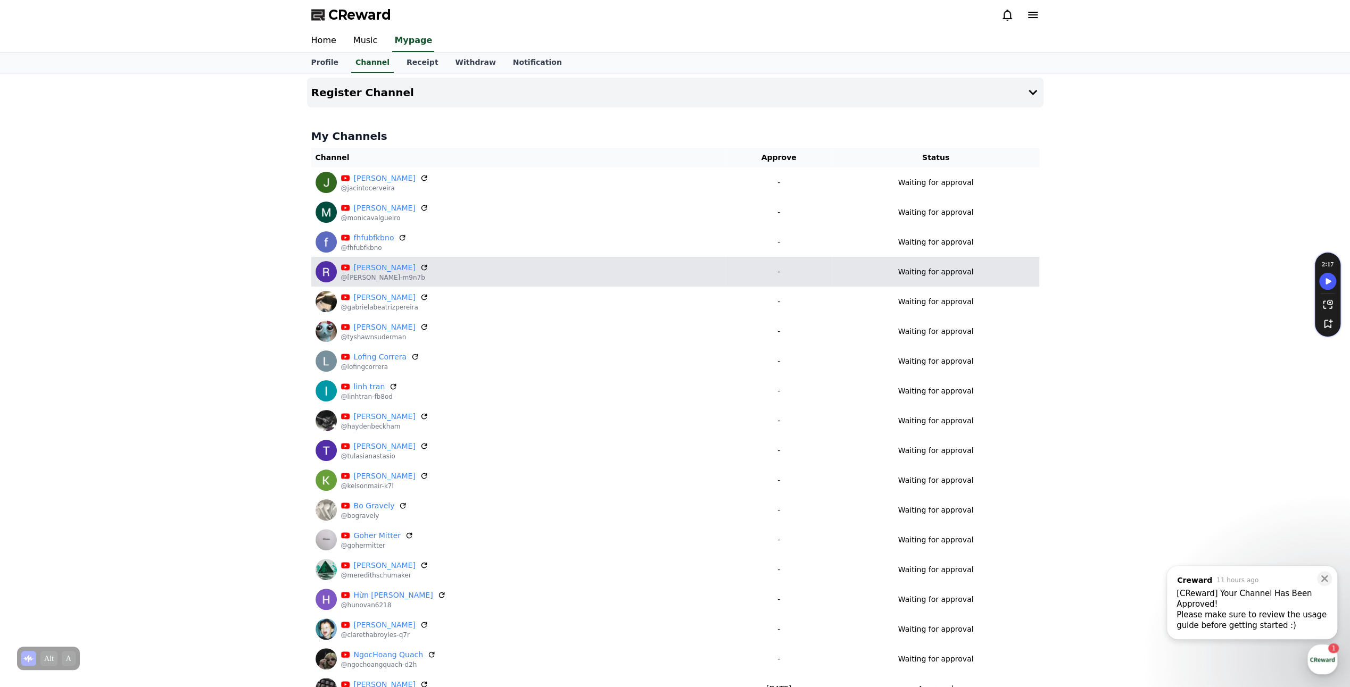
click at [930, 267] on p "Waiting for approval" at bounding box center [936, 272] width 76 height 11
click at [955, 270] on p "Waiting for approval" at bounding box center [936, 272] width 76 height 11
click at [385, 274] on p "@[PERSON_NAME]-m9n7b" at bounding box center [384, 277] width 87 height 9
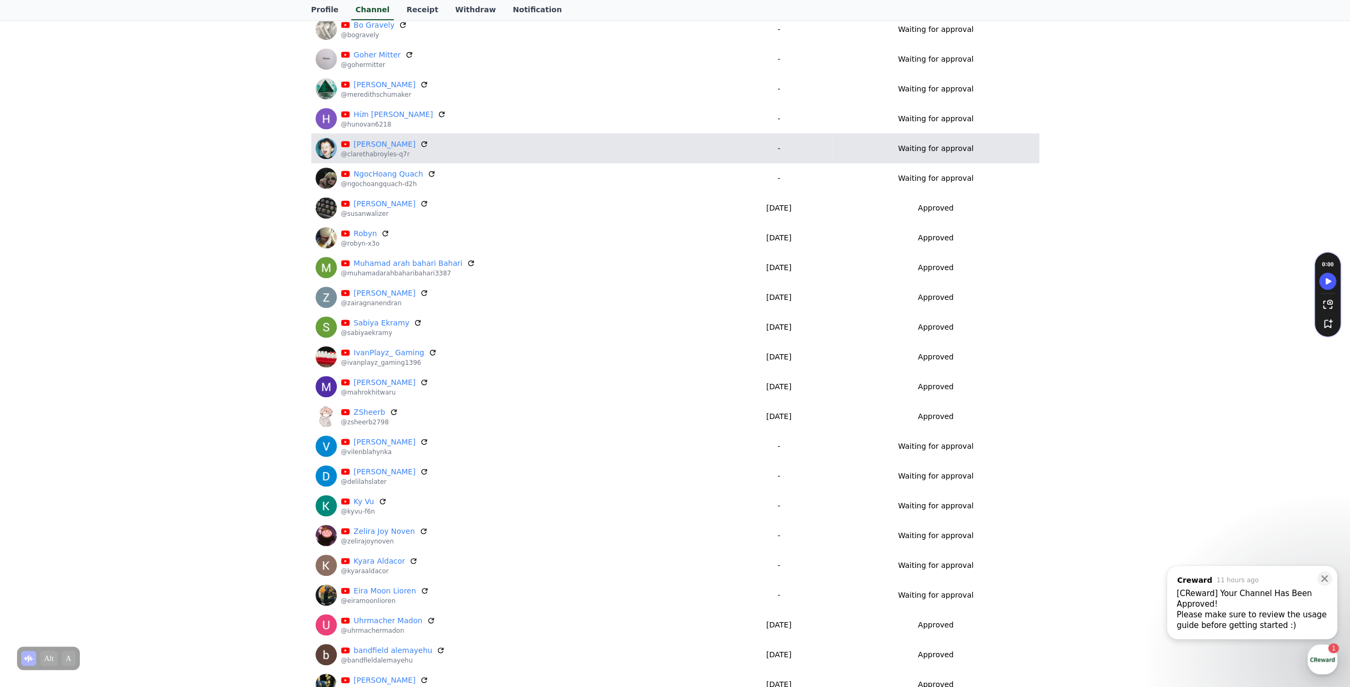
scroll to position [532, 0]
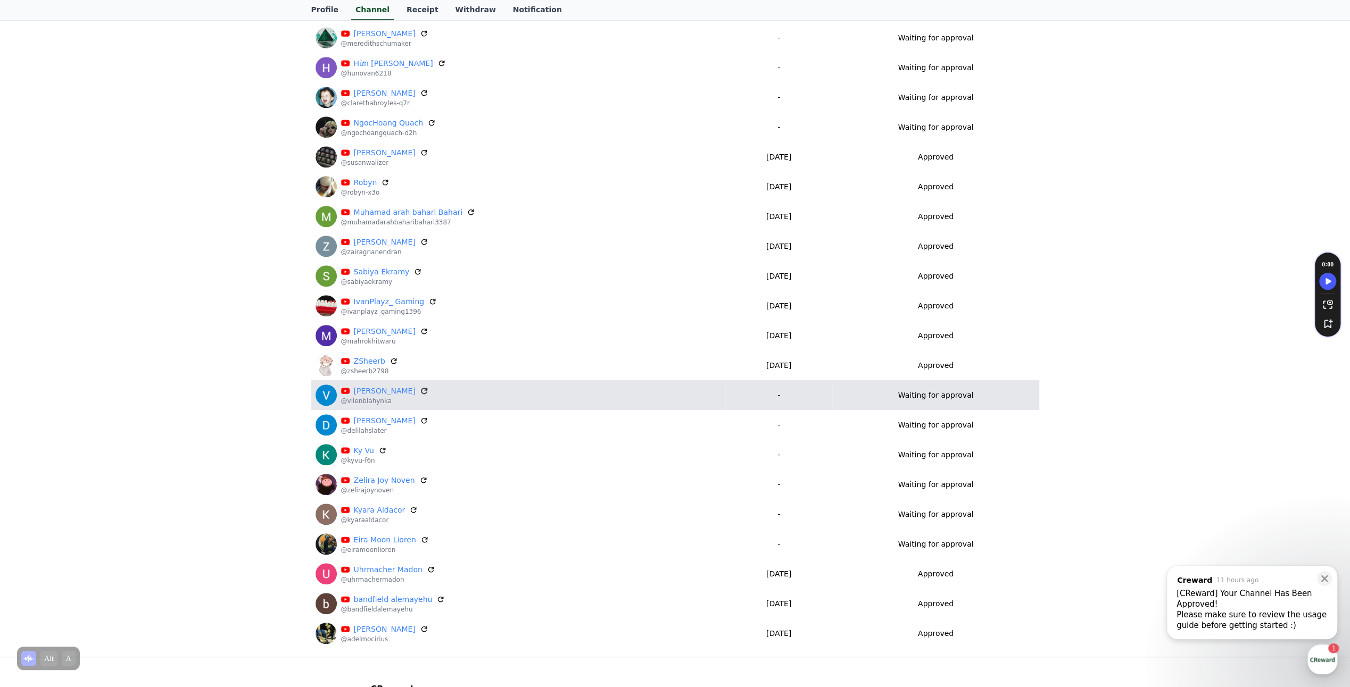
click at [419, 388] on icon at bounding box center [424, 391] width 10 height 10
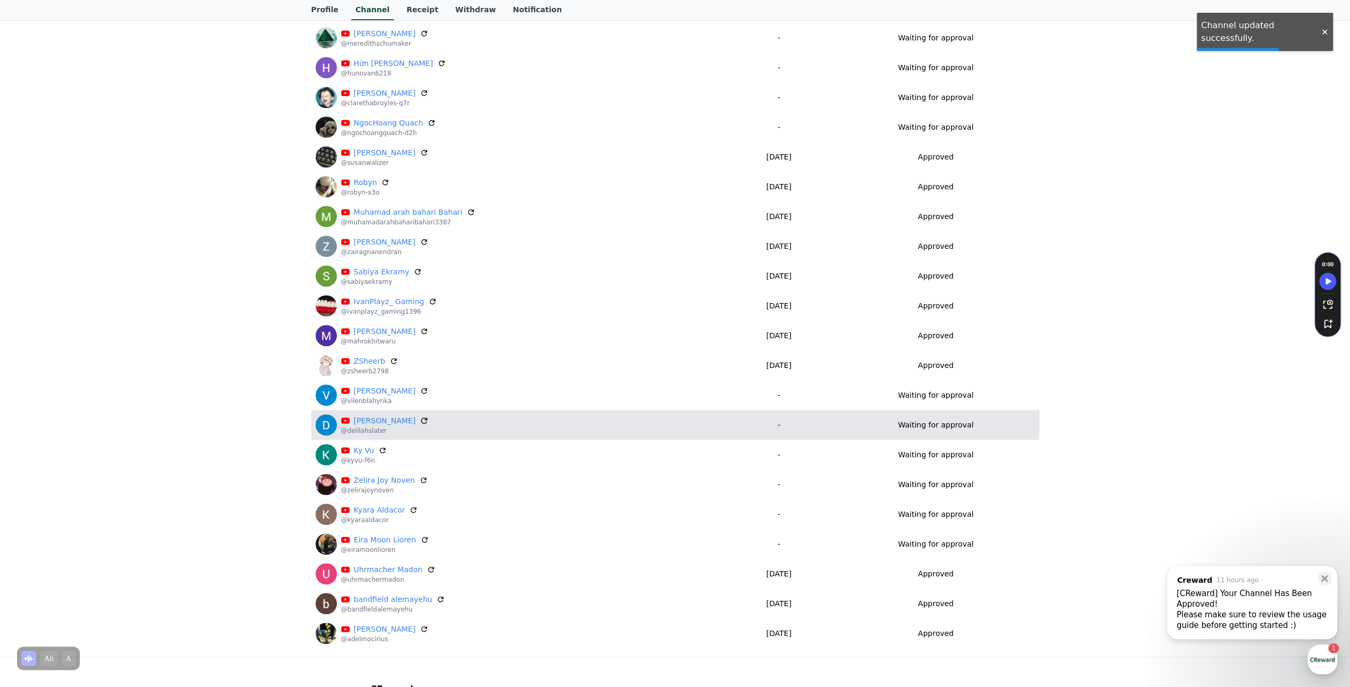
click at [419, 419] on icon at bounding box center [424, 421] width 10 height 10
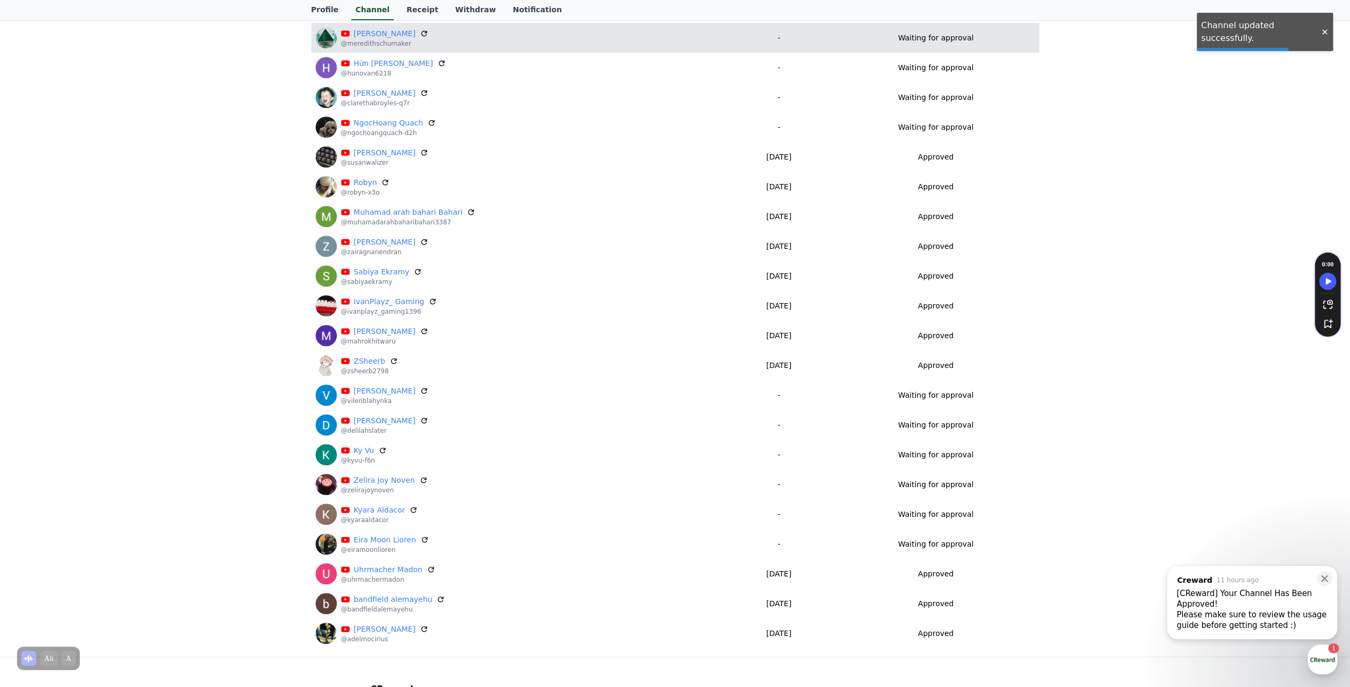
drag, startPoint x: 423, startPoint y: 543, endPoint x: 738, endPoint y: 30, distance: 601.9
click at [424, 544] on icon at bounding box center [424, 540] width 9 height 9
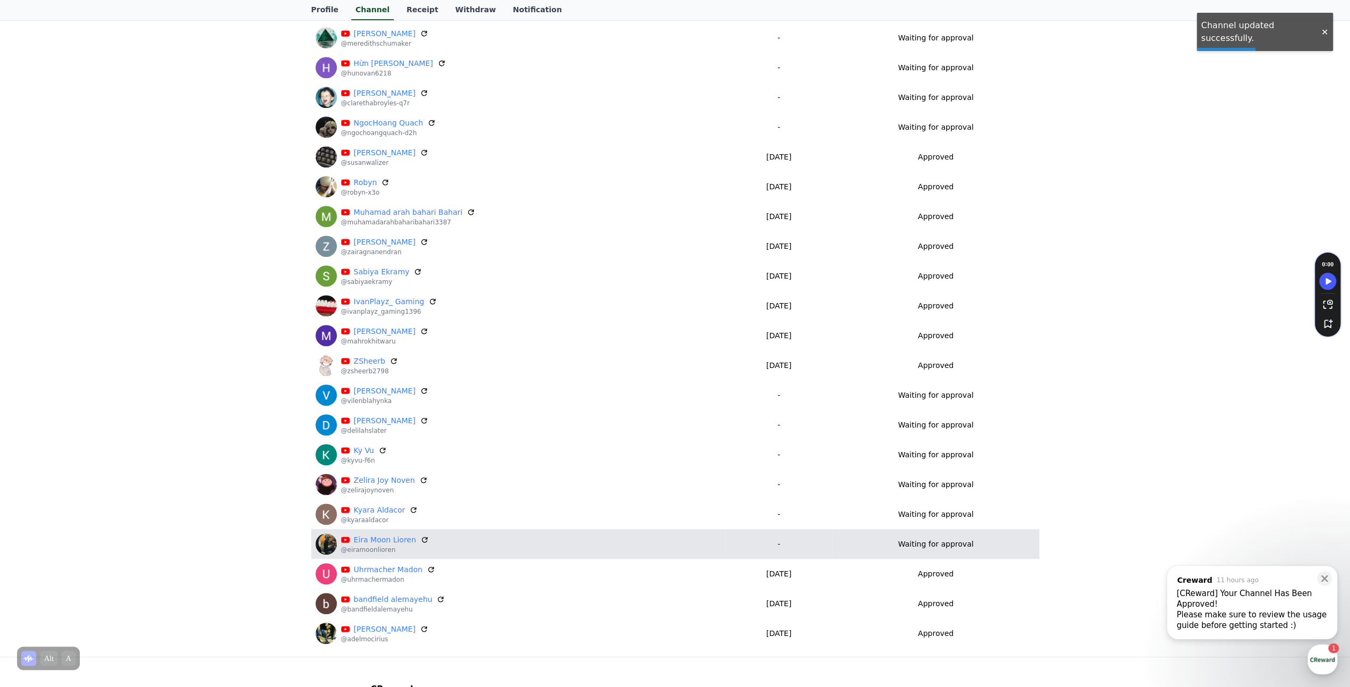
click at [375, 546] on p "@eiramoonlioren" at bounding box center [385, 550] width 88 height 9
click at [382, 529] on td "[PERSON_NAME] Lioren @eiramoonlioren" at bounding box center [518, 544] width 414 height 30
click at [384, 530] on td "[PERSON_NAME] Lioren @eiramoonlioren" at bounding box center [518, 544] width 414 height 30
click at [396, 536] on link "Eira Moon Lioren" at bounding box center [385, 540] width 62 height 11
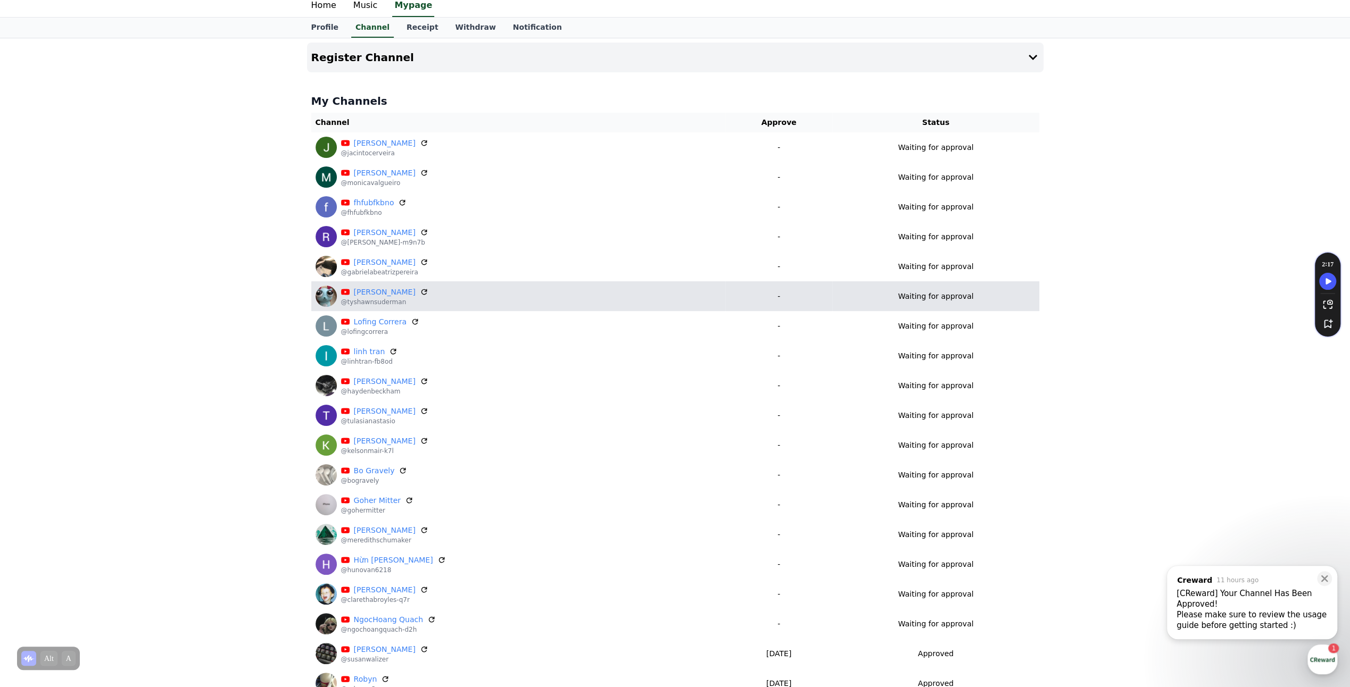
scroll to position [0, 0]
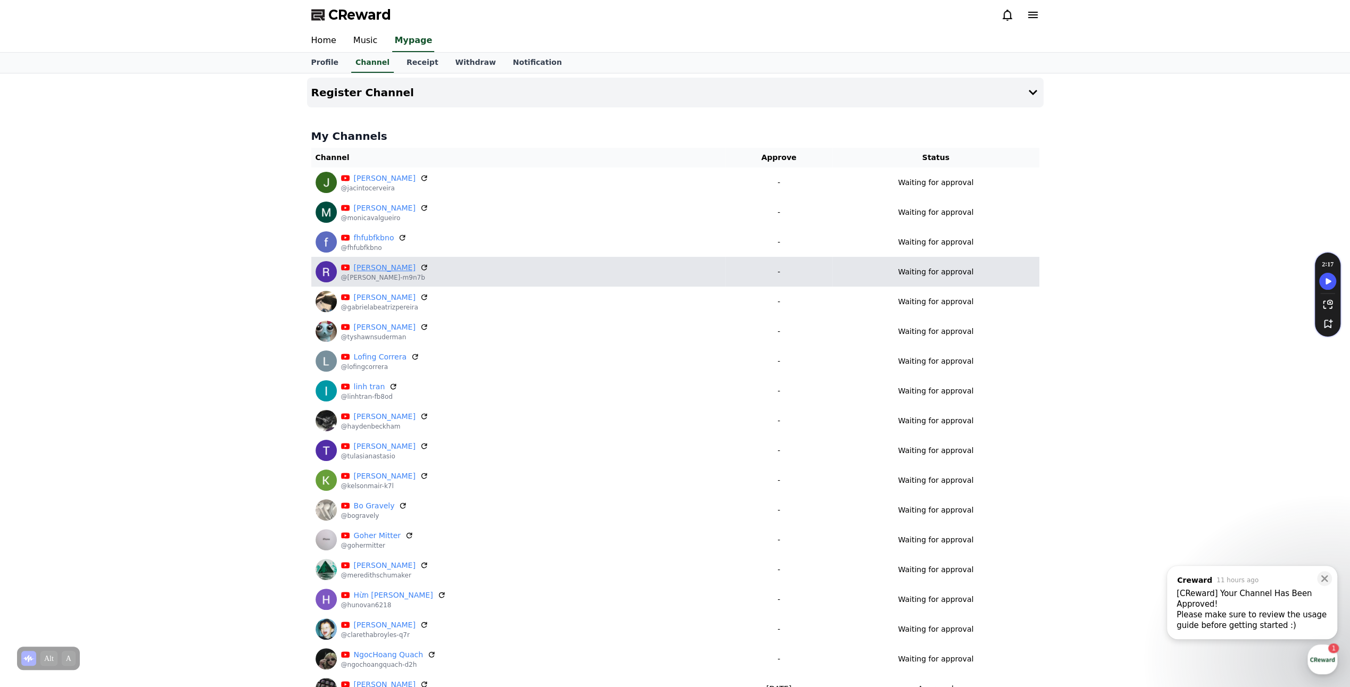
click at [362, 266] on link "[PERSON_NAME]" at bounding box center [385, 267] width 62 height 11
click at [828, 267] on p "-" at bounding box center [778, 272] width 99 height 11
click at [871, 267] on div "Waiting for approval" at bounding box center [935, 272] width 198 height 11
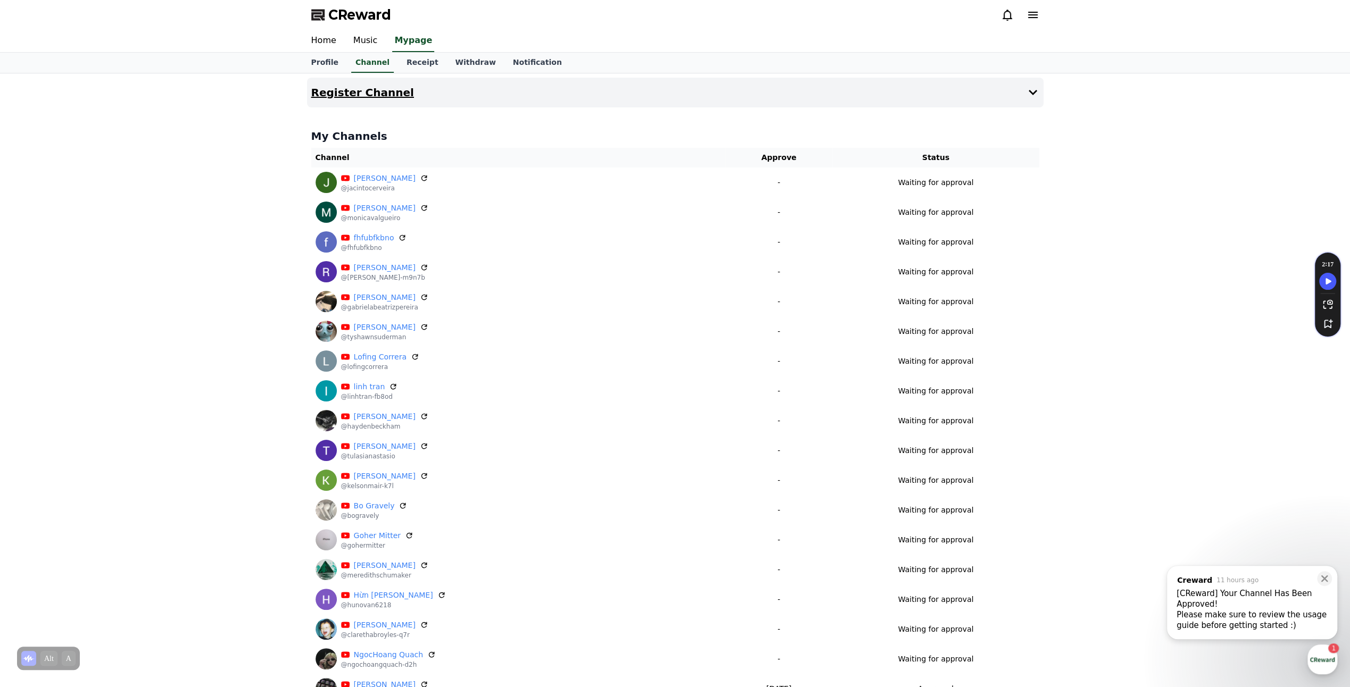
click at [572, 101] on button "Register Channel" at bounding box center [675, 93] width 736 height 30
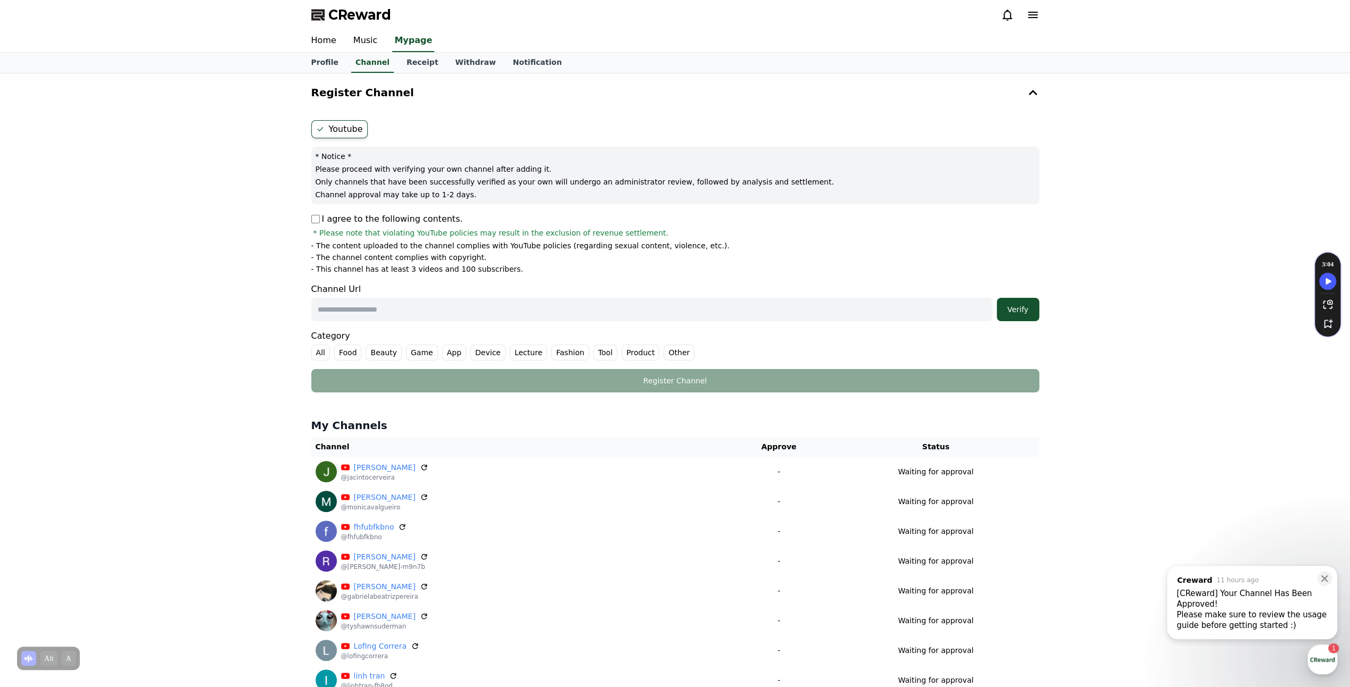
click at [403, 304] on input "text" at bounding box center [651, 309] width 681 height 23
paste input "**********"
type input "**********"
drag, startPoint x: 1060, startPoint y: 296, endPoint x: 1013, endPoint y: 310, distance: 49.5
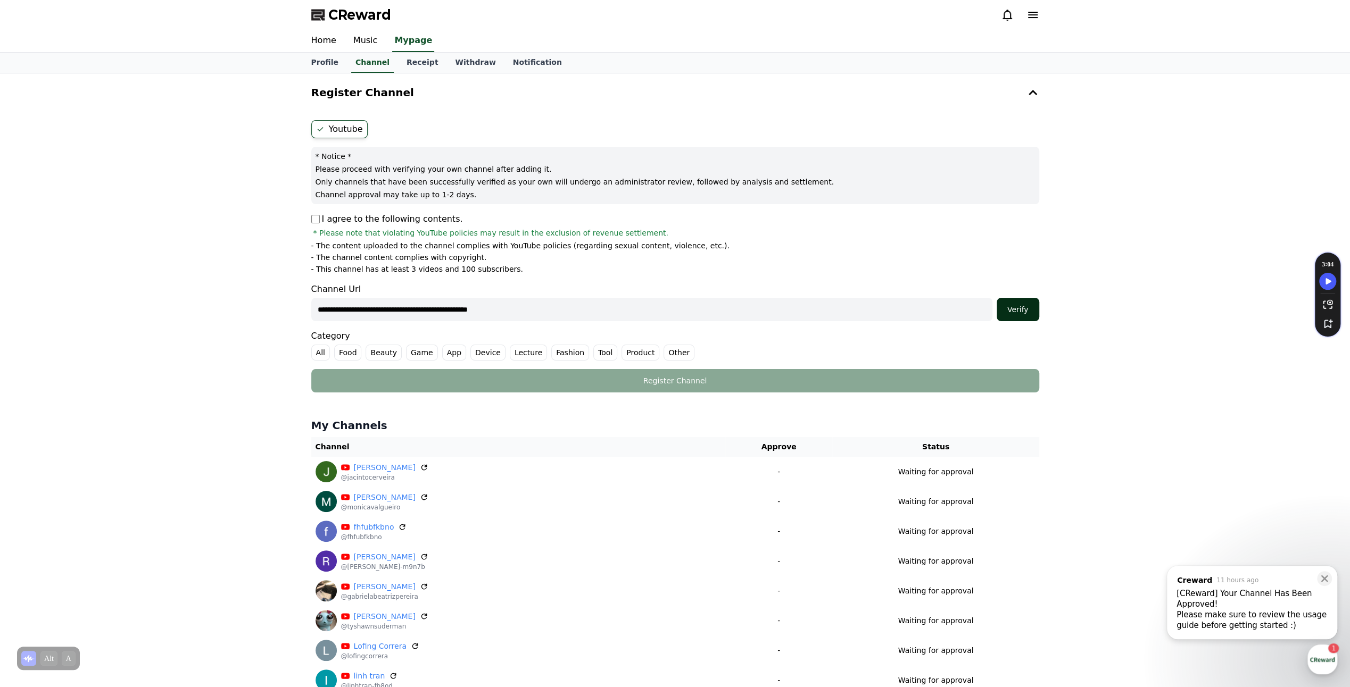
click at [1013, 310] on div "Verify" at bounding box center [1018, 309] width 34 height 11
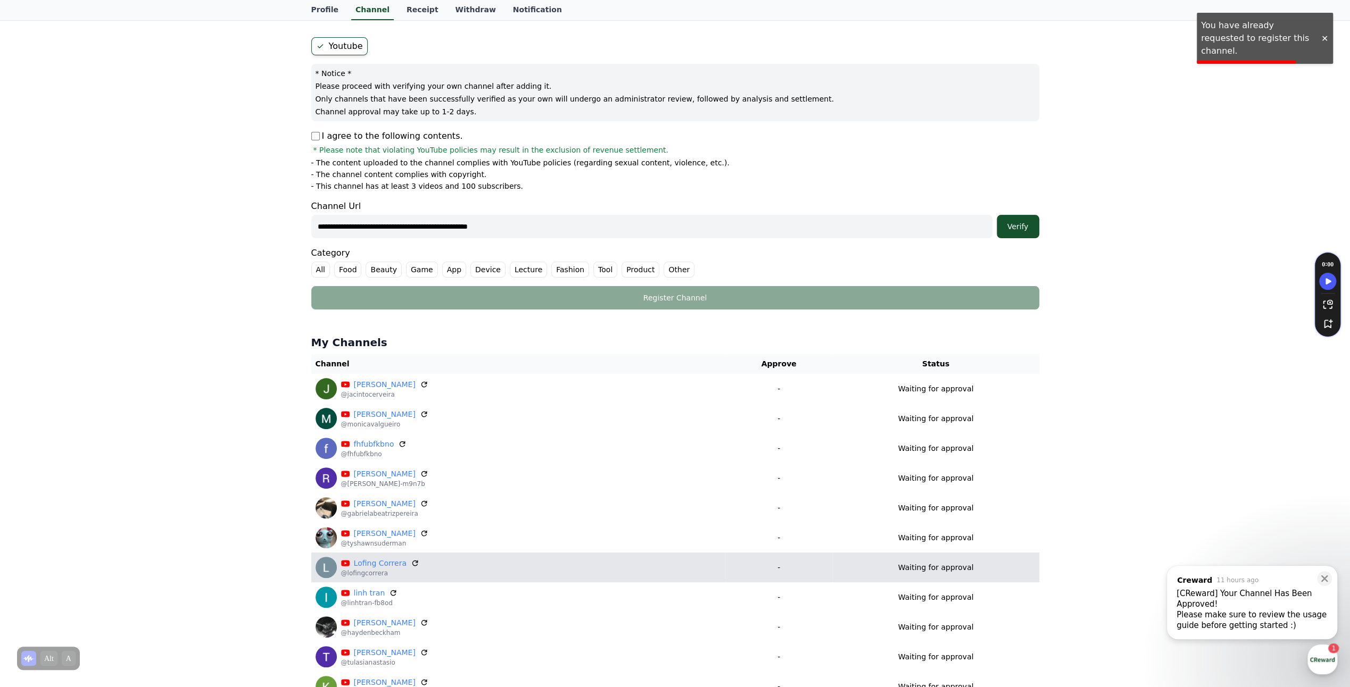
scroll to position [160, 0]
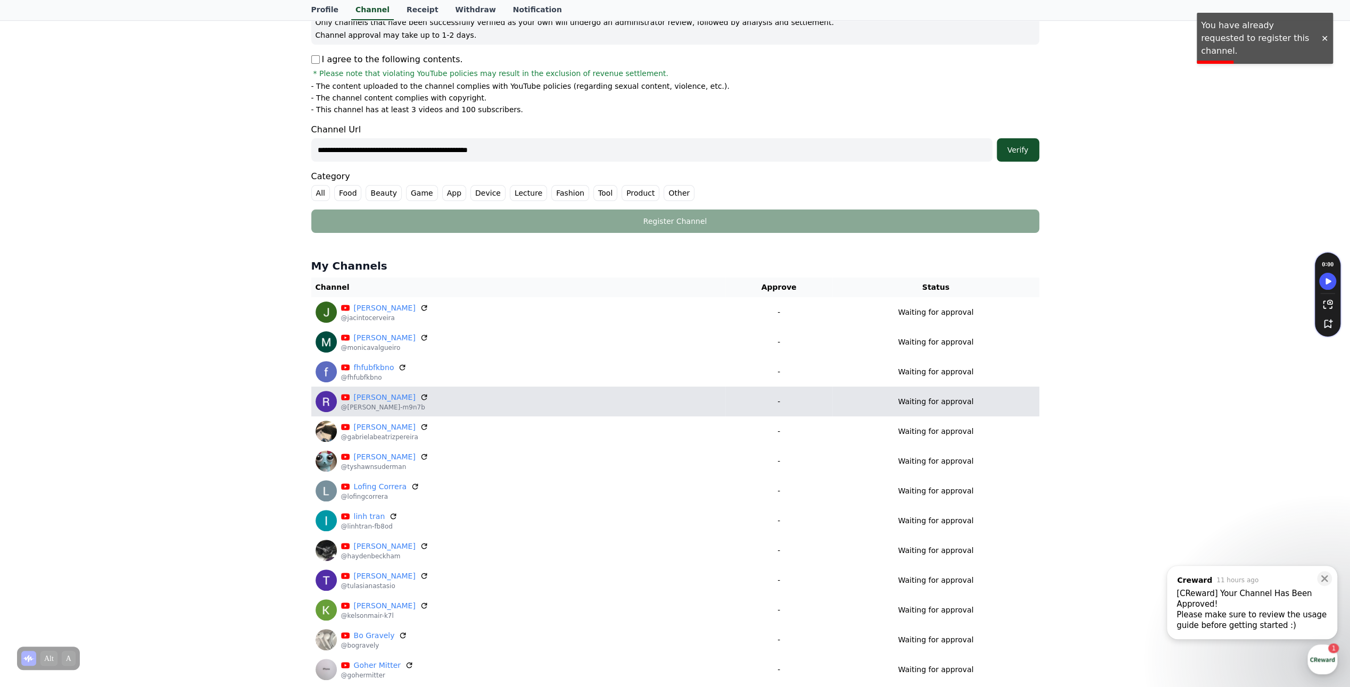
click at [547, 396] on div "[PERSON_NAME] @[PERSON_NAME]-m9n7b" at bounding box center [517, 401] width 405 height 21
click at [421, 396] on icon at bounding box center [424, 397] width 6 height 6
click at [904, 396] on p "Waiting for approval" at bounding box center [936, 401] width 76 height 11
click at [333, 401] on img at bounding box center [325, 401] width 21 height 21
click at [356, 397] on link "[PERSON_NAME]" at bounding box center [385, 397] width 62 height 11
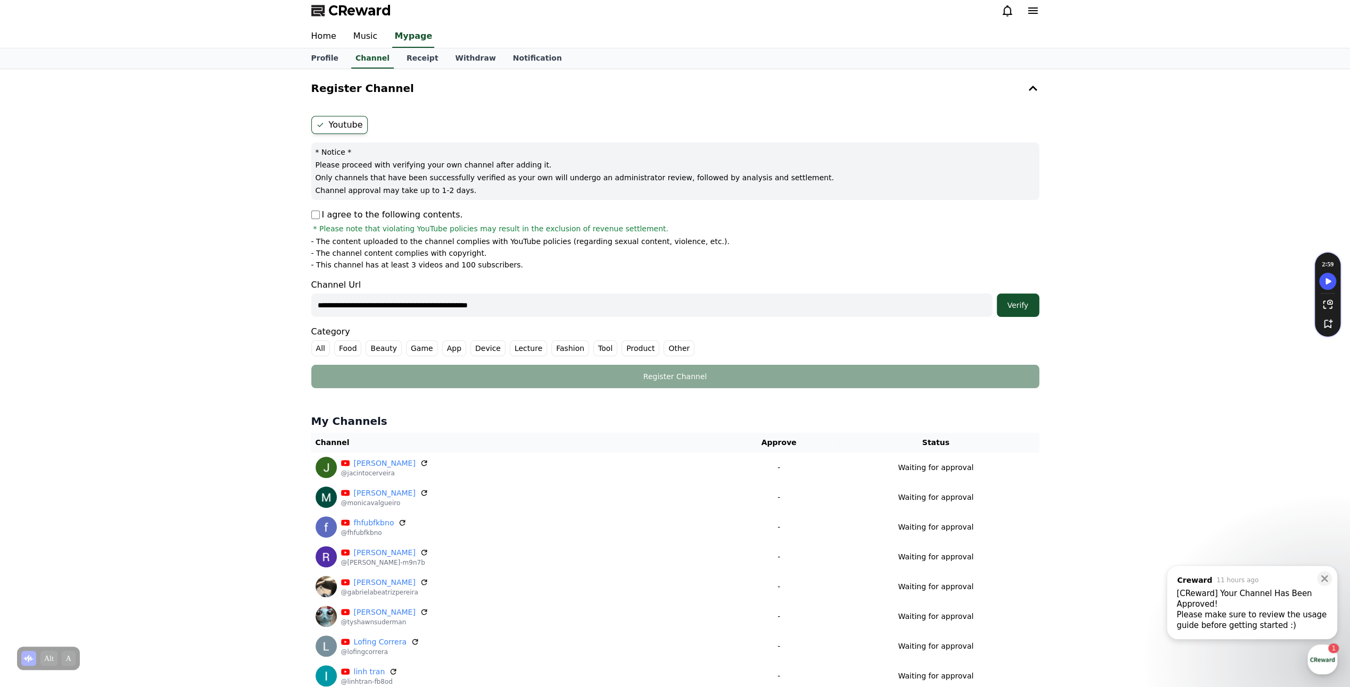
scroll to position [0, 0]
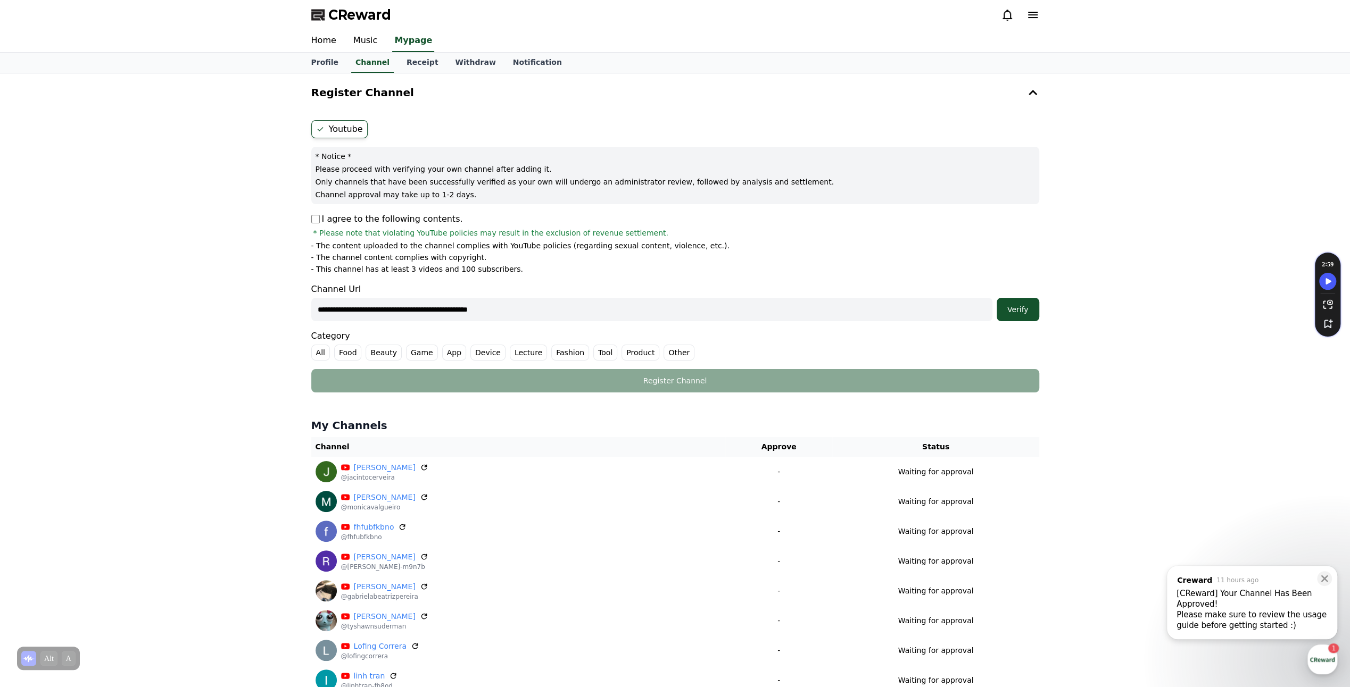
click at [627, 312] on input "**********" at bounding box center [651, 309] width 681 height 23
click at [1018, 320] on form "**********" at bounding box center [675, 256] width 728 height 272
drag, startPoint x: 1018, startPoint y: 320, endPoint x: 1021, endPoint y: 315, distance: 5.5
click at [1021, 315] on button "Verify" at bounding box center [1017, 309] width 43 height 23
click at [482, 330] on div "Category All Food Beauty Game App Device Lecture Fashion Tool Product Other" at bounding box center [675, 345] width 728 height 31
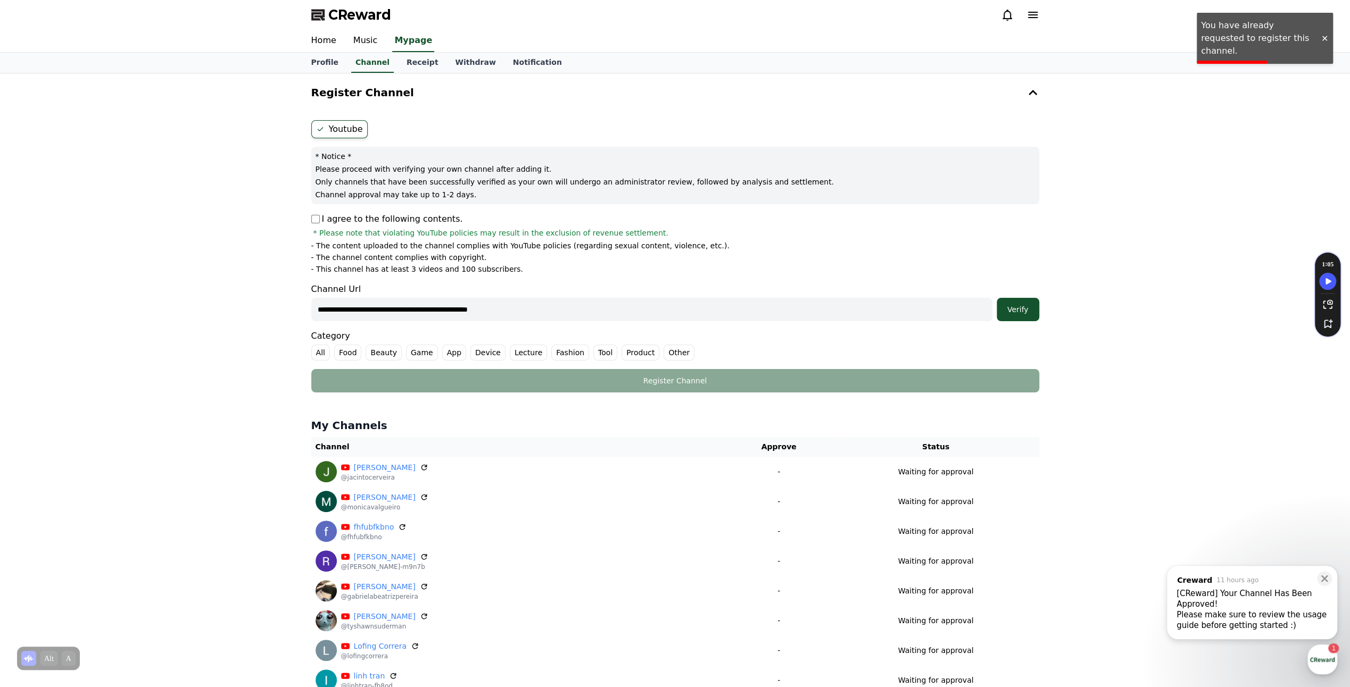
click at [339, 126] on label "Youtube" at bounding box center [339, 129] width 56 height 18
click at [398, 67] on link "Receipt" at bounding box center [422, 63] width 49 height 20
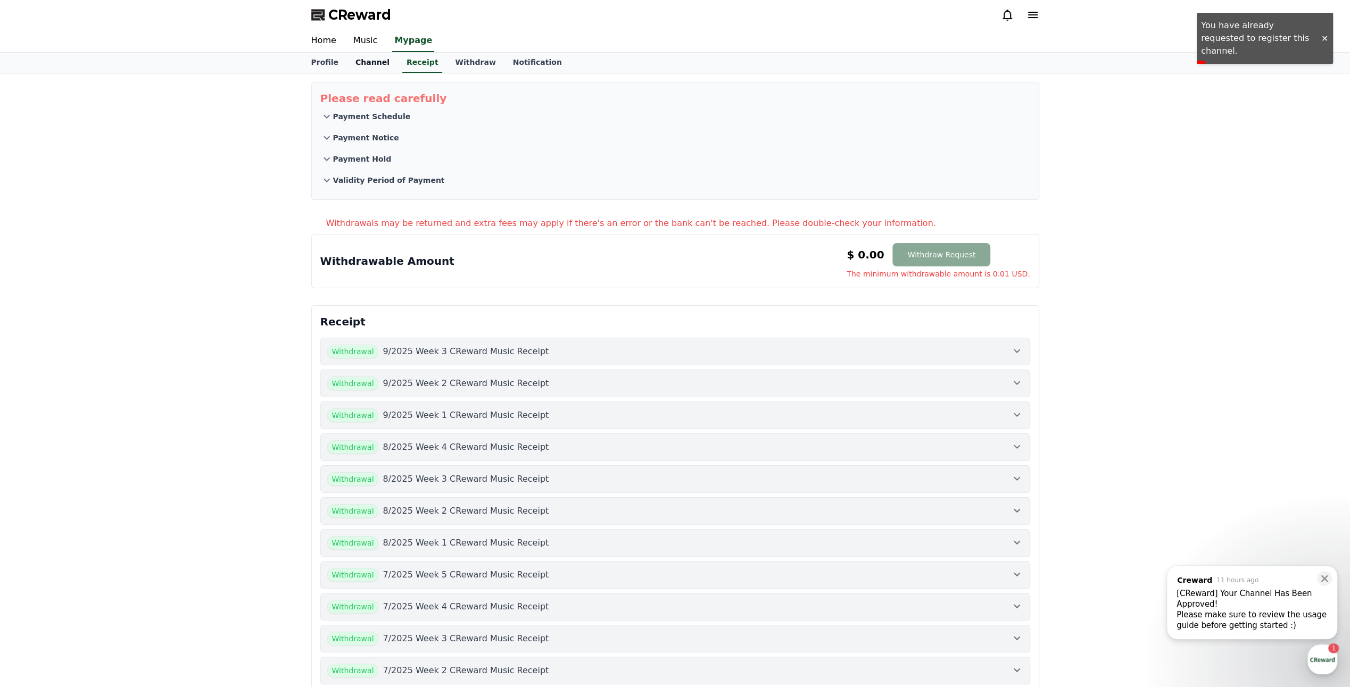
click at [364, 66] on link "Channel" at bounding box center [372, 63] width 51 height 20
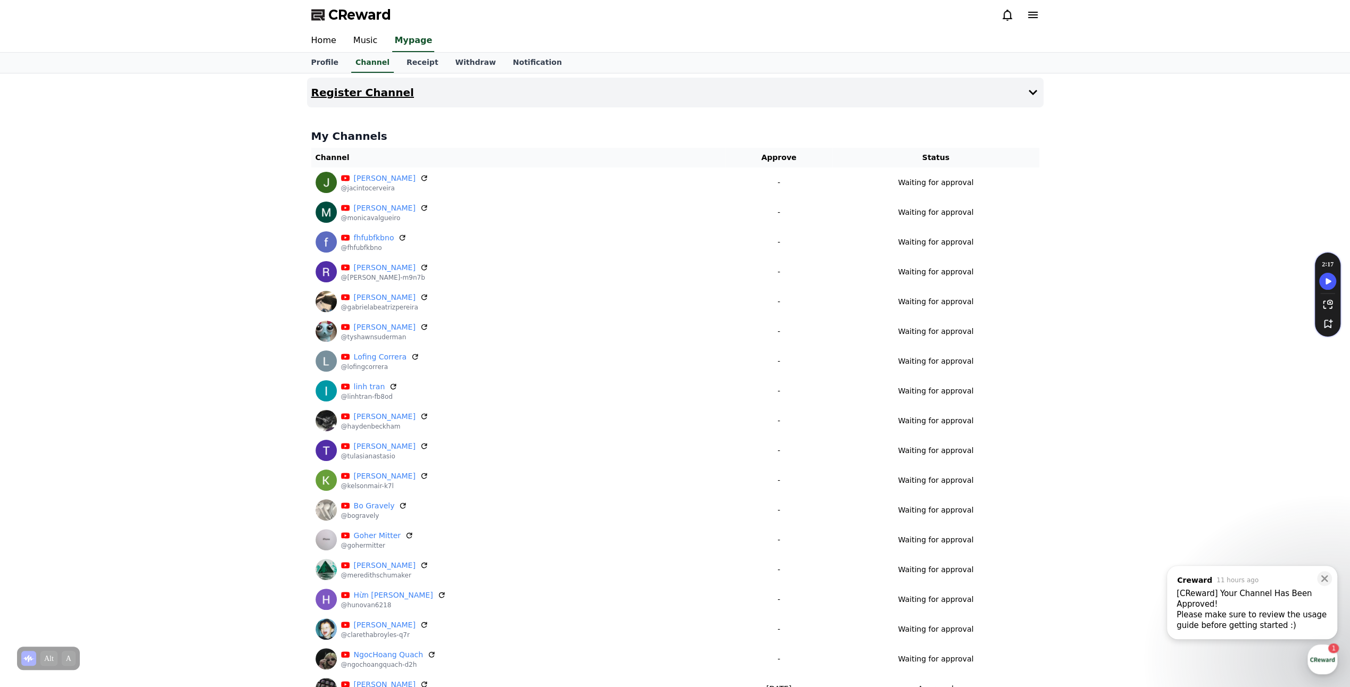
click at [465, 99] on button "Register Channel" at bounding box center [675, 93] width 736 height 30
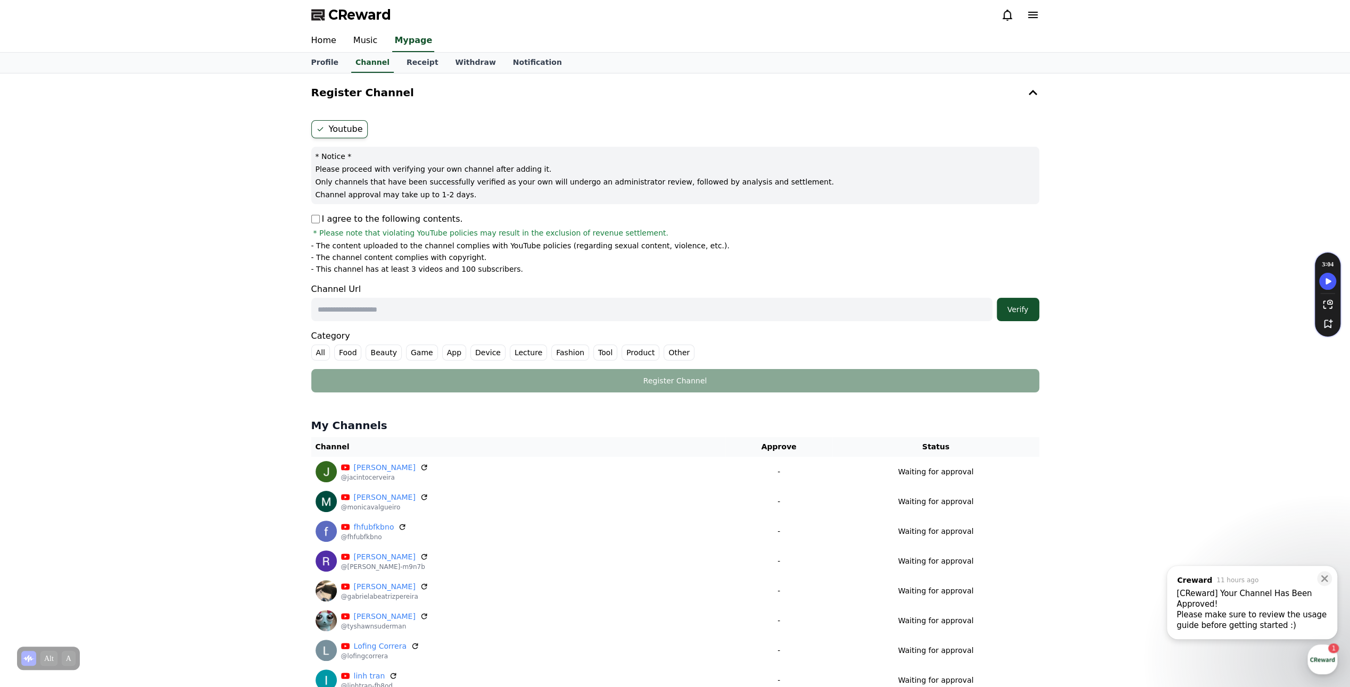
click at [361, 312] on input "text" at bounding box center [651, 309] width 681 height 23
paste input "**********"
type input "**********"
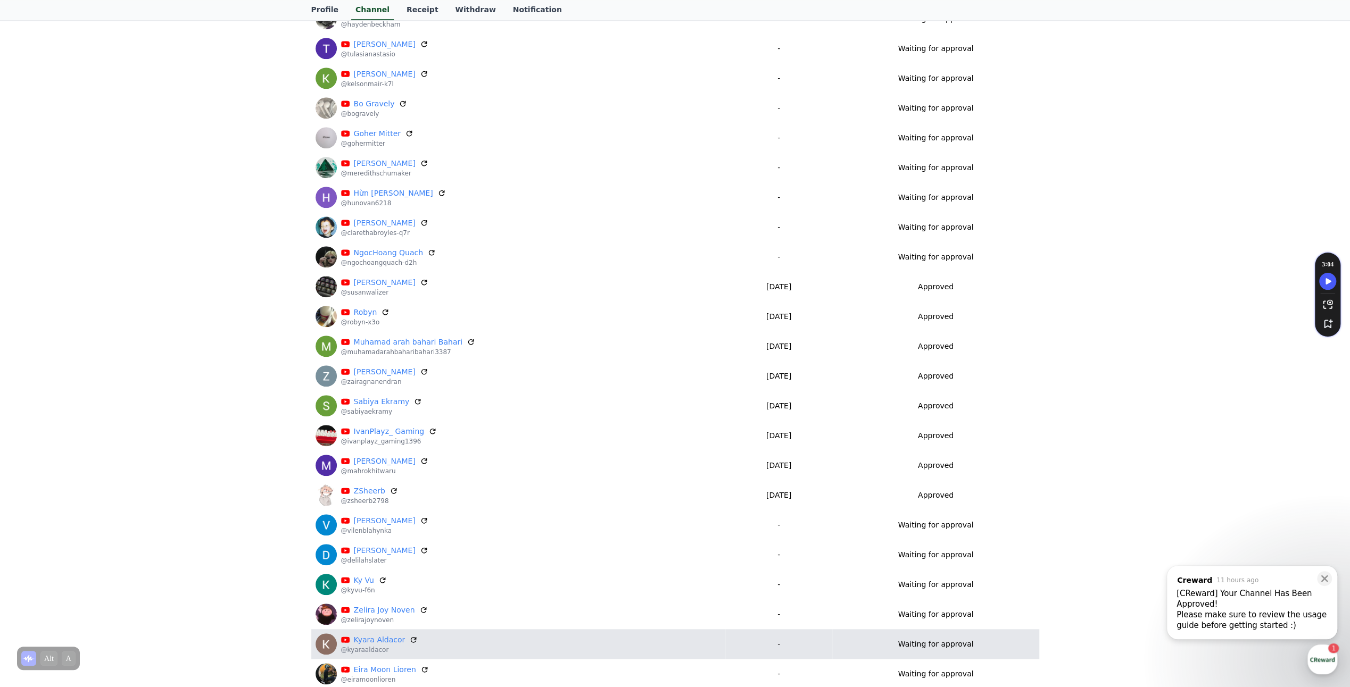
scroll to position [904, 0]
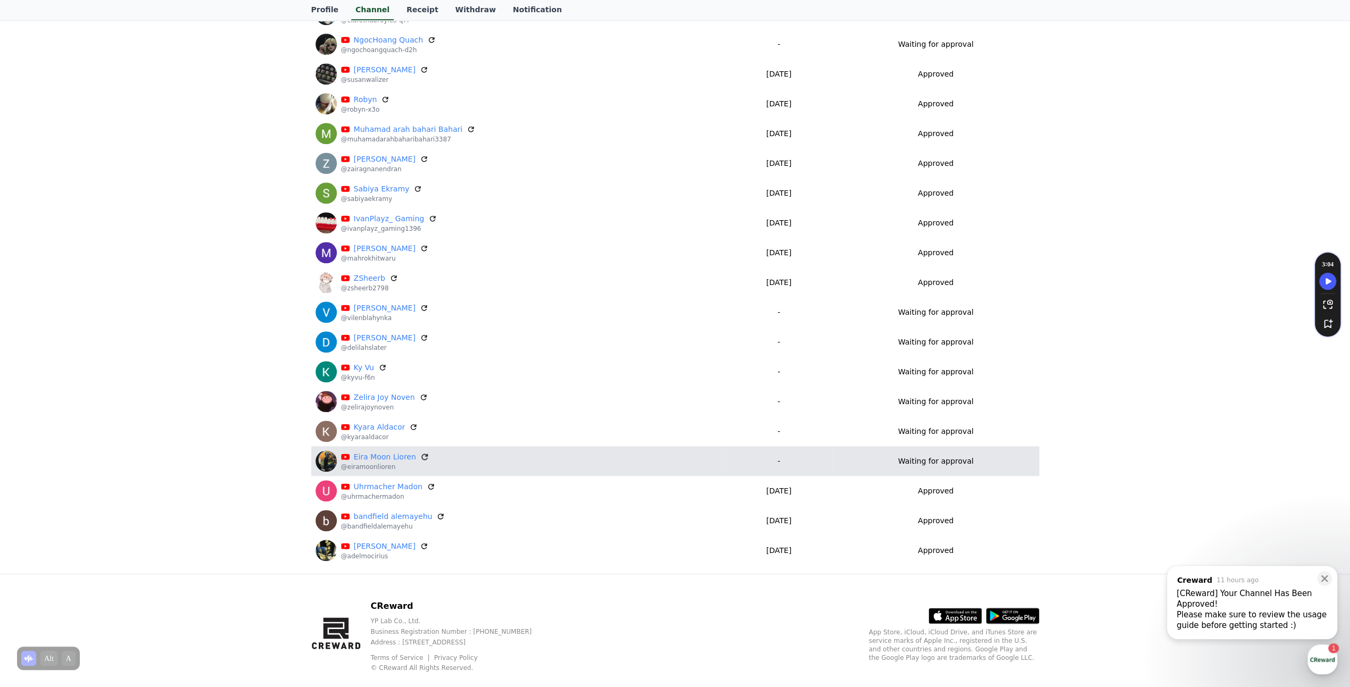
click at [425, 458] on icon at bounding box center [425, 457] width 10 height 10
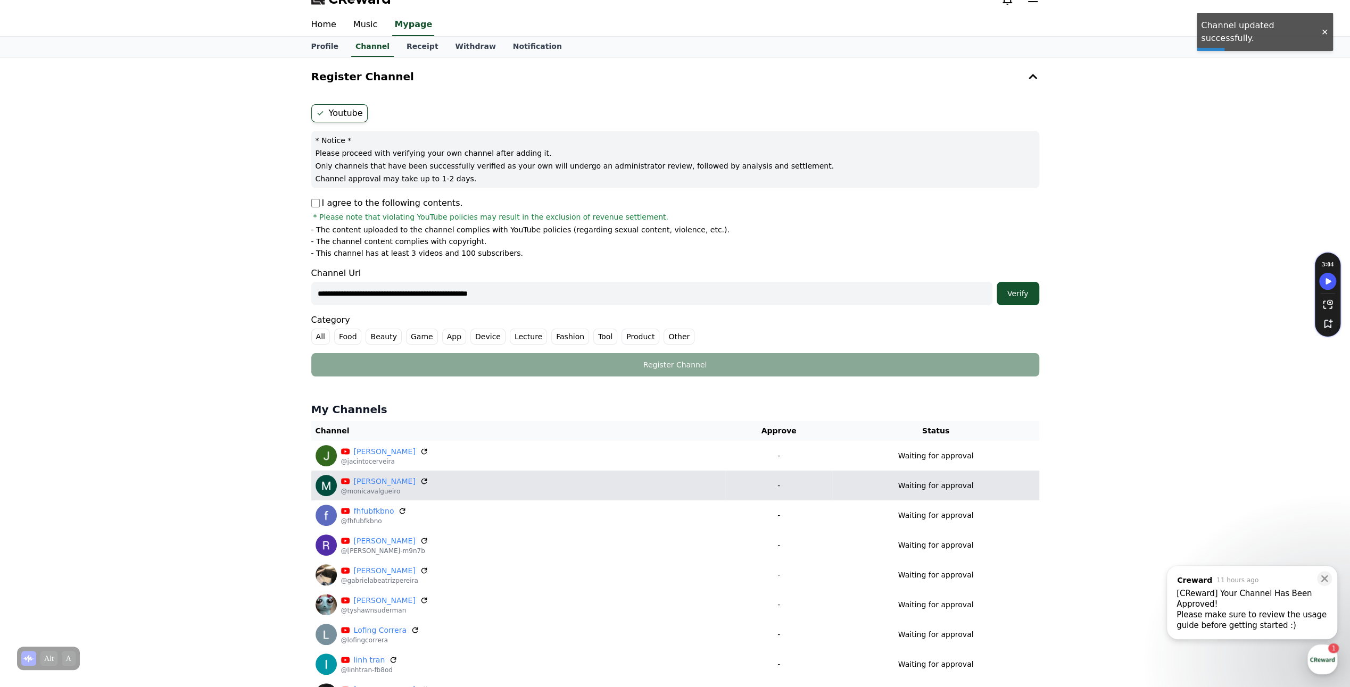
scroll to position [0, 0]
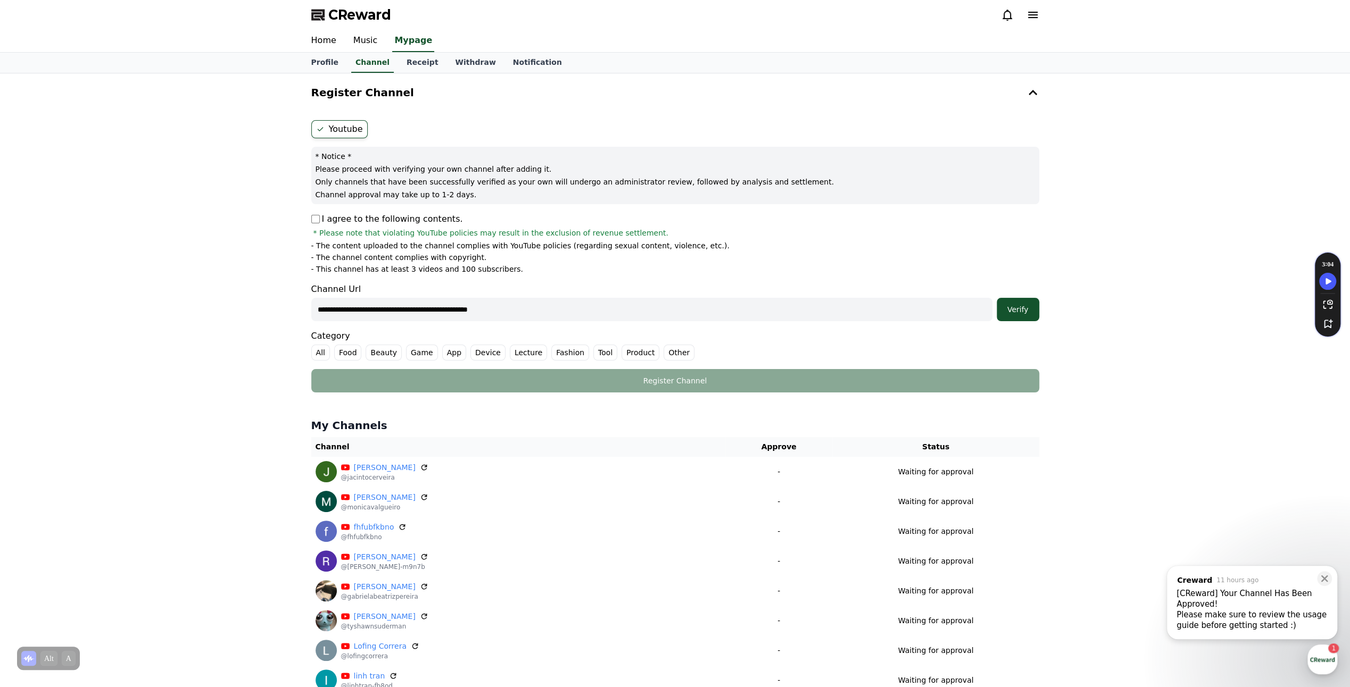
click at [622, 298] on input "**********" at bounding box center [651, 309] width 681 height 23
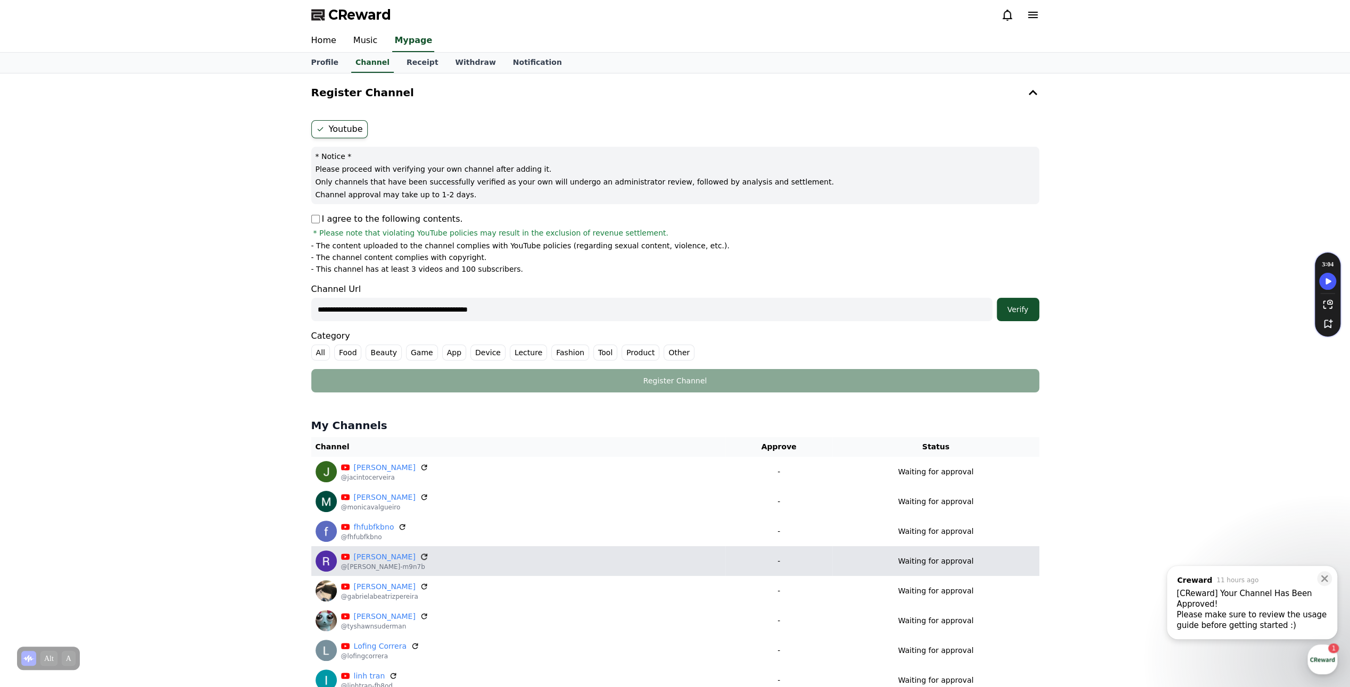
click at [419, 556] on icon at bounding box center [424, 557] width 10 height 10
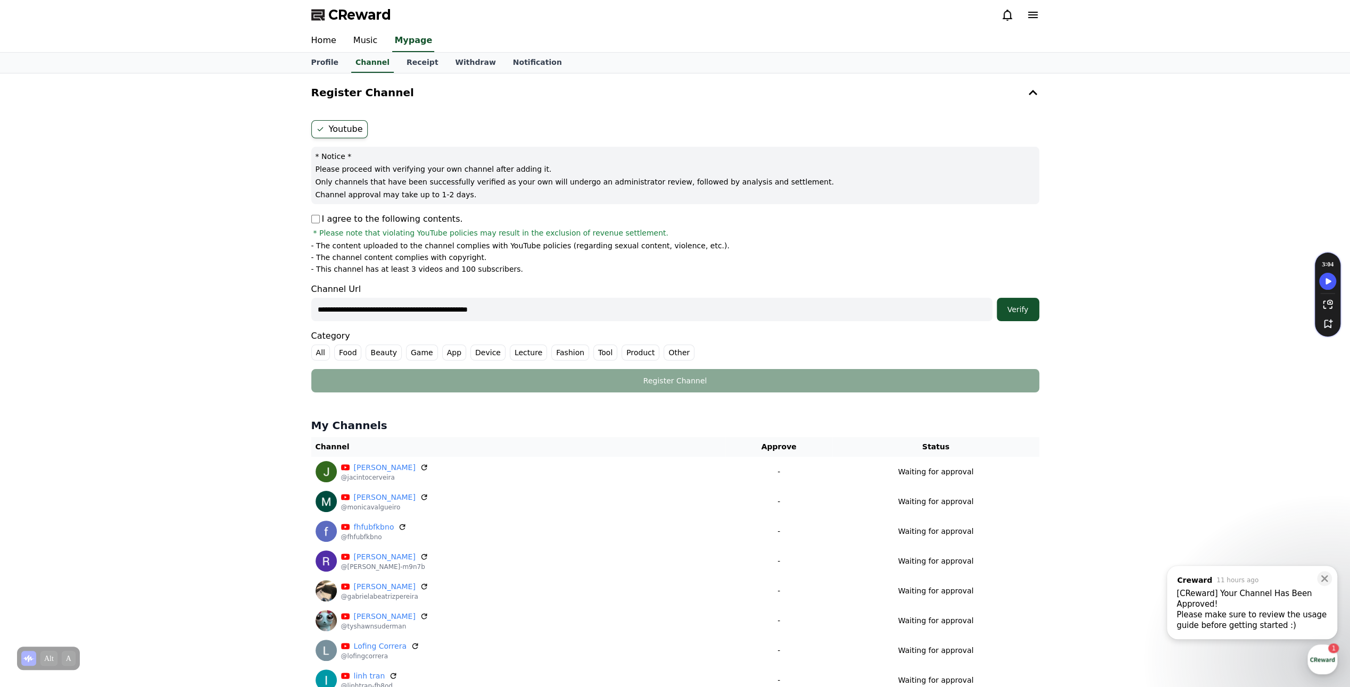
click at [125, 38] on div "Home Music Mypage" at bounding box center [675, 41] width 1350 height 23
